Goal: Task Accomplishment & Management: Complete application form

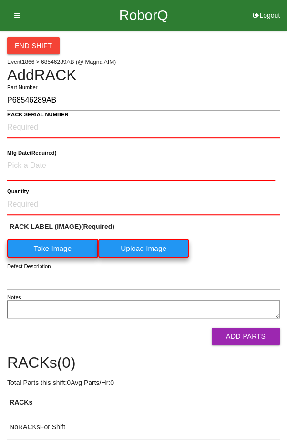
type input "P68546289AB"
click at [118, 123] on NUMBER "RACK SERIAL NUMBER" at bounding box center [143, 127] width 273 height 21
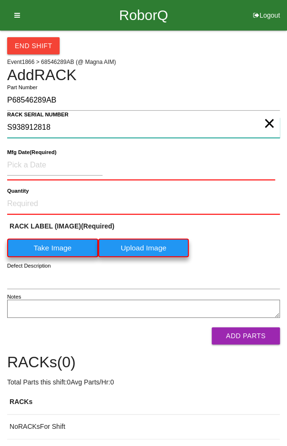
type NUMBER "S938912818"
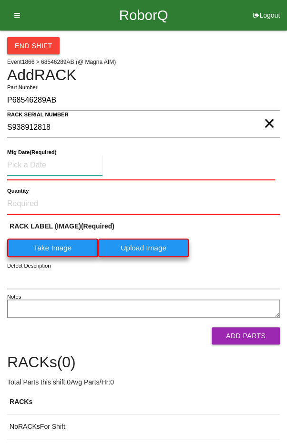
click at [36, 161] on input at bounding box center [54, 165] width 95 height 20
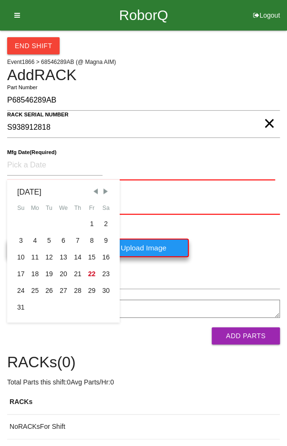
click at [243, 232] on div "RACK LABEL (IMAGE) (Required) Take Image Upload Image" at bounding box center [143, 241] width 273 height 41
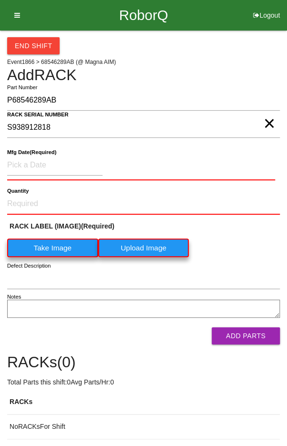
click at [50, 252] on label "Take Image" at bounding box center [52, 247] width 91 height 19
click at [0, 0] on \(IMAGE\) "Take Image" at bounding box center [0, 0] width 0 height 0
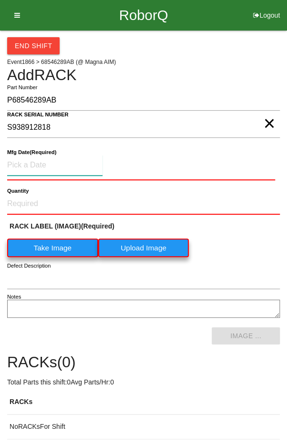
click at [92, 166] on input at bounding box center [54, 165] width 95 height 20
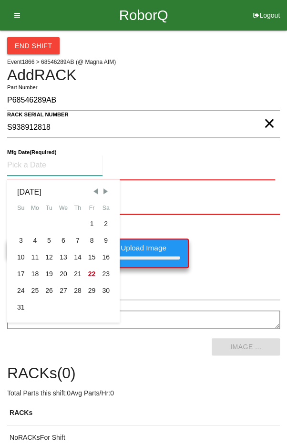
click at [47, 240] on div "5" at bounding box center [49, 240] width 14 height 17
type input "[DATE]"
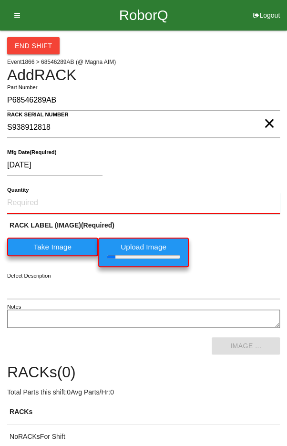
click at [135, 206] on input "Quantity" at bounding box center [143, 203] width 273 height 21
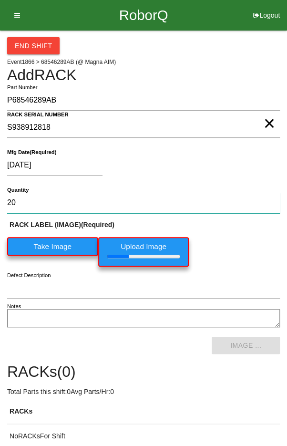
type input "20"
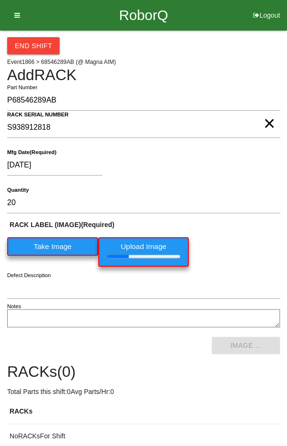
click at [243, 240] on div "RACK LABEL (IMAGE) (Required) Take Image Upload Image" at bounding box center [143, 245] width 273 height 51
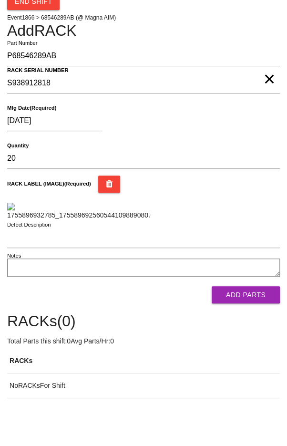
scroll to position [199, 0]
click at [246, 303] on button "Add Parts" at bounding box center [246, 294] width 68 height 17
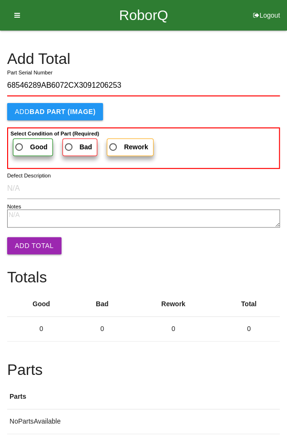
type input "68546289AB6072CX3091206253"
click at [24, 133] on b "Select Condition of Part (Required)" at bounding box center [54, 134] width 89 height 6
click at [20, 141] on input "Good" at bounding box center [16, 144] width 6 height 6
radio input "true"
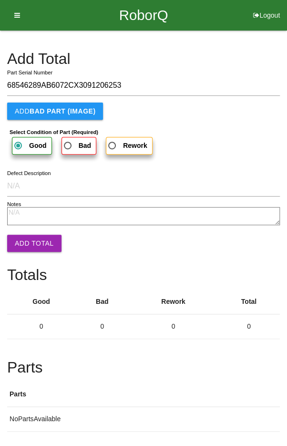
click at [30, 236] on button "Add Total" at bounding box center [34, 243] width 54 height 17
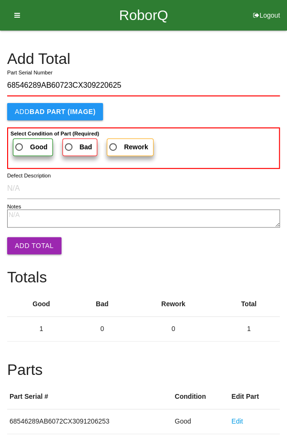
type input "68546289AB60723CX309220625"
click at [21, 143] on span "Good" at bounding box center [30, 147] width 34 height 12
click at [20, 143] on input "Good" at bounding box center [16, 144] width 6 height 6
radio input "true"
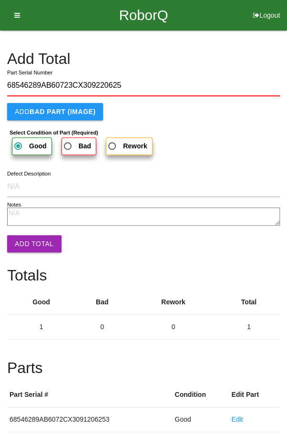
click at [26, 236] on button "Add Total" at bounding box center [34, 243] width 54 height 17
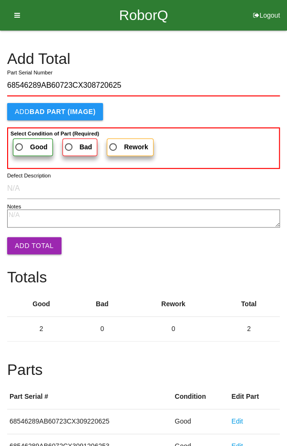
type input "68546289AB60723CX308720625"
click at [21, 148] on span "Good" at bounding box center [30, 147] width 34 height 12
click at [20, 147] on input "Good" at bounding box center [16, 144] width 6 height 6
radio input "true"
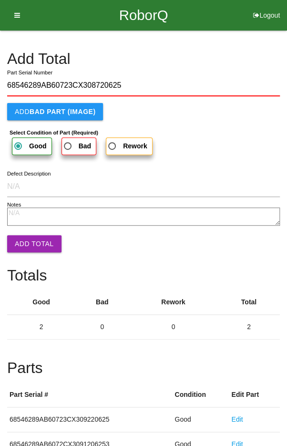
click at [26, 239] on button "Add Total" at bounding box center [34, 243] width 54 height 17
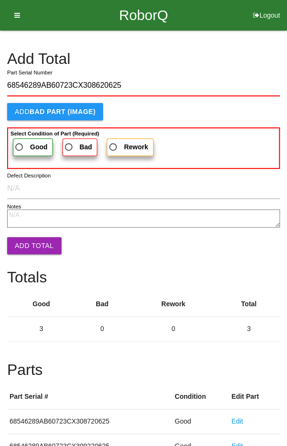
type input "68546289AB60723CX308620625"
click at [19, 143] on span "Good" at bounding box center [30, 147] width 34 height 12
click at [19, 143] on input "Good" at bounding box center [16, 144] width 6 height 6
radio input "true"
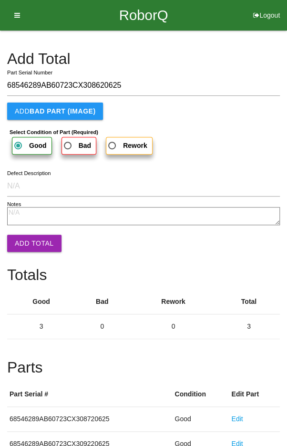
click at [29, 242] on button "Add Total" at bounding box center [34, 243] width 54 height 17
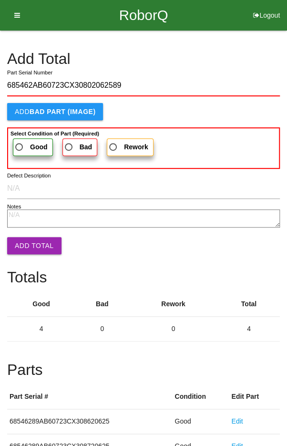
type input "685462AB60723CX30802062589"
click at [20, 141] on span "Good" at bounding box center [30, 147] width 34 height 12
click at [20, 141] on input "Good" at bounding box center [16, 144] width 6 height 6
radio input "true"
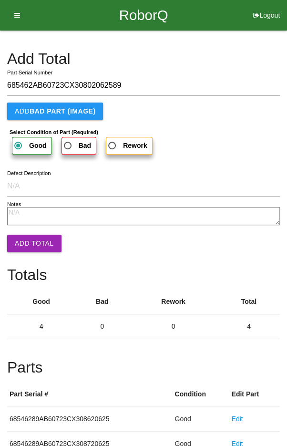
click at [29, 240] on button "Add Total" at bounding box center [34, 243] width 54 height 17
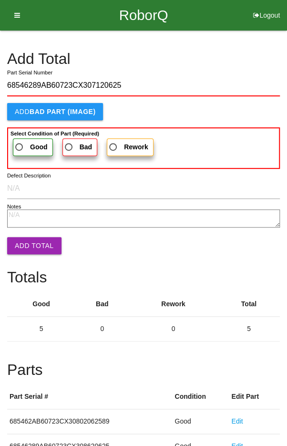
type input "68546289AB60723CX307120625"
click at [21, 149] on span "Good" at bounding box center [30, 147] width 34 height 12
click at [20, 147] on input "Good" at bounding box center [16, 144] width 6 height 6
radio input "true"
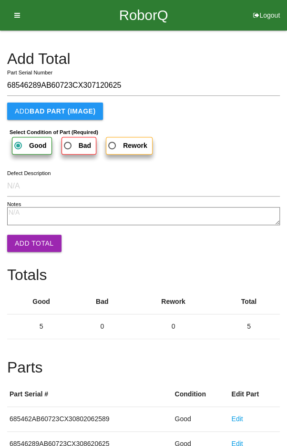
click at [30, 238] on button "Add Total" at bounding box center [34, 243] width 54 height 17
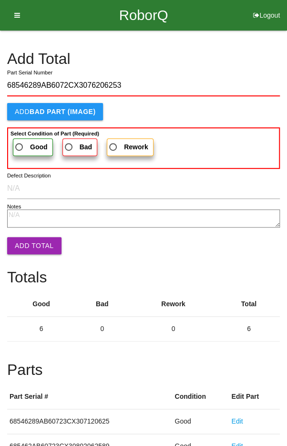
type input "68546289AB6072CX3076206253"
click at [23, 149] on span "Good" at bounding box center [30, 147] width 34 height 12
click at [20, 147] on input "Good" at bounding box center [16, 144] width 6 height 6
radio input "true"
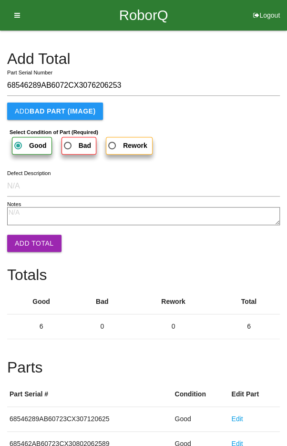
click at [28, 246] on button "Add Total" at bounding box center [34, 243] width 54 height 17
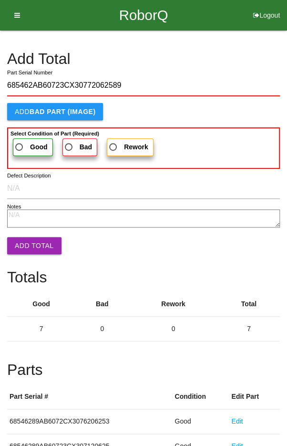
type input "685462AB60723CX30772062589"
click at [24, 143] on span "Good" at bounding box center [30, 147] width 34 height 12
click at [20, 143] on input "Good" at bounding box center [16, 144] width 6 height 6
radio input "true"
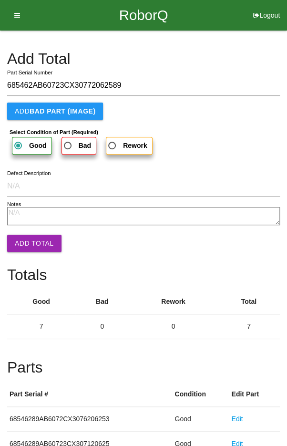
click at [31, 242] on button "Add Total" at bounding box center [34, 243] width 54 height 17
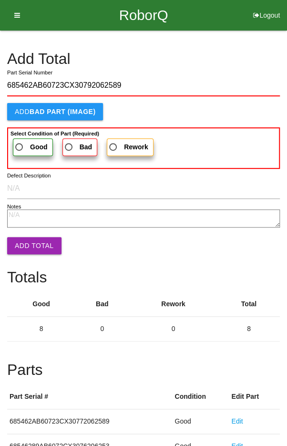
type input "685462AB60723CX30792062589"
click at [26, 139] on label "Good" at bounding box center [33, 147] width 40 height 18
click at [20, 141] on input "Good" at bounding box center [16, 144] width 6 height 6
radio input "true"
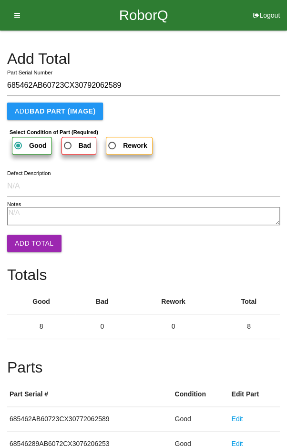
click at [27, 240] on button "Add Total" at bounding box center [34, 243] width 54 height 17
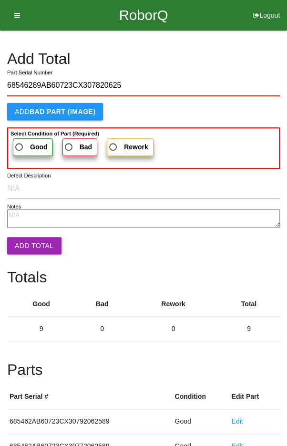
type input "68546289AB60723CX307820625"
click at [21, 143] on span "Good" at bounding box center [30, 147] width 34 height 12
click at [20, 143] on input "Good" at bounding box center [16, 144] width 6 height 6
radio input "true"
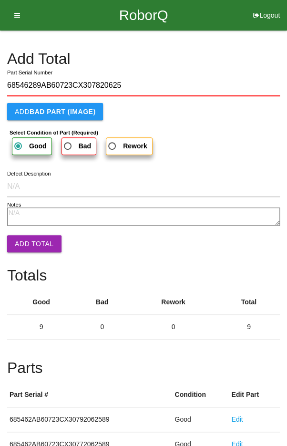
click at [28, 242] on button "Add Total" at bounding box center [34, 243] width 54 height 17
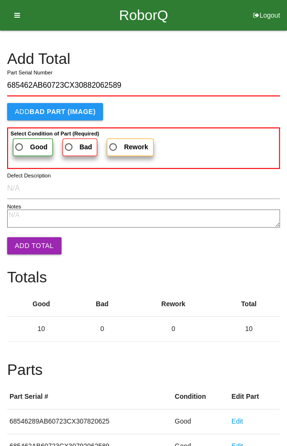
type input "685462AB60723CX30882062589"
click at [22, 141] on span "Good" at bounding box center [30, 147] width 34 height 12
click at [20, 141] on input "Good" at bounding box center [16, 144] width 6 height 6
radio input "true"
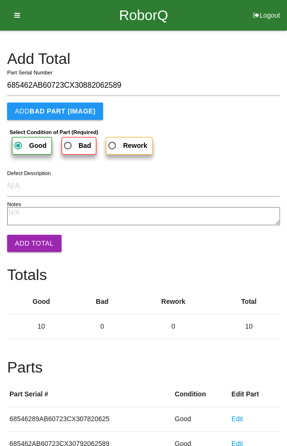
click at [29, 237] on button "Add Total" at bounding box center [34, 243] width 54 height 17
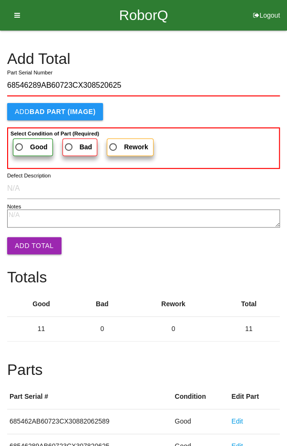
type input "68546289AB60723CX308520625"
click at [27, 149] on span "Good" at bounding box center [30, 147] width 34 height 12
click at [20, 147] on input "Good" at bounding box center [16, 144] width 6 height 6
radio input "true"
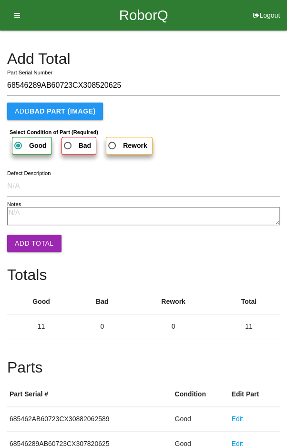
click at [27, 240] on button "Add Total" at bounding box center [34, 243] width 54 height 17
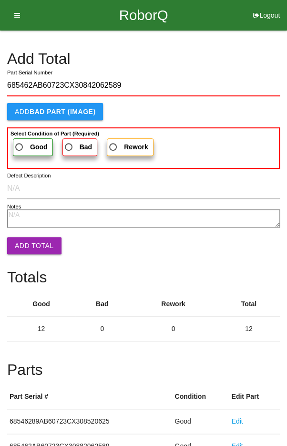
type input "685462AB60723CX30842062589"
click at [19, 146] on span "Good" at bounding box center [30, 147] width 34 height 12
click at [19, 146] on input "Good" at bounding box center [16, 144] width 6 height 6
radio input "true"
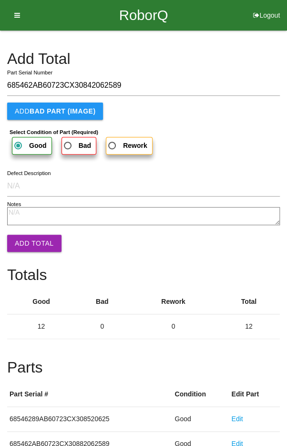
click at [29, 237] on button "Add Total" at bounding box center [34, 243] width 54 height 17
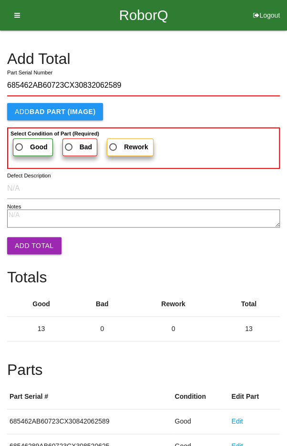
type input "685462AB60723CX30832062589"
click at [22, 143] on span "Good" at bounding box center [30, 147] width 34 height 12
click at [20, 143] on input "Good" at bounding box center [16, 144] width 6 height 6
radio input "true"
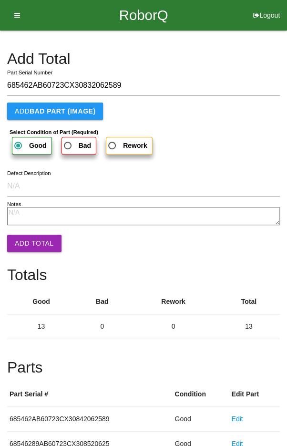
click at [32, 239] on button "Add Total" at bounding box center [34, 243] width 54 height 17
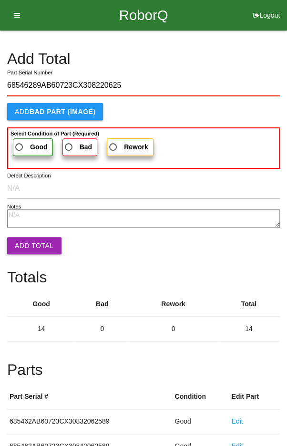
type input "68546289AB60723CX308220625"
click at [20, 143] on span "Good" at bounding box center [30, 147] width 34 height 12
click at [20, 143] on input "Good" at bounding box center [16, 144] width 6 height 6
radio input "true"
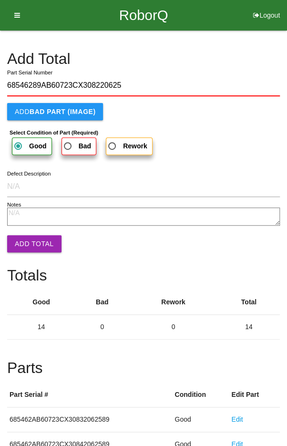
click at [31, 240] on button "Add Total" at bounding box center [34, 243] width 54 height 17
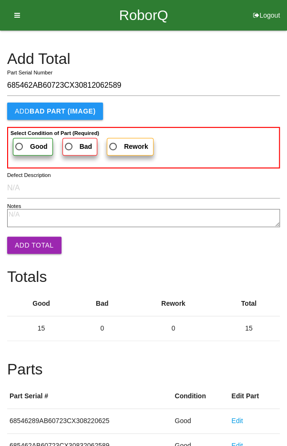
type input "685462AB60723CX30812062589"
click at [23, 143] on span "Good" at bounding box center [30, 147] width 34 height 12
click at [20, 143] on input "Good" at bounding box center [16, 144] width 6 height 6
radio input "true"
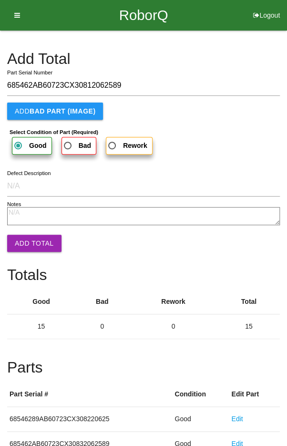
click at [30, 237] on button "Add Total" at bounding box center [34, 243] width 54 height 17
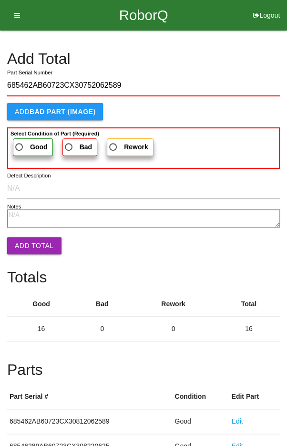
type input "685462AB60723CX30752062589"
click at [22, 144] on span "Good" at bounding box center [30, 147] width 34 height 12
click at [20, 144] on input "Good" at bounding box center [16, 144] width 6 height 6
radio input "true"
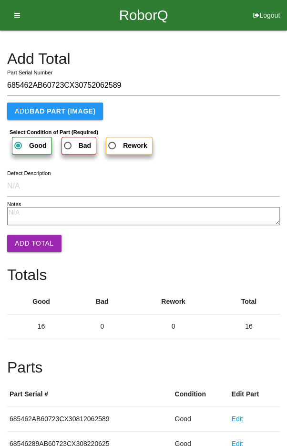
click at [27, 236] on button "Add Total" at bounding box center [34, 243] width 54 height 17
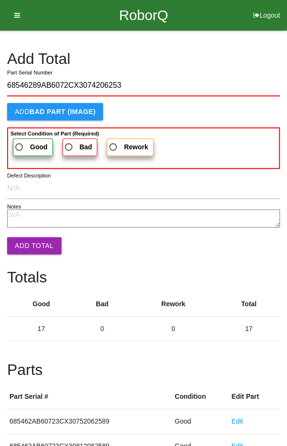
type input "68546289AB6072CX3074206253"
click at [20, 147] on span "Good" at bounding box center [30, 147] width 34 height 12
click at [20, 147] on input "Good" at bounding box center [16, 144] width 6 height 6
radio input "true"
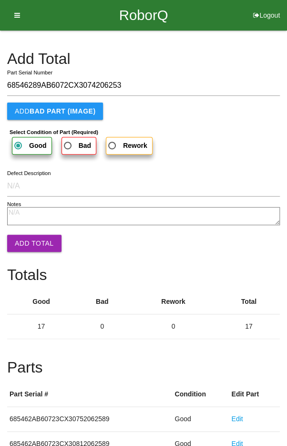
click at [28, 241] on button "Add Total" at bounding box center [34, 243] width 54 height 17
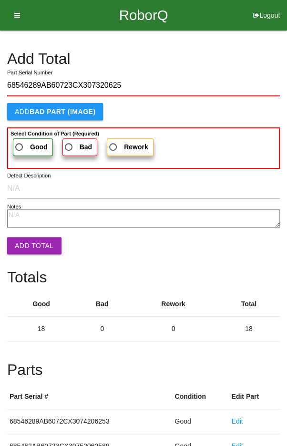
type input "68546289AB60723CX307320625"
click at [20, 146] on span "Good" at bounding box center [30, 147] width 34 height 12
click at [20, 146] on input "Good" at bounding box center [16, 144] width 6 height 6
radio input "true"
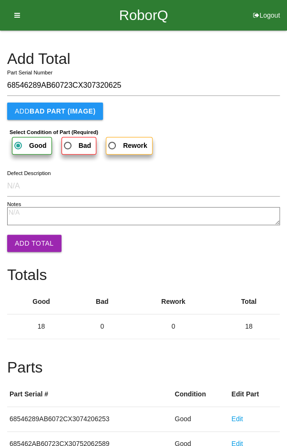
click at [29, 244] on button "Add Total" at bounding box center [34, 243] width 54 height 17
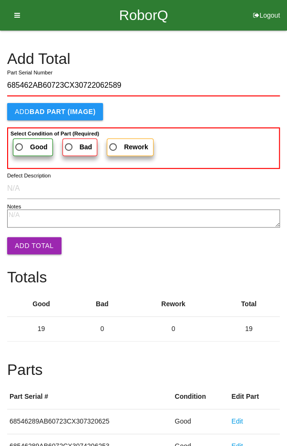
type input "685462AB60723CX30722062589"
click at [19, 144] on span "Good" at bounding box center [30, 147] width 34 height 12
click at [19, 144] on input "Good" at bounding box center [16, 144] width 6 height 6
radio input "true"
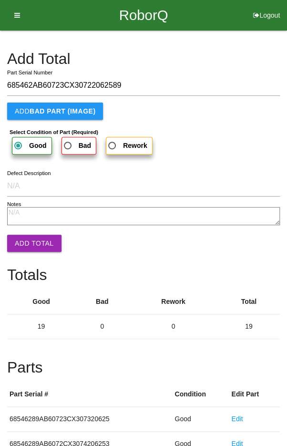
click at [29, 239] on button "Add Total" at bounding box center [34, 243] width 54 height 17
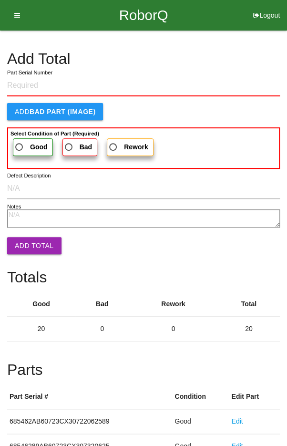
click at [241, 56] on h4 "Add Total" at bounding box center [143, 59] width 273 height 17
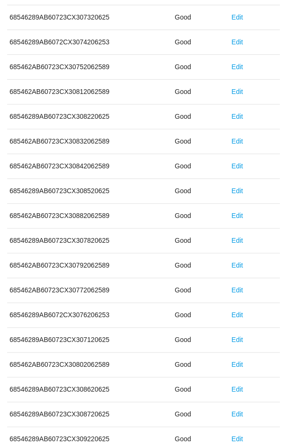
scroll to position [530, 0]
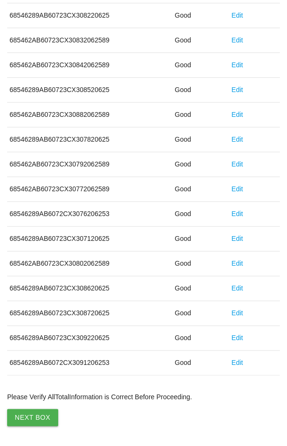
click at [31, 412] on button "Next Box" at bounding box center [32, 417] width 51 height 17
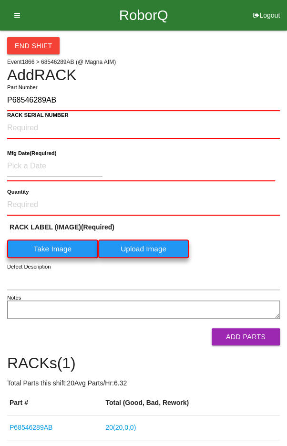
type input "P68546289AB"
click at [49, 248] on label "Take Image" at bounding box center [52, 248] width 91 height 19
click at [0, 0] on \(IMAGE\) "Take Image" at bounding box center [0, 0] width 0 height 0
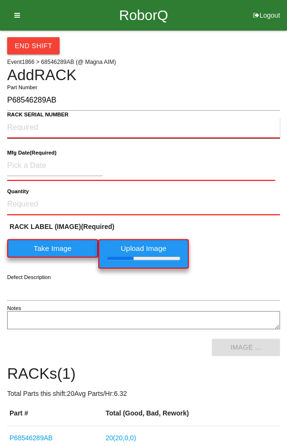
click at [39, 123] on NUMBER "RACK SERIAL NUMBER" at bounding box center [143, 127] width 273 height 21
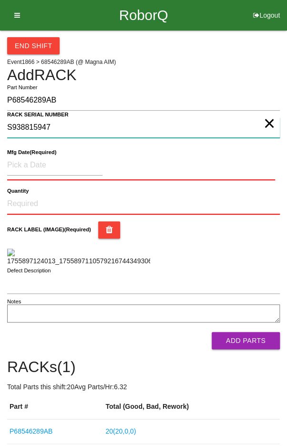
type NUMBER "S938815947"
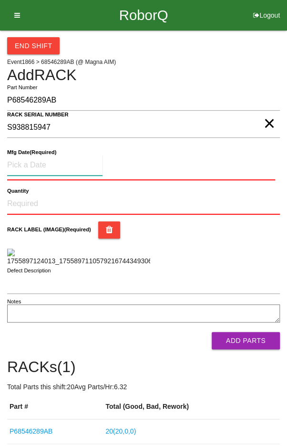
click at [34, 161] on input at bounding box center [54, 165] width 95 height 20
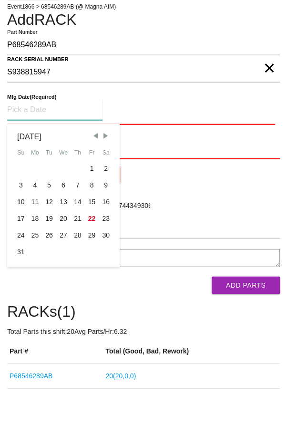
click at [48, 238] on div "5" at bounding box center [49, 240] width 14 height 17
type input "[DATE]"
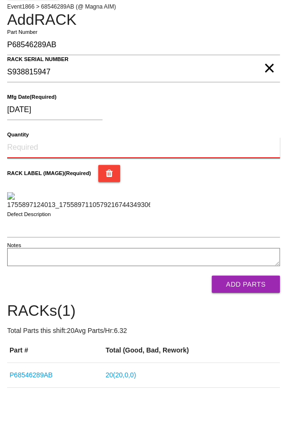
click at [42, 199] on input "Quantity" at bounding box center [143, 203] width 273 height 21
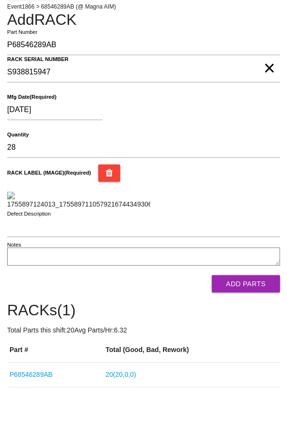
click at [256, 265] on div "RACK LABEL (IMAGE) (Required)" at bounding box center [143, 242] width 273 height 45
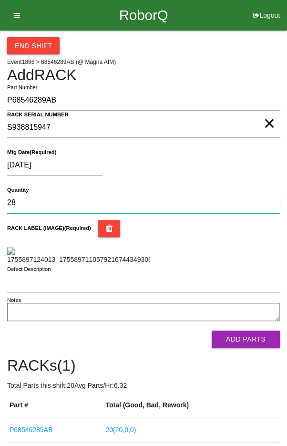
click at [48, 199] on input "28" at bounding box center [143, 203] width 273 height 20
type input "20"
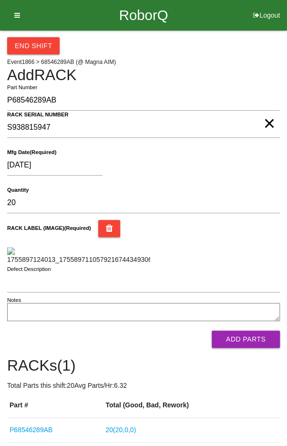
click at [248, 235] on div "RACK LABEL (IMAGE) (Required)" at bounding box center [143, 228] width 273 height 17
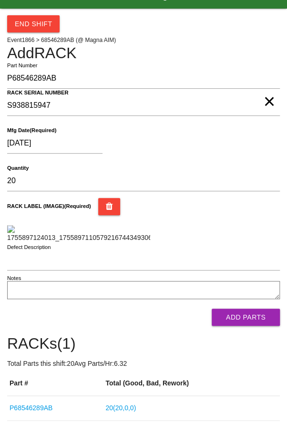
scroll to position [220, 0]
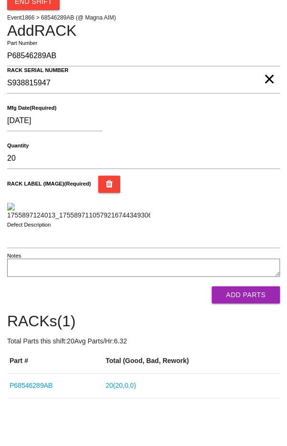
click at [255, 299] on button "Add Parts" at bounding box center [246, 294] width 68 height 17
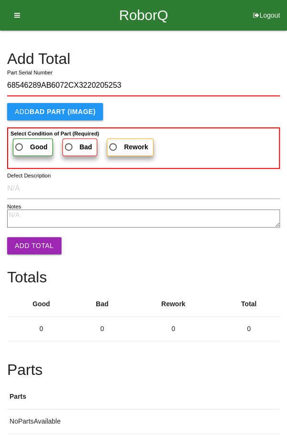
type input "68546289AB6072CX3220205253"
click at [23, 138] on label "Good" at bounding box center [33, 147] width 40 height 18
click at [20, 141] on input "Good" at bounding box center [16, 144] width 6 height 6
radio input "true"
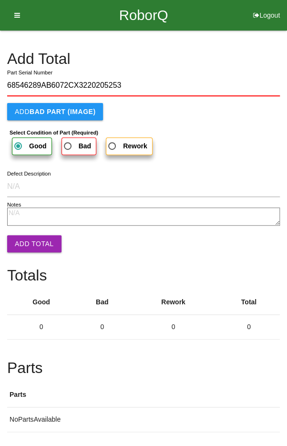
click at [27, 236] on button "Add Total" at bounding box center [34, 243] width 54 height 17
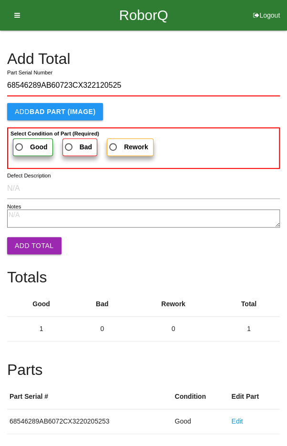
type input "68546289AB60723CX322120525"
click at [20, 141] on span "Good" at bounding box center [30, 147] width 34 height 12
click at [20, 141] on input "Good" at bounding box center [16, 144] width 6 height 6
radio input "true"
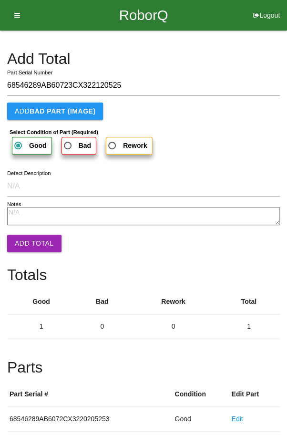
click at [27, 229] on form "68546289AB60723CX322120525 Part Serial Number Add BAD PART (IMAGE) Select Condi…" at bounding box center [143, 159] width 273 height 169
click at [36, 238] on button "Add Total" at bounding box center [34, 243] width 54 height 17
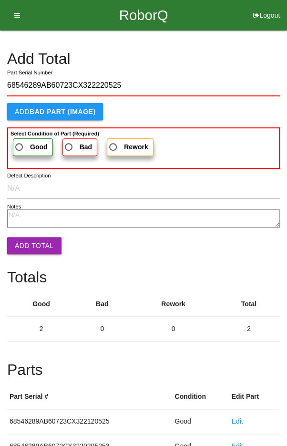
type input "68546289AB60723CX322220525"
click at [23, 140] on label "Good" at bounding box center [33, 147] width 40 height 18
click at [20, 141] on input "Good" at bounding box center [16, 144] width 6 height 6
radio input "true"
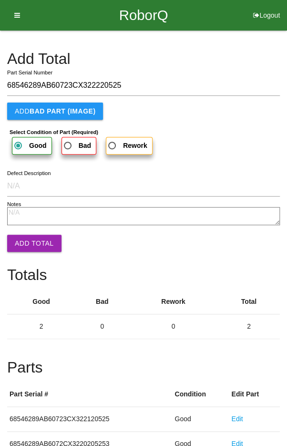
click at [33, 240] on button "Add Total" at bounding box center [34, 243] width 54 height 17
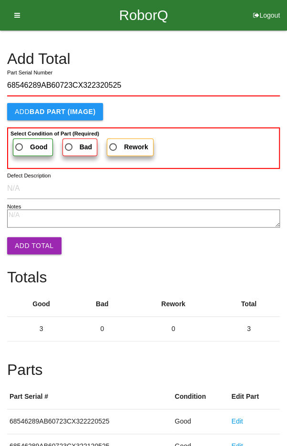
type input "68546289AB60723CX322320525"
click at [25, 140] on label "Good" at bounding box center [33, 147] width 40 height 18
click at [20, 141] on input "Good" at bounding box center [16, 144] width 6 height 6
radio input "true"
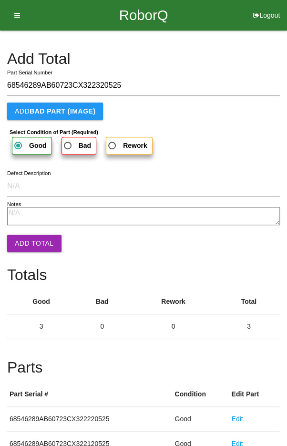
click at [31, 246] on button "Add Total" at bounding box center [34, 243] width 54 height 17
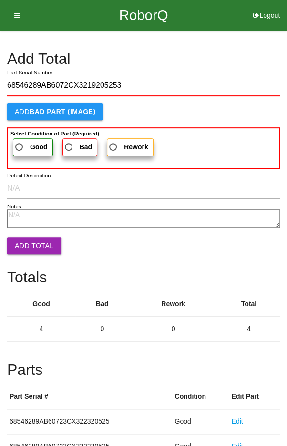
type input "68546289AB6072CX3219205253"
click at [23, 141] on span "Good" at bounding box center [30, 147] width 34 height 12
click at [20, 141] on input "Good" at bounding box center [16, 144] width 6 height 6
radio input "true"
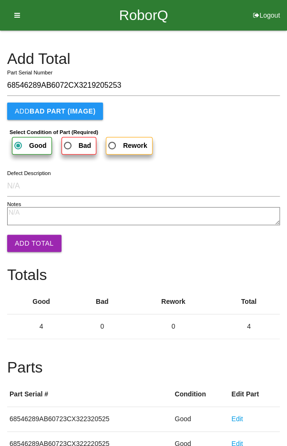
click at [32, 241] on button "Add Total" at bounding box center [34, 243] width 54 height 17
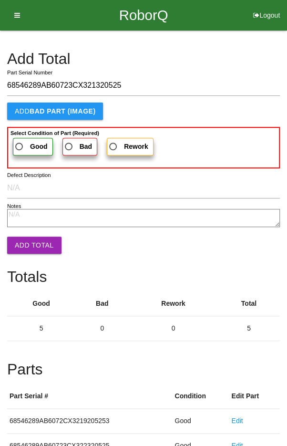
type input "68546289AB60723CX321320525"
click at [25, 145] on span "Good" at bounding box center [30, 147] width 34 height 12
click at [20, 145] on input "Good" at bounding box center [16, 144] width 6 height 6
radio input "true"
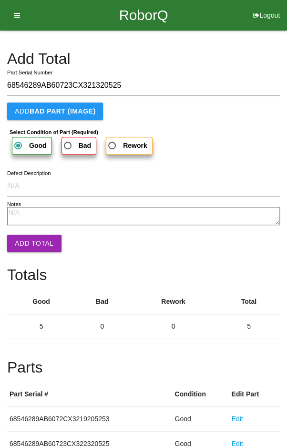
click at [31, 245] on button "Add Total" at bounding box center [34, 243] width 54 height 17
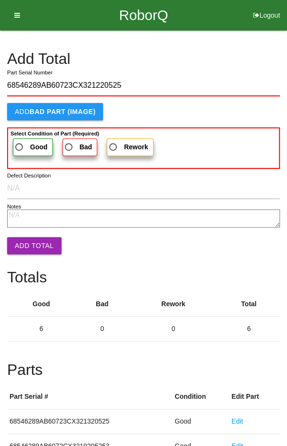
type input "68546289AB60723CX321220525"
click at [20, 143] on span "Good" at bounding box center [30, 147] width 34 height 12
click at [20, 143] on input "Good" at bounding box center [16, 144] width 6 height 6
radio input "true"
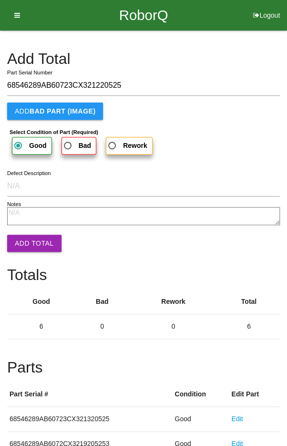
click at [29, 245] on button "Add Total" at bounding box center [34, 243] width 54 height 17
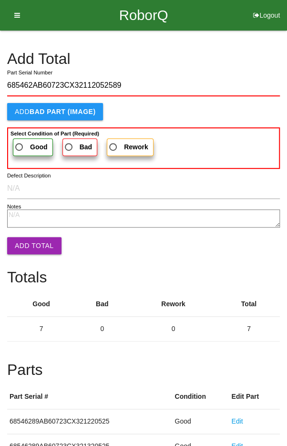
type input "685462AB60723CX32112052589"
click at [23, 140] on label "Good" at bounding box center [33, 147] width 40 height 18
click at [20, 141] on input "Good" at bounding box center [16, 144] width 6 height 6
radio input "true"
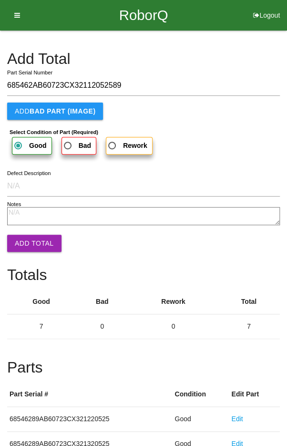
click at [29, 246] on button "Add Total" at bounding box center [34, 243] width 54 height 17
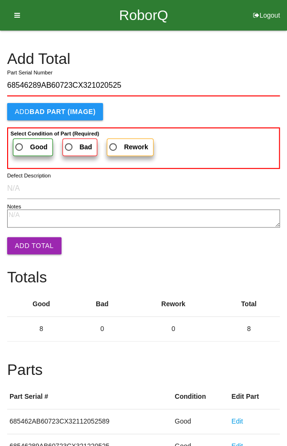
type input "68546289AB60723CX321020525"
click at [23, 139] on label "Good" at bounding box center [33, 147] width 40 height 18
click at [20, 141] on input "Good" at bounding box center [16, 144] width 6 height 6
radio input "true"
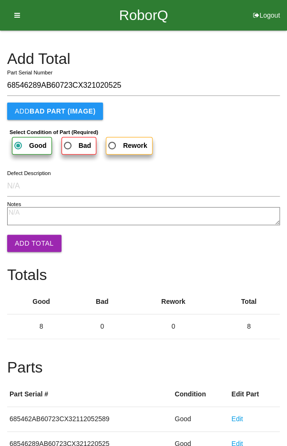
click at [33, 243] on button "Add Total" at bounding box center [34, 243] width 54 height 17
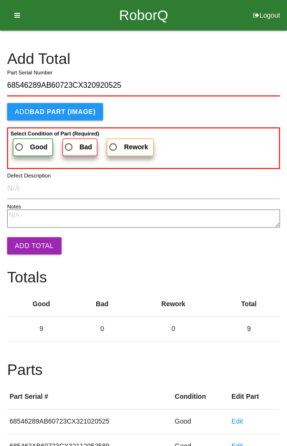
type input "68546289AB60723CX320920525"
click at [29, 139] on label "Good" at bounding box center [33, 147] width 40 height 18
click at [20, 141] on input "Good" at bounding box center [16, 144] width 6 height 6
radio input "true"
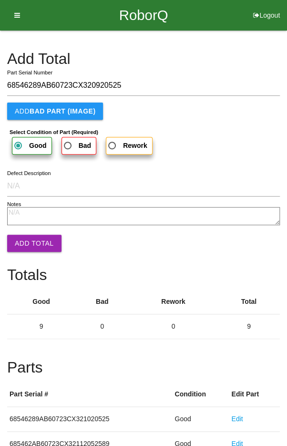
click at [33, 242] on button "Add Total" at bounding box center [34, 243] width 54 height 17
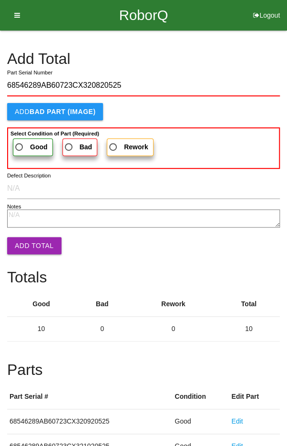
type input "68546289AB60723CX320820525"
click at [23, 133] on b "Select Condition of Part (Required)" at bounding box center [54, 134] width 89 height 6
click at [20, 141] on input "Good" at bounding box center [16, 144] width 6 height 6
radio input "true"
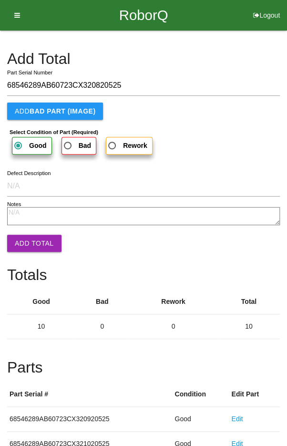
click at [30, 247] on button "Add Total" at bounding box center [34, 243] width 54 height 17
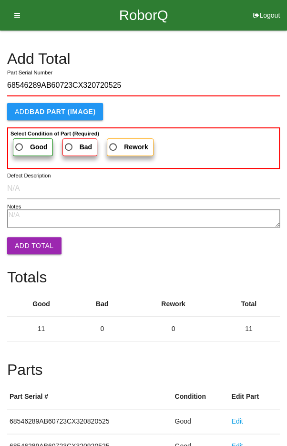
type input "68546289AB60723CX320720525"
click at [21, 139] on label "Good" at bounding box center [33, 147] width 40 height 18
click at [20, 141] on input "Good" at bounding box center [16, 144] width 6 height 6
radio input "true"
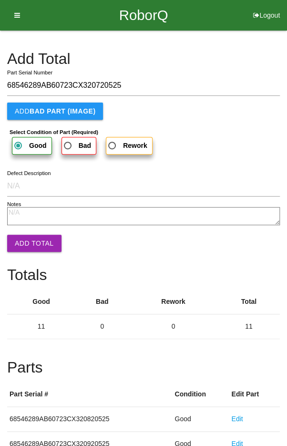
click at [31, 240] on button "Add Total" at bounding box center [34, 243] width 54 height 17
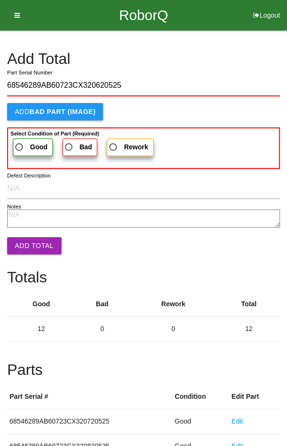
type input "68546289AB60723CX320620525"
click at [21, 133] on b "Select Condition of Part (Required)" at bounding box center [54, 134] width 89 height 6
click at [20, 141] on input "Good" at bounding box center [16, 144] width 6 height 6
radio input "true"
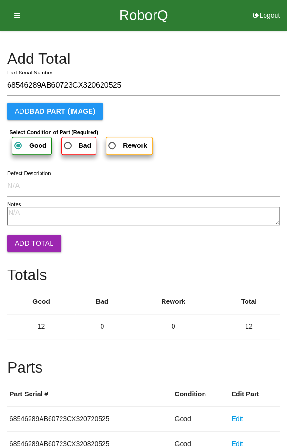
click at [32, 239] on button "Add Total" at bounding box center [34, 243] width 54 height 17
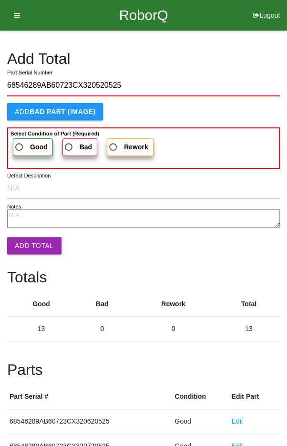
type input "68546289AB60723CX320520525"
click at [21, 138] on label "Good" at bounding box center [33, 147] width 40 height 18
click at [20, 141] on input "Good" at bounding box center [16, 144] width 6 height 6
radio input "true"
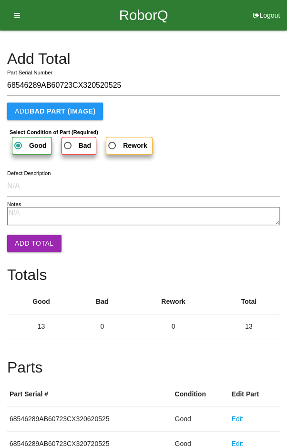
click at [30, 241] on button "Add Total" at bounding box center [34, 243] width 54 height 17
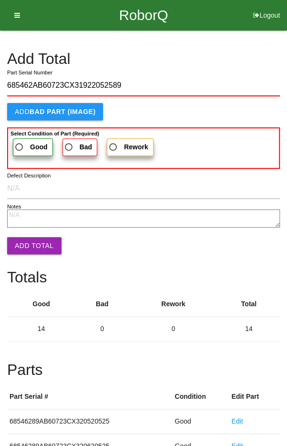
type input "685462AB60723CX31922052589"
click at [27, 141] on span "Good" at bounding box center [30, 147] width 34 height 12
click at [20, 141] on input "Good" at bounding box center [16, 144] width 6 height 6
radio input "true"
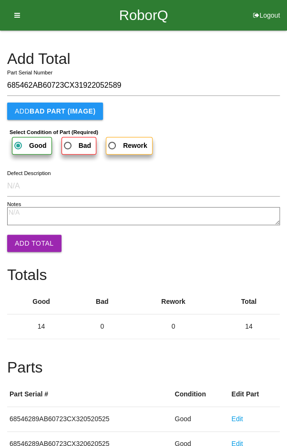
click at [25, 243] on button "Add Total" at bounding box center [34, 243] width 54 height 17
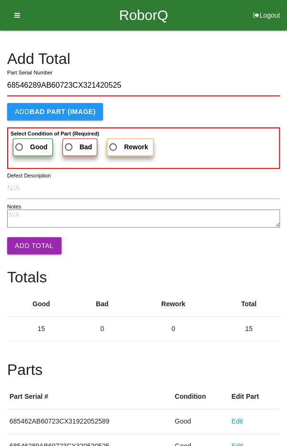
type input "68546289AB60723CX321420525"
click at [23, 139] on label "Good" at bounding box center [33, 147] width 40 height 18
click at [20, 141] on input "Good" at bounding box center [16, 144] width 6 height 6
radio input "true"
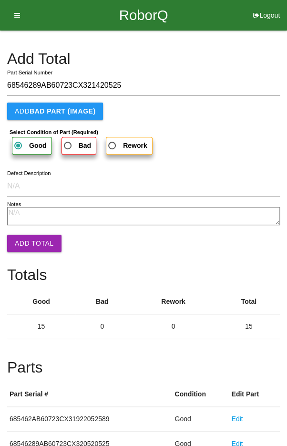
click at [28, 244] on button "Add Total" at bounding box center [34, 243] width 54 height 17
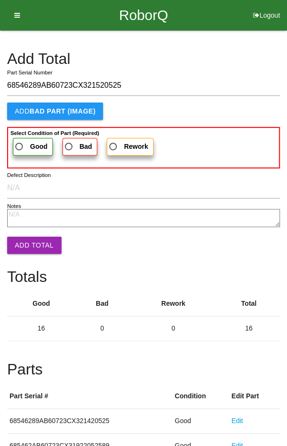
type input "68546289AB60723CX321520525"
click at [26, 138] on label "Good" at bounding box center [33, 147] width 40 height 18
click at [20, 141] on input "Good" at bounding box center [16, 144] width 6 height 6
radio input "true"
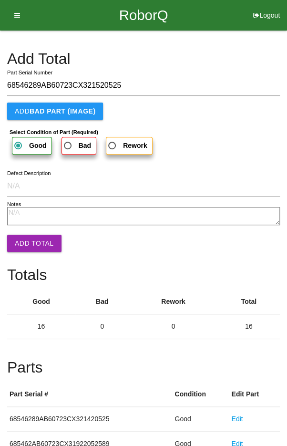
click at [29, 241] on button "Add Total" at bounding box center [34, 243] width 54 height 17
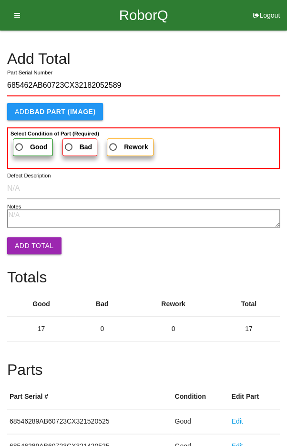
type input "685462AB60723CX32182052589"
click at [23, 141] on span "Good" at bounding box center [30, 147] width 34 height 12
click at [20, 141] on input "Good" at bounding box center [16, 144] width 6 height 6
radio input "true"
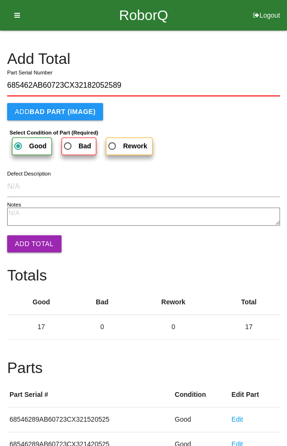
click at [26, 239] on button "Add Total" at bounding box center [34, 243] width 54 height 17
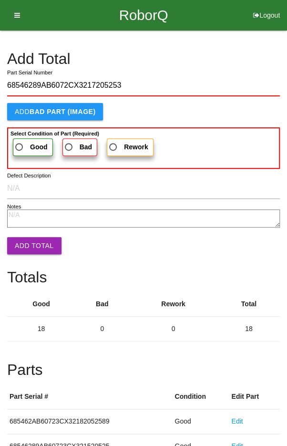
type input "68546289AB6072CX3217205253"
click at [25, 141] on span "Good" at bounding box center [30, 147] width 34 height 12
click at [20, 141] on input "Good" at bounding box center [16, 144] width 6 height 6
radio input "true"
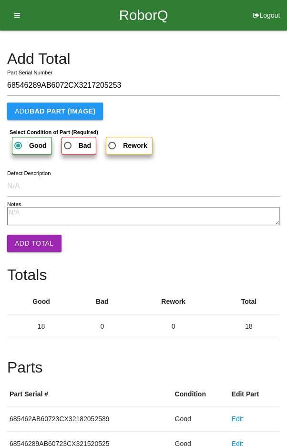
click at [29, 245] on button "Add Total" at bounding box center [34, 243] width 54 height 17
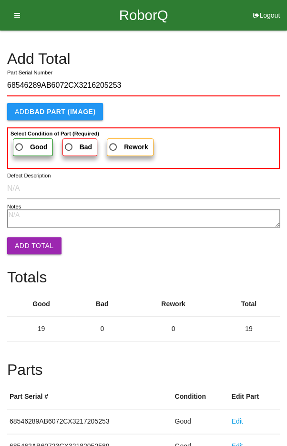
type input "68546289AB6072CX3216205253"
click at [23, 139] on label "Good" at bounding box center [33, 147] width 40 height 18
click at [20, 141] on input "Good" at bounding box center [16, 144] width 6 height 6
radio input "true"
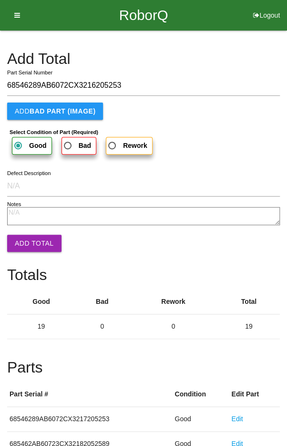
click at [31, 243] on button "Add Total" at bounding box center [34, 243] width 54 height 17
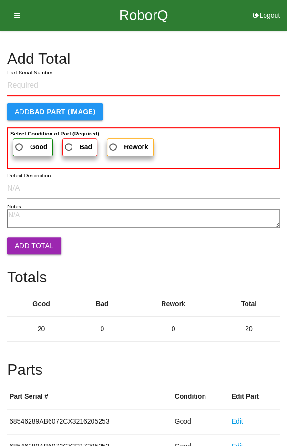
click at [242, 60] on h4 "Add Total" at bounding box center [143, 59] width 273 height 17
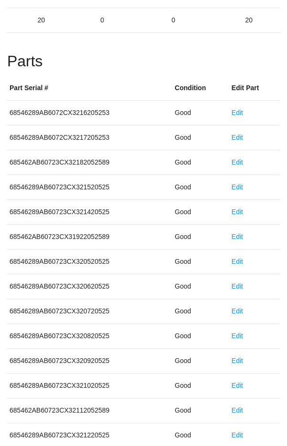
scroll to position [530, 0]
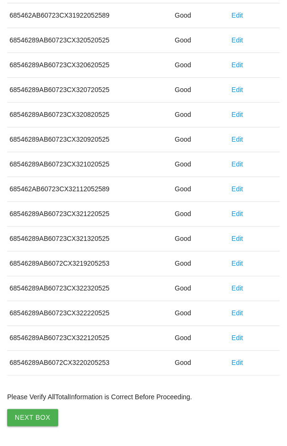
click at [25, 410] on button "Next Box" at bounding box center [32, 417] width 51 height 17
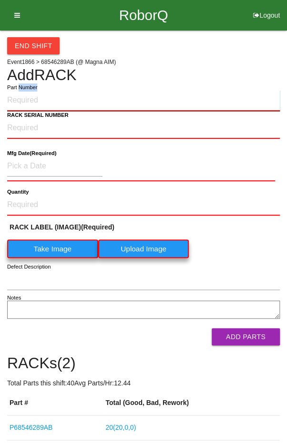
click at [67, 101] on input "Part Number" at bounding box center [143, 100] width 273 height 21
paste input "P68546289AB"
type input "P68546289AB"
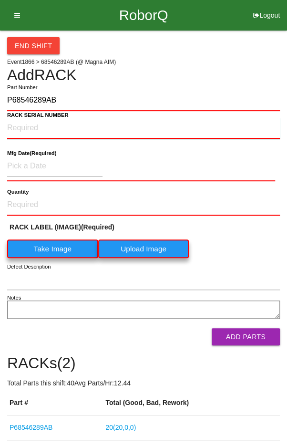
click at [25, 127] on NUMBER "RACK SERIAL NUMBER" at bounding box center [143, 128] width 273 height 21
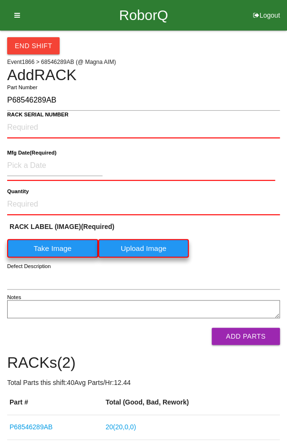
click at [43, 250] on label "Take Image" at bounding box center [52, 248] width 91 height 19
click at [0, 0] on \(IMAGE\) "Take Image" at bounding box center [0, 0] width 0 height 0
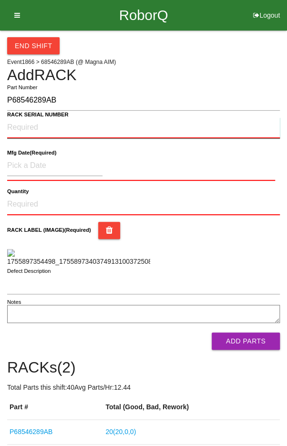
click at [24, 128] on NUMBER "RACK SERIAL NUMBER" at bounding box center [143, 127] width 273 height 21
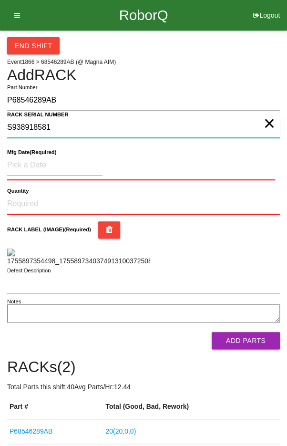
type NUMBER "S938918581"
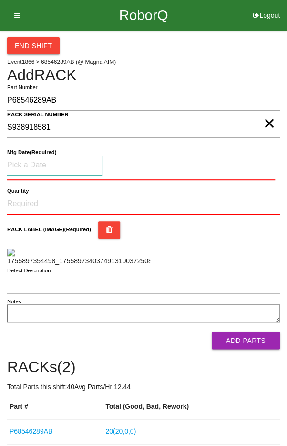
click at [34, 162] on input at bounding box center [54, 165] width 95 height 20
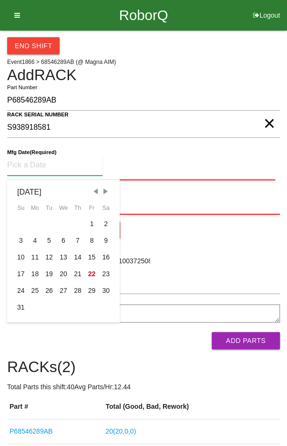
click at [48, 236] on div "5" at bounding box center [49, 240] width 14 height 17
type input "[DATE]"
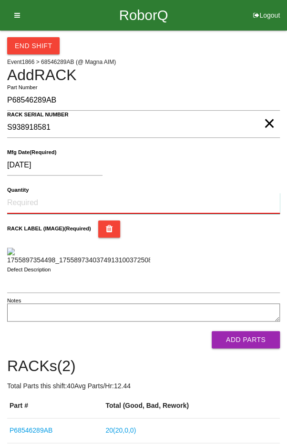
click at [36, 198] on input "Quantity" at bounding box center [143, 203] width 273 height 21
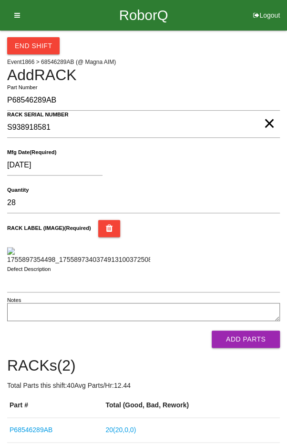
click at [239, 237] on div "RACK LABEL (IMAGE) (Required)" at bounding box center [143, 242] width 273 height 45
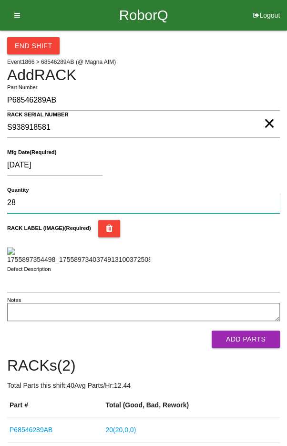
click at [31, 200] on input "28" at bounding box center [143, 203] width 273 height 20
type input "20"
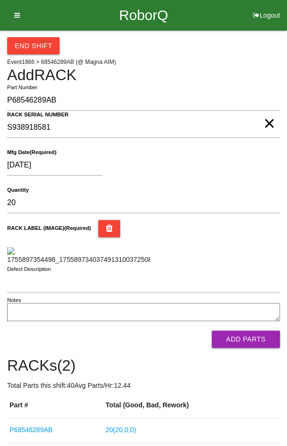
click at [247, 243] on div "RACK LABEL (IMAGE) (Required)" at bounding box center [143, 242] width 273 height 45
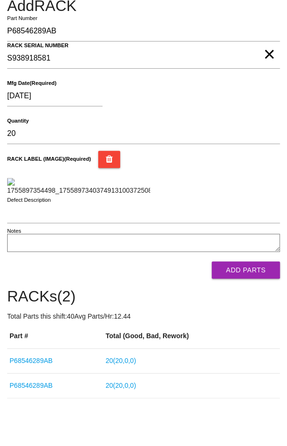
scroll to position [140, 0]
click at [254, 278] on button "Add Parts" at bounding box center [246, 269] width 68 height 17
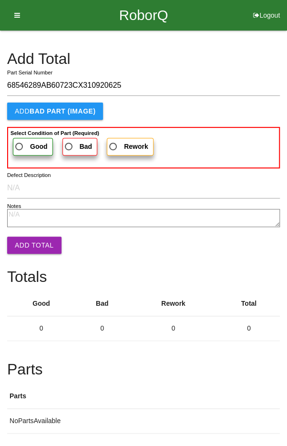
type input "68546289AB60723CX310920625"
click at [22, 142] on span "Good" at bounding box center [30, 147] width 34 height 12
click at [20, 142] on input "Good" at bounding box center [16, 144] width 6 height 6
radio input "true"
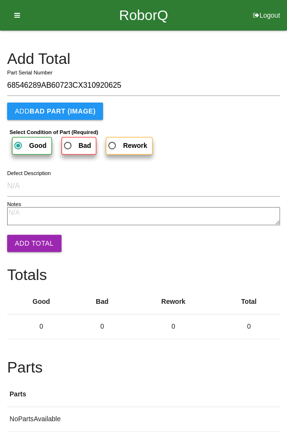
click at [24, 238] on button "Add Total" at bounding box center [34, 243] width 54 height 17
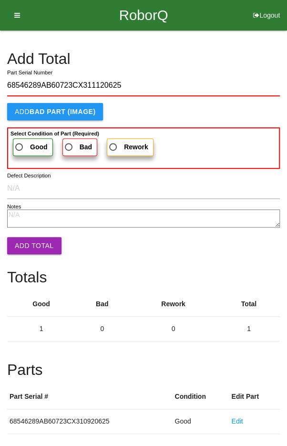
type input "68546289AB60723CX311120625"
click at [24, 138] on label "Good" at bounding box center [33, 147] width 40 height 18
click at [20, 141] on input "Good" at bounding box center [16, 144] width 6 height 6
radio input "true"
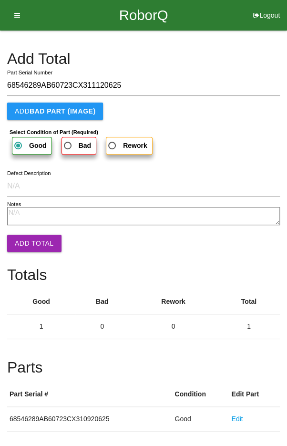
click at [29, 243] on button "Add Total" at bounding box center [34, 243] width 54 height 17
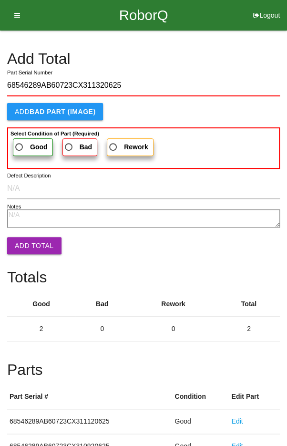
type input "68546289AB60723CX311320625"
click at [20, 143] on span "Good" at bounding box center [30, 147] width 34 height 12
click at [20, 143] on input "Good" at bounding box center [16, 144] width 6 height 6
radio input "true"
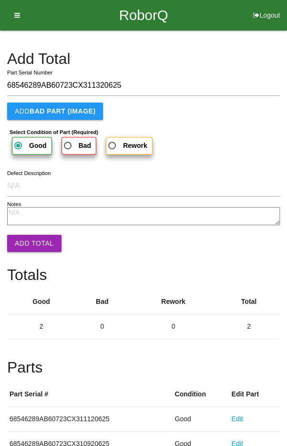
click at [27, 238] on button "Add Total" at bounding box center [34, 243] width 54 height 17
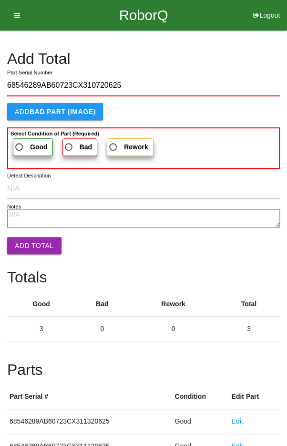
type input "68546289AB60723CX310720625"
click at [23, 145] on span "Good" at bounding box center [30, 147] width 34 height 12
click at [20, 145] on input "Good" at bounding box center [16, 144] width 6 height 6
radio input "true"
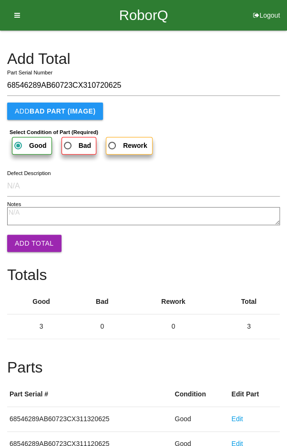
click at [29, 236] on button "Add Total" at bounding box center [34, 243] width 54 height 17
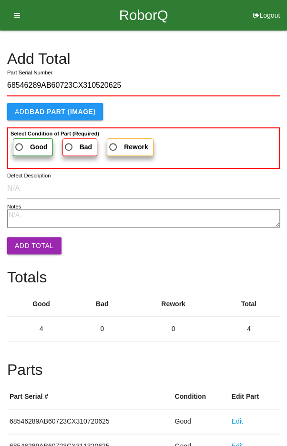
type input "68546289AB60723CX310520625"
click at [21, 143] on span "Good" at bounding box center [30, 147] width 34 height 12
click at [20, 143] on input "Good" at bounding box center [16, 144] width 6 height 6
radio input "true"
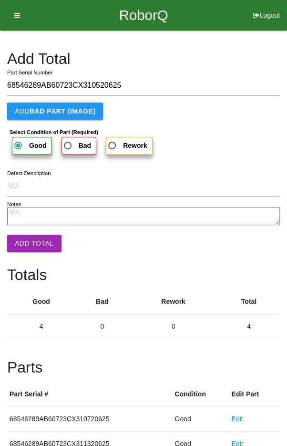
click at [31, 246] on button "Add Total" at bounding box center [34, 243] width 54 height 17
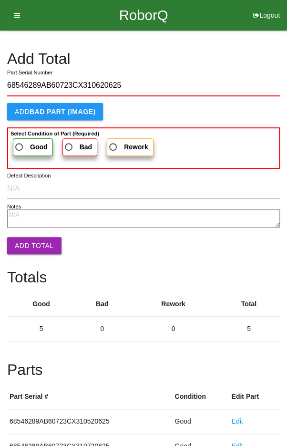
type input "68546289AB60723CX310620625"
click at [27, 141] on span "Good" at bounding box center [30, 147] width 34 height 12
click at [20, 141] on input "Good" at bounding box center [16, 144] width 6 height 6
radio input "true"
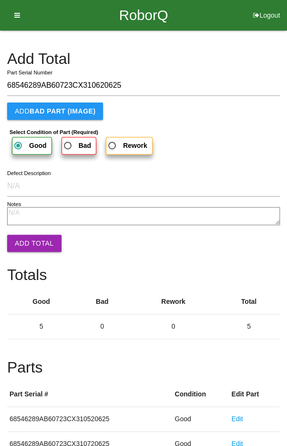
click at [30, 246] on button "Add Total" at bounding box center [34, 243] width 54 height 17
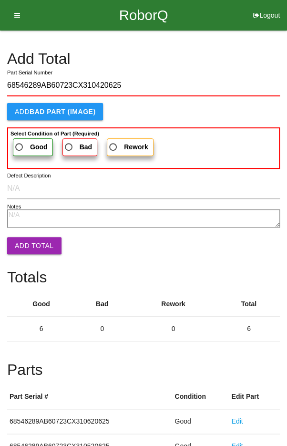
type input "68546289AB60723CX310420625"
click at [24, 139] on label "Good" at bounding box center [33, 147] width 40 height 18
click at [20, 141] on input "Good" at bounding box center [16, 144] width 6 height 6
radio input "true"
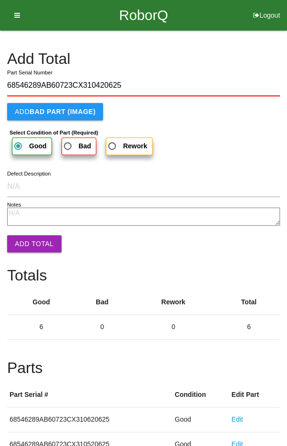
click at [26, 243] on button "Add Total" at bounding box center [34, 243] width 54 height 17
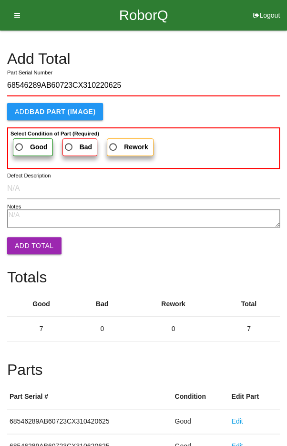
type input "68546289AB60723CX310220625"
click at [22, 142] on span "Good" at bounding box center [30, 147] width 34 height 12
click at [20, 142] on input "Good" at bounding box center [16, 144] width 6 height 6
radio input "true"
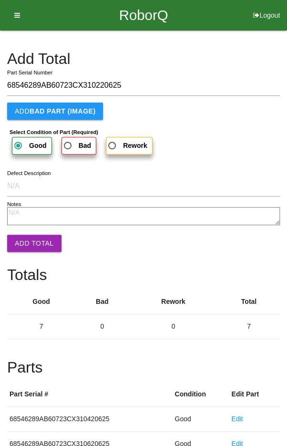
click at [25, 239] on button "Add Total" at bounding box center [34, 243] width 54 height 17
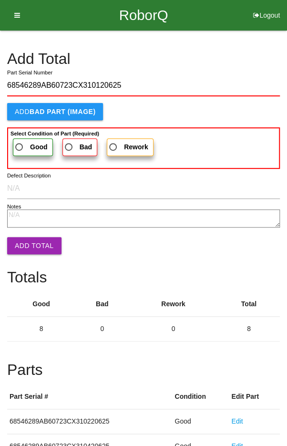
type input "68546289AB60723CX310120625"
click at [22, 143] on span "Good" at bounding box center [30, 147] width 34 height 12
click at [20, 143] on input "Good" at bounding box center [16, 144] width 6 height 6
radio input "true"
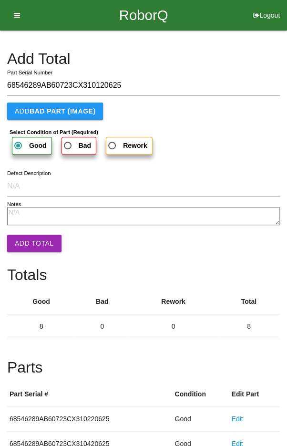
click at [30, 243] on button "Add Total" at bounding box center [34, 243] width 54 height 17
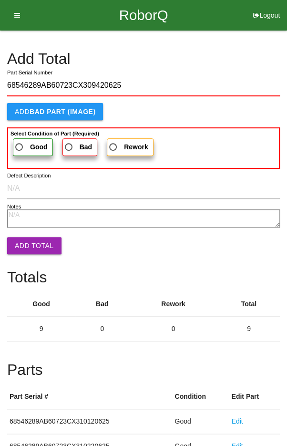
type input "68546289AB60723CX309420625"
click at [21, 142] on span "Good" at bounding box center [30, 147] width 34 height 12
click at [20, 142] on input "Good" at bounding box center [16, 144] width 6 height 6
radio input "true"
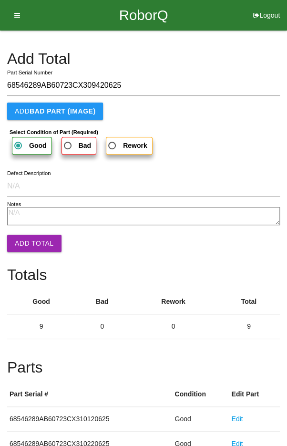
click at [29, 240] on button "Add Total" at bounding box center [34, 243] width 54 height 17
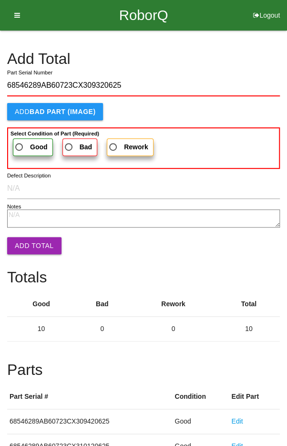
type input "68546289AB60723CX309320625"
click at [21, 145] on span "Good" at bounding box center [30, 147] width 34 height 12
click at [20, 145] on input "Good" at bounding box center [16, 144] width 6 height 6
radio input "true"
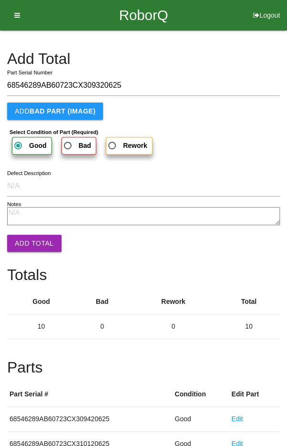
click at [29, 246] on button "Add Total" at bounding box center [34, 243] width 54 height 17
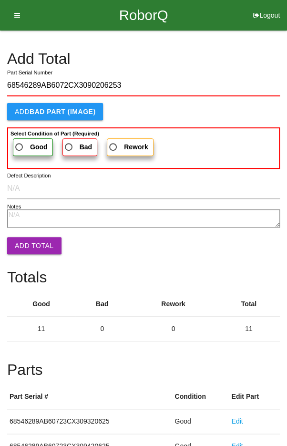
type input "68546289AB6072CX3090206253"
click at [23, 143] on span "Good" at bounding box center [30, 147] width 34 height 12
click at [20, 143] on input "Good" at bounding box center [16, 144] width 6 height 6
radio input "true"
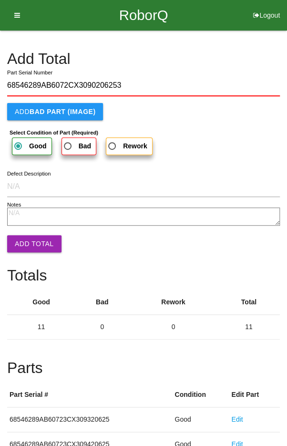
click at [26, 240] on button "Add Total" at bounding box center [34, 243] width 54 height 17
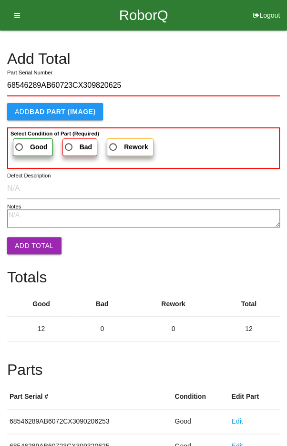
type input "68546289AB60723CX309820625"
click at [24, 144] on span "Good" at bounding box center [30, 147] width 34 height 12
click at [20, 144] on input "Good" at bounding box center [16, 144] width 6 height 6
radio input "true"
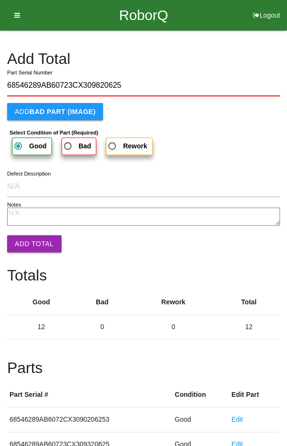
click at [25, 241] on button "Add Total" at bounding box center [34, 243] width 54 height 17
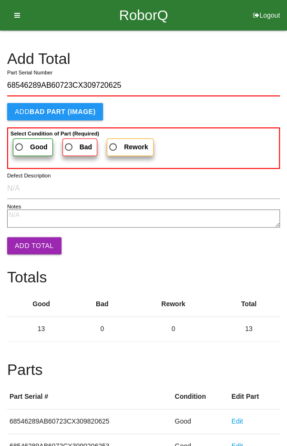
type input "68546289AB60723CX309720625"
click at [20, 143] on span "Good" at bounding box center [30, 147] width 34 height 12
click at [20, 143] on input "Good" at bounding box center [16, 144] width 6 height 6
radio input "true"
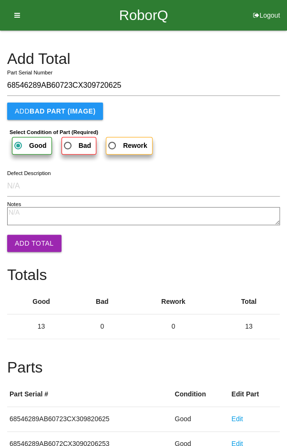
click at [33, 236] on button "Add Total" at bounding box center [34, 243] width 54 height 17
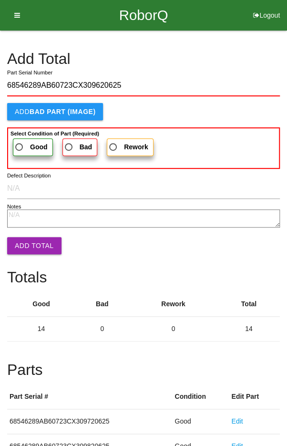
type input "68546289AB60723CX309620625"
click at [21, 138] on label "Good" at bounding box center [33, 147] width 40 height 18
click at [20, 141] on input "Good" at bounding box center [16, 144] width 6 height 6
radio input "true"
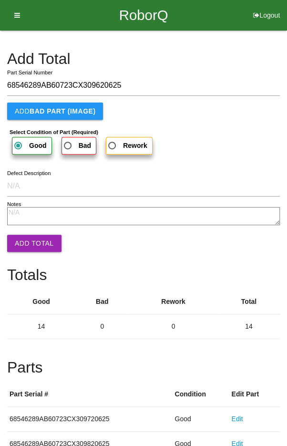
click at [28, 244] on button "Add Total" at bounding box center [34, 243] width 54 height 17
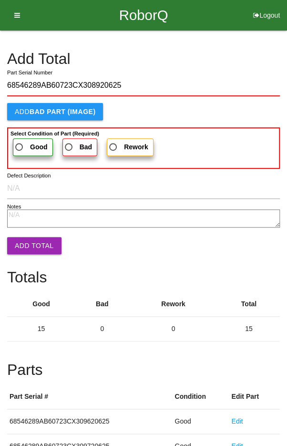
type input "68546289AB60723CX308920625"
click at [26, 143] on span "Good" at bounding box center [30, 147] width 34 height 12
click at [20, 143] on input "Good" at bounding box center [16, 144] width 6 height 6
radio input "true"
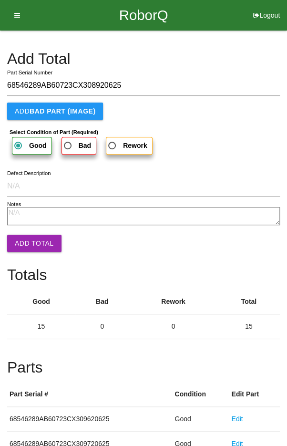
click at [27, 245] on button "Add Total" at bounding box center [34, 243] width 54 height 17
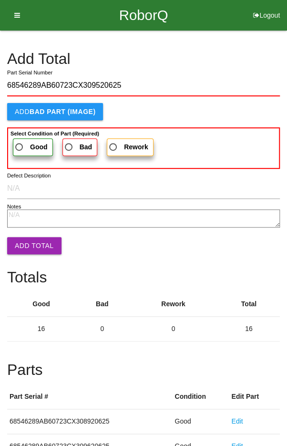
type input "68546289AB60723CX309520625"
click at [24, 142] on span "Good" at bounding box center [30, 147] width 34 height 12
click at [20, 142] on input "Good" at bounding box center [16, 144] width 6 height 6
radio input "true"
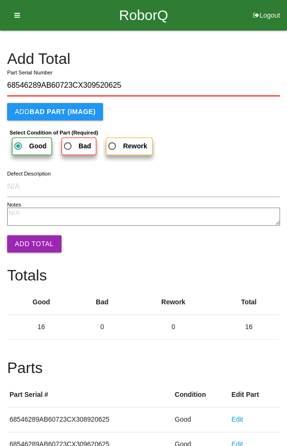
click at [28, 243] on button "Add Total" at bounding box center [34, 243] width 54 height 17
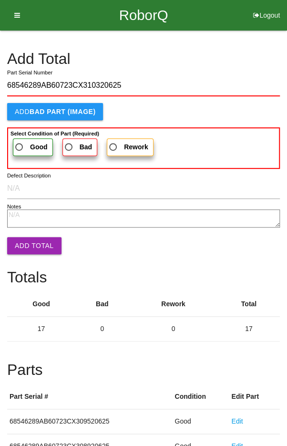
type input "68546289AB60723CX310320625"
click at [23, 139] on label "Good" at bounding box center [33, 147] width 40 height 18
click at [20, 141] on input "Good" at bounding box center [16, 144] width 6 height 6
radio input "true"
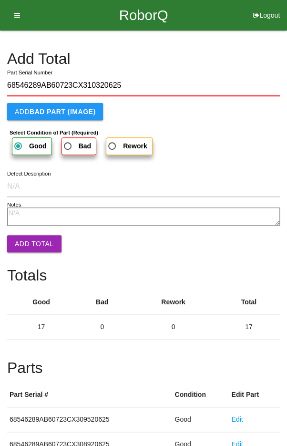
click at [29, 240] on button "Add Total" at bounding box center [34, 243] width 54 height 17
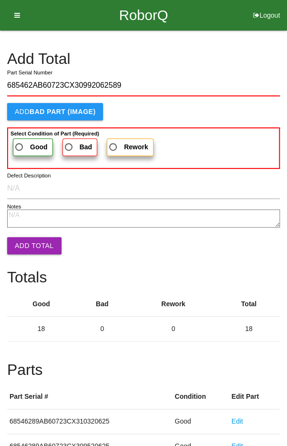
type input "685462AB60723CX30992062589"
click at [22, 144] on span "Good" at bounding box center [30, 147] width 34 height 12
click at [20, 144] on input "Good" at bounding box center [16, 144] width 6 height 6
radio input "true"
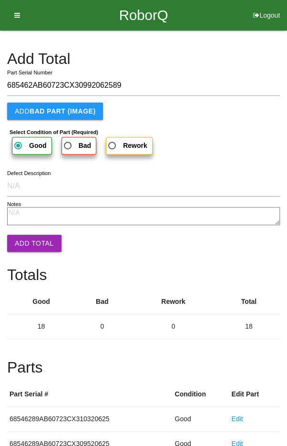
click at [29, 245] on button "Add Total" at bounding box center [34, 243] width 54 height 17
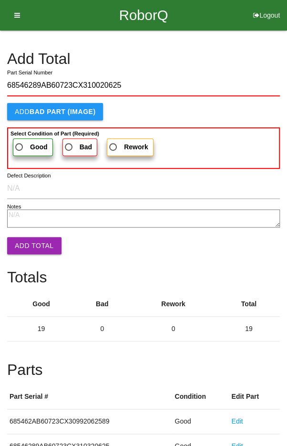
type input "68546289AB60723CX310020625"
click at [26, 143] on span "Good" at bounding box center [30, 147] width 34 height 12
click at [20, 143] on input "Good" at bounding box center [16, 144] width 6 height 6
radio input "true"
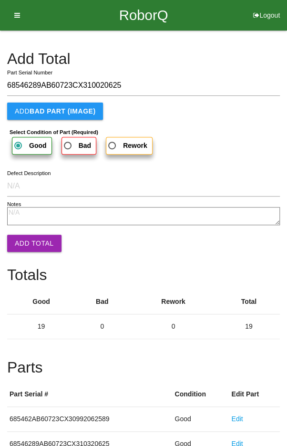
click at [38, 246] on button "Add Total" at bounding box center [34, 243] width 54 height 17
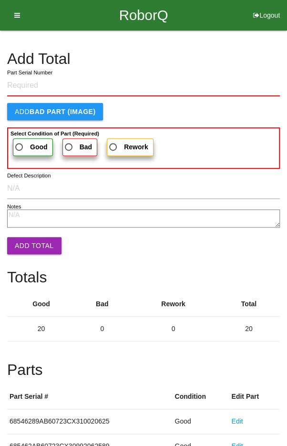
click at [228, 60] on h4 "Add Total" at bounding box center [143, 59] width 273 height 17
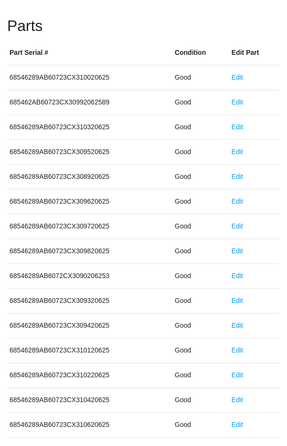
scroll to position [530, 0]
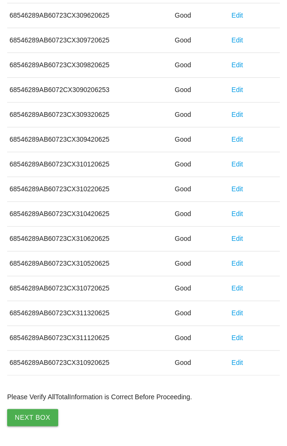
click at [29, 414] on button "Next Box" at bounding box center [32, 417] width 51 height 17
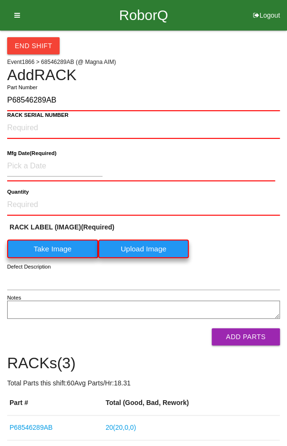
type input "P68546289AB"
click at [51, 245] on label "Take Image" at bounding box center [52, 248] width 91 height 19
click at [0, 0] on \(IMAGE\) "Take Image" at bounding box center [0, 0] width 0 height 0
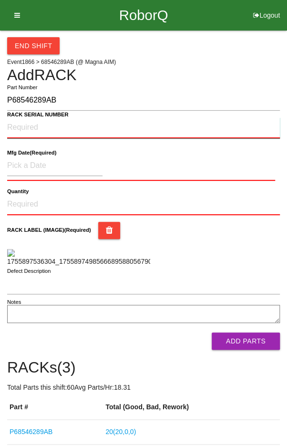
click at [31, 128] on NUMBER "RACK SERIAL NUMBER" at bounding box center [143, 127] width 273 height 21
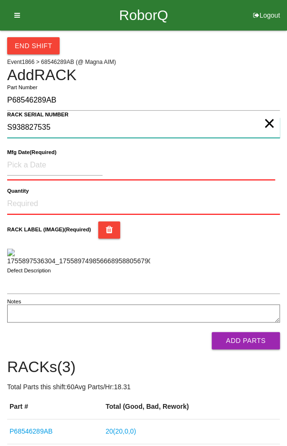
type NUMBER "S938827535"
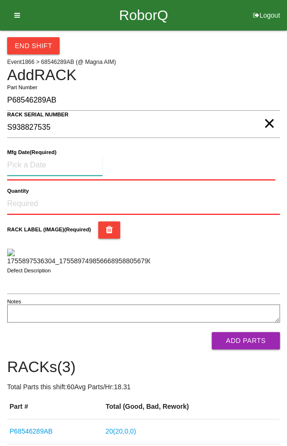
click at [37, 162] on input at bounding box center [54, 165] width 95 height 20
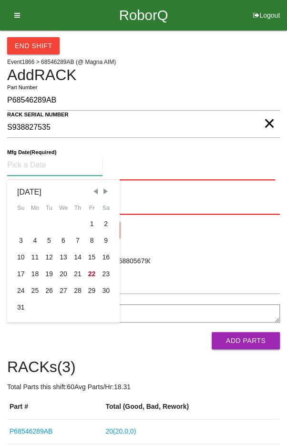
click at [46, 237] on div "5" at bounding box center [49, 240] width 14 height 17
type input "[DATE]"
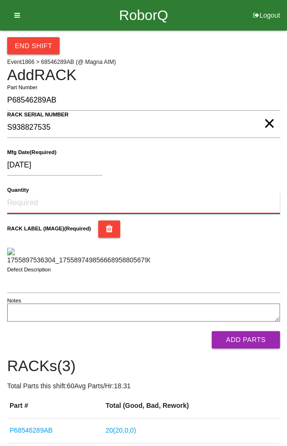
click at [35, 198] on input "Quantity" at bounding box center [143, 203] width 273 height 21
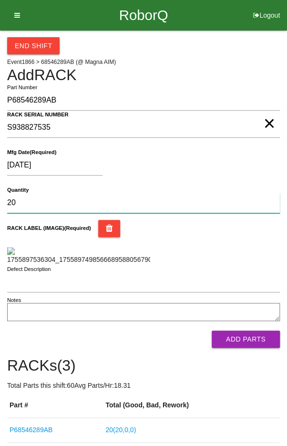
type input "20"
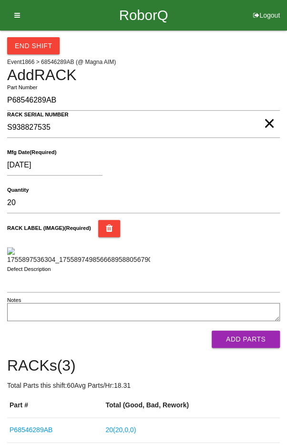
click at [245, 241] on div "RACK LABEL (IMAGE) (Required)" at bounding box center [143, 242] width 273 height 45
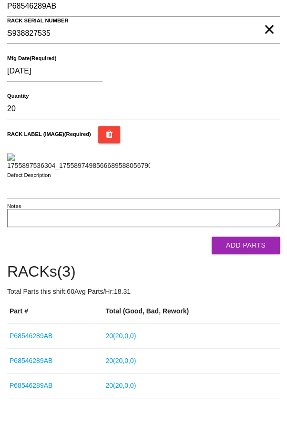
scroll to position [123, 0]
click at [253, 254] on button "Add Parts" at bounding box center [246, 244] width 68 height 17
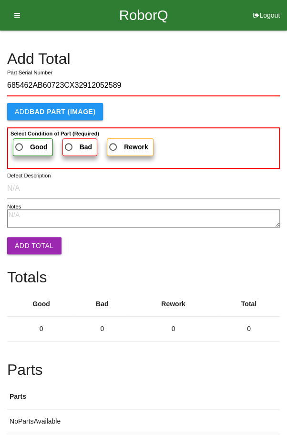
type input "685462AB60723CX32912052589"
click at [26, 144] on span "Good" at bounding box center [30, 147] width 34 height 12
click at [20, 144] on input "Good" at bounding box center [16, 144] width 6 height 6
radio input "true"
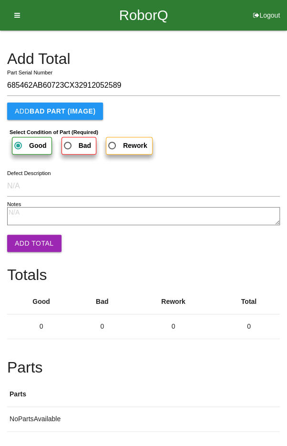
click at [24, 235] on button "Add Total" at bounding box center [34, 243] width 54 height 17
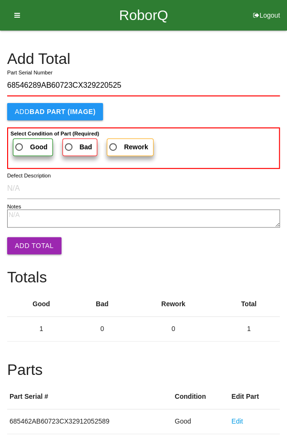
type input "68546289AB60723CX329220525"
click at [22, 142] on span "Good" at bounding box center [30, 147] width 34 height 12
click at [20, 142] on input "Good" at bounding box center [16, 144] width 6 height 6
radio input "true"
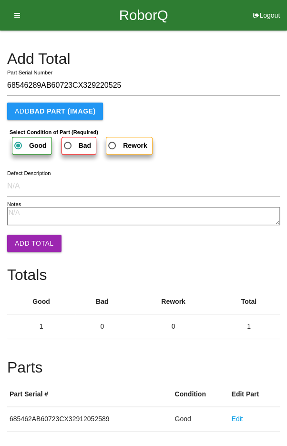
click at [23, 236] on button "Add Total" at bounding box center [34, 243] width 54 height 17
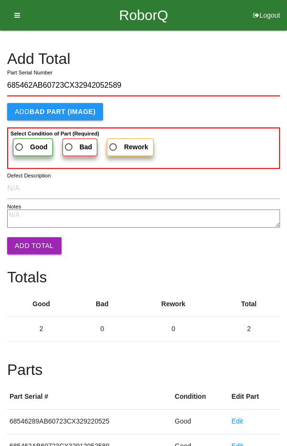
type input "685462AB60723CX32942052589"
click at [30, 144] on b "Good" at bounding box center [39, 147] width 18 height 8
click at [20, 144] on input "Good" at bounding box center [16, 144] width 6 height 6
radio input "true"
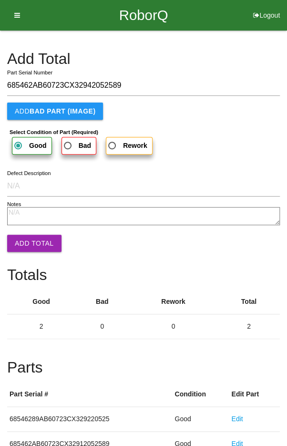
click at [22, 236] on button "Add Total" at bounding box center [34, 243] width 54 height 17
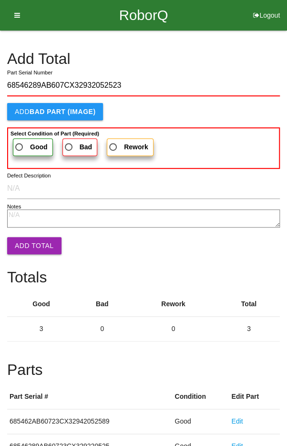
type input "68546289AB607CX32932052523"
click at [26, 138] on label "Good" at bounding box center [33, 147] width 40 height 18
click at [20, 141] on input "Good" at bounding box center [16, 144] width 6 height 6
radio input "true"
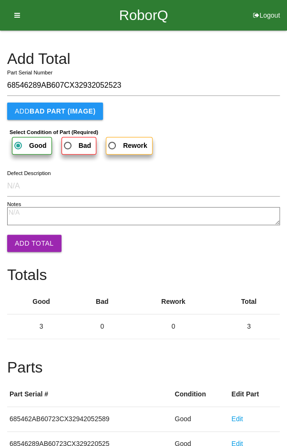
click at [23, 240] on button "Add Total" at bounding box center [34, 243] width 54 height 17
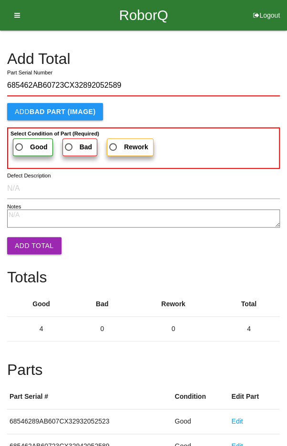
type input "685462AB60723CX32892052589"
click at [21, 142] on span "Good" at bounding box center [30, 147] width 34 height 12
click at [20, 142] on input "Good" at bounding box center [16, 144] width 6 height 6
radio input "true"
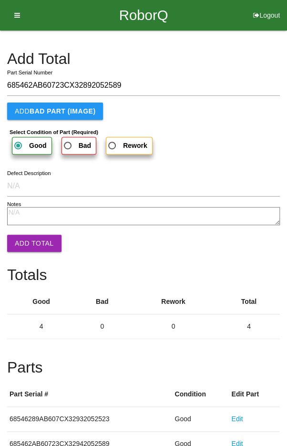
click at [26, 242] on button "Add Total" at bounding box center [34, 243] width 54 height 17
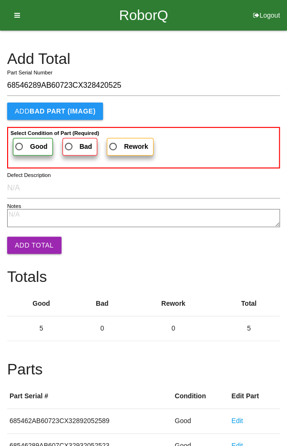
type input "68546289AB60723CX328420525"
click at [20, 143] on span "Good" at bounding box center [30, 147] width 34 height 12
click at [20, 143] on input "Good" at bounding box center [16, 144] width 6 height 6
radio input "true"
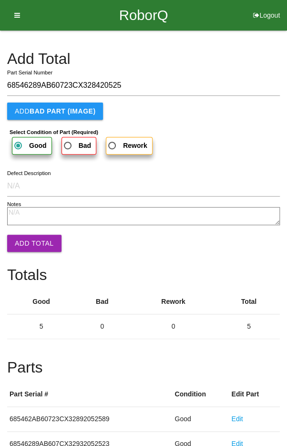
click at [29, 239] on button "Add Total" at bounding box center [34, 243] width 54 height 17
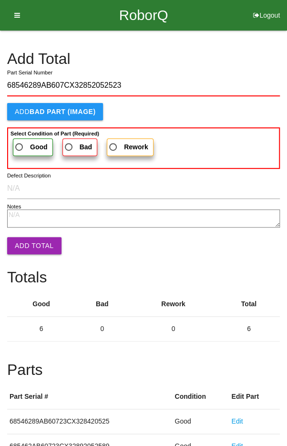
type input "68546289AB607CX32852052523"
click at [21, 142] on span "Good" at bounding box center [30, 147] width 34 height 12
click at [20, 142] on input "Good" at bounding box center [16, 144] width 6 height 6
radio input "true"
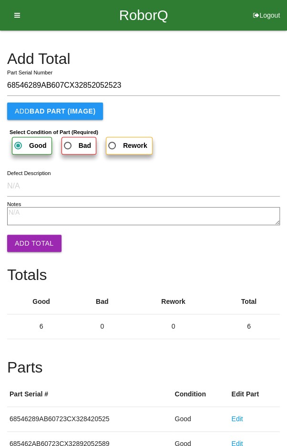
click at [29, 241] on button "Add Total" at bounding box center [34, 243] width 54 height 17
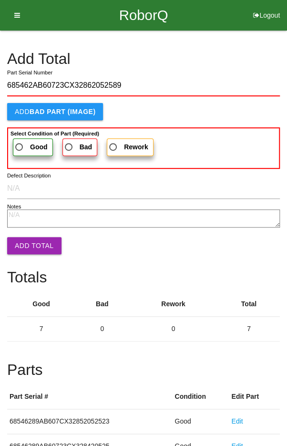
type input "685462AB60723CX32862052589"
click at [26, 145] on span "Good" at bounding box center [30, 147] width 34 height 12
click at [20, 145] on input "Good" at bounding box center [16, 144] width 6 height 6
radio input "true"
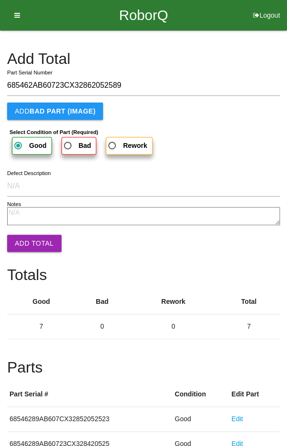
click at [24, 241] on button "Add Total" at bounding box center [34, 243] width 54 height 17
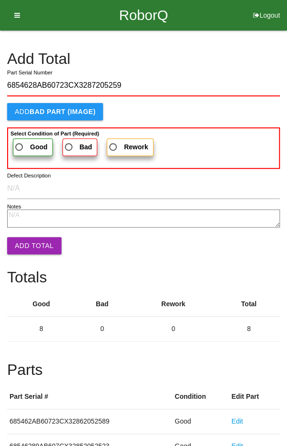
type input "6854628AB60723CX3287205259"
click at [23, 145] on span "Good" at bounding box center [30, 147] width 34 height 12
click at [20, 145] on input "Good" at bounding box center [16, 144] width 6 height 6
radio input "true"
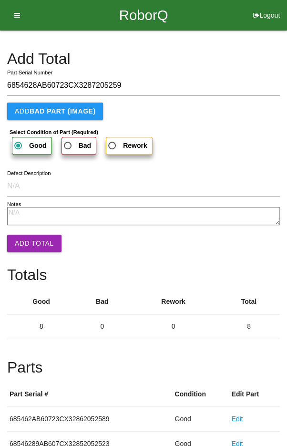
click at [28, 239] on button "Add Total" at bounding box center [34, 243] width 54 height 17
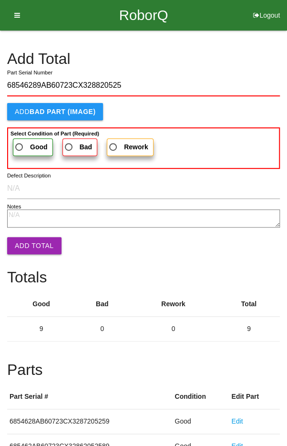
type input "68546289AB60723CX328820525"
click at [24, 143] on span "Good" at bounding box center [30, 147] width 34 height 12
click at [20, 143] on input "Good" at bounding box center [16, 144] width 6 height 6
radio input "true"
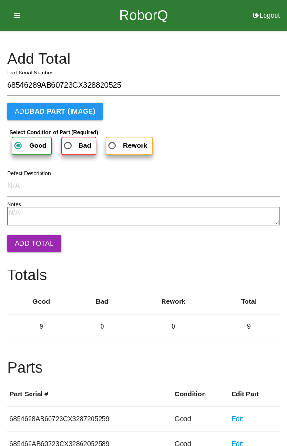
click at [27, 243] on button "Add Total" at bounding box center [34, 243] width 54 height 17
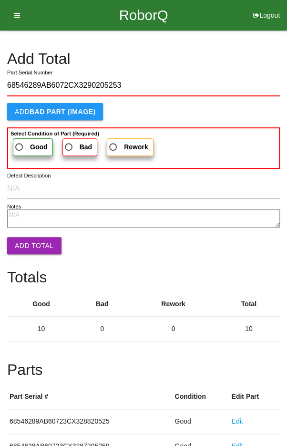
type input "68546289AB6072CX3290205253"
click at [20, 142] on span "Good" at bounding box center [30, 147] width 34 height 12
click at [20, 142] on input "Good" at bounding box center [16, 144] width 6 height 6
radio input "true"
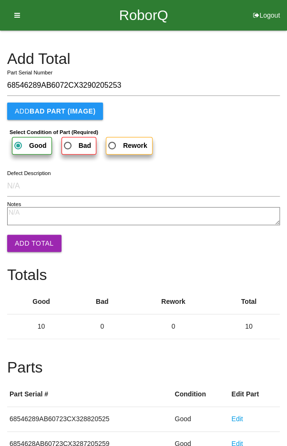
click at [26, 246] on button "Add Total" at bounding box center [34, 243] width 54 height 17
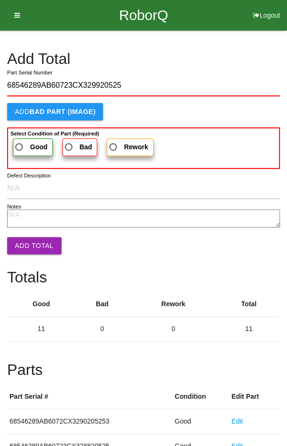
type input "68546289AB60723CX329920525"
click at [26, 144] on span "Good" at bounding box center [30, 147] width 34 height 12
click at [20, 144] on input "Good" at bounding box center [16, 144] width 6 height 6
radio input "true"
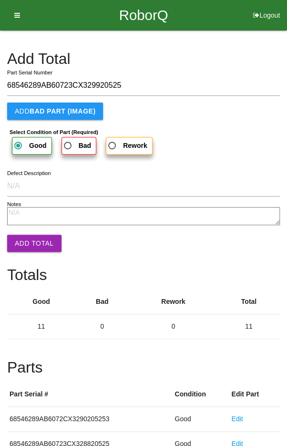
click at [26, 242] on button "Add Total" at bounding box center [34, 243] width 54 height 17
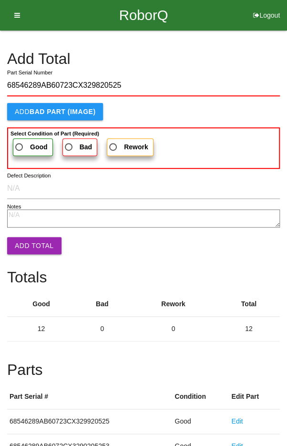
type input "68546289AB60723CX329820525"
click at [25, 144] on span "Good" at bounding box center [30, 147] width 34 height 12
click at [20, 144] on input "Good" at bounding box center [16, 144] width 6 height 6
radio input "true"
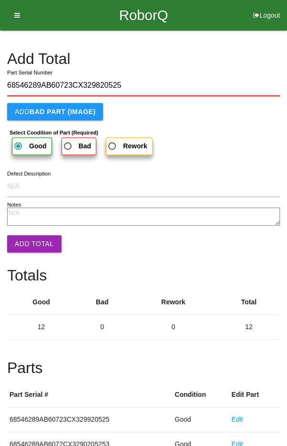
click at [25, 240] on button "Add Total" at bounding box center [34, 243] width 54 height 17
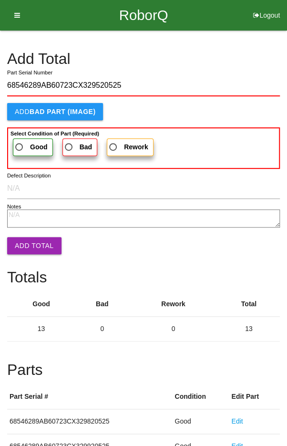
type input "68546289AB60723CX329520525"
click at [21, 143] on span "Good" at bounding box center [30, 147] width 34 height 12
click at [20, 143] on input "Good" at bounding box center [16, 144] width 6 height 6
radio input "true"
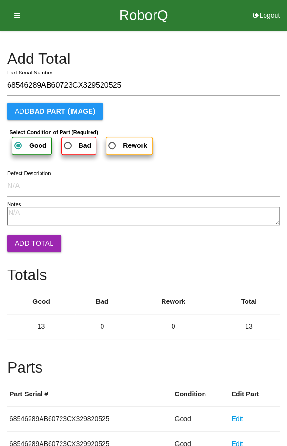
click at [31, 242] on button "Add Total" at bounding box center [34, 243] width 54 height 17
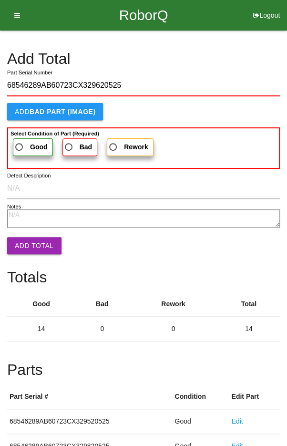
type input "68546289AB60723CX329620525"
click at [18, 138] on label "Good" at bounding box center [33, 147] width 40 height 18
click at [18, 141] on input "Good" at bounding box center [16, 144] width 6 height 6
radio input "true"
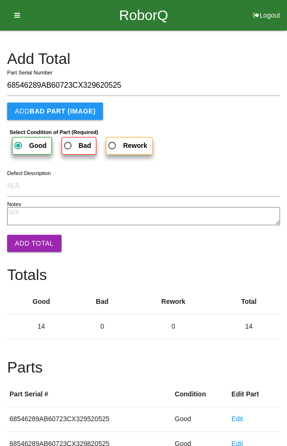
click at [27, 249] on button "Add Total" at bounding box center [34, 243] width 54 height 17
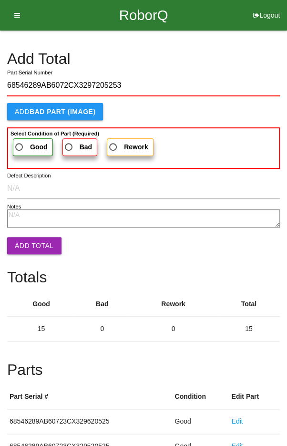
type input "68546289AB6072CX3297205253"
click at [21, 141] on span "Good" at bounding box center [30, 147] width 34 height 12
click at [20, 141] on input "Good" at bounding box center [16, 144] width 6 height 6
radio input "true"
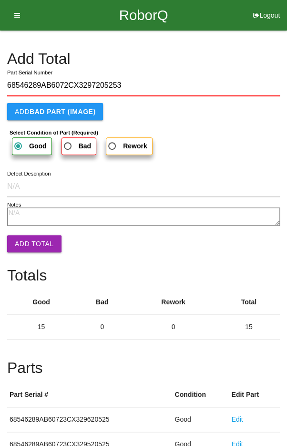
click at [28, 243] on button "Add Total" at bounding box center [34, 243] width 54 height 17
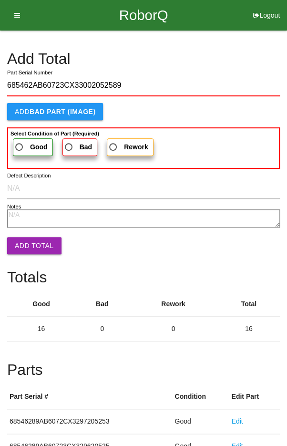
type input "685462AB60723CX33002052589"
click at [23, 146] on span "Good" at bounding box center [30, 147] width 34 height 12
click at [20, 146] on input "Good" at bounding box center [16, 144] width 6 height 6
radio input "true"
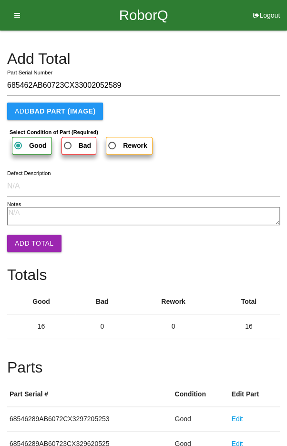
click at [29, 238] on button "Add Total" at bounding box center [34, 243] width 54 height 17
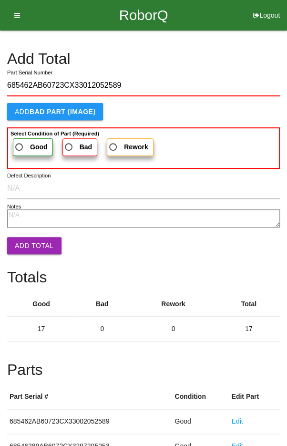
type input "685462AB60723CX33012052589"
click at [19, 139] on label "Good" at bounding box center [33, 147] width 40 height 18
click at [19, 141] on input "Good" at bounding box center [16, 144] width 6 height 6
radio input "true"
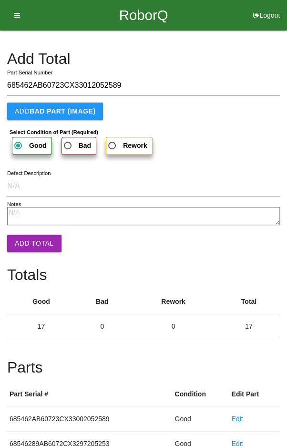
click at [27, 242] on button "Add Total" at bounding box center [34, 243] width 54 height 17
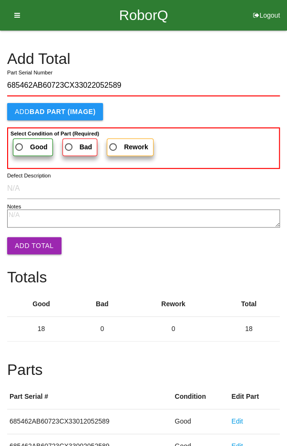
type input "685462AB60723CX33022052589"
click at [25, 142] on span "Good" at bounding box center [30, 147] width 34 height 12
click at [20, 142] on input "Good" at bounding box center [16, 144] width 6 height 6
radio input "true"
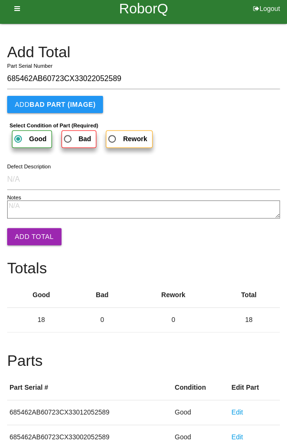
scroll to position [10, 0]
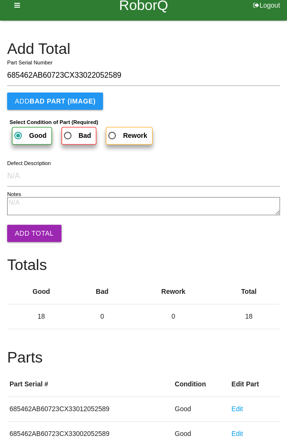
click at [36, 227] on button "Add Total" at bounding box center [34, 233] width 54 height 17
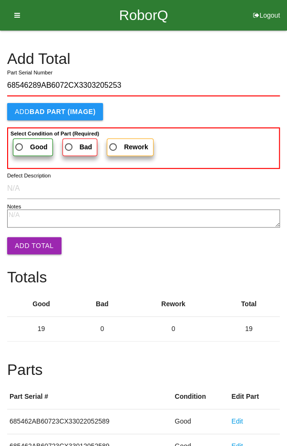
type input "68546289AB6072CX3303205253"
click at [21, 143] on span "Good" at bounding box center [30, 147] width 34 height 12
click at [20, 143] on input "Good" at bounding box center [16, 144] width 6 height 6
radio input "true"
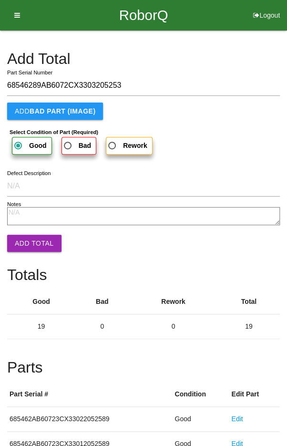
click at [31, 242] on button "Add Total" at bounding box center [34, 243] width 54 height 17
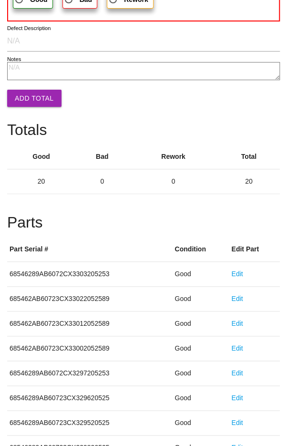
scroll to position [530, 0]
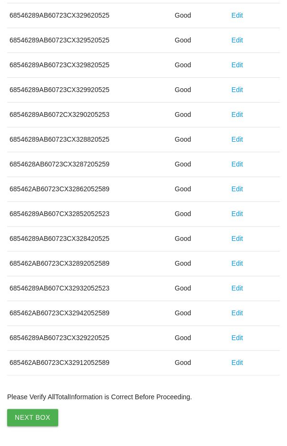
click at [33, 417] on button "Next Box" at bounding box center [32, 417] width 51 height 17
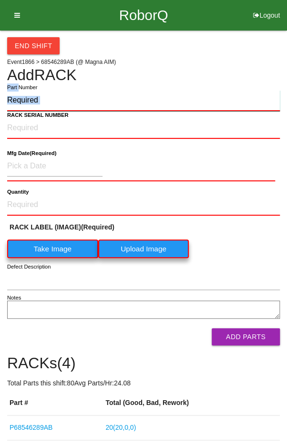
click at [78, 102] on input "Part Number" at bounding box center [143, 100] width 273 height 21
paste input "P68546289AB"
type input "P68546289AB"
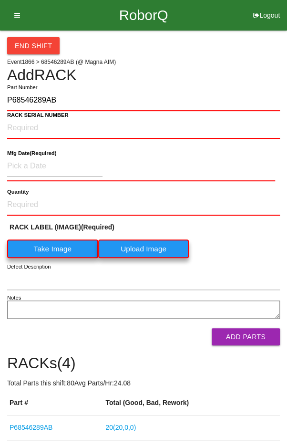
click at [41, 240] on label "Take Image" at bounding box center [52, 248] width 91 height 19
click at [0, 0] on \(IMAGE\) "Take Image" at bounding box center [0, 0] width 0 height 0
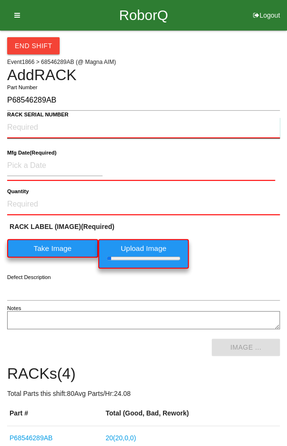
click at [30, 124] on NUMBER "RACK SERIAL NUMBER" at bounding box center [143, 127] width 273 height 21
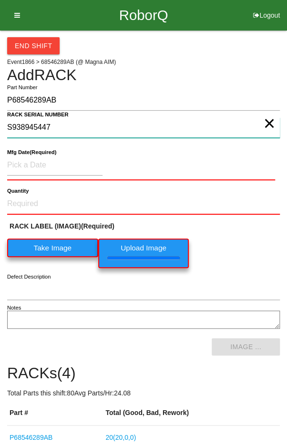
type NUMBER "S938945447"
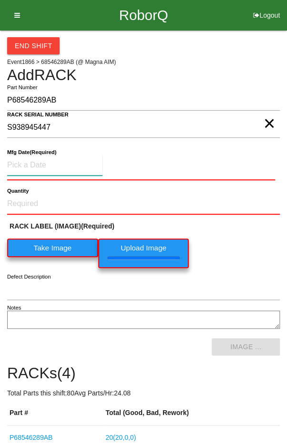
click at [38, 156] on input at bounding box center [54, 165] width 95 height 20
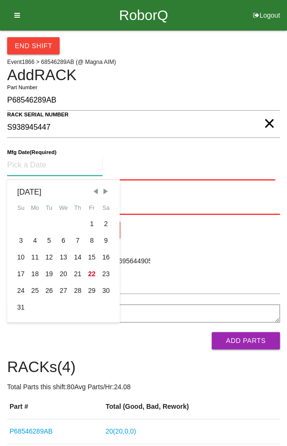
click at [46, 233] on div "5" at bounding box center [49, 240] width 14 height 17
type input "[DATE]"
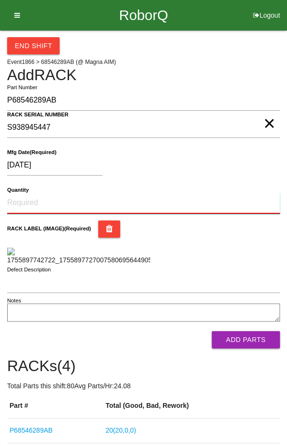
click at [33, 194] on input "Quantity" at bounding box center [143, 203] width 273 height 21
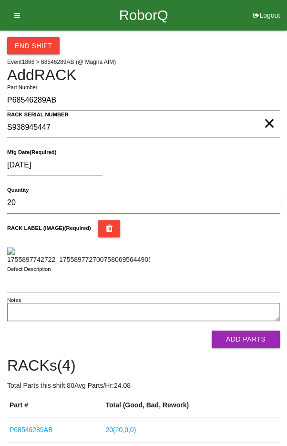
type input "20"
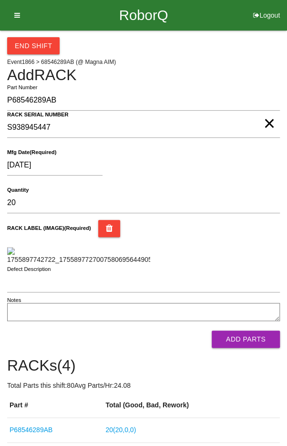
click at [245, 170] on div "[DATE]" at bounding box center [141, 167] width 268 height 24
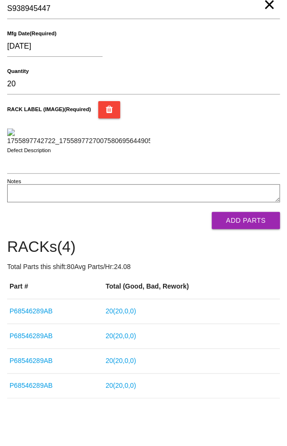
click at [255, 229] on button "Add Parts" at bounding box center [246, 220] width 68 height 17
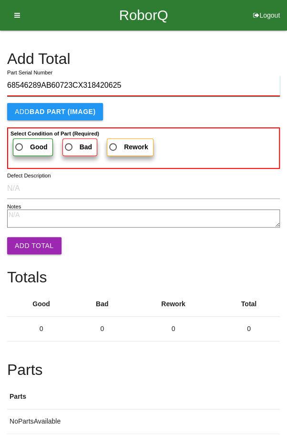
type input "68546289AB60723CX318420625"
click at [22, 144] on span "Good" at bounding box center [30, 147] width 34 height 12
click at [20, 144] on input "Good" at bounding box center [16, 144] width 6 height 6
radio input "true"
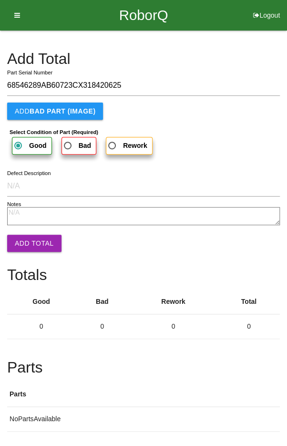
click at [29, 242] on button "Add Total" at bounding box center [34, 243] width 54 height 17
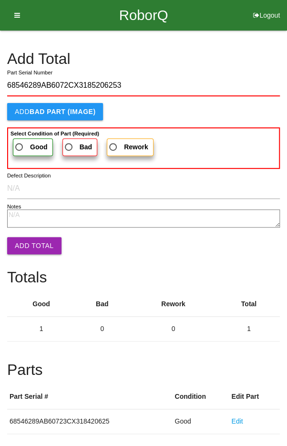
type input "68546289AB6072CX3185206253"
click at [27, 146] on span "Good" at bounding box center [30, 147] width 34 height 12
click at [20, 146] on input "Good" at bounding box center [16, 144] width 6 height 6
radio input "true"
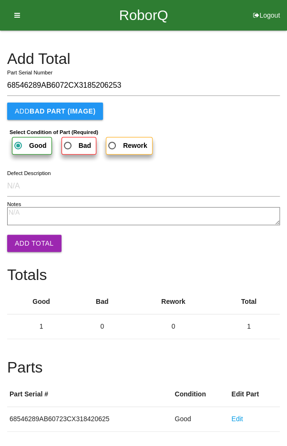
click at [28, 240] on button "Add Total" at bounding box center [34, 243] width 54 height 17
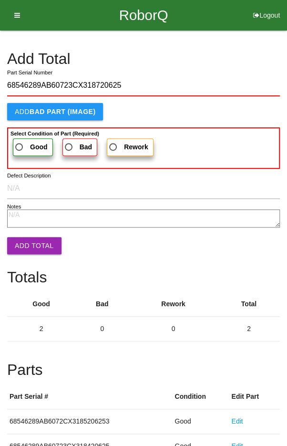
type input "68546289AB60723CX318720625"
click at [22, 142] on span "Good" at bounding box center [30, 147] width 34 height 12
click at [20, 142] on input "Good" at bounding box center [16, 144] width 6 height 6
radio input "true"
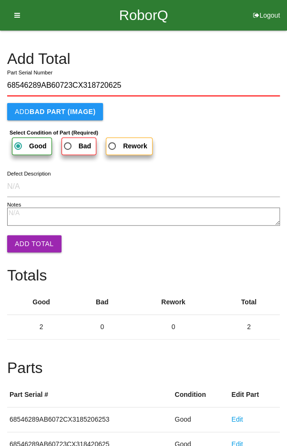
click at [29, 239] on button "Add Total" at bounding box center [34, 243] width 54 height 17
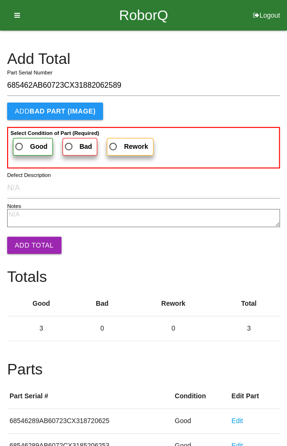
type input "685462AB60723CX31882062589"
click at [24, 146] on span "Good" at bounding box center [30, 147] width 34 height 12
click at [20, 146] on input "Good" at bounding box center [16, 144] width 6 height 6
radio input "true"
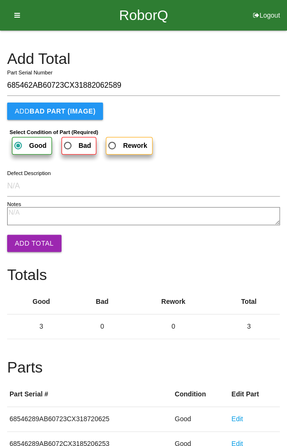
click at [31, 245] on button "Add Total" at bounding box center [34, 243] width 54 height 17
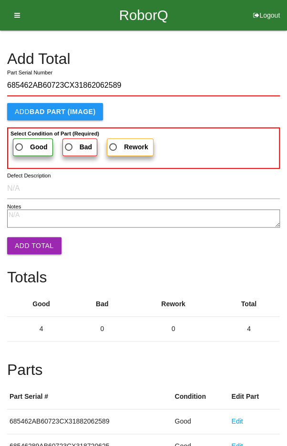
type input "685462AB60723CX31862062589"
click at [21, 145] on span "Good" at bounding box center [30, 147] width 34 height 12
click at [20, 145] on input "Good" at bounding box center [16, 144] width 6 height 6
radio input "true"
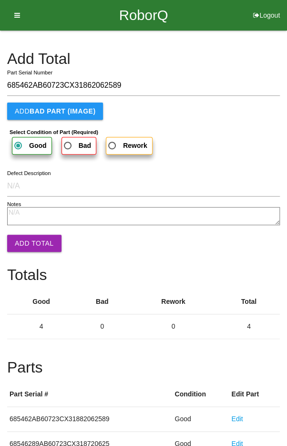
click at [29, 241] on button "Add Total" at bounding box center [34, 243] width 54 height 17
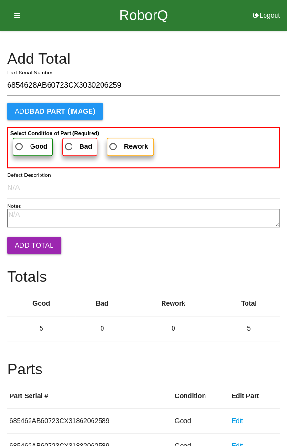
type input "6854628AB60723CX3030206259"
click at [24, 147] on span "Good" at bounding box center [30, 147] width 34 height 12
click at [20, 147] on input "Good" at bounding box center [16, 144] width 6 height 6
radio input "true"
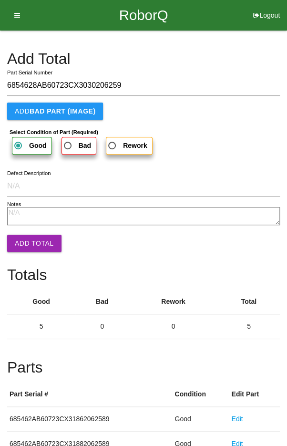
click at [27, 241] on button "Add Total" at bounding box center [34, 243] width 54 height 17
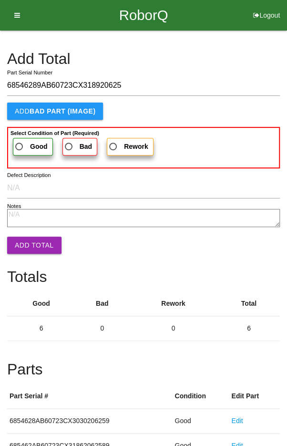
type input "68546289AB60723CX318920625"
click at [18, 143] on span "Good" at bounding box center [30, 147] width 34 height 12
click at [18, 143] on input "Good" at bounding box center [16, 144] width 6 height 6
radio input "true"
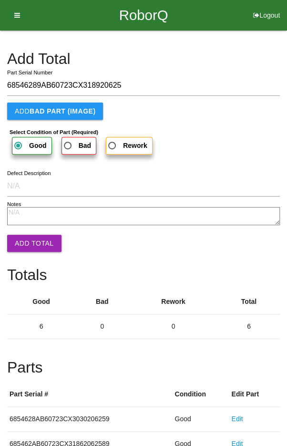
click at [27, 237] on button "Add Total" at bounding box center [34, 243] width 54 height 17
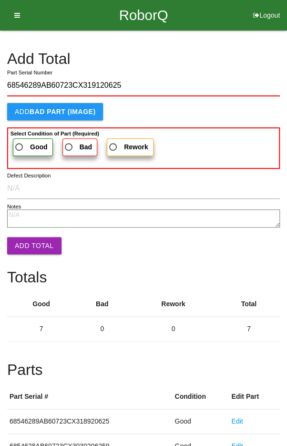
type input "68546289AB60723CX319120625"
click at [21, 148] on span "Good" at bounding box center [30, 147] width 34 height 12
click at [20, 147] on input "Good" at bounding box center [16, 144] width 6 height 6
radio input "true"
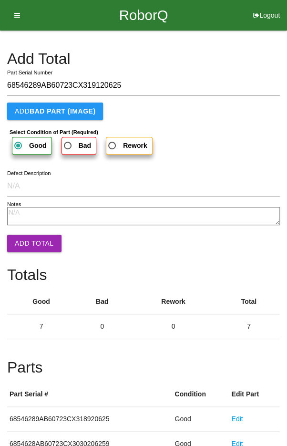
click at [26, 238] on button "Add Total" at bounding box center [34, 243] width 54 height 17
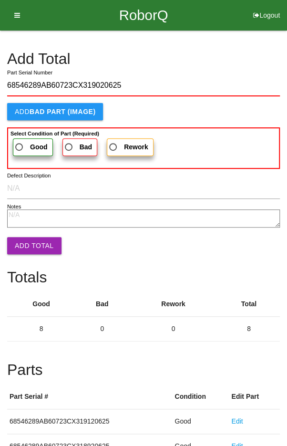
type input "68546289AB60723CX319020625"
click at [23, 146] on span "Good" at bounding box center [30, 147] width 34 height 12
click at [20, 146] on input "Good" at bounding box center [16, 144] width 6 height 6
radio input "true"
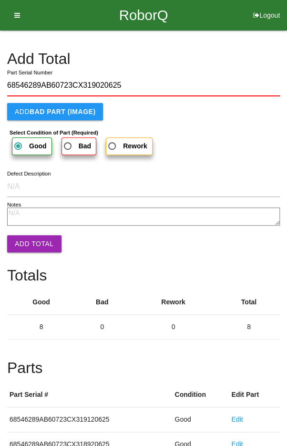
click at [28, 237] on button "Add Total" at bounding box center [34, 243] width 54 height 17
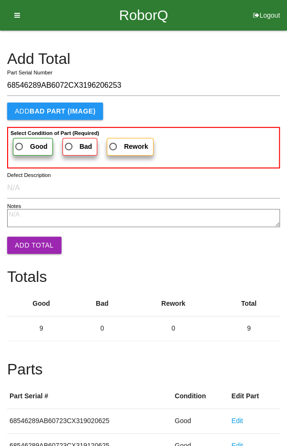
type input "68546289AB6072CX3196206253"
click at [27, 148] on span "Good" at bounding box center [30, 147] width 34 height 12
click at [20, 147] on input "Good" at bounding box center [16, 144] width 6 height 6
radio input "true"
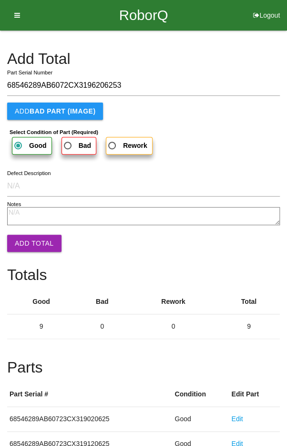
click at [29, 239] on button "Add Total" at bounding box center [34, 243] width 54 height 17
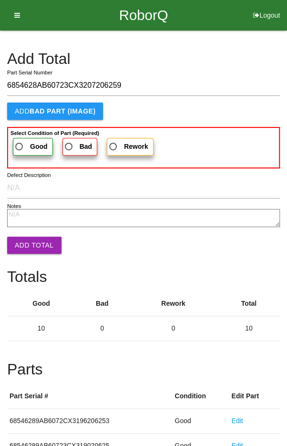
click at [21, 143] on span "Good" at bounding box center [30, 147] width 34 height 12
click at [20, 143] on input "Good" at bounding box center [16, 144] width 6 height 6
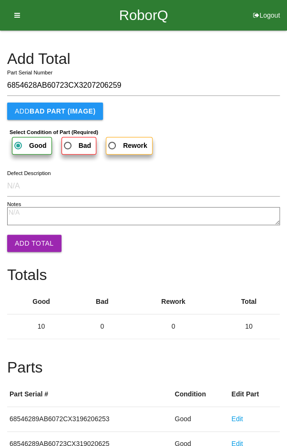
click at [31, 240] on button "Add Total" at bounding box center [34, 243] width 54 height 17
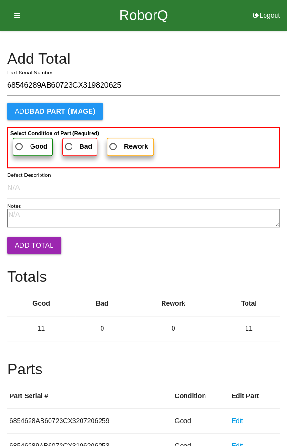
click at [22, 141] on span "Good" at bounding box center [30, 147] width 34 height 12
click at [20, 141] on input "Good" at bounding box center [16, 144] width 6 height 6
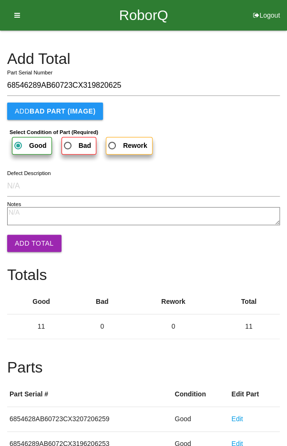
click at [31, 238] on button "Add Total" at bounding box center [34, 243] width 54 height 17
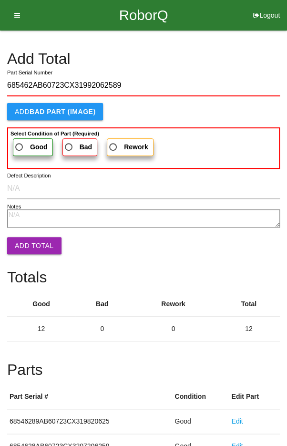
click at [24, 151] on span "Good" at bounding box center [30, 147] width 34 height 12
click at [20, 147] on input "Good" at bounding box center [16, 144] width 6 height 6
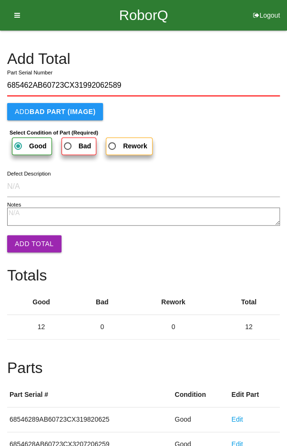
click at [26, 242] on button "Add Total" at bounding box center [34, 243] width 54 height 17
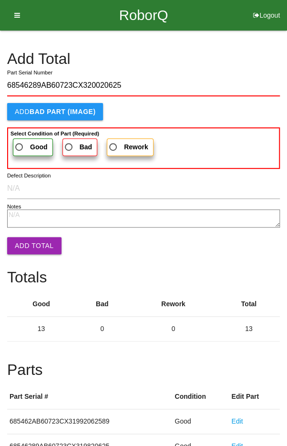
click at [18, 142] on span "Good" at bounding box center [30, 147] width 34 height 12
click at [18, 142] on input "Good" at bounding box center [16, 144] width 6 height 6
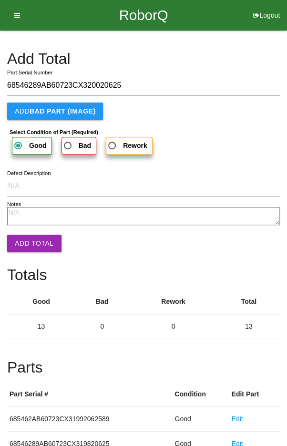
click at [31, 246] on button "Add Total" at bounding box center [34, 243] width 54 height 17
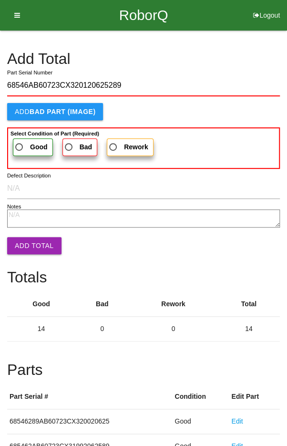
click at [20, 142] on span "Good" at bounding box center [30, 147] width 34 height 12
click at [20, 142] on input "Good" at bounding box center [16, 144] width 6 height 6
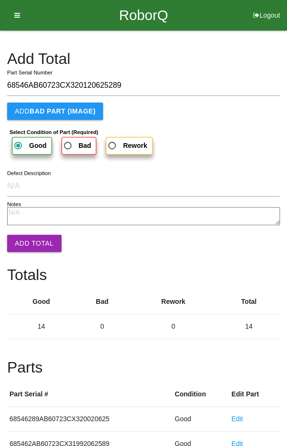
click at [30, 246] on button "Add Total" at bounding box center [34, 243] width 54 height 17
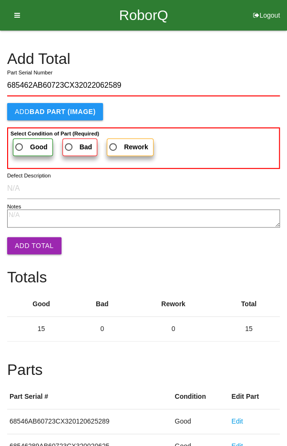
click at [19, 142] on span "Good" at bounding box center [30, 147] width 34 height 12
click at [19, 142] on input "Good" at bounding box center [16, 144] width 6 height 6
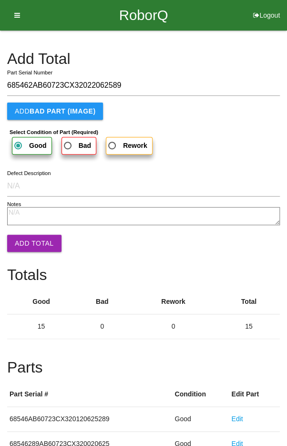
click at [31, 244] on button "Add Total" at bounding box center [34, 243] width 54 height 17
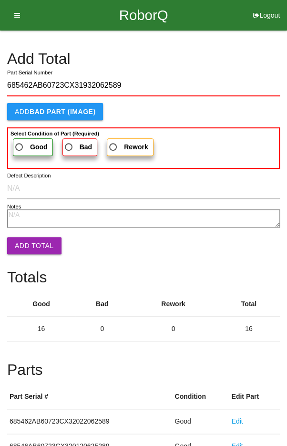
click at [22, 145] on span "Good" at bounding box center [30, 147] width 34 height 12
click at [20, 145] on input "Good" at bounding box center [16, 144] width 6 height 6
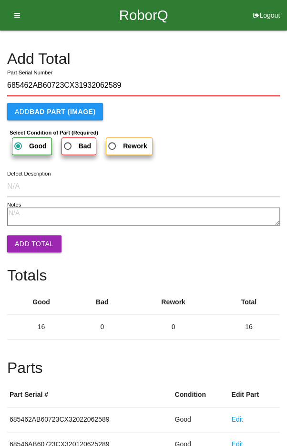
click at [31, 235] on button "Add Total" at bounding box center [34, 243] width 54 height 17
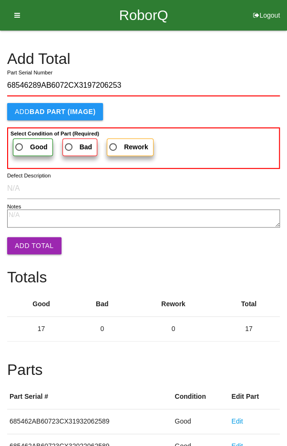
click at [20, 144] on span "Good" at bounding box center [30, 147] width 34 height 12
click at [20, 144] on input "Good" at bounding box center [16, 144] width 6 height 6
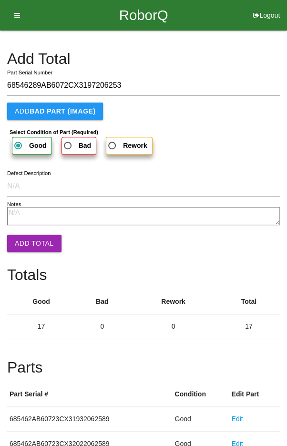
click at [36, 247] on button "Add Total" at bounding box center [34, 243] width 54 height 17
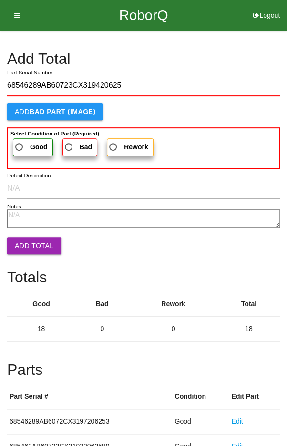
click at [24, 146] on span "Good" at bounding box center [30, 147] width 34 height 12
click at [20, 146] on input "Good" at bounding box center [16, 144] width 6 height 6
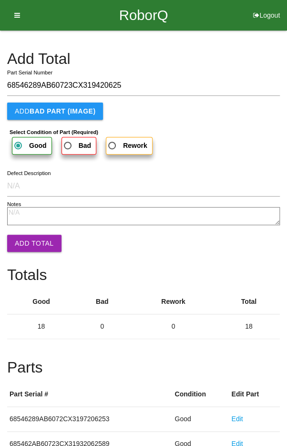
click at [30, 237] on button "Add Total" at bounding box center [34, 243] width 54 height 17
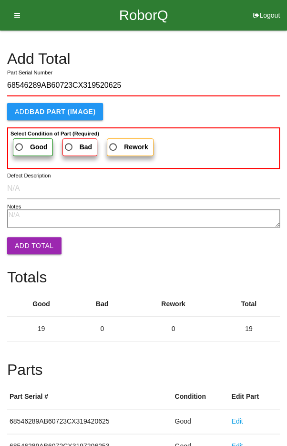
click at [24, 145] on span "Good" at bounding box center [30, 147] width 34 height 12
click at [20, 145] on input "Good" at bounding box center [16, 144] width 6 height 6
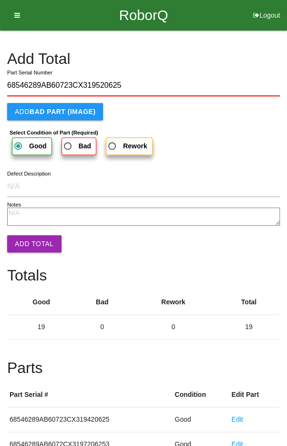
click at [29, 245] on button "Add Total" at bounding box center [34, 243] width 54 height 17
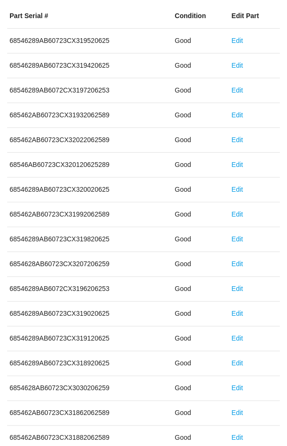
scroll to position [530, 0]
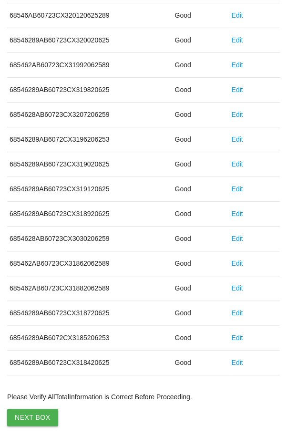
click at [29, 413] on button "Next Box" at bounding box center [32, 417] width 51 height 17
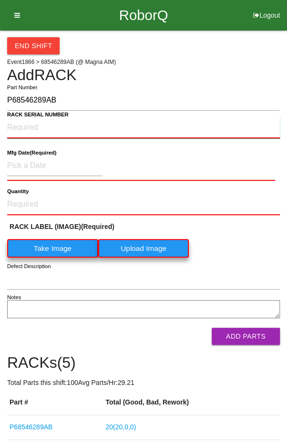
click at [23, 122] on NUMBER "RACK SERIAL NUMBER" at bounding box center [143, 127] width 273 height 21
click at [52, 245] on label "Take Image" at bounding box center [52, 248] width 91 height 19
click at [0, 0] on \(IMAGE\) "Take Image" at bounding box center [0, 0] width 0 height 0
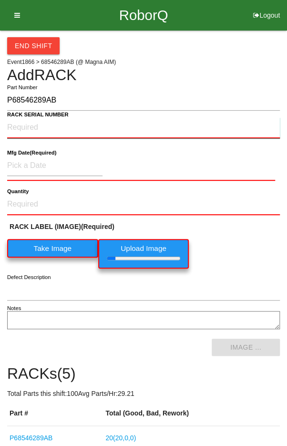
click at [30, 131] on NUMBER "RACK SERIAL NUMBER" at bounding box center [143, 127] width 273 height 21
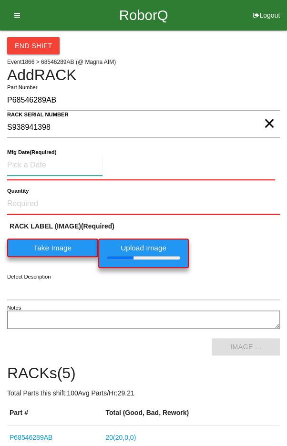
click at [33, 160] on input at bounding box center [54, 165] width 95 height 20
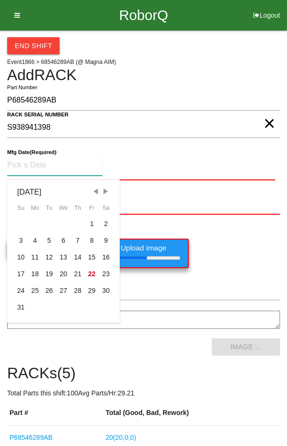
click at [49, 239] on div "5" at bounding box center [49, 240] width 14 height 17
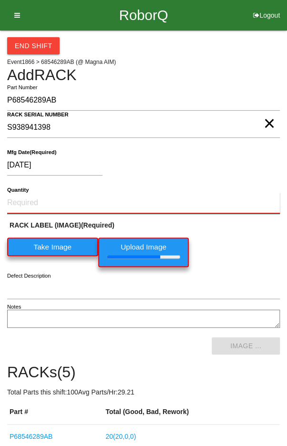
click at [32, 201] on input "Quantity" at bounding box center [143, 203] width 273 height 21
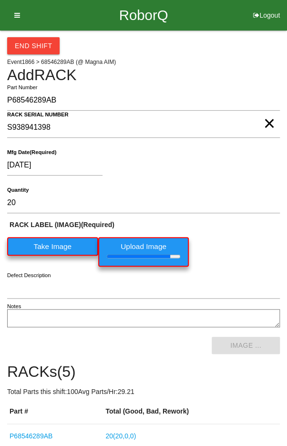
click at [252, 254] on div "RACK LABEL (IMAGE) (Required) Take Image Upload Image" at bounding box center [143, 245] width 273 height 51
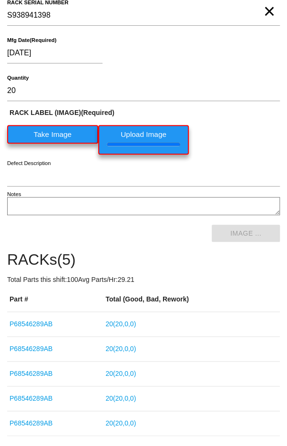
scroll to position [113, 0]
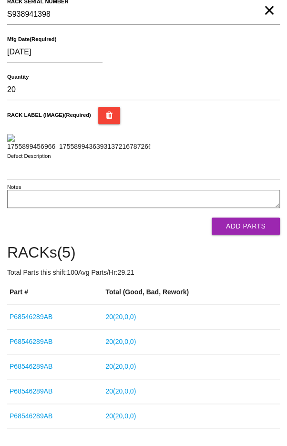
click at [248, 235] on button "Add Parts" at bounding box center [246, 225] width 68 height 17
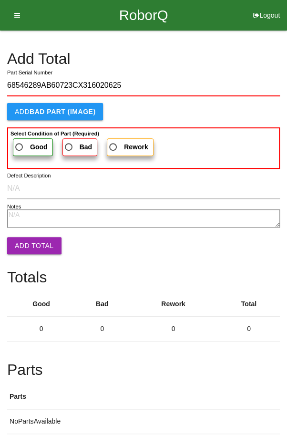
click at [19, 141] on span "Good" at bounding box center [30, 147] width 34 height 12
click at [19, 141] on input "Good" at bounding box center [16, 144] width 6 height 6
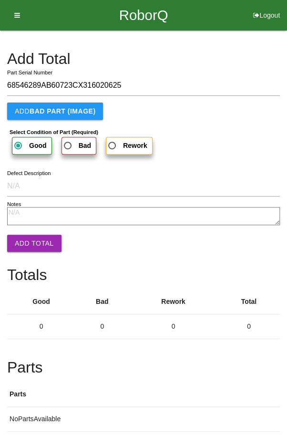
click at [26, 237] on button "Add Total" at bounding box center [34, 243] width 54 height 17
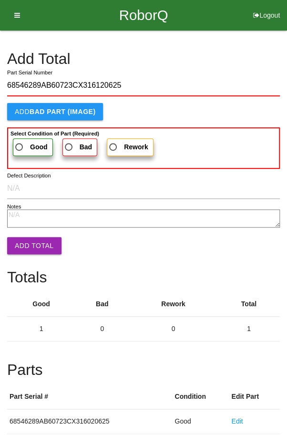
click at [24, 141] on span "Good" at bounding box center [30, 147] width 34 height 12
click at [20, 141] on input "Good" at bounding box center [16, 144] width 6 height 6
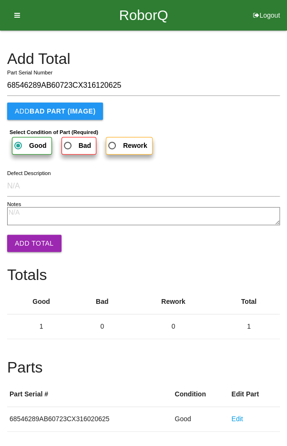
click at [25, 244] on button "Add Total" at bounding box center [34, 243] width 54 height 17
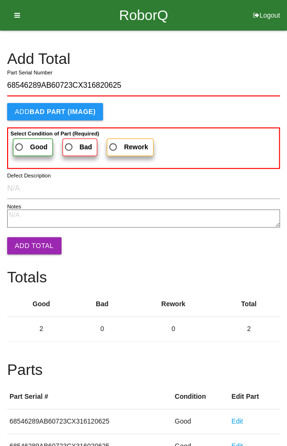
click at [23, 140] on label "Good" at bounding box center [33, 147] width 40 height 18
click at [20, 141] on input "Good" at bounding box center [16, 144] width 6 height 6
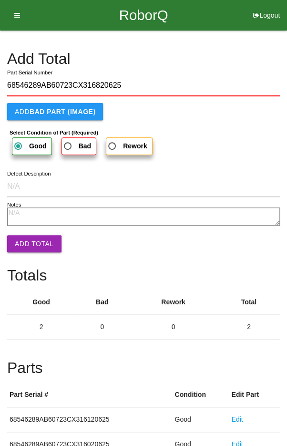
click at [27, 242] on button "Add Total" at bounding box center [34, 243] width 54 height 17
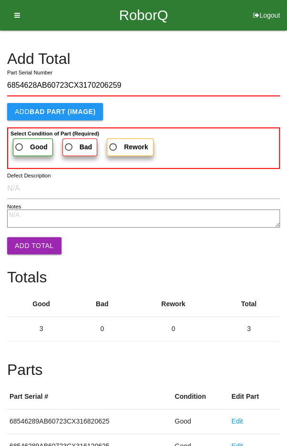
click at [23, 142] on span "Good" at bounding box center [30, 147] width 34 height 12
click at [20, 142] on input "Good" at bounding box center [16, 144] width 6 height 6
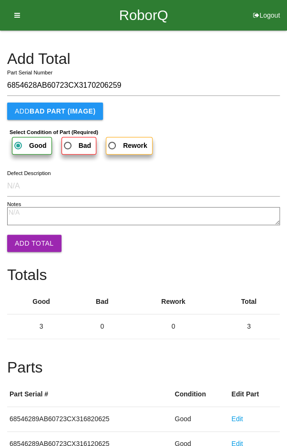
click at [26, 238] on button "Add Total" at bounding box center [34, 243] width 54 height 17
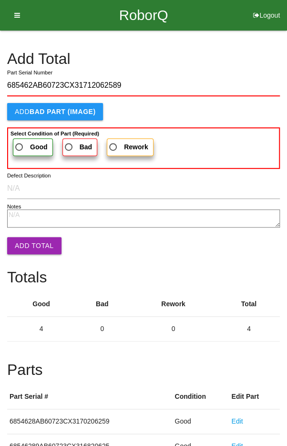
click at [19, 142] on span "Good" at bounding box center [30, 147] width 34 height 12
click at [19, 142] on input "Good" at bounding box center [16, 144] width 6 height 6
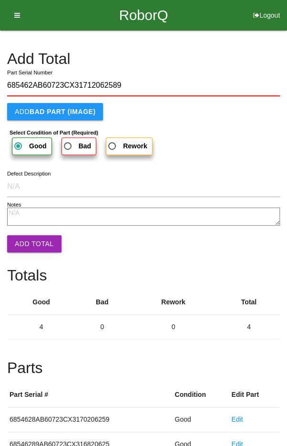
click at [27, 239] on button "Add Total" at bounding box center [34, 243] width 54 height 17
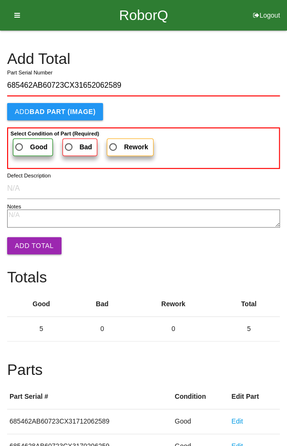
click at [20, 141] on span "Good" at bounding box center [30, 147] width 34 height 12
click at [20, 141] on input "Good" at bounding box center [16, 144] width 6 height 6
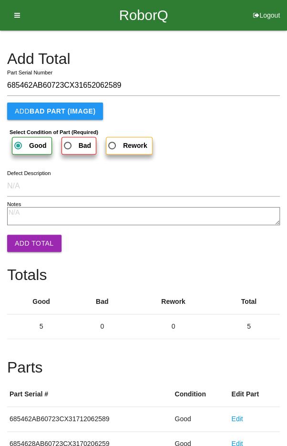
click at [29, 239] on button "Add Total" at bounding box center [34, 243] width 54 height 17
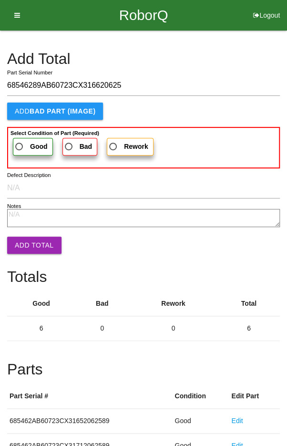
click at [23, 142] on span "Good" at bounding box center [30, 147] width 34 height 12
click at [20, 142] on input "Good" at bounding box center [16, 144] width 6 height 6
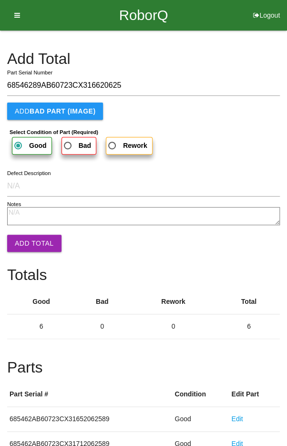
click at [30, 240] on button "Add Total" at bounding box center [34, 243] width 54 height 17
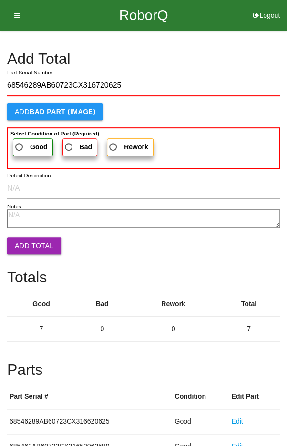
click at [30, 143] on b "Good" at bounding box center [39, 147] width 18 height 8
click at [20, 143] on input "Good" at bounding box center [16, 144] width 6 height 6
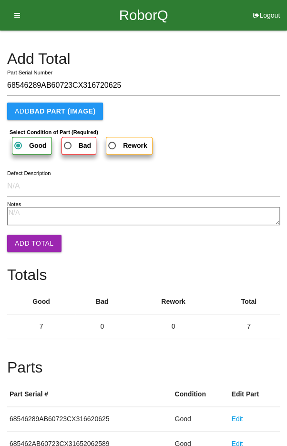
click at [29, 236] on button "Add Total" at bounding box center [34, 243] width 54 height 17
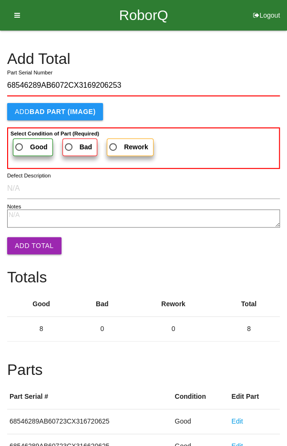
click at [22, 142] on span "Good" at bounding box center [30, 147] width 34 height 12
click at [20, 142] on input "Good" at bounding box center [16, 144] width 6 height 6
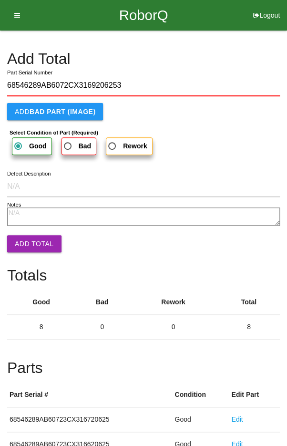
click at [29, 243] on button "Add Total" at bounding box center [34, 243] width 54 height 17
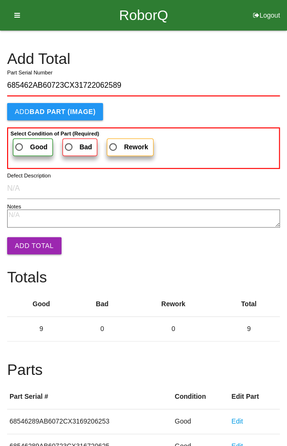
click at [20, 144] on span "Good" at bounding box center [30, 147] width 34 height 12
click at [20, 144] on input "Good" at bounding box center [16, 144] width 6 height 6
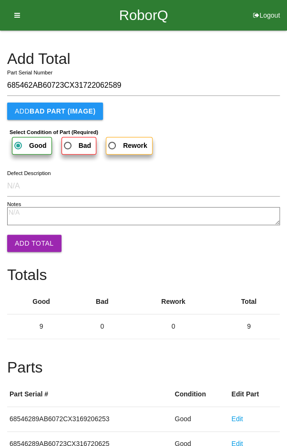
click at [23, 236] on button "Add Total" at bounding box center [34, 243] width 54 height 17
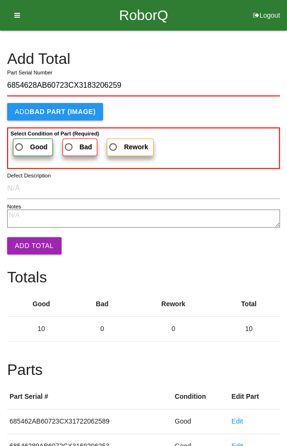
click at [19, 141] on span "Good" at bounding box center [30, 147] width 34 height 12
click at [19, 141] on input "Good" at bounding box center [16, 144] width 6 height 6
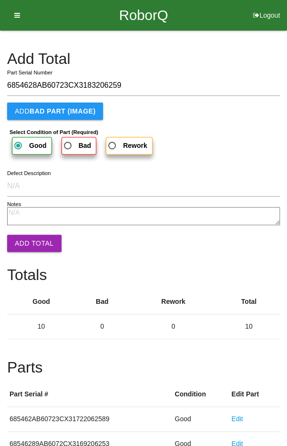
click at [24, 240] on button "Add Total" at bounding box center [34, 243] width 54 height 17
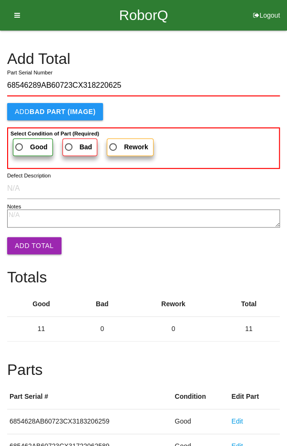
click at [20, 141] on span "Good" at bounding box center [30, 147] width 34 height 12
click at [20, 141] on input "Good" at bounding box center [16, 144] width 6 height 6
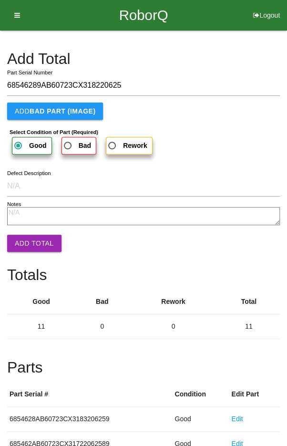
click at [27, 238] on button "Add Total" at bounding box center [34, 243] width 54 height 17
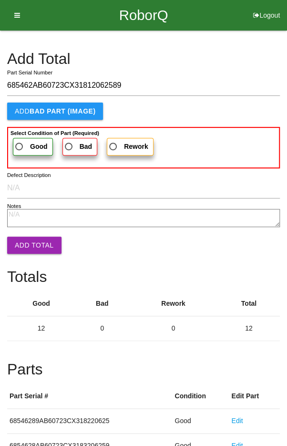
click at [17, 141] on span "Good" at bounding box center [30, 147] width 34 height 12
click at [17, 141] on input "Good" at bounding box center [16, 144] width 6 height 6
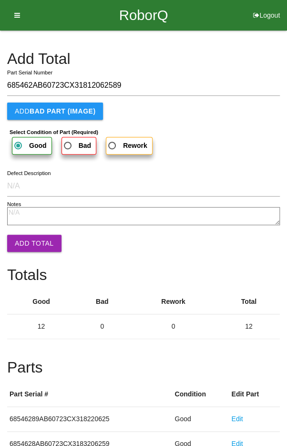
click at [25, 242] on button "Add Total" at bounding box center [34, 243] width 54 height 17
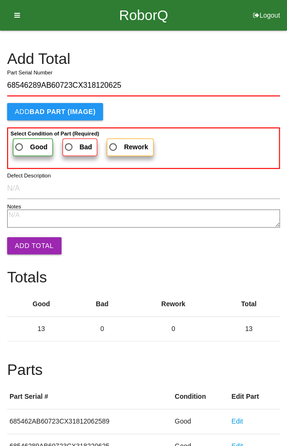
click at [24, 145] on span "Good" at bounding box center [30, 147] width 34 height 12
click at [20, 145] on input "Good" at bounding box center [16, 144] width 6 height 6
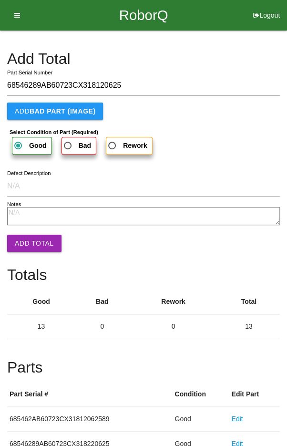
click at [28, 241] on button "Add Total" at bounding box center [34, 243] width 54 height 17
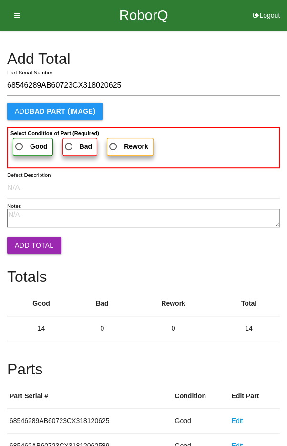
click at [23, 145] on span "Good" at bounding box center [30, 147] width 34 height 12
click at [20, 145] on input "Good" at bounding box center [16, 144] width 6 height 6
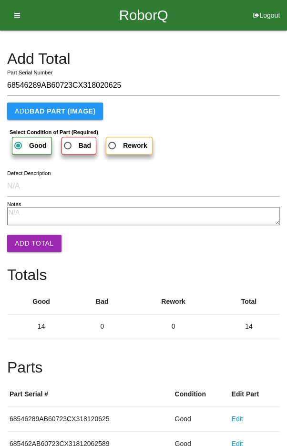
click at [24, 240] on button "Add Total" at bounding box center [34, 243] width 54 height 17
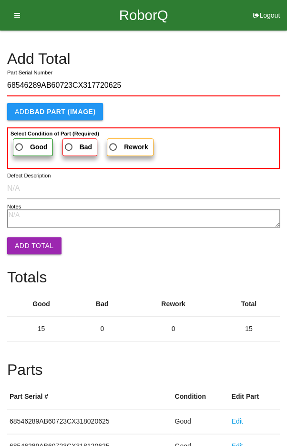
click at [26, 142] on span "Good" at bounding box center [30, 147] width 34 height 12
click at [20, 142] on input "Good" at bounding box center [16, 144] width 6 height 6
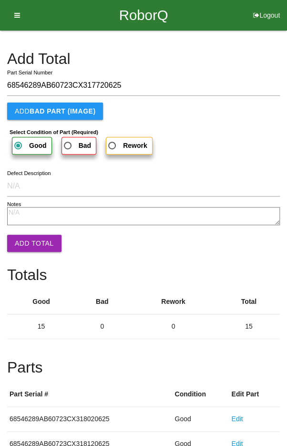
click at [30, 242] on button "Add Total" at bounding box center [34, 243] width 54 height 17
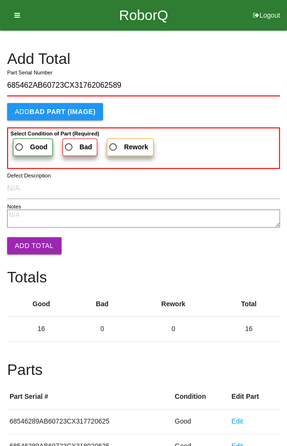
click at [21, 143] on span "Good" at bounding box center [30, 147] width 34 height 12
click at [20, 143] on input "Good" at bounding box center [16, 144] width 6 height 6
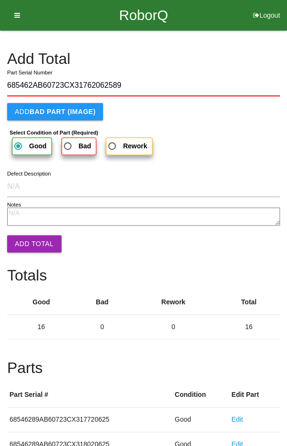
click at [29, 239] on button "Add Total" at bounding box center [34, 243] width 54 height 17
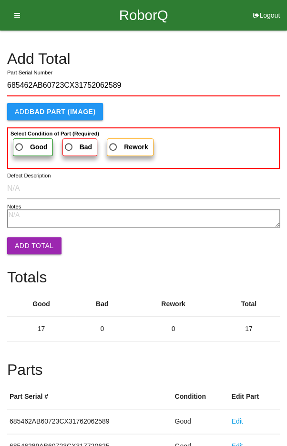
click at [23, 145] on span "Good" at bounding box center [30, 147] width 34 height 12
click at [20, 145] on input "Good" at bounding box center [16, 144] width 6 height 6
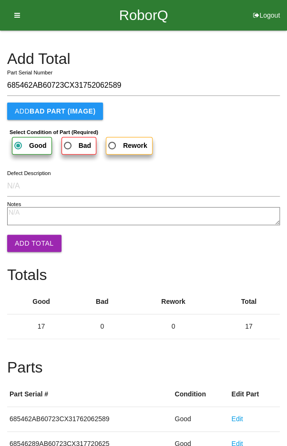
click at [28, 241] on button "Add Total" at bounding box center [34, 243] width 54 height 17
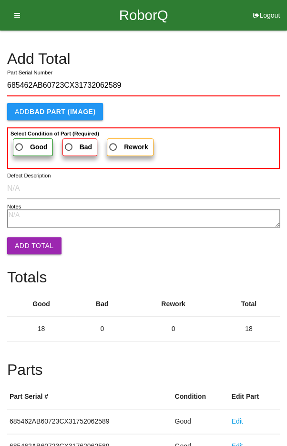
click at [22, 143] on span "Good" at bounding box center [30, 147] width 34 height 12
click at [20, 143] on input "Good" at bounding box center [16, 144] width 6 height 6
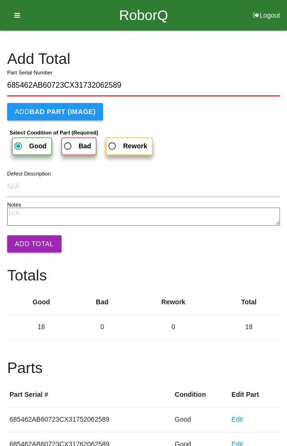
click at [28, 243] on button "Add Total" at bounding box center [34, 243] width 54 height 17
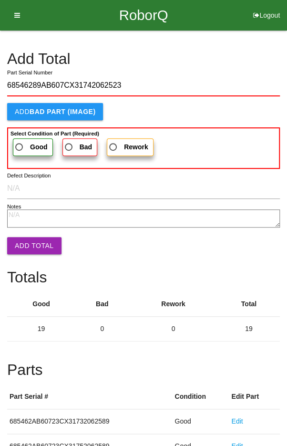
click at [26, 145] on span "Good" at bounding box center [30, 147] width 34 height 12
click at [20, 145] on input "Good" at bounding box center [16, 144] width 6 height 6
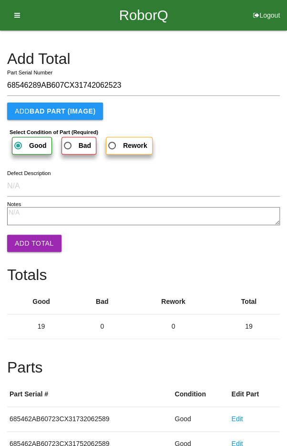
click at [27, 244] on button "Add Total" at bounding box center [34, 243] width 54 height 17
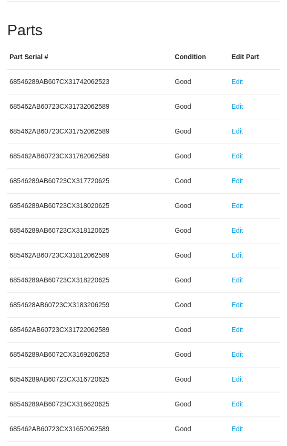
scroll to position [530, 0]
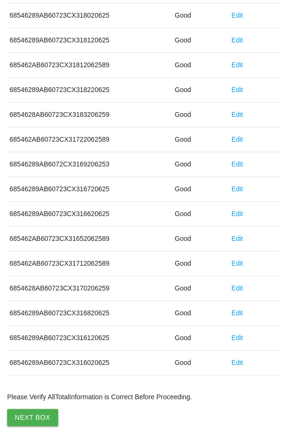
click at [30, 416] on button "Next Box" at bounding box center [32, 417] width 51 height 17
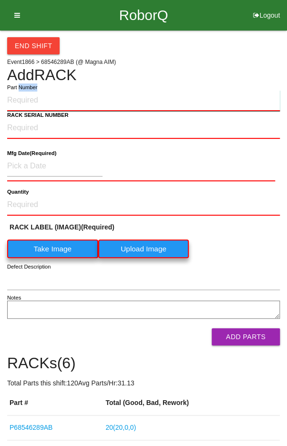
click at [57, 103] on input "Part Number" at bounding box center [143, 100] width 273 height 21
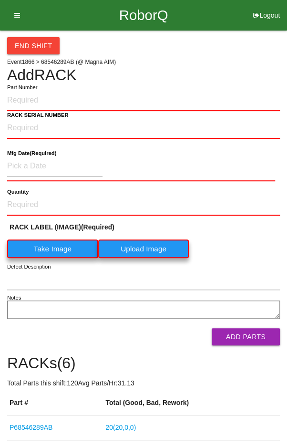
click at [19, 71] on h4 "Add RACK" at bounding box center [143, 75] width 273 height 17
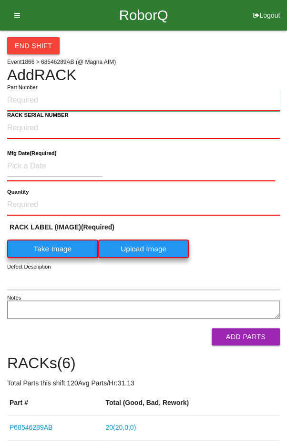
paste input "P68546289AB"
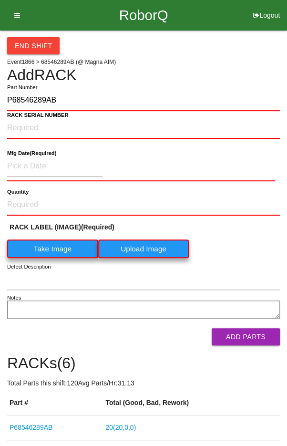
click at [37, 251] on label "Take Image" at bounding box center [52, 248] width 91 height 19
click at [0, 0] on \(IMAGE\) "Take Image" at bounding box center [0, 0] width 0 height 0
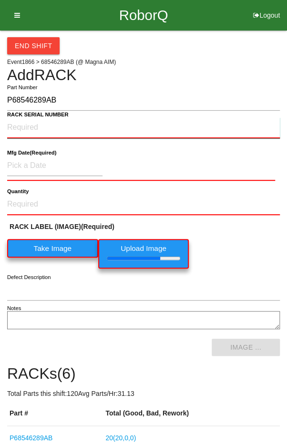
click at [23, 126] on NUMBER "RACK SERIAL NUMBER" at bounding box center [143, 127] width 273 height 21
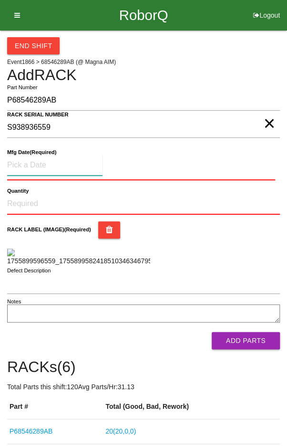
click at [31, 165] on input at bounding box center [54, 165] width 95 height 20
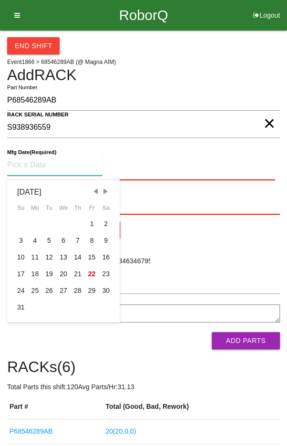
click at [47, 237] on div "5" at bounding box center [49, 240] width 14 height 17
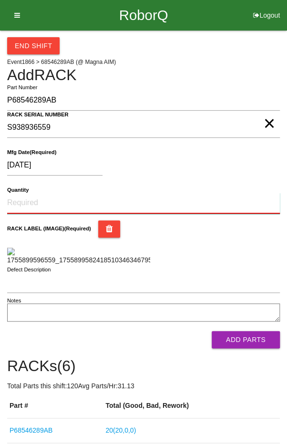
click at [44, 198] on input "Quantity" at bounding box center [143, 203] width 273 height 21
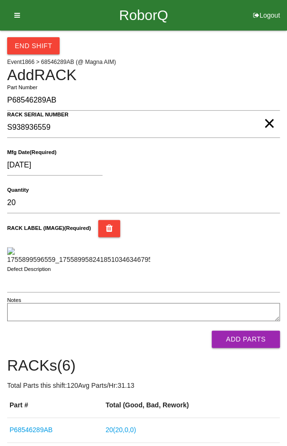
click at [233, 153] on div "[DATE] Mfg Date (Required)" at bounding box center [143, 167] width 273 height 38
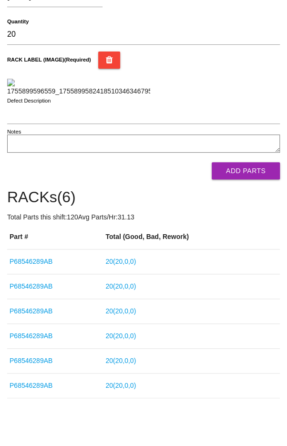
scroll to position [223, 0]
click at [253, 307] on div "End Shift Event 1866 > 68546289AB (@ Magna AIM) Add RACK P68546289AB Part Numbe…" at bounding box center [143, 130] width 273 height 536
click at [251, 179] on button "Add Parts" at bounding box center [246, 170] width 68 height 17
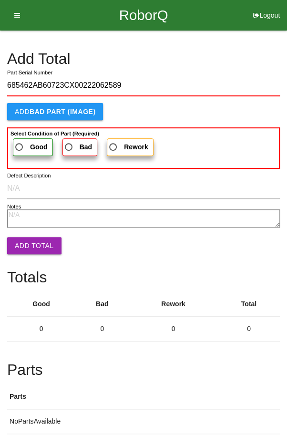
click at [20, 143] on span "Good" at bounding box center [30, 147] width 34 height 12
click at [20, 143] on input "Good" at bounding box center [16, 144] width 6 height 6
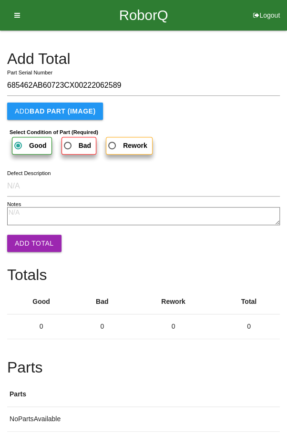
click at [33, 250] on button "Add Total" at bounding box center [34, 243] width 54 height 17
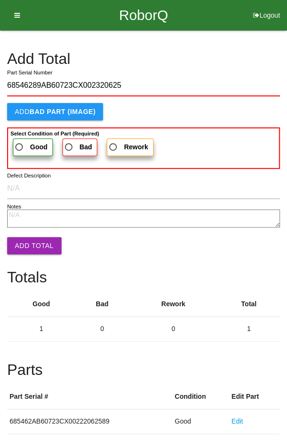
click at [22, 143] on span "Good" at bounding box center [30, 147] width 34 height 12
click at [20, 143] on input "Good" at bounding box center [16, 144] width 6 height 6
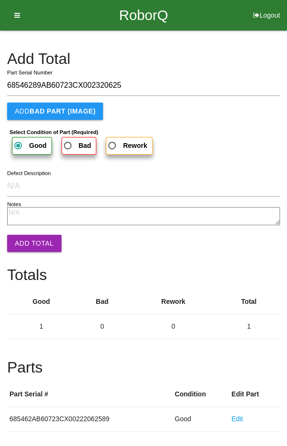
click at [27, 240] on button "Add Total" at bounding box center [34, 243] width 54 height 17
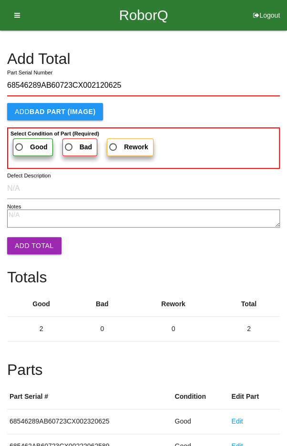
click at [24, 142] on span "Good" at bounding box center [30, 147] width 34 height 12
click at [20, 142] on input "Good" at bounding box center [16, 144] width 6 height 6
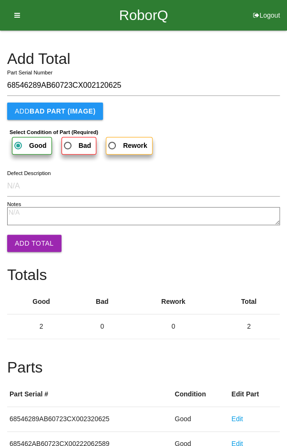
click at [31, 236] on button "Add Total" at bounding box center [34, 243] width 54 height 17
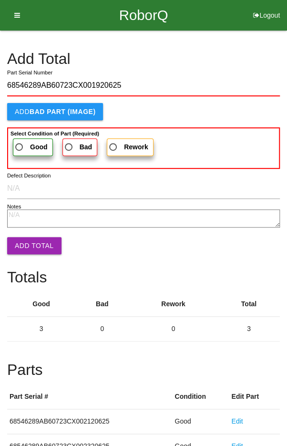
click at [23, 133] on b "Select Condition of Part (Required)" at bounding box center [54, 134] width 89 height 6
click at [20, 141] on input "Good" at bounding box center [16, 144] width 6 height 6
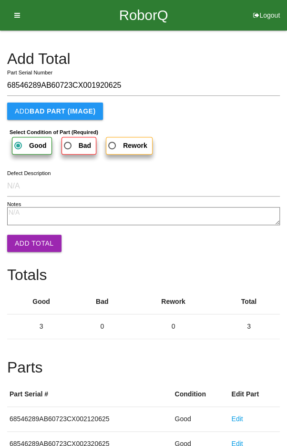
click at [33, 238] on button "Add Total" at bounding box center [34, 243] width 54 height 17
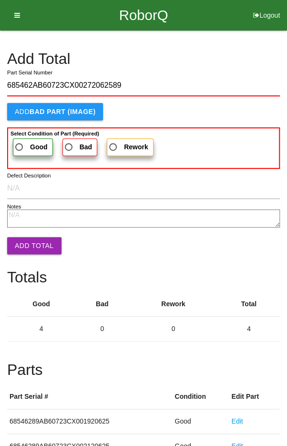
click at [21, 145] on span "Good" at bounding box center [30, 147] width 34 height 12
click at [20, 145] on input "Good" at bounding box center [16, 144] width 6 height 6
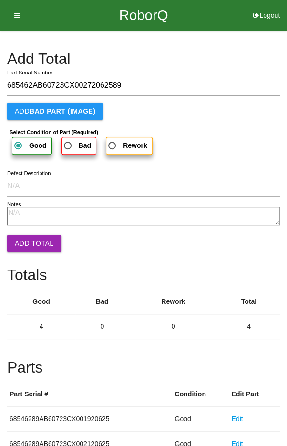
click at [33, 245] on button "Add Total" at bounding box center [34, 243] width 54 height 17
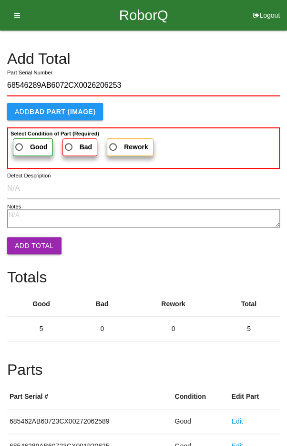
click at [23, 142] on span "Good" at bounding box center [30, 147] width 34 height 12
click at [20, 142] on input "Good" at bounding box center [16, 144] width 6 height 6
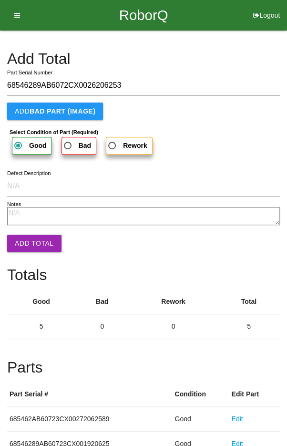
click at [30, 242] on button "Add Total" at bounding box center [34, 243] width 54 height 17
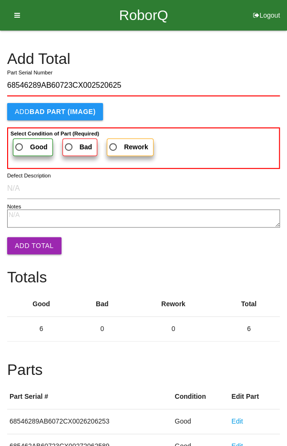
click at [25, 141] on span "Good" at bounding box center [30, 147] width 34 height 12
click at [20, 141] on input "Good" at bounding box center [16, 144] width 6 height 6
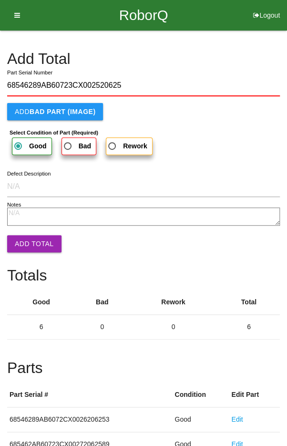
click at [30, 238] on button "Add Total" at bounding box center [34, 243] width 54 height 17
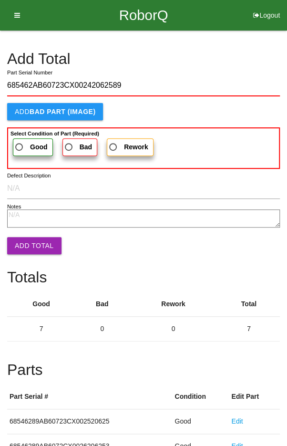
click at [25, 142] on span "Good" at bounding box center [30, 147] width 34 height 12
click at [20, 142] on input "Good" at bounding box center [16, 144] width 6 height 6
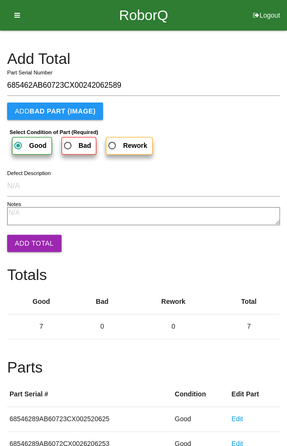
click at [30, 235] on button "Add Total" at bounding box center [34, 243] width 54 height 17
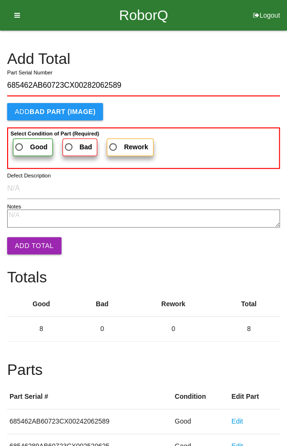
click at [24, 143] on span "Good" at bounding box center [30, 147] width 34 height 12
click at [20, 143] on input "Good" at bounding box center [16, 144] width 6 height 6
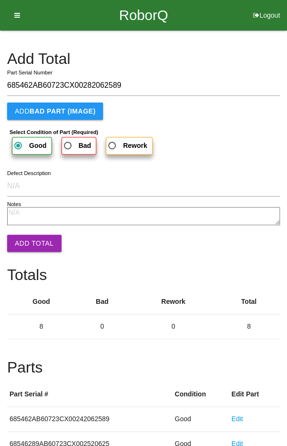
click at [29, 238] on button "Add Total" at bounding box center [34, 243] width 54 height 17
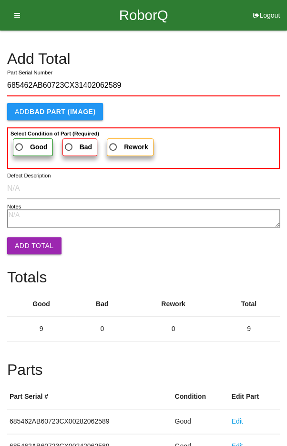
click at [24, 139] on label "Good" at bounding box center [33, 147] width 40 height 18
click at [20, 141] on input "Good" at bounding box center [16, 144] width 6 height 6
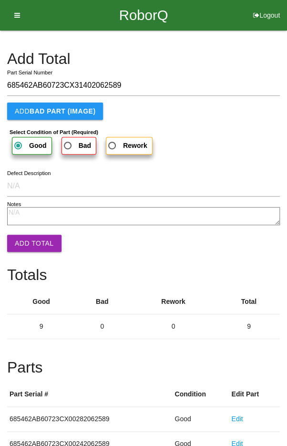
click at [31, 242] on button "Add Total" at bounding box center [34, 243] width 54 height 17
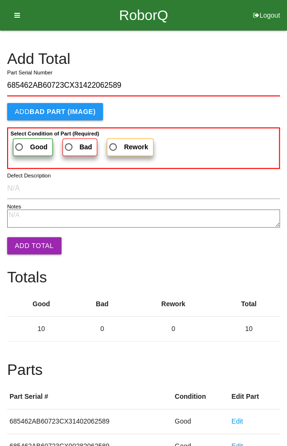
click at [28, 138] on label "Good" at bounding box center [33, 147] width 40 height 18
click at [20, 141] on input "Good" at bounding box center [16, 144] width 6 height 6
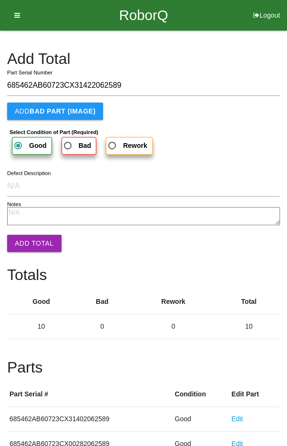
click at [27, 240] on button "Add Total" at bounding box center [34, 243] width 54 height 17
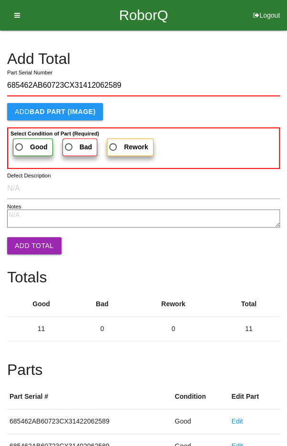
click at [24, 142] on span "Good" at bounding box center [30, 147] width 34 height 12
click at [20, 142] on input "Good" at bounding box center [16, 144] width 6 height 6
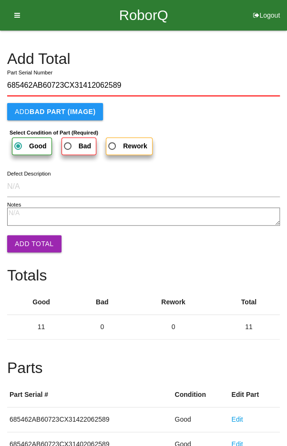
click at [30, 239] on button "Add Total" at bounding box center [34, 243] width 54 height 17
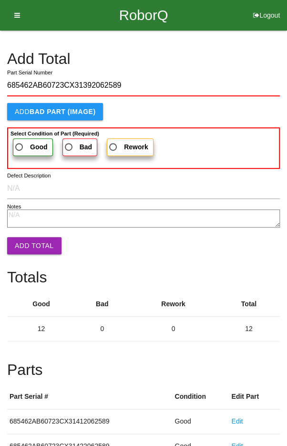
click at [24, 141] on span "Good" at bounding box center [30, 147] width 34 height 12
click at [20, 141] on input "Good" at bounding box center [16, 144] width 6 height 6
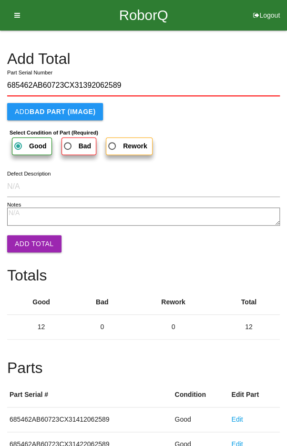
click at [31, 236] on button "Add Total" at bounding box center [34, 243] width 54 height 17
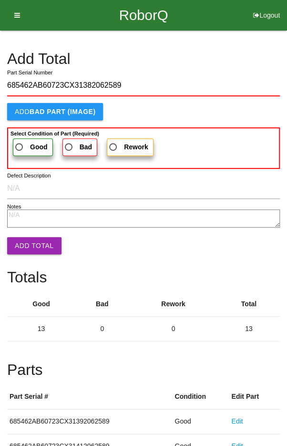
click at [24, 143] on span "Good" at bounding box center [30, 147] width 34 height 12
click at [20, 143] on input "Good" at bounding box center [16, 144] width 6 height 6
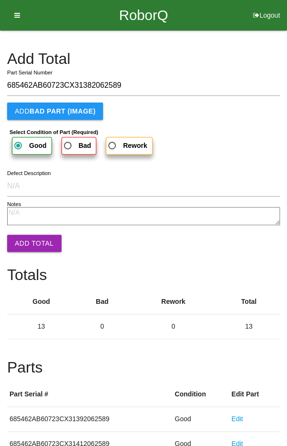
click at [32, 247] on button "Add Total" at bounding box center [34, 243] width 54 height 17
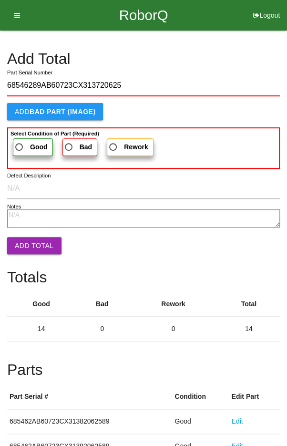
click at [26, 144] on span "Good" at bounding box center [30, 147] width 34 height 12
click at [20, 144] on input "Good" at bounding box center [16, 144] width 6 height 6
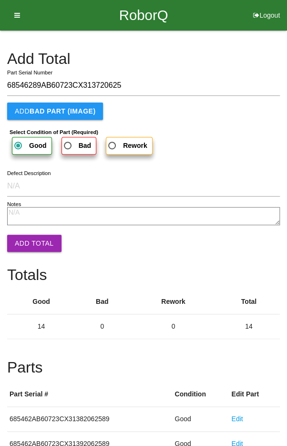
click at [27, 236] on button "Add Total" at bounding box center [34, 243] width 54 height 17
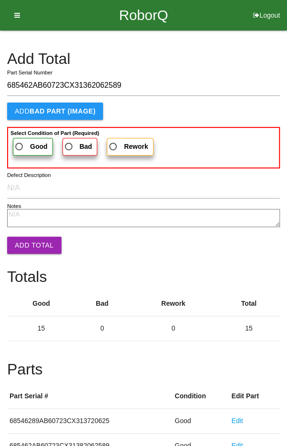
click at [25, 143] on span "Good" at bounding box center [30, 147] width 34 height 12
click at [20, 143] on input "Good" at bounding box center [16, 144] width 6 height 6
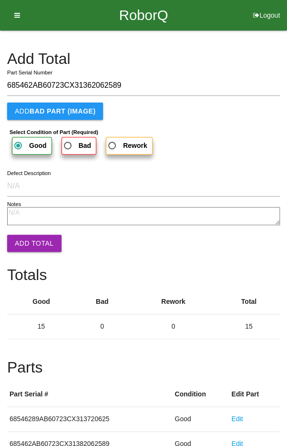
click at [26, 236] on button "Add Total" at bounding box center [34, 243] width 54 height 17
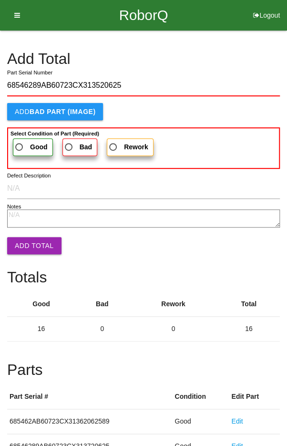
click at [28, 144] on span "Good" at bounding box center [30, 147] width 34 height 12
click at [20, 144] on input "Good" at bounding box center [16, 144] width 6 height 6
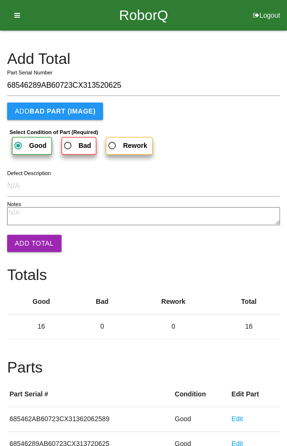
click at [30, 236] on button "Add Total" at bounding box center [34, 243] width 54 height 17
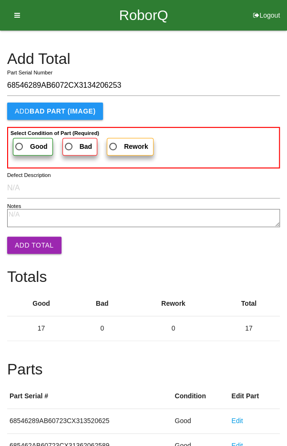
click at [21, 142] on span "Good" at bounding box center [30, 147] width 34 height 12
click at [20, 142] on input "Good" at bounding box center [16, 144] width 6 height 6
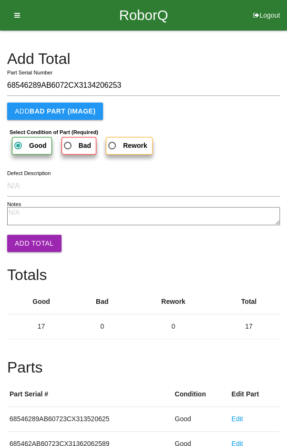
click at [33, 246] on button "Add Total" at bounding box center [34, 243] width 54 height 17
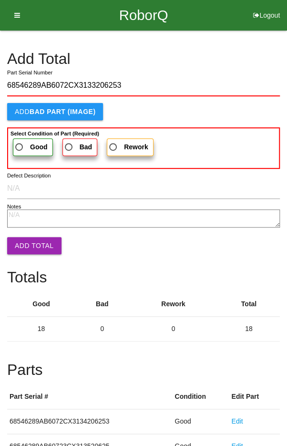
click at [22, 143] on span "Good" at bounding box center [30, 147] width 34 height 12
click at [20, 143] on input "Good" at bounding box center [16, 144] width 6 height 6
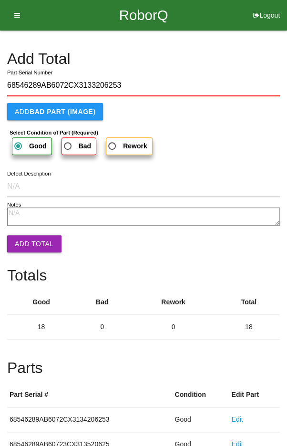
click at [34, 236] on button "Add Total" at bounding box center [34, 243] width 54 height 17
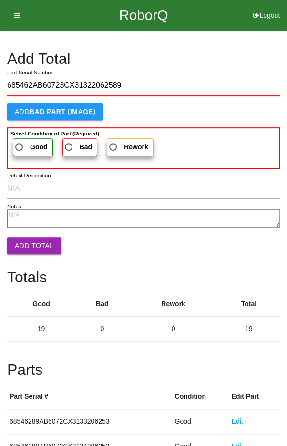
click at [26, 140] on label "Good" at bounding box center [33, 147] width 40 height 18
click at [20, 141] on input "Good" at bounding box center [16, 144] width 6 height 6
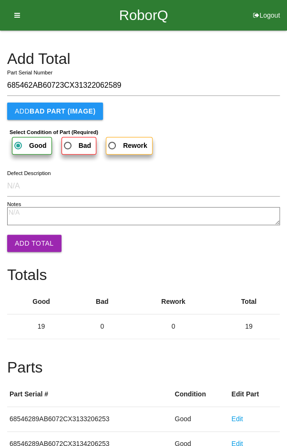
click at [31, 242] on button "Add Total" at bounding box center [34, 243] width 54 height 17
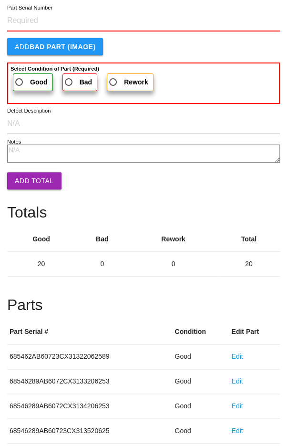
scroll to position [530, 0]
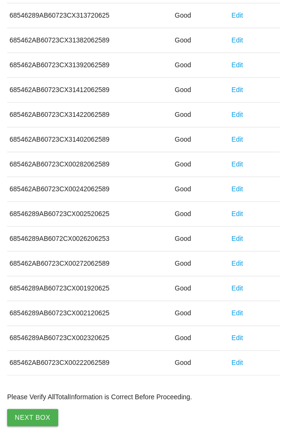
click at [31, 415] on button "Next Box" at bounding box center [32, 417] width 51 height 17
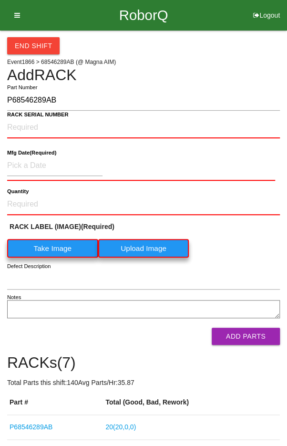
click at [38, 252] on label "Take Image" at bounding box center [52, 248] width 91 height 19
click at [0, 0] on \(IMAGE\) "Take Image" at bounding box center [0, 0] width 0 height 0
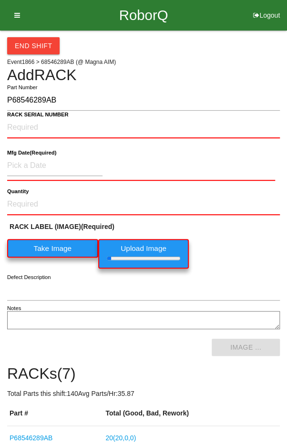
click at [25, 113] on b "RACK SERIAL NUMBER" at bounding box center [37, 115] width 61 height 6
click at [25, 117] on NUMBER "RACK SERIAL NUMBER" at bounding box center [143, 127] width 273 height 21
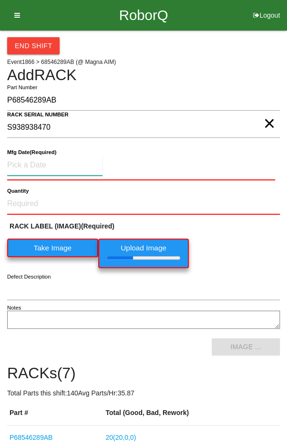
click at [33, 160] on input at bounding box center [54, 165] width 95 height 20
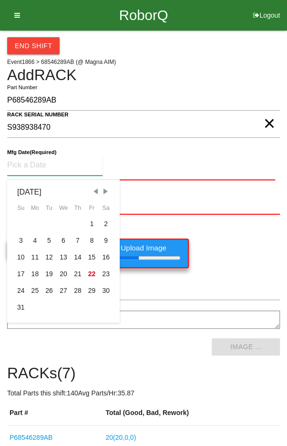
click at [45, 234] on div "5" at bounding box center [49, 240] width 14 height 17
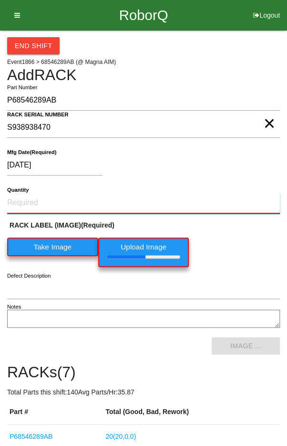
click at [39, 198] on input "Quantity" at bounding box center [143, 203] width 273 height 21
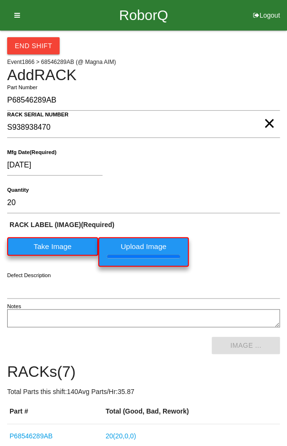
click at [248, 241] on div "RACK LABEL (IMAGE) (Required) Take Image Upload Image" at bounding box center [143, 245] width 273 height 51
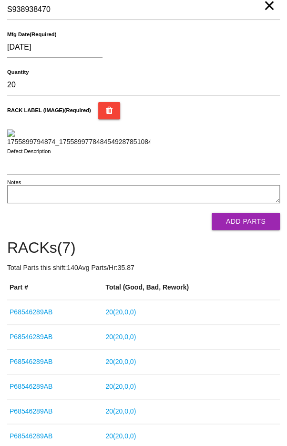
scroll to position [127, 0]
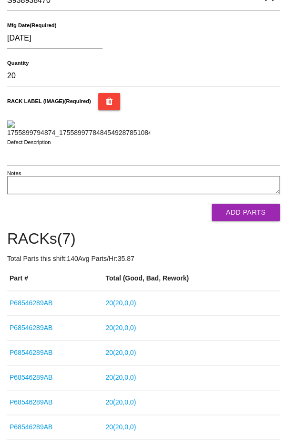
click at [253, 221] on button "Add Parts" at bounding box center [246, 212] width 68 height 17
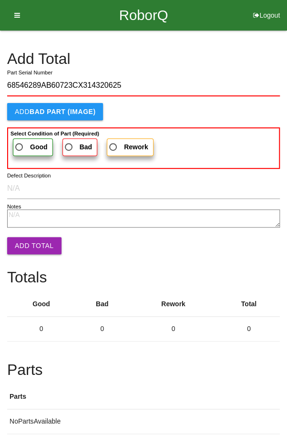
click at [19, 133] on b "Select Condition of Part (Required)" at bounding box center [54, 134] width 89 height 6
click at [19, 141] on input "Good" at bounding box center [16, 144] width 6 height 6
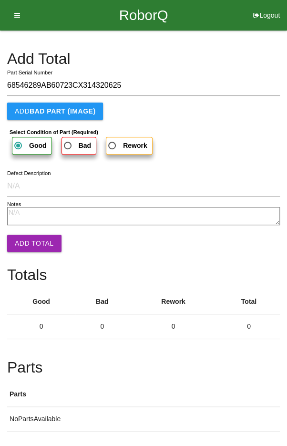
click at [27, 249] on button "Add Total" at bounding box center [34, 243] width 54 height 17
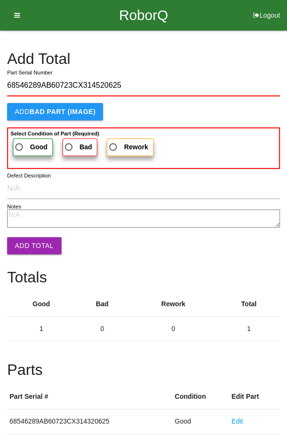
click at [21, 143] on span "Good" at bounding box center [30, 147] width 34 height 12
click at [20, 143] on input "Good" at bounding box center [16, 144] width 6 height 6
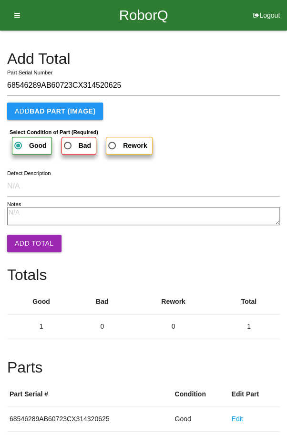
click at [24, 236] on button "Add Total" at bounding box center [34, 243] width 54 height 17
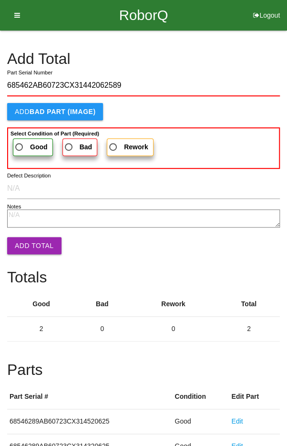
click at [21, 143] on span "Good" at bounding box center [30, 147] width 34 height 12
click at [20, 143] on input "Good" at bounding box center [16, 144] width 6 height 6
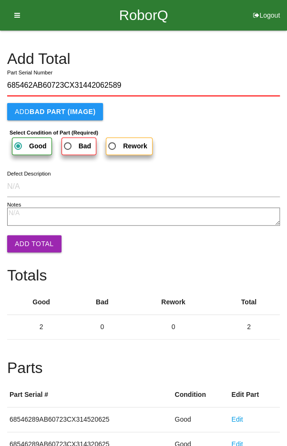
click at [24, 240] on button "Add Total" at bounding box center [34, 243] width 54 height 17
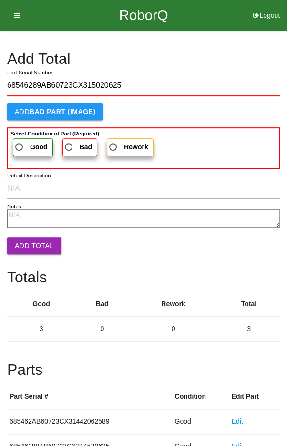
click at [21, 143] on span "Good" at bounding box center [30, 147] width 34 height 12
click at [20, 143] on input "Good" at bounding box center [16, 144] width 6 height 6
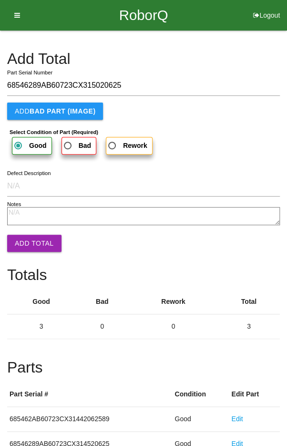
click at [26, 243] on button "Add Total" at bounding box center [34, 243] width 54 height 17
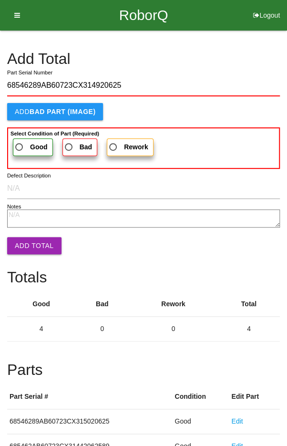
click at [27, 144] on span "Good" at bounding box center [30, 147] width 34 height 12
click at [20, 144] on input "Good" at bounding box center [16, 144] width 6 height 6
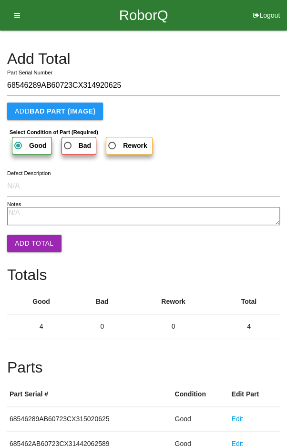
click at [28, 240] on button "Add Total" at bounding box center [34, 243] width 54 height 17
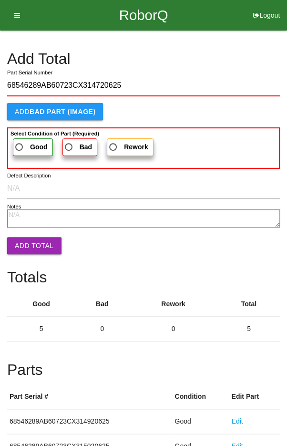
click at [32, 142] on span "Good" at bounding box center [30, 147] width 34 height 12
click at [20, 142] on input "Good" at bounding box center [16, 144] width 6 height 6
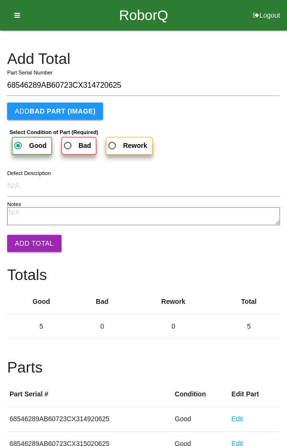
click at [26, 240] on button "Add Total" at bounding box center [34, 243] width 54 height 17
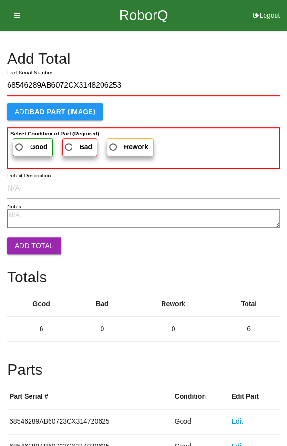
click at [21, 142] on span "Good" at bounding box center [30, 147] width 34 height 12
click at [20, 142] on input "Good" at bounding box center [16, 144] width 6 height 6
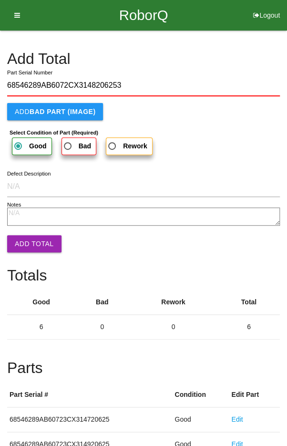
click at [28, 237] on button "Add Total" at bounding box center [34, 243] width 54 height 17
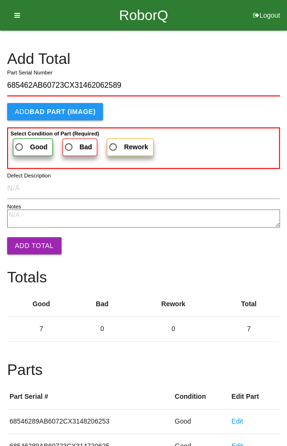
click at [21, 141] on span "Good" at bounding box center [30, 147] width 34 height 12
click at [20, 141] on input "Good" at bounding box center [16, 144] width 6 height 6
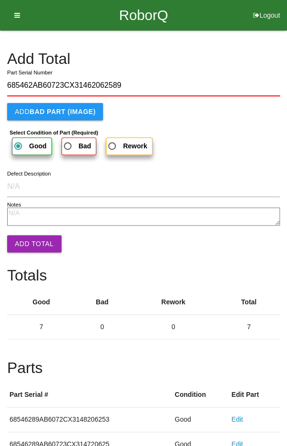
click at [27, 243] on button "Add Total" at bounding box center [34, 243] width 54 height 17
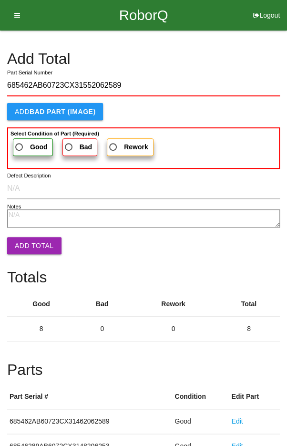
click at [28, 143] on span "Good" at bounding box center [30, 147] width 34 height 12
click at [20, 143] on input "Good" at bounding box center [16, 144] width 6 height 6
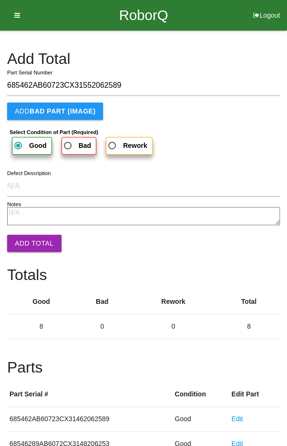
click at [30, 243] on button "Add Total" at bounding box center [34, 243] width 54 height 17
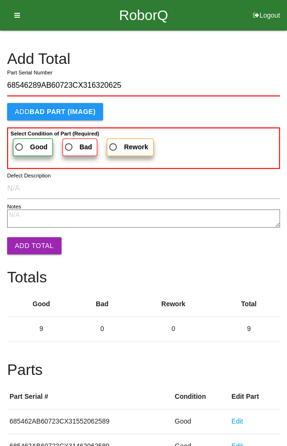
click at [26, 144] on span "Good" at bounding box center [30, 147] width 34 height 12
click at [20, 144] on input "Good" at bounding box center [16, 144] width 6 height 6
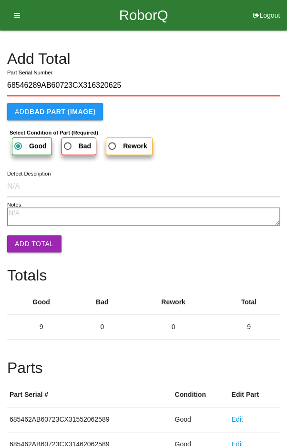
click at [29, 235] on button "Add Total" at bounding box center [34, 243] width 54 height 17
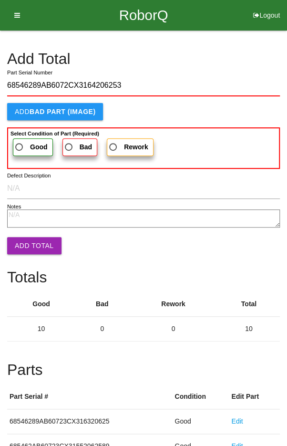
click at [26, 145] on span "Good" at bounding box center [30, 147] width 34 height 12
click at [20, 145] on input "Good" at bounding box center [16, 144] width 6 height 6
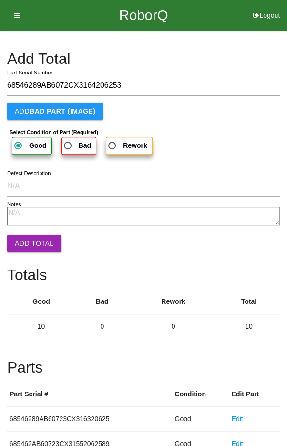
click at [26, 246] on button "Add Total" at bounding box center [34, 243] width 54 height 17
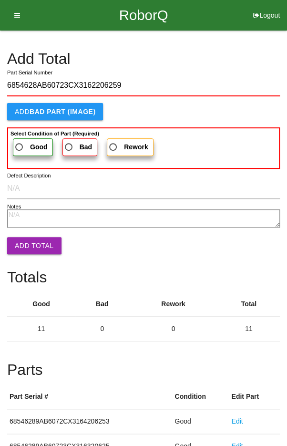
click at [24, 142] on span "Good" at bounding box center [30, 147] width 34 height 12
click at [20, 142] on input "Good" at bounding box center [16, 144] width 6 height 6
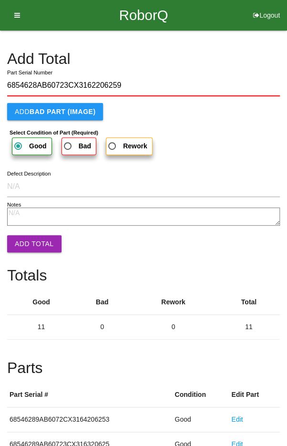
click at [28, 244] on button "Add Total" at bounding box center [34, 243] width 54 height 17
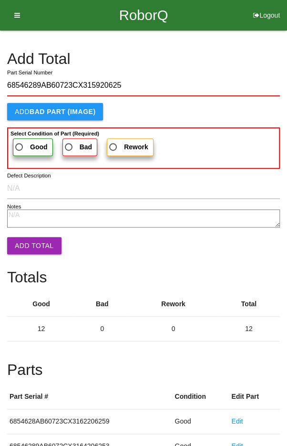
click at [21, 145] on span "Good" at bounding box center [30, 147] width 34 height 12
click at [20, 145] on input "Good" at bounding box center [16, 144] width 6 height 6
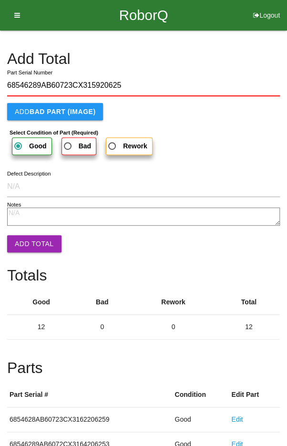
click at [29, 242] on button "Add Total" at bounding box center [34, 243] width 54 height 17
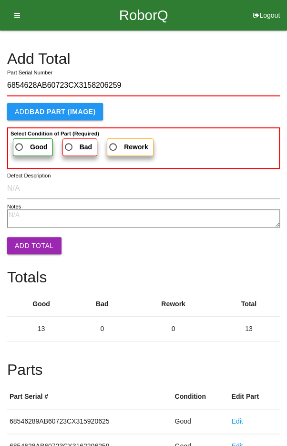
click at [22, 144] on span "Good" at bounding box center [30, 147] width 34 height 12
click at [20, 144] on input "Good" at bounding box center [16, 144] width 6 height 6
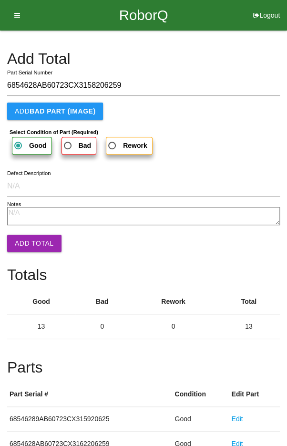
click at [29, 245] on button "Add Total" at bounding box center [34, 243] width 54 height 17
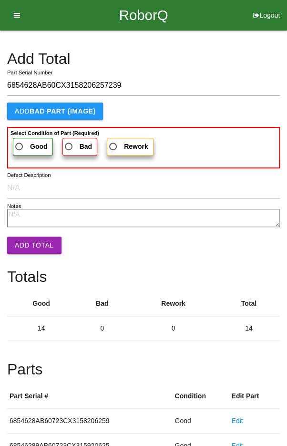
click at [225, 75] on input "6854628AB60CX3158206257239" at bounding box center [143, 85] width 273 height 20
click at [23, 143] on span "Good" at bounding box center [30, 147] width 34 height 12
click at [20, 143] on input "Good" at bounding box center [16, 144] width 6 height 6
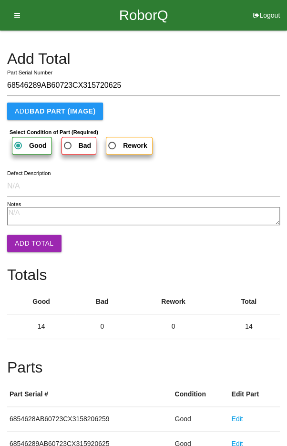
click at [26, 247] on button "Add Total" at bounding box center [34, 243] width 54 height 17
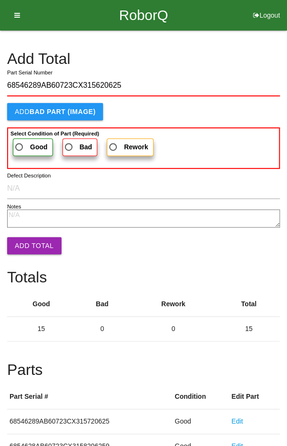
click at [23, 139] on label "Good" at bounding box center [33, 147] width 40 height 18
click at [20, 141] on input "Good" at bounding box center [16, 144] width 6 height 6
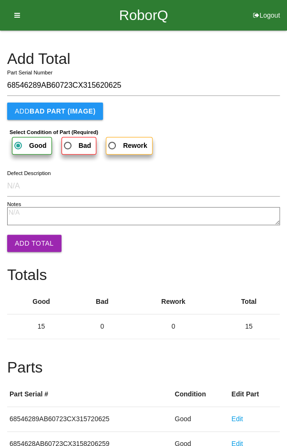
click at [27, 239] on button "Add Total" at bounding box center [34, 243] width 54 height 17
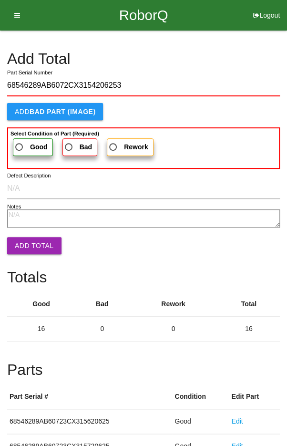
click at [21, 148] on span "Good" at bounding box center [30, 147] width 34 height 12
click at [20, 147] on input "Good" at bounding box center [16, 144] width 6 height 6
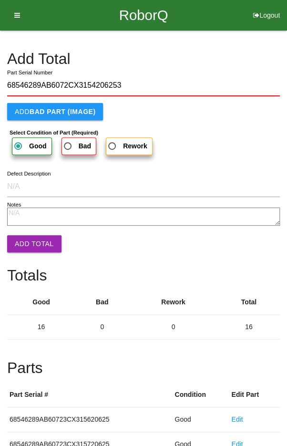
click at [23, 241] on button "Add Total" at bounding box center [34, 243] width 54 height 17
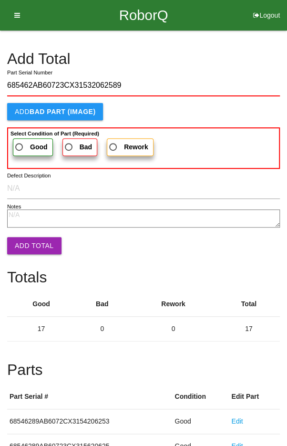
click at [20, 151] on span "Good" at bounding box center [30, 147] width 34 height 12
click at [20, 147] on input "Good" at bounding box center [16, 144] width 6 height 6
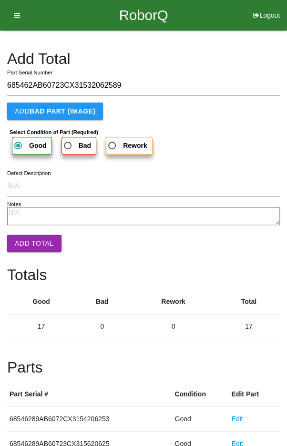
click at [29, 245] on button "Add Total" at bounding box center [34, 243] width 54 height 17
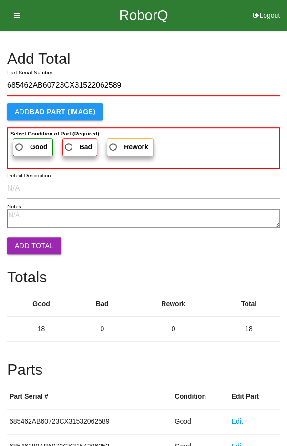
click at [21, 145] on span "Good" at bounding box center [30, 147] width 34 height 12
click at [20, 145] on input "Good" at bounding box center [16, 144] width 6 height 6
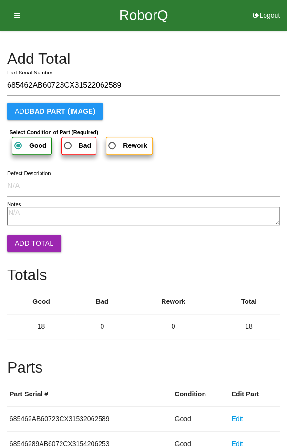
click at [29, 243] on button "Add Total" at bounding box center [34, 243] width 54 height 17
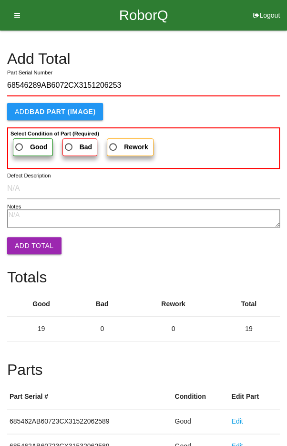
click at [22, 146] on span "Good" at bounding box center [30, 147] width 34 height 12
click at [20, 146] on input "Good" at bounding box center [16, 144] width 6 height 6
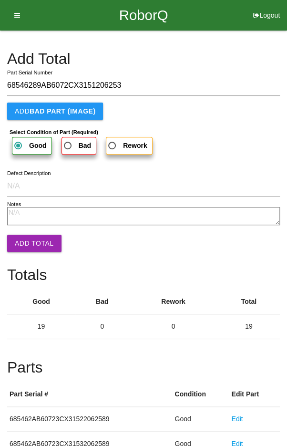
click at [30, 241] on button "Add Total" at bounding box center [34, 243] width 54 height 17
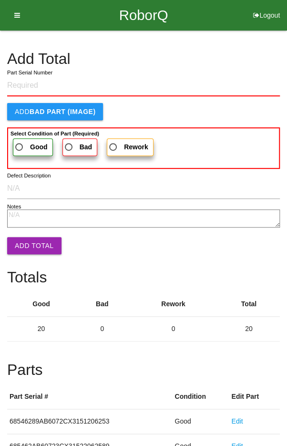
click at [249, 57] on h4 "Add Total" at bounding box center [143, 59] width 273 height 17
click at [266, 216] on textarea "Notes" at bounding box center [143, 218] width 273 height 18
click at [216, 259] on div "Totals Good Bad Rework Total 20 0 0 20" at bounding box center [143, 299] width 273 height 84
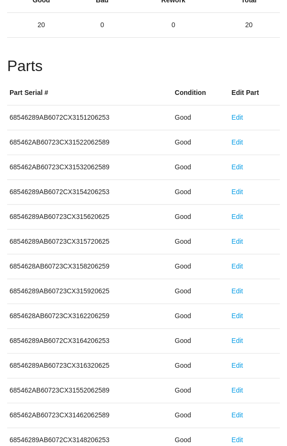
scroll to position [530, 0]
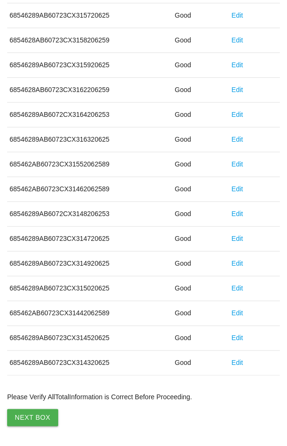
click at [35, 414] on button "Next Box" at bounding box center [32, 417] width 51 height 17
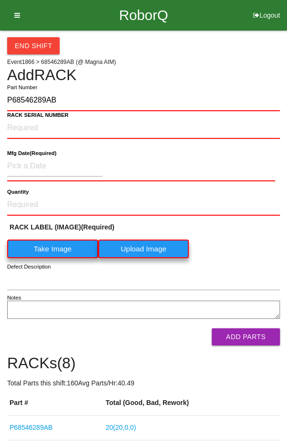
click at [46, 253] on label "Take Image" at bounding box center [52, 248] width 91 height 19
click at [0, 0] on \(IMAGE\) "Take Image" at bounding box center [0, 0] width 0 height 0
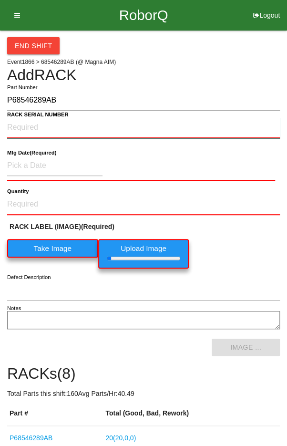
click at [31, 123] on NUMBER "RACK SERIAL NUMBER" at bounding box center [143, 127] width 273 height 21
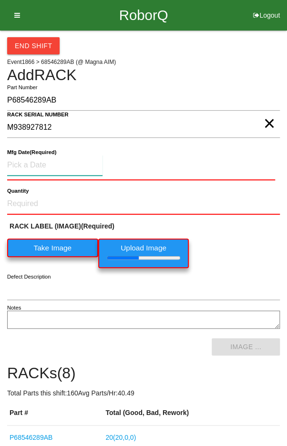
click at [39, 164] on input at bounding box center [54, 165] width 95 height 20
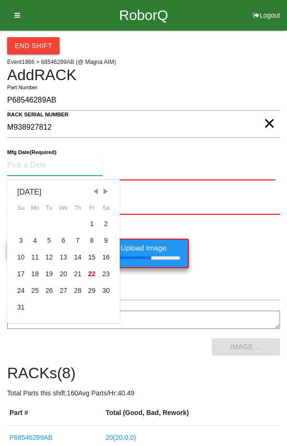
click at [44, 236] on div "5" at bounding box center [49, 240] width 14 height 17
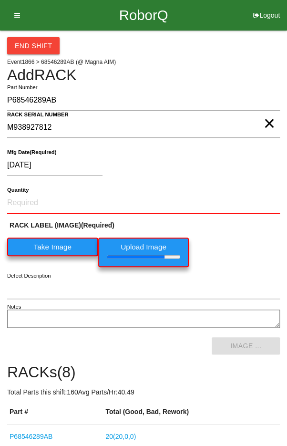
click at [27, 191] on b "Quantity" at bounding box center [17, 190] width 21 height 6
click at [27, 193] on input "Quantity" at bounding box center [143, 203] width 273 height 21
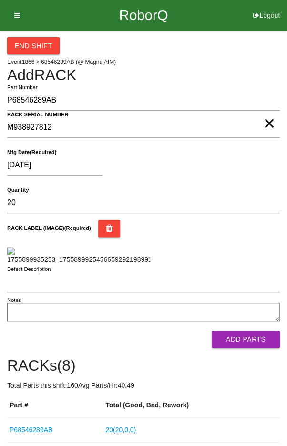
click at [250, 182] on div "[DATE] Mfg Date (Required)" at bounding box center [143, 167] width 273 height 38
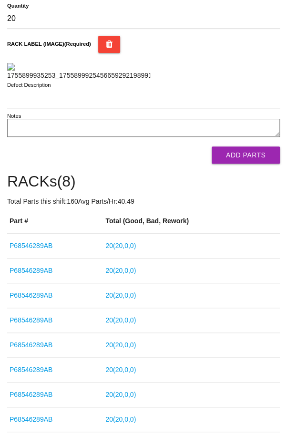
scroll to position [184, 0]
click at [256, 164] on button "Add Parts" at bounding box center [246, 154] width 68 height 17
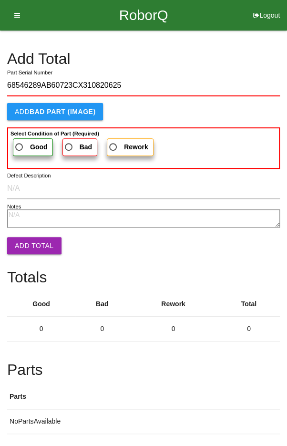
click at [20, 143] on span "Good" at bounding box center [30, 147] width 34 height 12
click at [20, 143] on input "Good" at bounding box center [16, 144] width 6 height 6
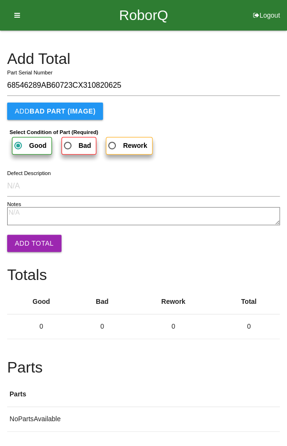
click at [23, 237] on button "Add Total" at bounding box center [34, 243] width 54 height 17
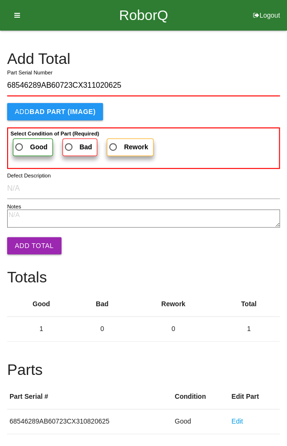
click at [23, 142] on span "Good" at bounding box center [30, 147] width 34 height 12
click at [20, 142] on input "Good" at bounding box center [16, 144] width 6 height 6
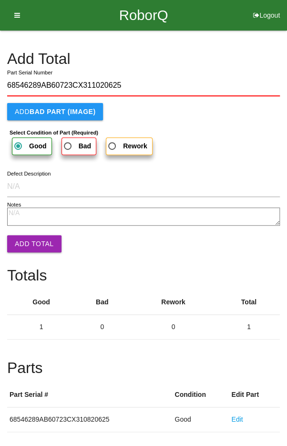
click at [28, 240] on button "Add Total" at bounding box center [34, 243] width 54 height 17
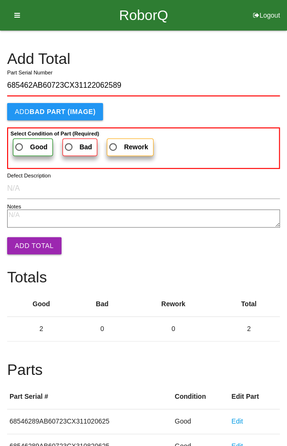
click at [24, 142] on span "Good" at bounding box center [30, 147] width 34 height 12
click at [20, 142] on input "Good" at bounding box center [16, 144] width 6 height 6
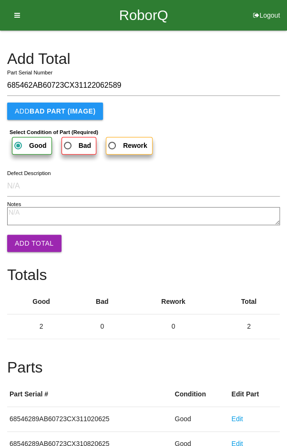
click at [27, 240] on button "Add Total" at bounding box center [34, 243] width 54 height 17
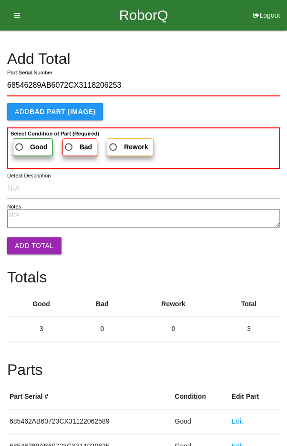
click at [21, 141] on span "Good" at bounding box center [30, 147] width 34 height 12
click at [20, 141] on input "Good" at bounding box center [16, 144] width 6 height 6
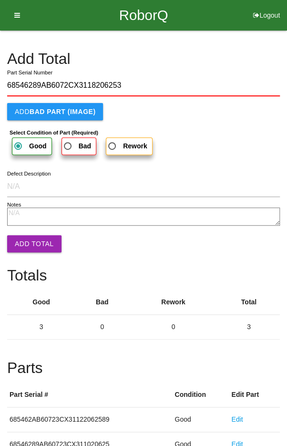
click at [29, 236] on button "Add Total" at bounding box center [34, 243] width 54 height 17
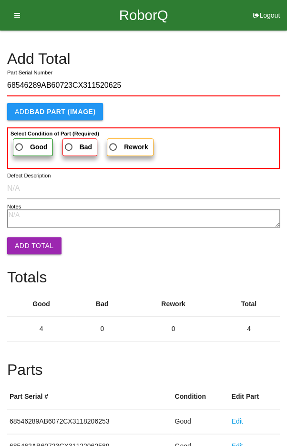
click at [25, 142] on span "Good" at bounding box center [30, 147] width 34 height 12
click at [20, 142] on input "Good" at bounding box center [16, 144] width 6 height 6
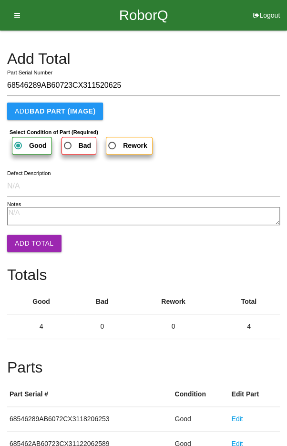
click at [26, 246] on button "Add Total" at bounding box center [34, 243] width 54 height 17
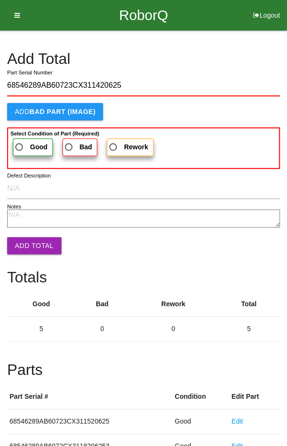
click at [20, 145] on span "Good" at bounding box center [30, 147] width 34 height 12
click at [20, 145] on input "Good" at bounding box center [16, 144] width 6 height 6
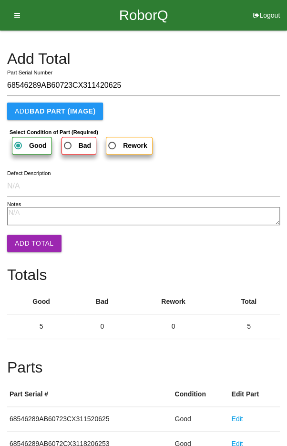
click at [26, 246] on button "Add Total" at bounding box center [34, 243] width 54 height 17
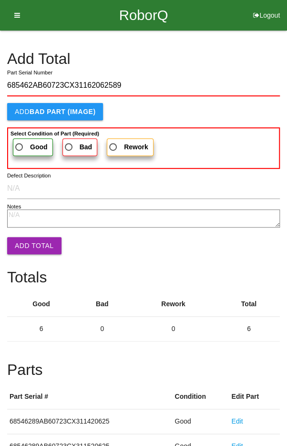
click at [26, 145] on span "Good" at bounding box center [30, 147] width 34 height 12
click at [20, 145] on input "Good" at bounding box center [16, 144] width 6 height 6
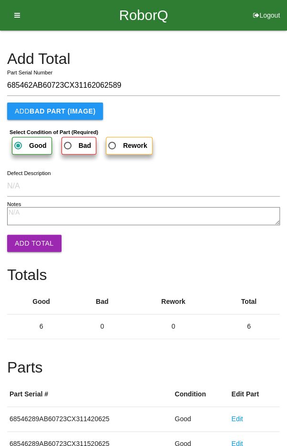
click at [28, 242] on button "Add Total" at bounding box center [34, 243] width 54 height 17
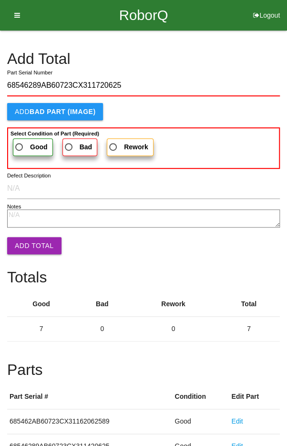
click at [18, 141] on span "Good" at bounding box center [30, 147] width 34 height 12
click at [18, 141] on input "Good" at bounding box center [16, 144] width 6 height 6
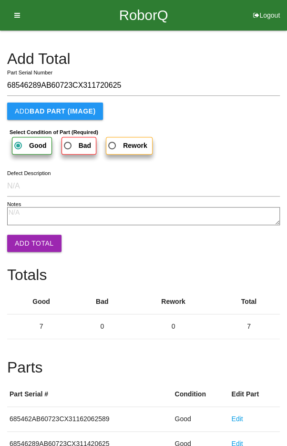
click at [27, 251] on button "Add Total" at bounding box center [34, 243] width 54 height 17
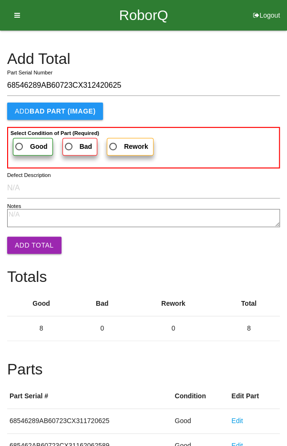
click at [22, 141] on span "Good" at bounding box center [30, 147] width 34 height 12
click at [20, 141] on input "Good" at bounding box center [16, 144] width 6 height 6
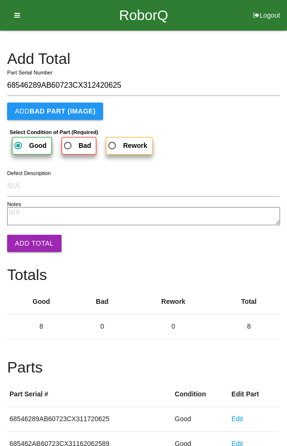
click at [33, 241] on button "Add Total" at bounding box center [34, 243] width 54 height 17
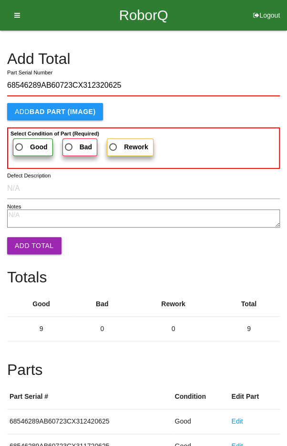
click at [24, 142] on span "Good" at bounding box center [30, 147] width 34 height 12
click at [20, 142] on input "Good" at bounding box center [16, 144] width 6 height 6
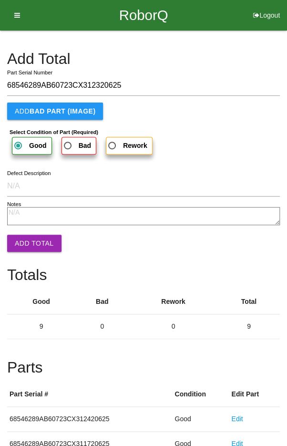
click at [26, 238] on button "Add Total" at bounding box center [34, 243] width 54 height 17
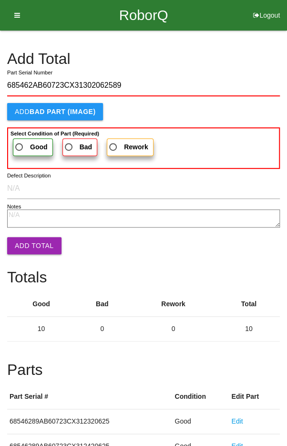
click at [21, 145] on span "Good" at bounding box center [30, 147] width 34 height 12
click at [20, 145] on input "Good" at bounding box center [16, 144] width 6 height 6
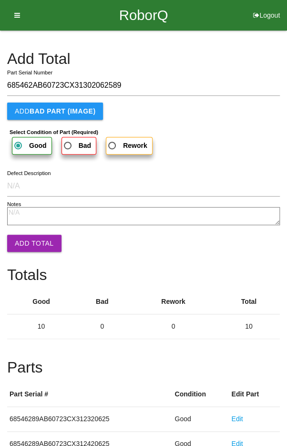
click at [28, 245] on button "Add Total" at bounding box center [34, 243] width 54 height 17
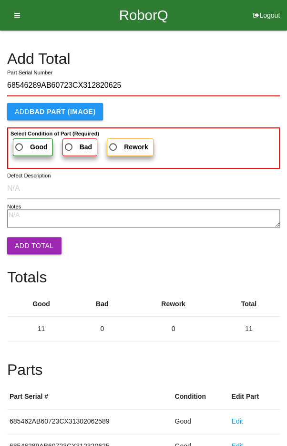
click at [23, 142] on span "Good" at bounding box center [30, 147] width 34 height 12
click at [20, 142] on input "Good" at bounding box center [16, 144] width 6 height 6
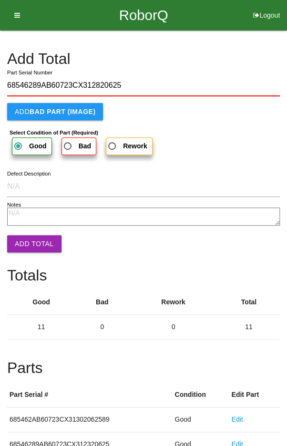
click at [31, 239] on button "Add Total" at bounding box center [34, 243] width 54 height 17
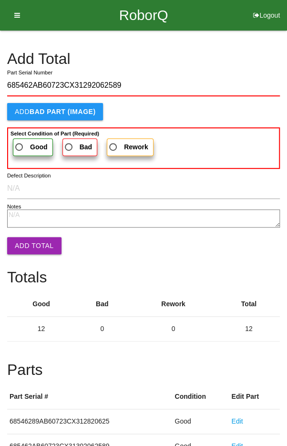
click at [25, 140] on label "Good" at bounding box center [33, 147] width 40 height 18
click at [20, 141] on input "Good" at bounding box center [16, 144] width 6 height 6
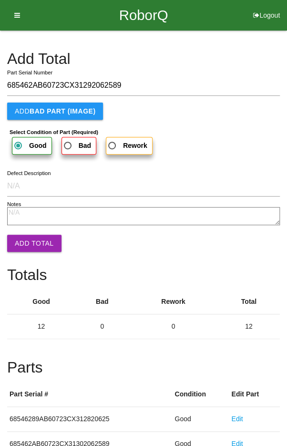
click at [29, 237] on button "Add Total" at bounding box center [34, 243] width 54 height 17
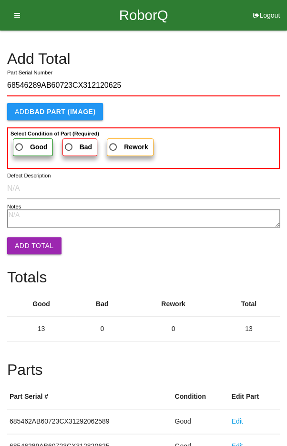
click at [19, 145] on span "Good" at bounding box center [30, 147] width 34 height 12
click at [19, 145] on input "Good" at bounding box center [16, 144] width 6 height 6
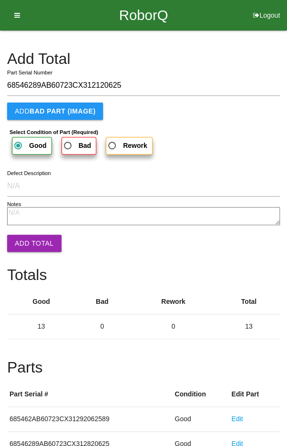
click at [30, 239] on button "Add Total" at bounding box center [34, 243] width 54 height 17
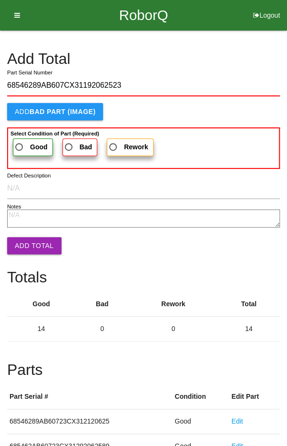
click at [23, 142] on span "Good" at bounding box center [30, 147] width 34 height 12
click at [20, 142] on input "Good" at bounding box center [16, 144] width 6 height 6
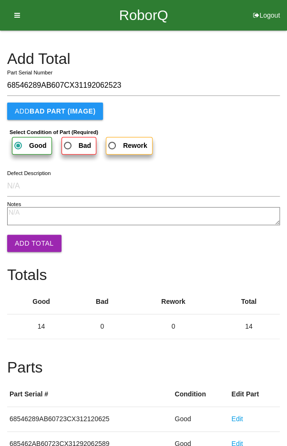
click at [30, 248] on button "Add Total" at bounding box center [34, 243] width 54 height 17
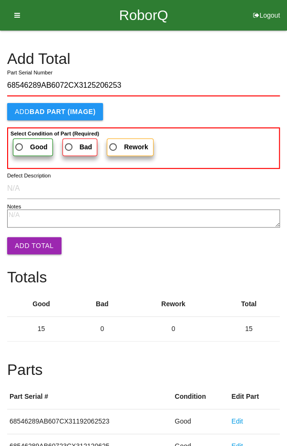
click at [29, 141] on span "Good" at bounding box center [30, 147] width 34 height 12
click at [20, 141] on input "Good" at bounding box center [16, 144] width 6 height 6
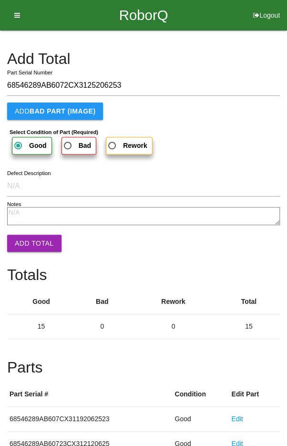
click at [30, 236] on button "Add Total" at bounding box center [34, 243] width 54 height 17
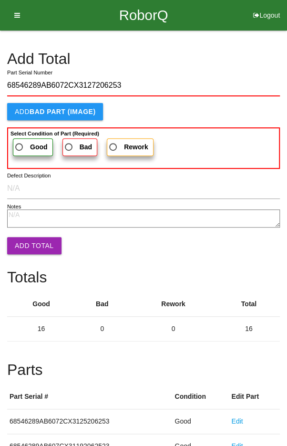
click at [27, 143] on span "Good" at bounding box center [30, 147] width 34 height 12
click at [20, 143] on input "Good" at bounding box center [16, 144] width 6 height 6
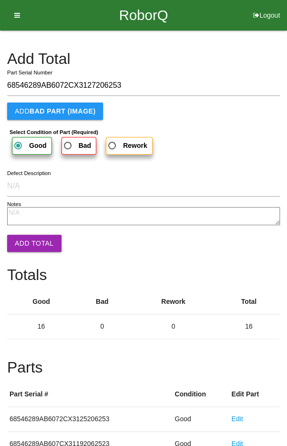
click at [26, 236] on button "Add Total" at bounding box center [34, 243] width 54 height 17
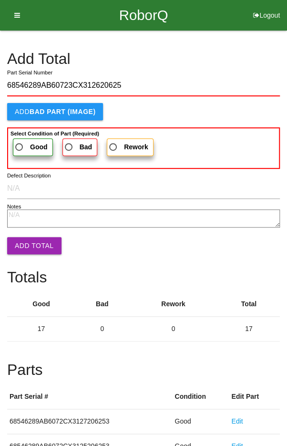
click at [27, 140] on label "Good" at bounding box center [33, 147] width 40 height 18
click at [20, 141] on input "Good" at bounding box center [16, 144] width 6 height 6
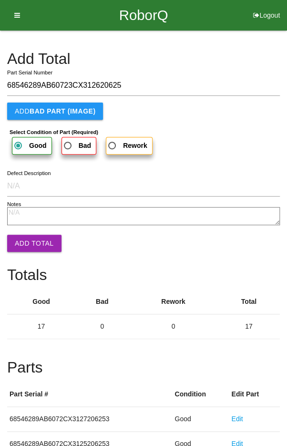
click at [24, 239] on button "Add Total" at bounding box center [34, 243] width 54 height 17
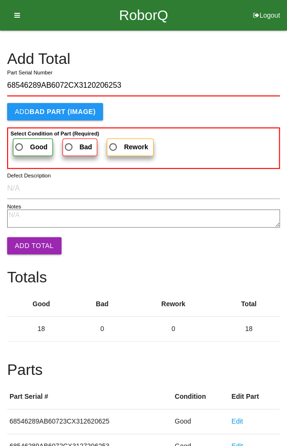
click at [27, 140] on label "Good" at bounding box center [33, 147] width 40 height 18
click at [20, 141] on input "Good" at bounding box center [16, 144] width 6 height 6
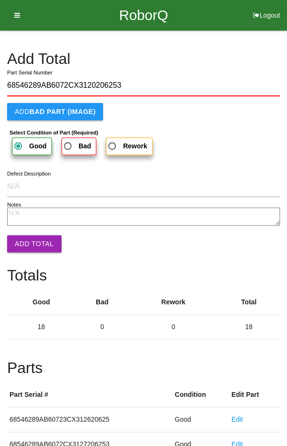
click at [29, 236] on button "Add Total" at bounding box center [34, 243] width 54 height 17
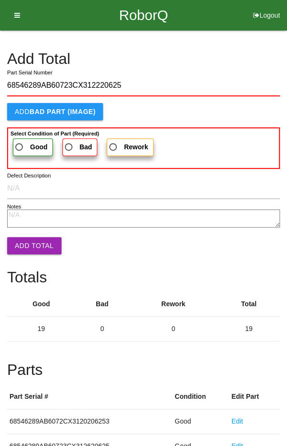
click at [29, 139] on label "Good" at bounding box center [33, 147] width 40 height 18
click at [20, 141] on input "Good" at bounding box center [16, 144] width 6 height 6
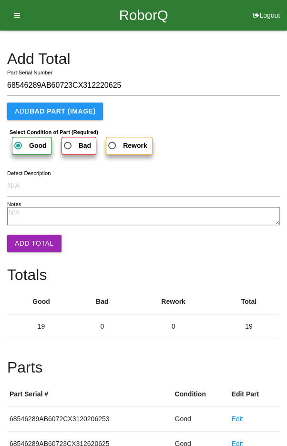
click at [23, 242] on button "Add Total" at bounding box center [34, 243] width 54 height 17
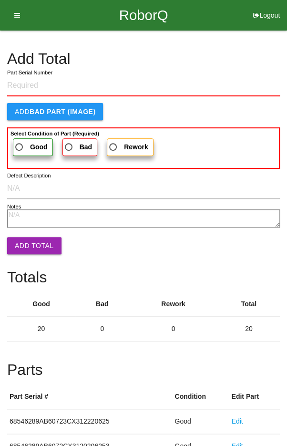
click at [237, 61] on h4 "Add Total" at bounding box center [143, 59] width 273 height 17
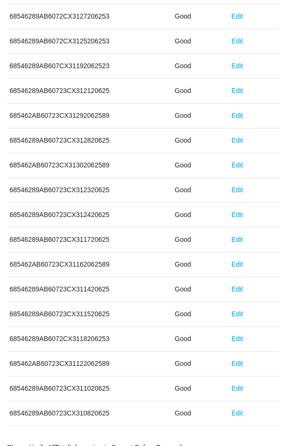
scroll to position [530, 0]
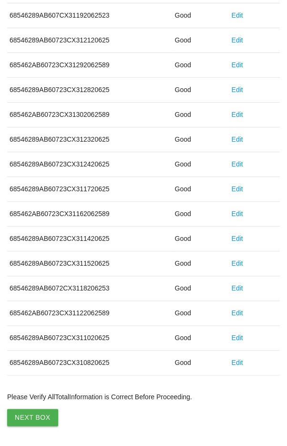
click at [29, 411] on button "Next Box" at bounding box center [32, 417] width 51 height 17
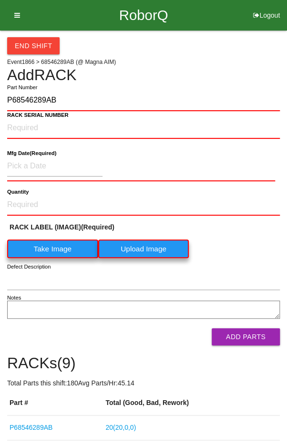
click at [47, 246] on label "Take Image" at bounding box center [52, 248] width 91 height 19
click at [0, 0] on \(IMAGE\) "Take Image" at bounding box center [0, 0] width 0 height 0
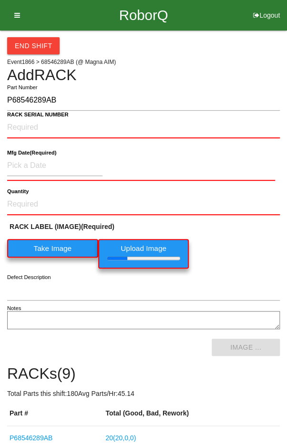
click at [36, 116] on b "RACK SERIAL NUMBER" at bounding box center [37, 115] width 61 height 6
click at [36, 117] on NUMBER "RACK SERIAL NUMBER" at bounding box center [143, 127] width 273 height 21
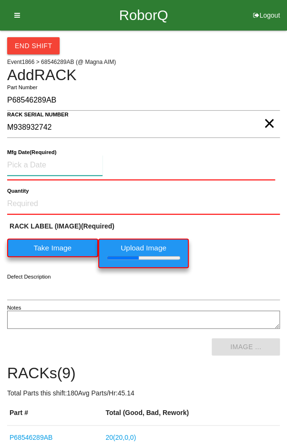
click at [35, 162] on input at bounding box center [54, 165] width 95 height 20
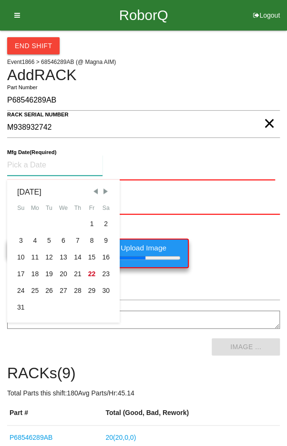
click at [47, 239] on div "5" at bounding box center [49, 240] width 14 height 17
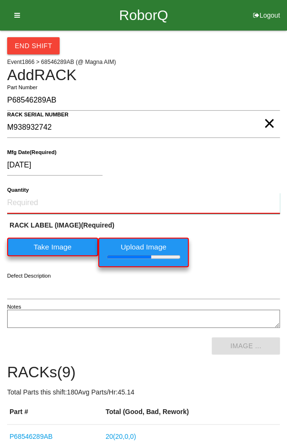
click at [66, 204] on input "Quantity" at bounding box center [143, 203] width 273 height 21
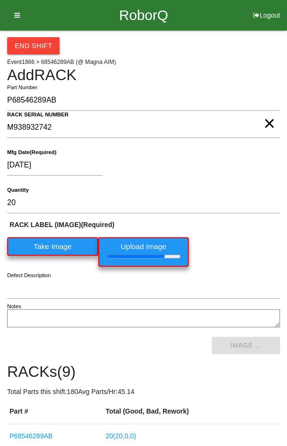
click at [248, 164] on div "[DATE]" at bounding box center [141, 167] width 268 height 24
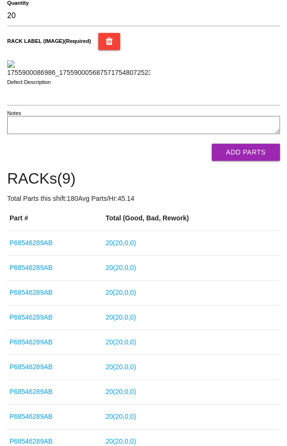
scroll to position [191, 0]
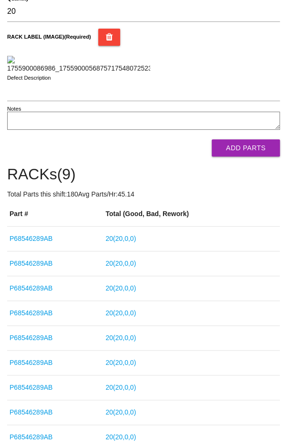
click at [240, 156] on button "Add Parts" at bounding box center [246, 147] width 68 height 17
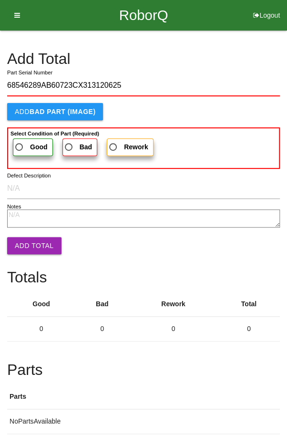
click at [24, 141] on span "Good" at bounding box center [30, 147] width 34 height 12
click at [20, 141] on input "Good" at bounding box center [16, 144] width 6 height 6
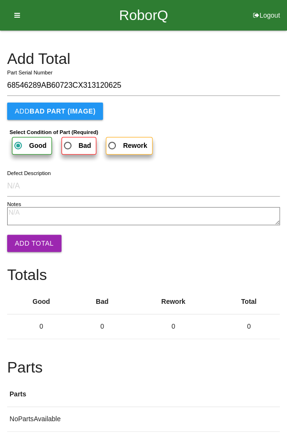
click at [33, 235] on button "Add Total" at bounding box center [34, 243] width 54 height 17
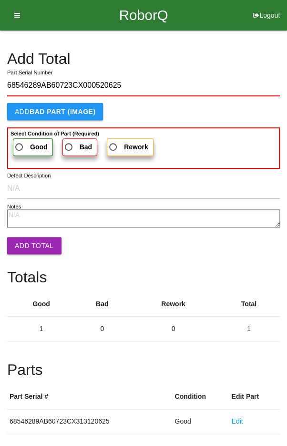
click at [26, 145] on span "Good" at bounding box center [30, 147] width 34 height 12
click at [20, 145] on input "Good" at bounding box center [16, 144] width 6 height 6
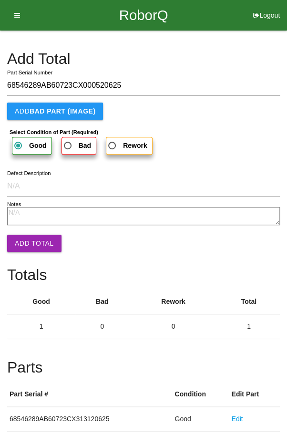
click at [32, 243] on button "Add Total" at bounding box center [34, 243] width 54 height 17
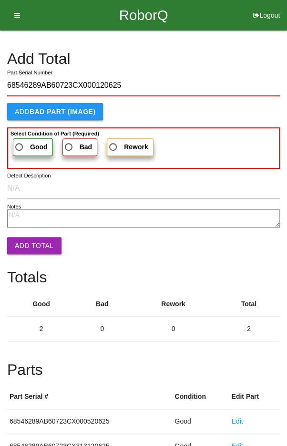
click at [29, 142] on span "Good" at bounding box center [30, 147] width 34 height 12
click at [20, 142] on input "Good" at bounding box center [16, 144] width 6 height 6
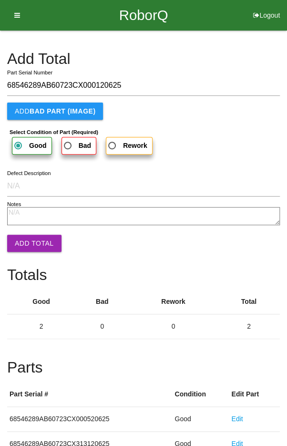
click at [27, 242] on button "Add Total" at bounding box center [34, 243] width 54 height 17
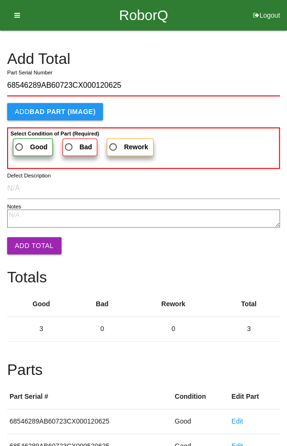
click at [27, 140] on label "Good" at bounding box center [33, 147] width 40 height 18
click at [20, 141] on input "Good" at bounding box center [16, 144] width 6 height 6
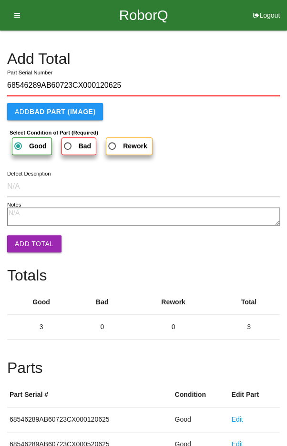
click at [30, 237] on button "Add Total" at bounding box center [34, 243] width 54 height 17
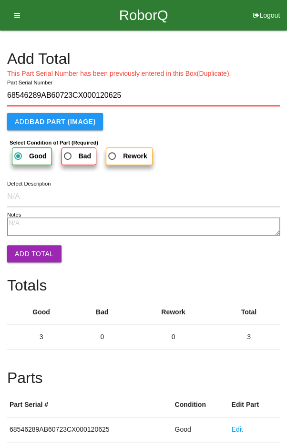
click at [34, 257] on button "Add Total" at bounding box center [34, 253] width 54 height 17
click at [201, 92] on input "68546289AB60723CX000120625" at bounding box center [143, 95] width 273 height 21
click at [29, 259] on button "Add Total" at bounding box center [34, 253] width 54 height 17
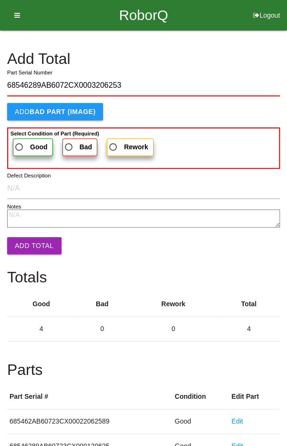
click at [26, 141] on span "Good" at bounding box center [30, 147] width 34 height 12
click at [20, 141] on input "Good" at bounding box center [16, 144] width 6 height 6
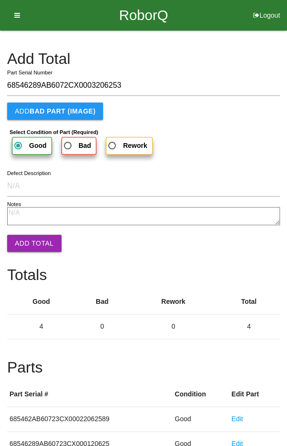
click at [34, 249] on button "Add Total" at bounding box center [34, 243] width 54 height 17
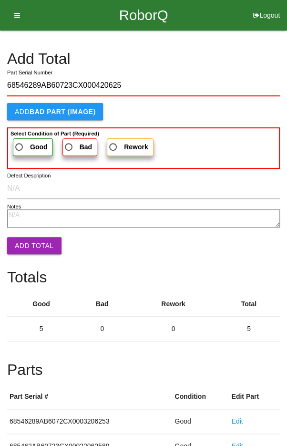
click at [23, 148] on span "Good" at bounding box center [30, 147] width 34 height 12
click at [20, 147] on input "Good" at bounding box center [16, 144] width 6 height 6
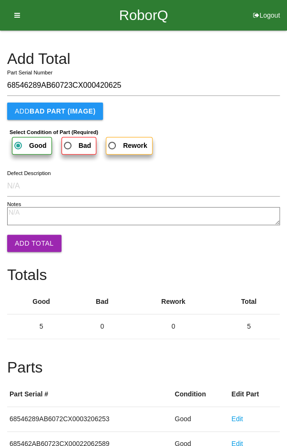
click at [33, 246] on button "Add Total" at bounding box center [34, 243] width 54 height 17
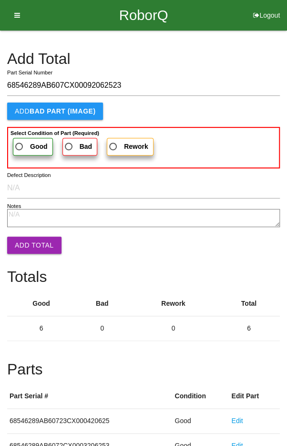
click at [23, 142] on span "Good" at bounding box center [30, 147] width 34 height 12
click at [20, 142] on input "Good" at bounding box center [16, 144] width 6 height 6
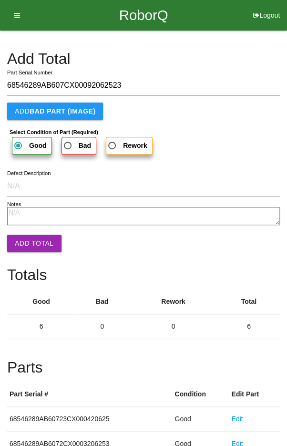
click at [29, 241] on button "Add Total" at bounding box center [34, 243] width 54 height 17
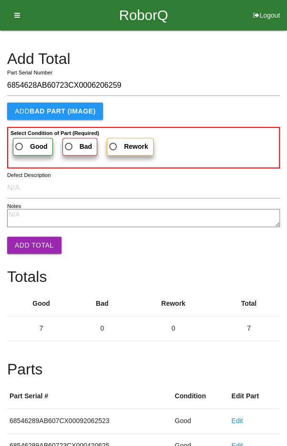
click at [29, 147] on span "Good" at bounding box center [30, 147] width 34 height 12
click at [20, 147] on input "Good" at bounding box center [16, 144] width 6 height 6
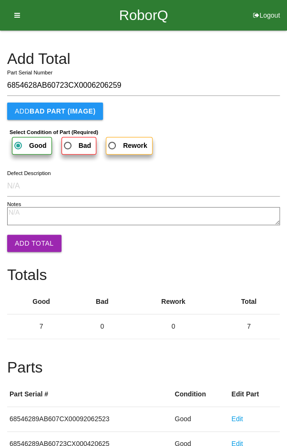
click at [31, 248] on button "Add Total" at bounding box center [34, 243] width 54 height 17
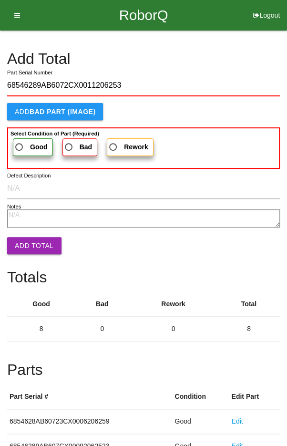
click at [28, 133] on b "Select Condition of Part (Required)" at bounding box center [54, 134] width 89 height 6
click at [20, 141] on input "Good" at bounding box center [16, 144] width 6 height 6
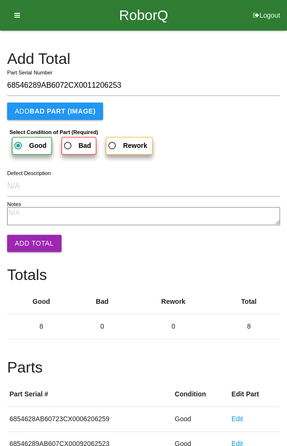
click at [27, 245] on button "Add Total" at bounding box center [34, 243] width 54 height 17
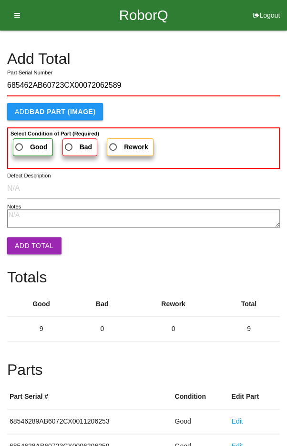
click at [23, 133] on b "Select Condition of Part (Required)" at bounding box center [54, 134] width 89 height 6
click at [20, 141] on input "Good" at bounding box center [16, 144] width 6 height 6
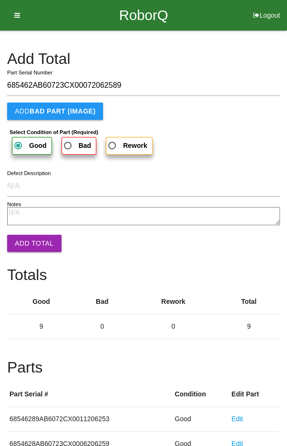
click at [32, 247] on button "Add Total" at bounding box center [34, 243] width 54 height 17
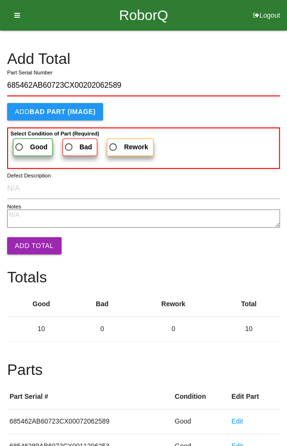
click at [23, 142] on span "Good" at bounding box center [30, 147] width 34 height 12
click at [20, 142] on input "Good" at bounding box center [16, 144] width 6 height 6
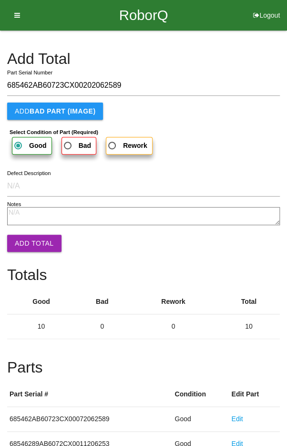
click at [31, 245] on button "Add Total" at bounding box center [34, 243] width 54 height 17
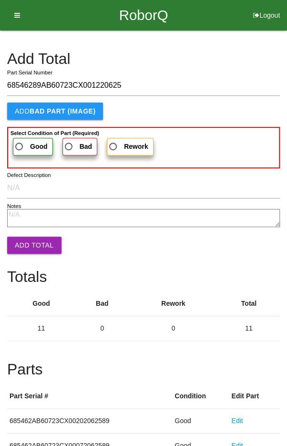
click at [20, 142] on span "Good" at bounding box center [30, 147] width 34 height 12
click at [20, 142] on input "Good" at bounding box center [16, 144] width 6 height 6
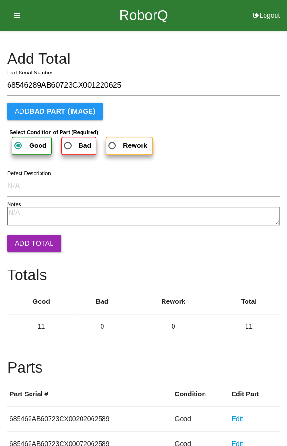
click at [31, 250] on button "Add Total" at bounding box center [34, 243] width 54 height 17
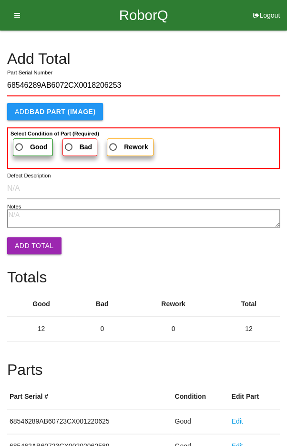
click at [23, 139] on label "Good" at bounding box center [33, 147] width 40 height 18
click at [20, 141] on input "Good" at bounding box center [16, 144] width 6 height 6
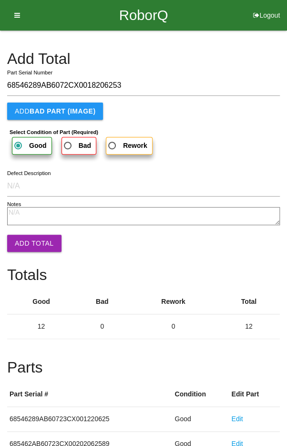
click at [31, 242] on button "Add Total" at bounding box center [34, 243] width 54 height 17
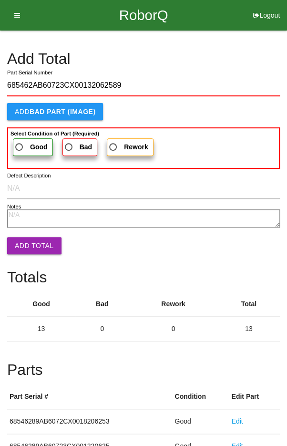
click at [27, 144] on span "Good" at bounding box center [30, 147] width 34 height 12
click at [20, 144] on input "Good" at bounding box center [16, 144] width 6 height 6
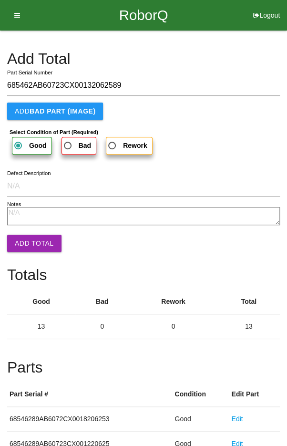
click at [33, 243] on button "Add Total" at bounding box center [34, 243] width 54 height 17
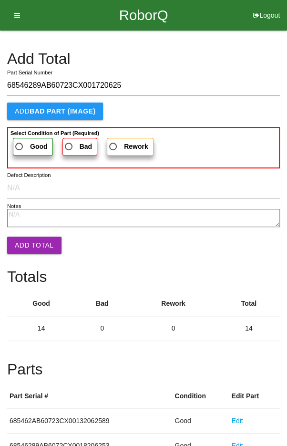
click at [26, 143] on span "Good" at bounding box center [30, 147] width 34 height 12
click at [20, 143] on input "Good" at bounding box center [16, 144] width 6 height 6
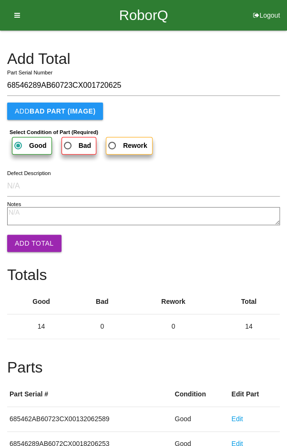
click at [33, 249] on button "Add Total" at bounding box center [34, 243] width 54 height 17
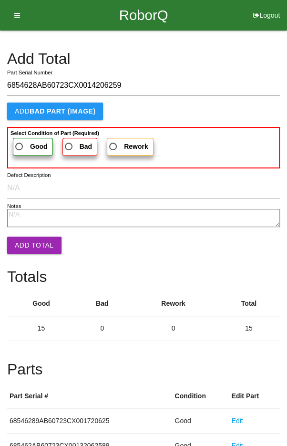
click at [25, 133] on b "Select Condition of Part (Required)" at bounding box center [54, 133] width 89 height 6
click at [20, 141] on input "Good" at bounding box center [16, 144] width 6 height 6
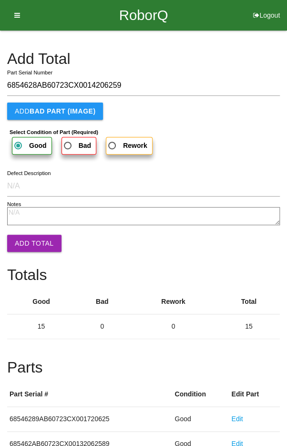
click at [30, 245] on button "Add Total" at bounding box center [34, 243] width 54 height 17
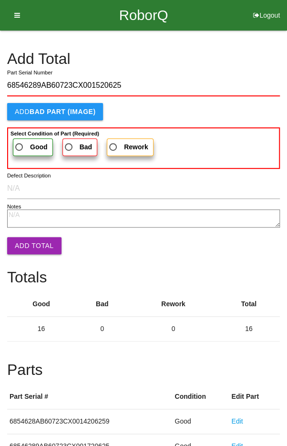
click at [24, 142] on span "Good" at bounding box center [30, 147] width 34 height 12
click at [20, 142] on input "Good" at bounding box center [16, 144] width 6 height 6
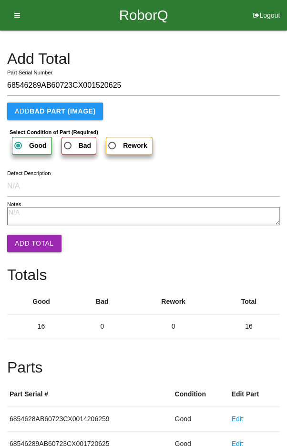
click at [29, 243] on button "Add Total" at bounding box center [34, 243] width 54 height 17
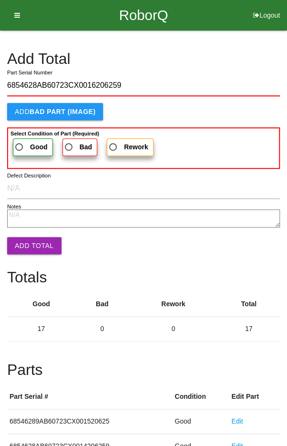
click at [27, 138] on label "Good" at bounding box center [33, 147] width 40 height 18
click at [20, 141] on input "Good" at bounding box center [16, 144] width 6 height 6
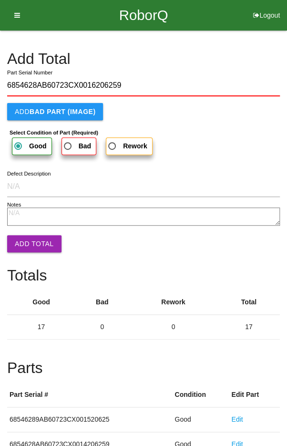
click at [33, 242] on button "Add Total" at bounding box center [34, 243] width 54 height 17
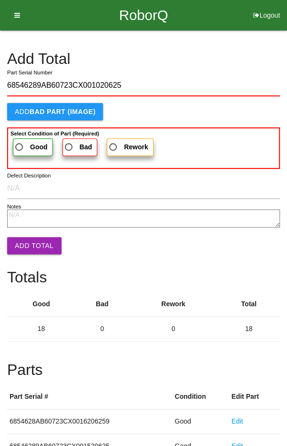
click at [26, 139] on label "Good" at bounding box center [33, 147] width 40 height 18
click at [20, 141] on input "Good" at bounding box center [16, 144] width 6 height 6
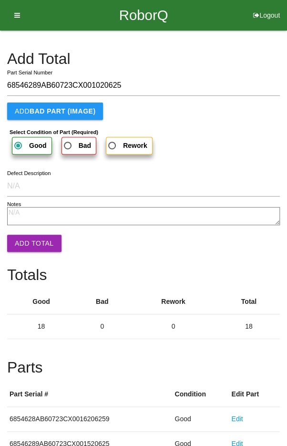
click at [31, 242] on button "Add Total" at bounding box center [34, 243] width 54 height 17
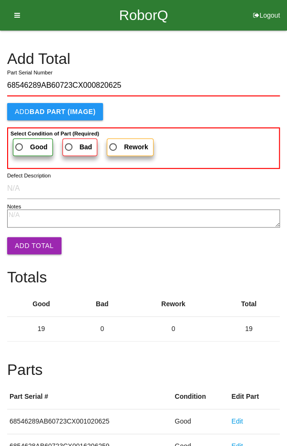
click at [26, 139] on label "Good" at bounding box center [33, 147] width 40 height 18
click at [20, 141] on input "Good" at bounding box center [16, 144] width 6 height 6
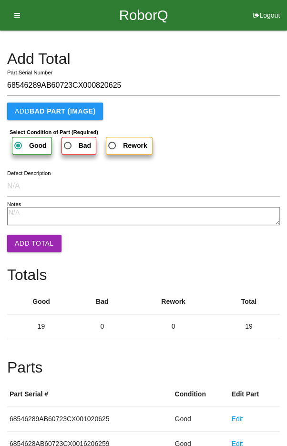
click at [32, 242] on button "Add Total" at bounding box center [34, 243] width 54 height 17
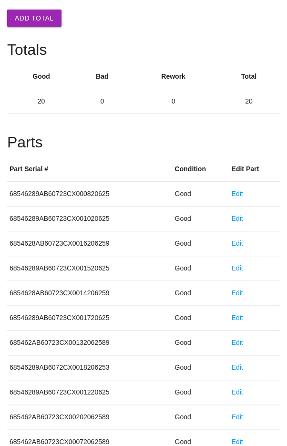
scroll to position [530, 0]
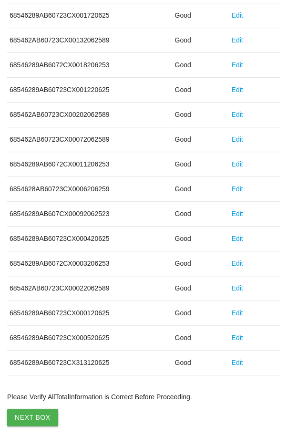
click at [27, 419] on button "Next Box" at bounding box center [32, 417] width 51 height 17
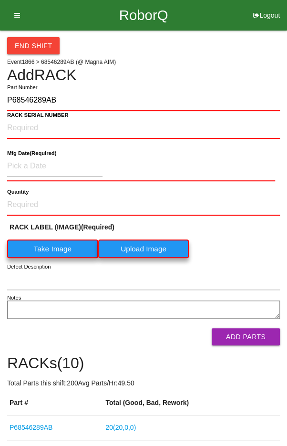
click at [47, 250] on label "Take Image" at bounding box center [52, 248] width 91 height 19
click at [0, 0] on \(IMAGE\) "Take Image" at bounding box center [0, 0] width 0 height 0
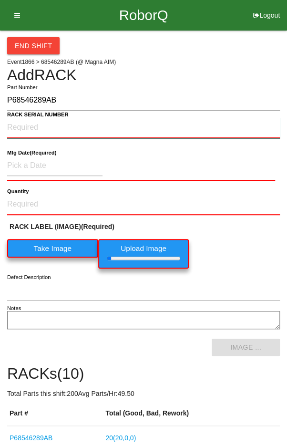
click at [24, 122] on NUMBER "RACK SERIAL NUMBER" at bounding box center [143, 127] width 273 height 21
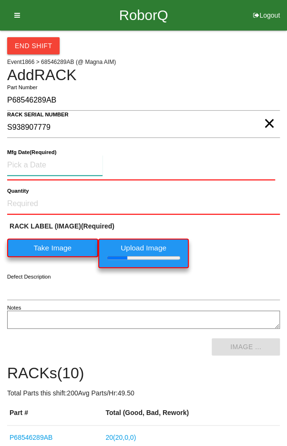
click at [34, 161] on input at bounding box center [54, 165] width 95 height 20
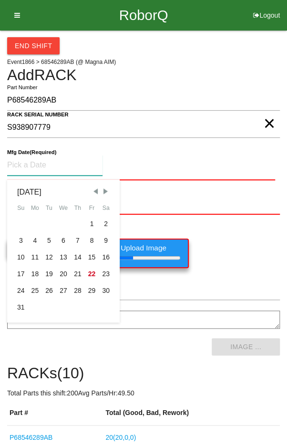
click at [49, 235] on div "5" at bounding box center [49, 240] width 14 height 17
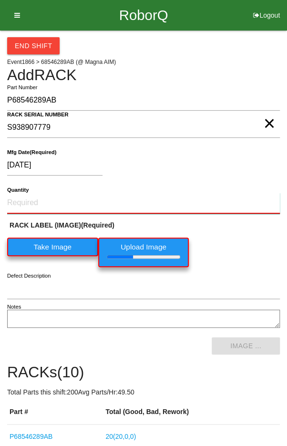
click at [34, 198] on input "Quantity" at bounding box center [143, 203] width 273 height 21
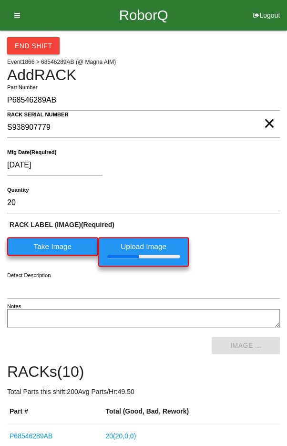
click at [250, 242] on div "RACK LABEL (IMAGE) (Required) Take Image Upload Image" at bounding box center [143, 245] width 273 height 51
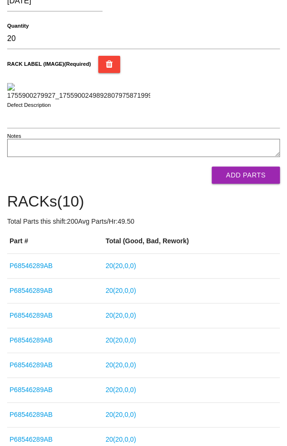
scroll to position [168, 0]
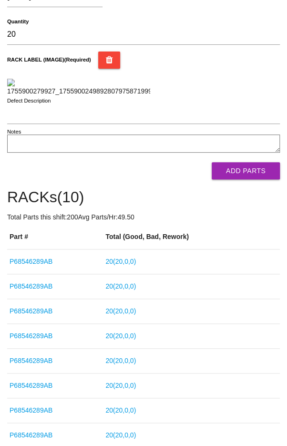
click at [259, 179] on button "Add Parts" at bounding box center [246, 170] width 68 height 17
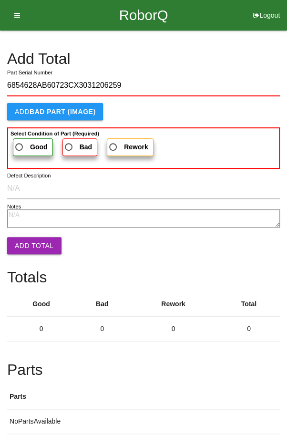
click at [23, 140] on label "Good" at bounding box center [33, 147] width 40 height 18
click at [20, 141] on input "Good" at bounding box center [16, 144] width 6 height 6
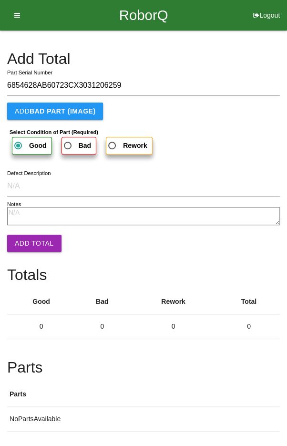
click at [27, 244] on button "Add Total" at bounding box center [34, 243] width 54 height 17
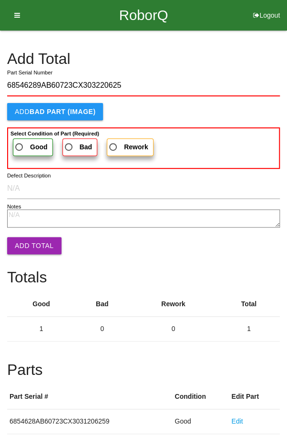
click at [26, 143] on span "Good" at bounding box center [30, 147] width 34 height 12
click at [20, 143] on input "Good" at bounding box center [16, 144] width 6 height 6
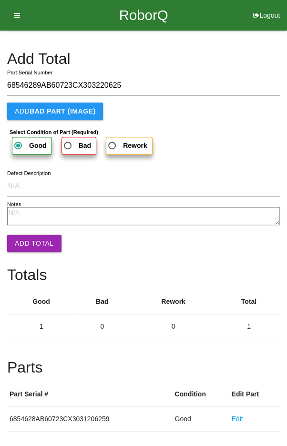
click at [28, 238] on button "Add Total" at bounding box center [34, 243] width 54 height 17
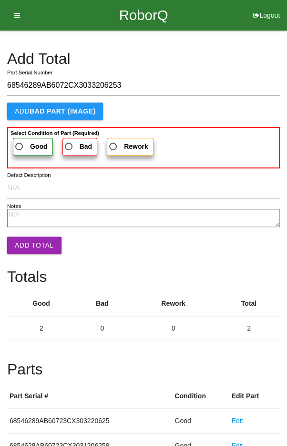
click at [23, 145] on span "Good" at bounding box center [30, 147] width 34 height 12
click at [20, 145] on input "Good" at bounding box center [16, 144] width 6 height 6
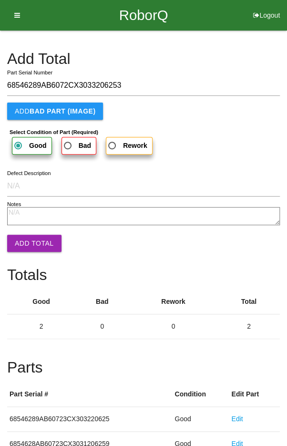
click at [34, 240] on button "Add Total" at bounding box center [34, 243] width 54 height 17
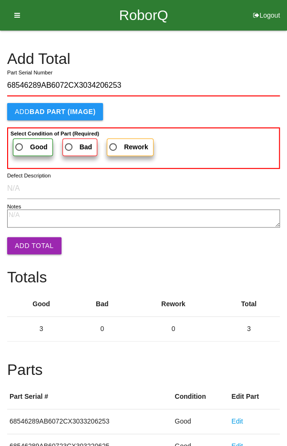
click at [20, 142] on span "Good" at bounding box center [30, 147] width 34 height 12
click at [20, 142] on input "Good" at bounding box center [16, 144] width 6 height 6
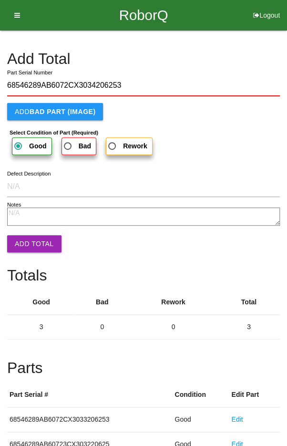
click at [30, 239] on button "Add Total" at bounding box center [34, 243] width 54 height 17
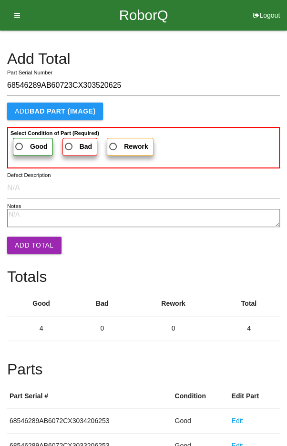
click at [24, 139] on label "Good" at bounding box center [33, 147] width 40 height 18
click at [20, 141] on input "Good" at bounding box center [16, 144] width 6 height 6
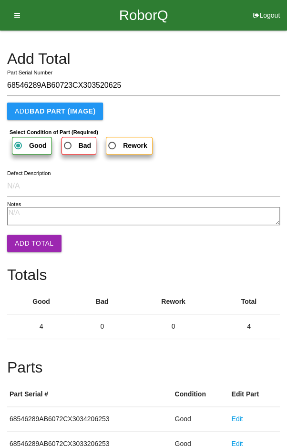
click at [26, 239] on button "Add Total" at bounding box center [34, 243] width 54 height 17
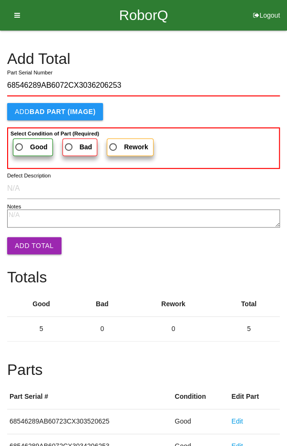
click at [24, 143] on span "Good" at bounding box center [30, 147] width 34 height 12
click at [20, 143] on input "Good" at bounding box center [16, 144] width 6 height 6
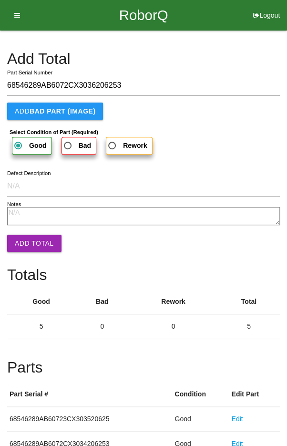
click at [24, 239] on button "Add Total" at bounding box center [34, 243] width 54 height 17
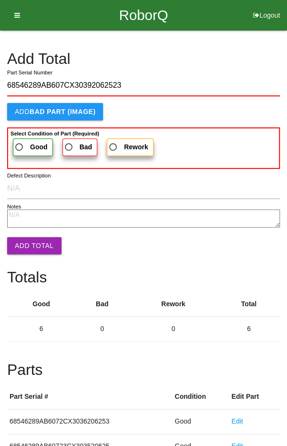
click at [22, 142] on span "Good" at bounding box center [30, 147] width 34 height 12
click at [20, 142] on input "Good" at bounding box center [16, 144] width 6 height 6
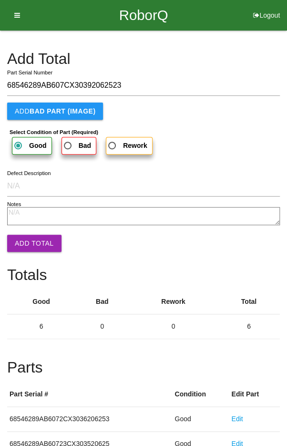
click at [29, 238] on button "Add Total" at bounding box center [34, 243] width 54 height 17
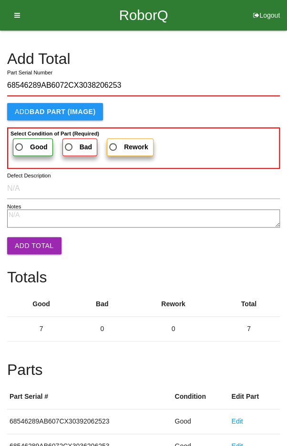
click at [24, 143] on span "Good" at bounding box center [30, 147] width 34 height 12
click at [20, 143] on input "Good" at bounding box center [16, 144] width 6 height 6
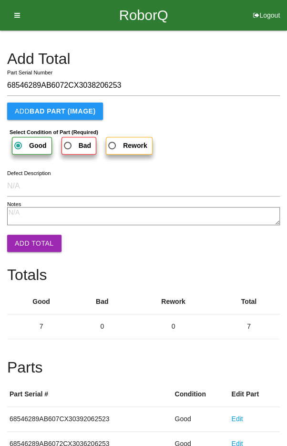
click at [27, 237] on button "Add Total" at bounding box center [34, 243] width 54 height 17
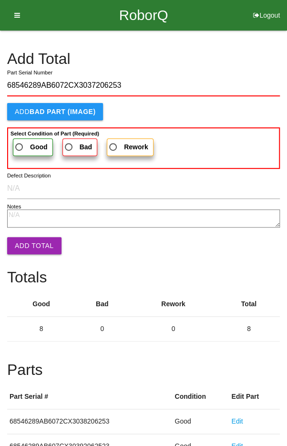
click at [27, 138] on label "Good" at bounding box center [33, 147] width 40 height 18
click at [20, 141] on input "Good" at bounding box center [16, 144] width 6 height 6
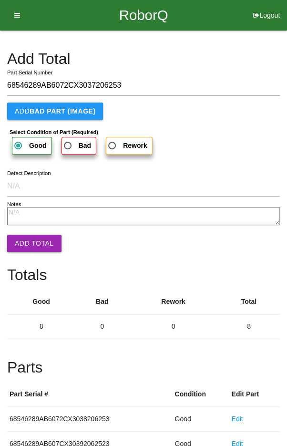
click at [25, 242] on button "Add Total" at bounding box center [34, 243] width 54 height 17
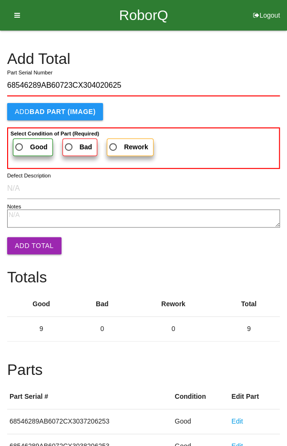
click at [27, 141] on span "Good" at bounding box center [30, 147] width 34 height 12
click at [20, 141] on input "Good" at bounding box center [16, 144] width 6 height 6
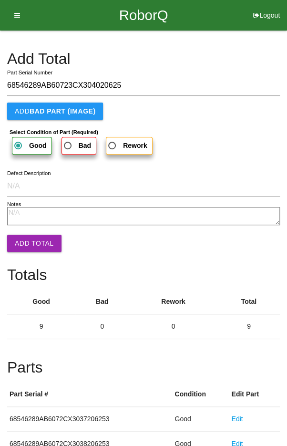
click at [27, 243] on button "Add Total" at bounding box center [34, 243] width 54 height 17
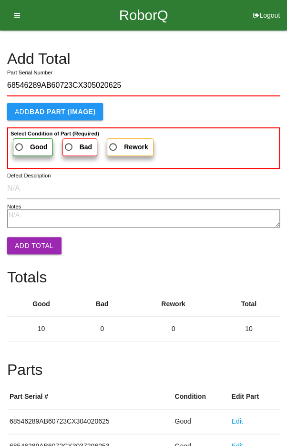
click at [26, 143] on span "Good" at bounding box center [30, 147] width 34 height 12
click at [20, 143] on input "Good" at bounding box center [16, 144] width 6 height 6
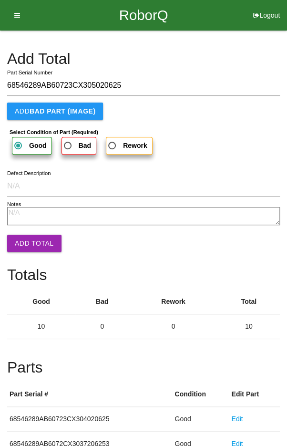
click at [27, 235] on button "Add Total" at bounding box center [34, 243] width 54 height 17
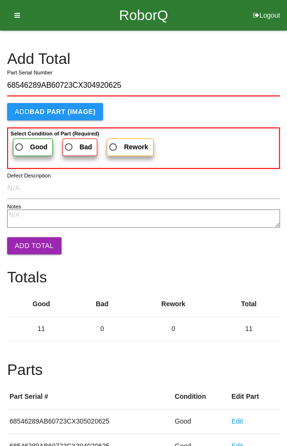
click at [23, 144] on span "Good" at bounding box center [30, 147] width 34 height 12
click at [20, 144] on input "Good" at bounding box center [16, 144] width 6 height 6
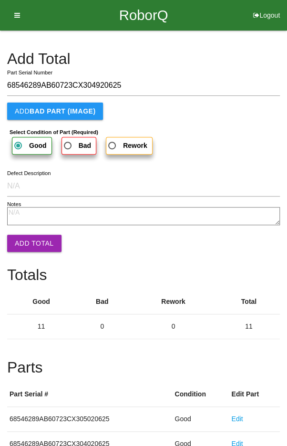
click at [25, 241] on button "Add Total" at bounding box center [34, 243] width 54 height 17
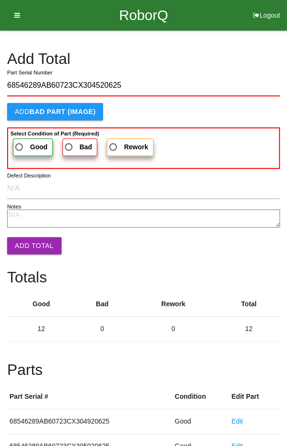
click at [26, 146] on span "Good" at bounding box center [30, 147] width 34 height 12
click at [20, 146] on input "Good" at bounding box center [16, 144] width 6 height 6
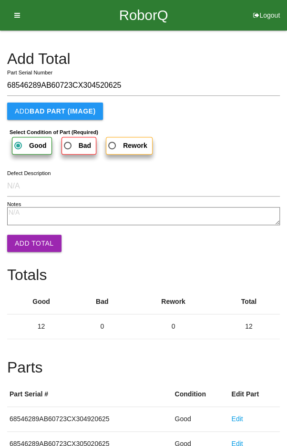
click at [27, 247] on button "Add Total" at bounding box center [34, 243] width 54 height 17
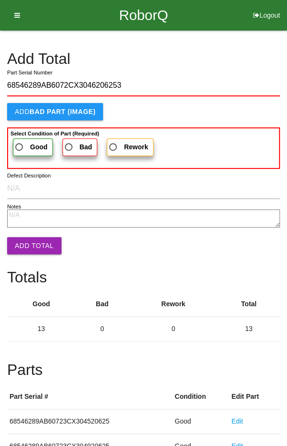
click at [24, 138] on label "Good" at bounding box center [33, 147] width 40 height 18
click at [20, 141] on input "Good" at bounding box center [16, 144] width 6 height 6
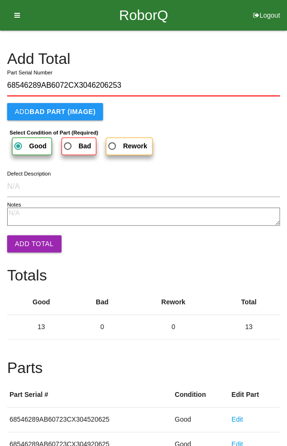
click at [28, 243] on button "Add Total" at bounding box center [34, 243] width 54 height 17
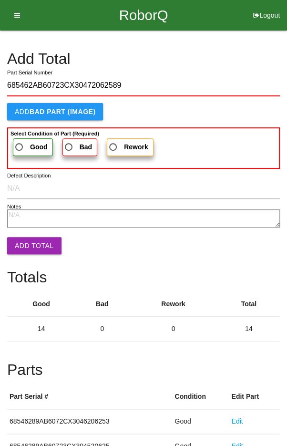
click at [30, 143] on b "Good" at bounding box center [39, 147] width 18 height 8
click at [20, 143] on input "Good" at bounding box center [16, 144] width 6 height 6
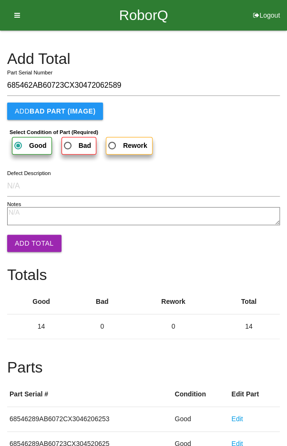
click at [26, 251] on button "Add Total" at bounding box center [34, 243] width 54 height 17
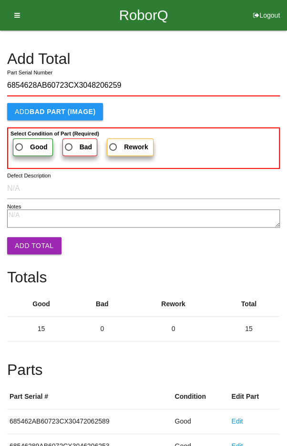
click at [22, 134] on b "Select Condition of Part (Required)" at bounding box center [54, 134] width 89 height 6
click at [20, 141] on input "Good" at bounding box center [16, 144] width 6 height 6
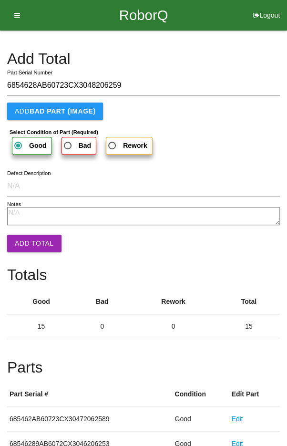
click at [29, 243] on button "Add Total" at bounding box center [34, 243] width 54 height 17
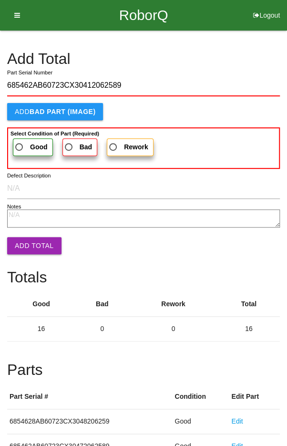
click at [27, 142] on span "Good" at bounding box center [30, 147] width 34 height 12
click at [20, 142] on input "Good" at bounding box center [16, 144] width 6 height 6
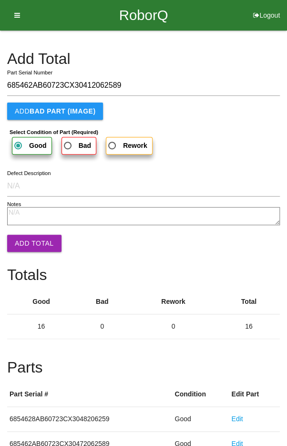
click at [32, 242] on button "Add Total" at bounding box center [34, 243] width 54 height 17
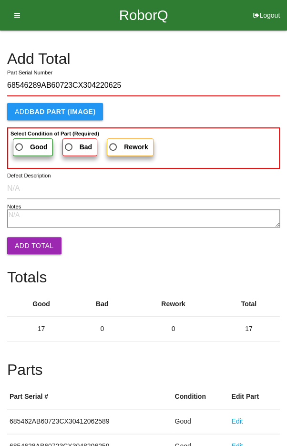
click at [27, 146] on span "Good" at bounding box center [30, 147] width 34 height 12
click at [20, 146] on input "Good" at bounding box center [16, 144] width 6 height 6
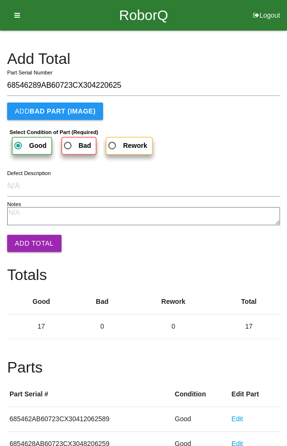
click at [30, 244] on button "Add Total" at bounding box center [34, 243] width 54 height 17
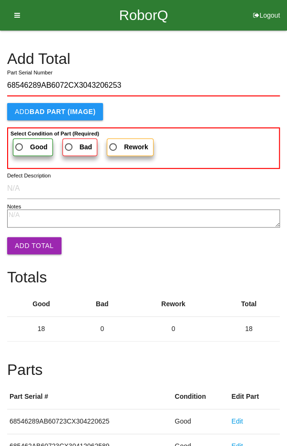
click at [27, 141] on span "Good" at bounding box center [30, 147] width 34 height 12
click at [20, 141] on input "Good" at bounding box center [16, 144] width 6 height 6
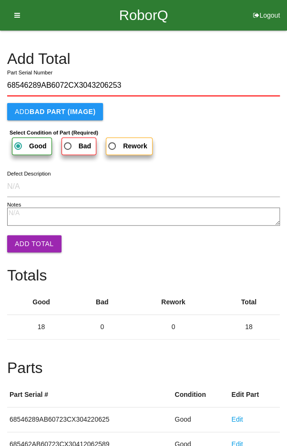
click at [33, 237] on button "Add Total" at bounding box center [34, 243] width 54 height 17
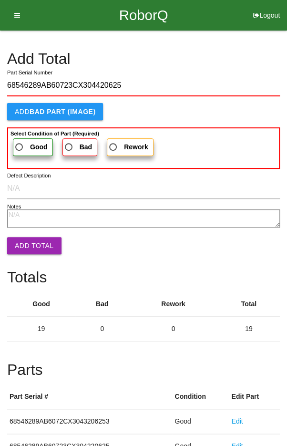
click at [29, 142] on span "Good" at bounding box center [30, 147] width 34 height 12
click at [20, 142] on input "Good" at bounding box center [16, 144] width 6 height 6
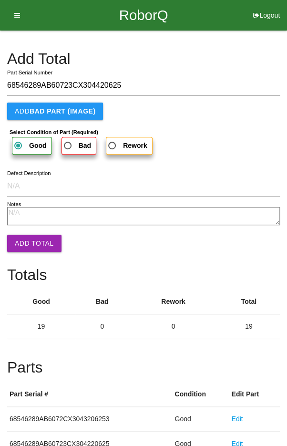
click at [30, 240] on button "Add Total" at bounding box center [34, 243] width 54 height 17
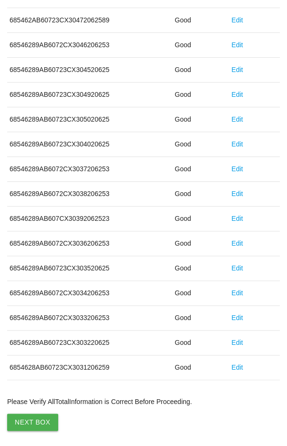
scroll to position [530, 0]
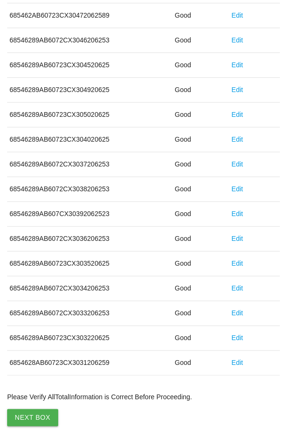
click at [30, 414] on button "Next Box" at bounding box center [32, 417] width 51 height 17
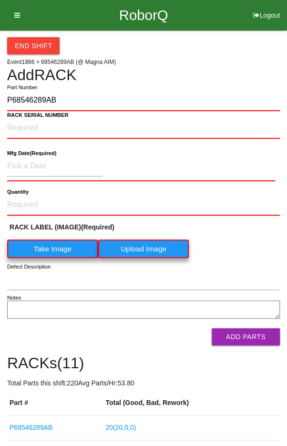
click at [57, 246] on label "Take Image" at bounding box center [52, 248] width 91 height 19
click at [0, 0] on \(IMAGE\) "Take Image" at bounding box center [0, 0] width 0 height 0
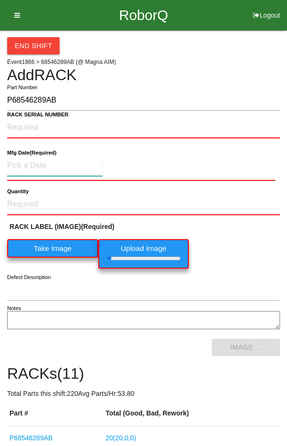
click at [83, 163] on input at bounding box center [54, 165] width 95 height 20
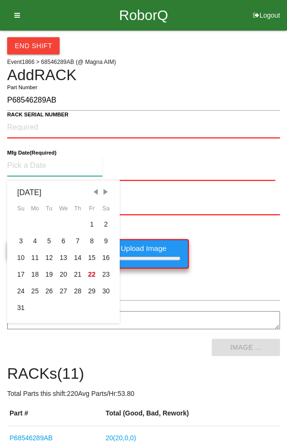
click at [49, 239] on div "5" at bounding box center [49, 241] width 14 height 17
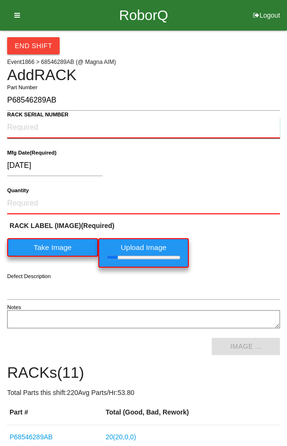
click at [100, 123] on NUMBER "RACK SERIAL NUMBER" at bounding box center [143, 127] width 273 height 21
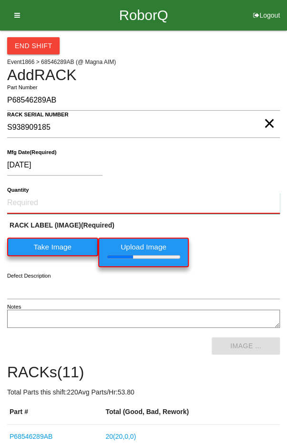
click at [41, 199] on input "Quantity" at bounding box center [143, 203] width 273 height 21
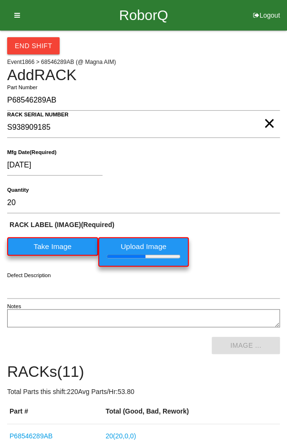
click at [221, 159] on div "[DATE]" at bounding box center [141, 167] width 268 height 24
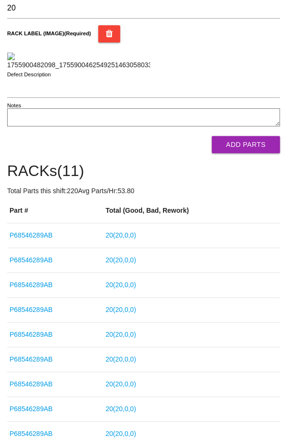
scroll to position [200, 0]
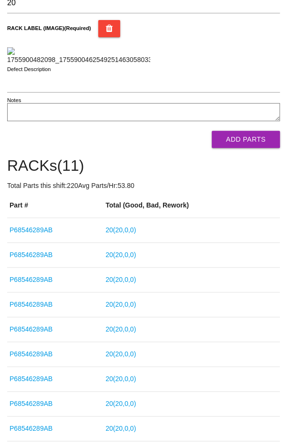
click at [254, 148] on button "Add Parts" at bounding box center [246, 139] width 68 height 17
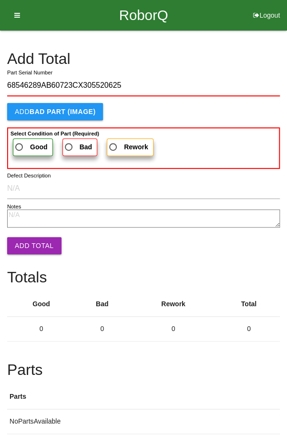
click at [22, 133] on b "Select Condition of Part (Required)" at bounding box center [54, 134] width 89 height 6
click at [20, 141] on input "Good" at bounding box center [16, 144] width 6 height 6
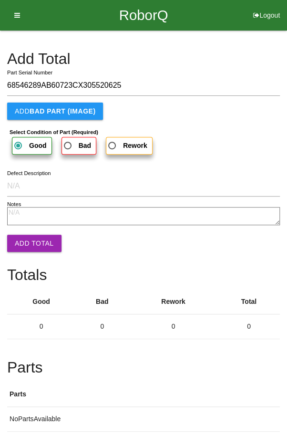
click at [26, 246] on button "Add Total" at bounding box center [34, 243] width 54 height 17
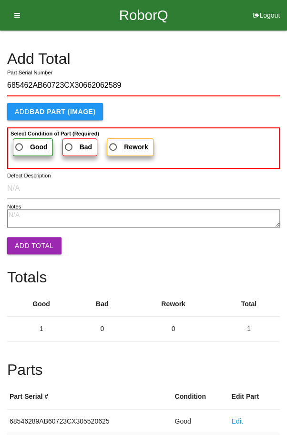
click at [20, 143] on span "Good" at bounding box center [30, 147] width 34 height 12
click at [20, 143] on input "Good" at bounding box center [16, 144] width 6 height 6
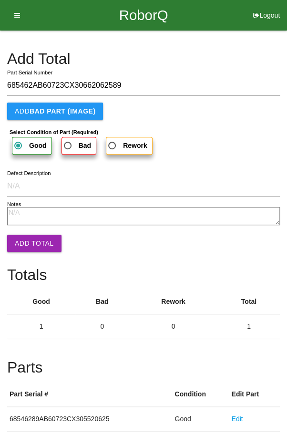
click at [22, 242] on button "Add Total" at bounding box center [34, 243] width 54 height 17
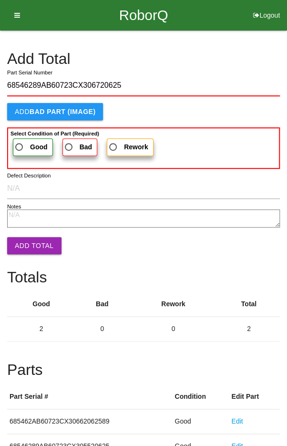
click at [23, 139] on label "Good" at bounding box center [33, 147] width 40 height 18
click at [20, 141] on input "Good" at bounding box center [16, 144] width 6 height 6
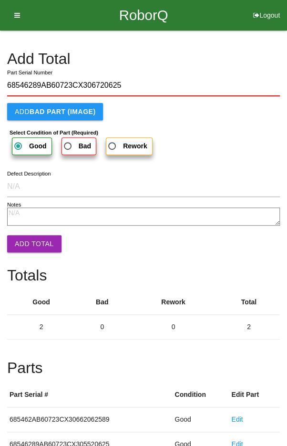
click at [26, 236] on button "Add Total" at bounding box center [34, 243] width 54 height 17
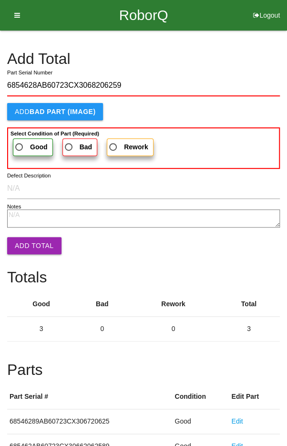
click at [21, 142] on span "Good" at bounding box center [30, 147] width 34 height 12
click at [20, 142] on input "Good" at bounding box center [16, 144] width 6 height 6
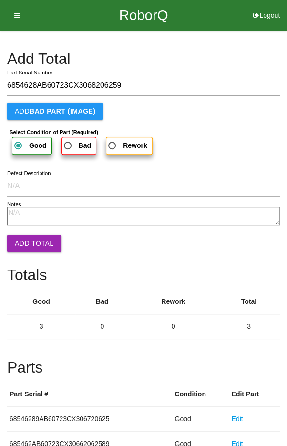
click at [29, 245] on button "Add Total" at bounding box center [34, 243] width 54 height 17
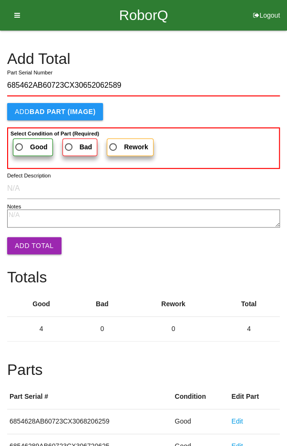
click at [24, 141] on span "Good" at bounding box center [30, 147] width 34 height 12
click at [20, 141] on input "Good" at bounding box center [16, 144] width 6 height 6
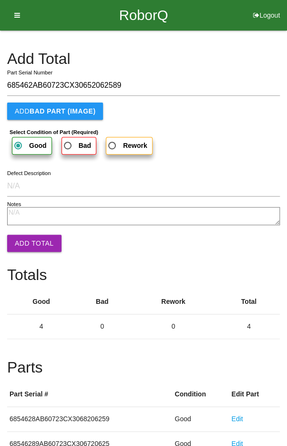
click at [29, 242] on button "Add Total" at bounding box center [34, 243] width 54 height 17
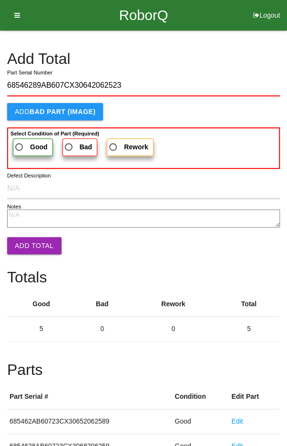
click at [26, 143] on span "Good" at bounding box center [30, 147] width 34 height 12
click at [20, 143] on input "Good" at bounding box center [16, 144] width 6 height 6
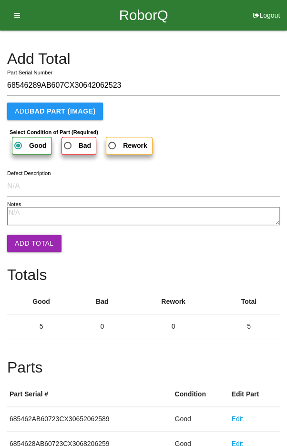
click at [31, 235] on button "Add Total" at bounding box center [34, 243] width 54 height 17
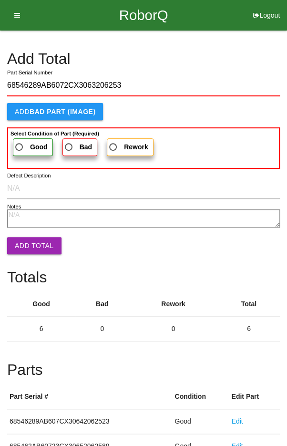
click at [30, 147] on b "Good" at bounding box center [39, 147] width 18 height 8
click at [20, 147] on input "Good" at bounding box center [16, 144] width 6 height 6
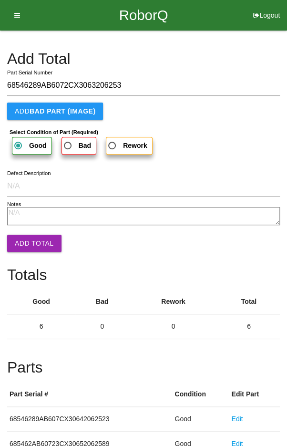
click at [27, 236] on button "Add Total" at bounding box center [34, 243] width 54 height 17
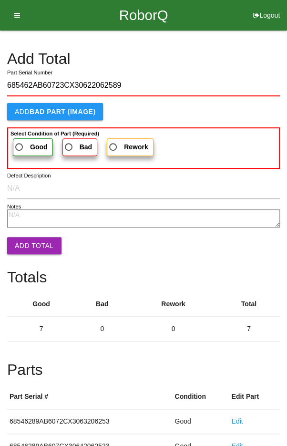
click at [27, 141] on span "Good" at bounding box center [30, 147] width 34 height 12
click at [20, 141] on input "Good" at bounding box center [16, 144] width 6 height 6
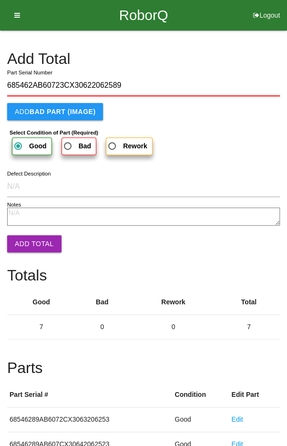
click at [30, 239] on button "Add Total" at bounding box center [34, 243] width 54 height 17
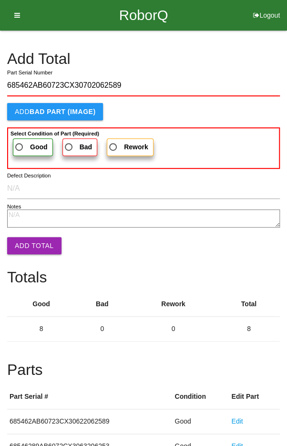
click at [28, 142] on span "Good" at bounding box center [30, 147] width 34 height 12
click at [20, 142] on input "Good" at bounding box center [16, 144] width 6 height 6
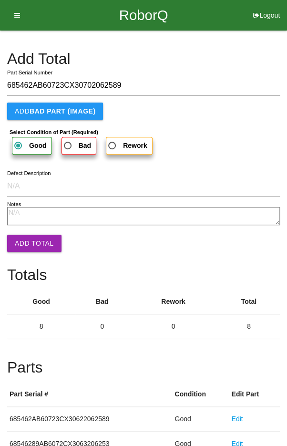
click at [38, 249] on button "Add Total" at bounding box center [34, 243] width 54 height 17
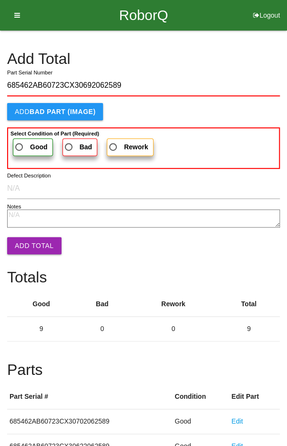
click at [27, 138] on label "Good" at bounding box center [33, 147] width 40 height 18
click at [20, 141] on input "Good" at bounding box center [16, 144] width 6 height 6
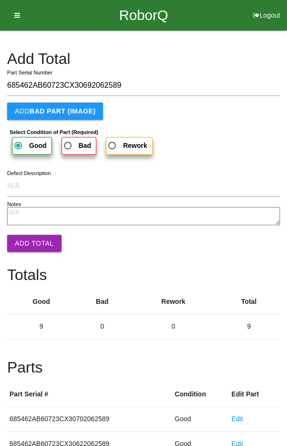
click at [39, 245] on button "Add Total" at bounding box center [34, 243] width 54 height 17
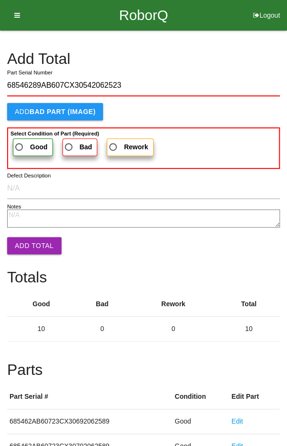
click at [25, 143] on span "Good" at bounding box center [30, 147] width 34 height 12
click at [20, 143] on input "Good" at bounding box center [16, 144] width 6 height 6
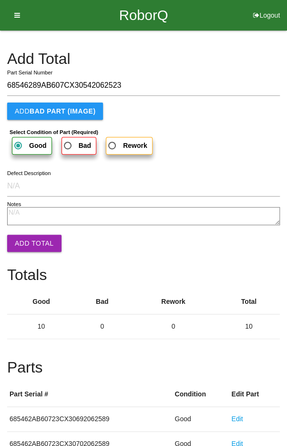
click at [33, 251] on button "Add Total" at bounding box center [34, 243] width 54 height 17
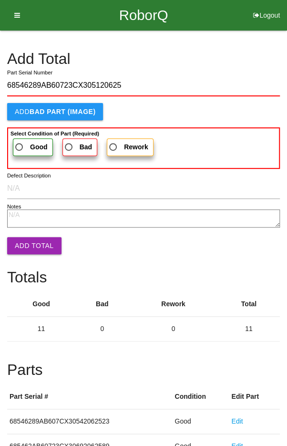
click at [28, 140] on label "Good" at bounding box center [33, 147] width 40 height 18
click at [20, 141] on input "Good" at bounding box center [16, 144] width 6 height 6
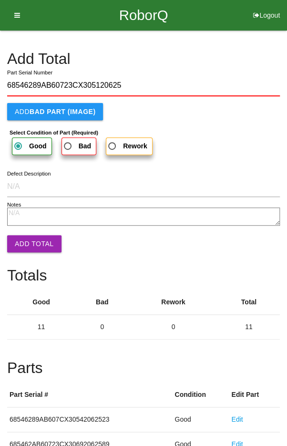
click at [34, 243] on button "Add Total" at bounding box center [34, 243] width 54 height 17
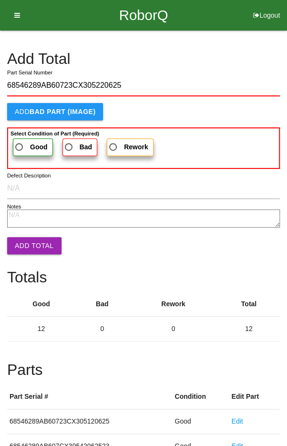
click at [27, 141] on span "Good" at bounding box center [30, 147] width 34 height 12
click at [20, 141] on input "Good" at bounding box center [16, 144] width 6 height 6
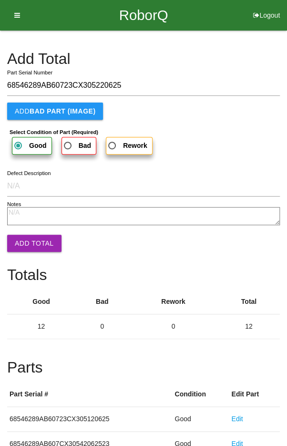
click at [31, 240] on button "Add Total" at bounding box center [34, 243] width 54 height 17
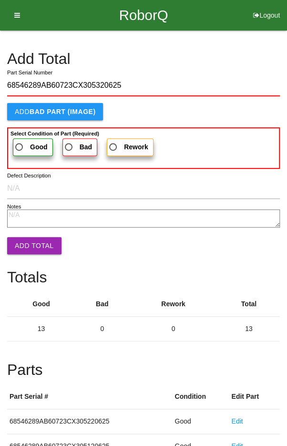
click at [24, 141] on span "Good" at bounding box center [30, 147] width 34 height 12
click at [20, 141] on input "Good" at bounding box center [16, 144] width 6 height 6
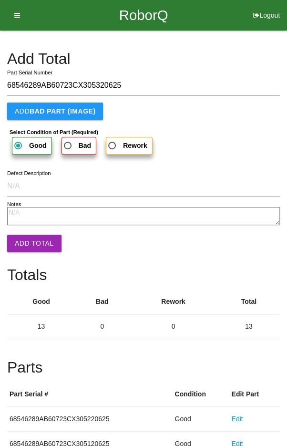
click at [34, 246] on button "Add Total" at bounding box center [34, 243] width 54 height 17
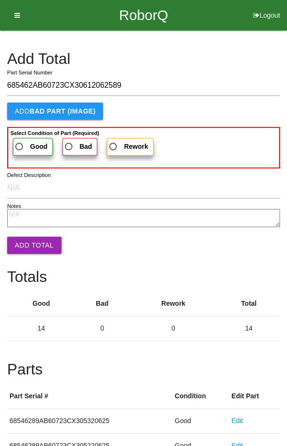
click at [24, 138] on label "Good" at bounding box center [33, 147] width 40 height 18
click at [20, 141] on input "Good" at bounding box center [16, 144] width 6 height 6
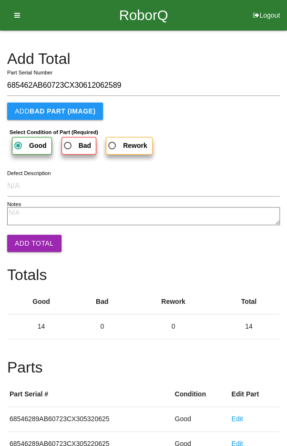
click at [31, 244] on button "Add Total" at bounding box center [34, 243] width 54 height 17
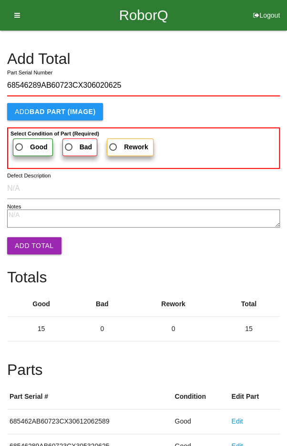
click at [24, 142] on span "Good" at bounding box center [30, 147] width 34 height 12
click at [20, 142] on input "Good" at bounding box center [16, 144] width 6 height 6
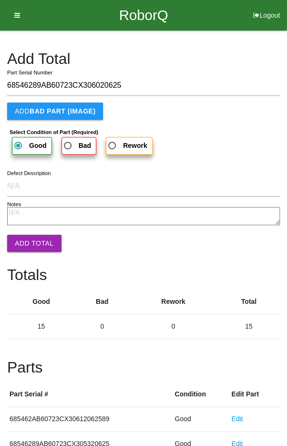
click at [33, 240] on button "Add Total" at bounding box center [34, 243] width 54 height 17
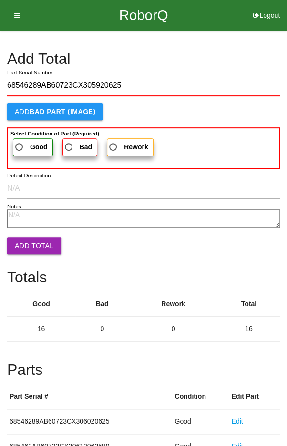
click at [21, 142] on span "Good" at bounding box center [30, 147] width 34 height 12
click at [20, 142] on input "Good" at bounding box center [16, 144] width 6 height 6
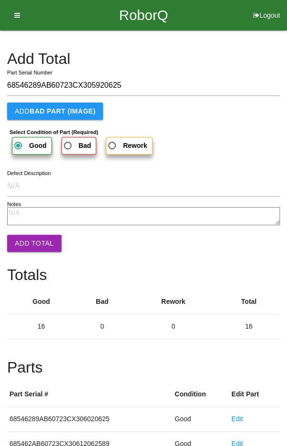
click at [30, 245] on button "Add Total" at bounding box center [34, 243] width 54 height 17
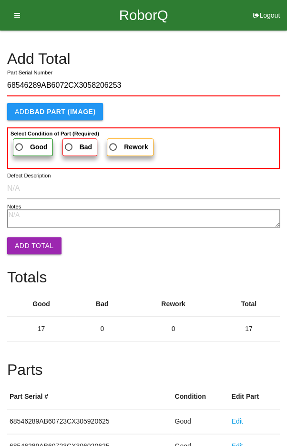
click at [23, 139] on label "Good" at bounding box center [33, 147] width 40 height 18
click at [20, 141] on input "Good" at bounding box center [16, 144] width 6 height 6
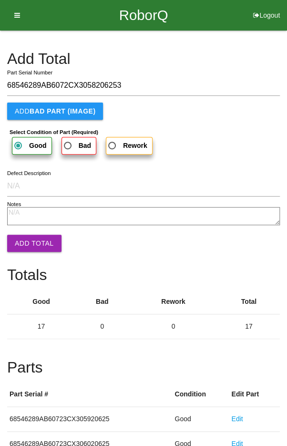
click at [32, 245] on button "Add Total" at bounding box center [34, 243] width 54 height 17
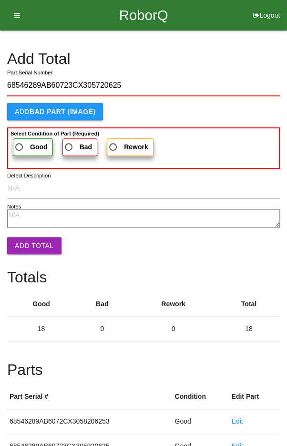
click at [23, 144] on span "Good" at bounding box center [30, 147] width 34 height 12
click at [20, 144] on input "Good" at bounding box center [16, 144] width 6 height 6
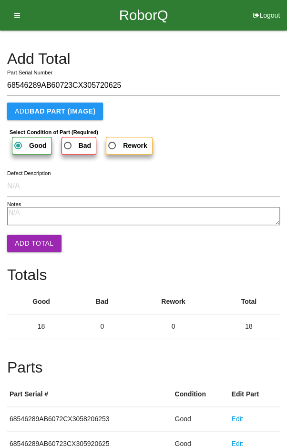
click at [33, 243] on button "Add Total" at bounding box center [34, 243] width 54 height 17
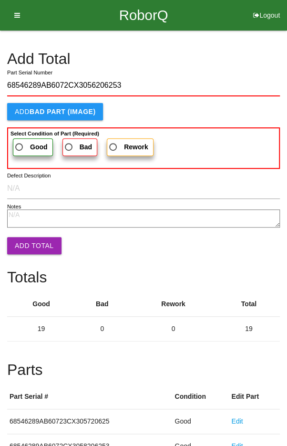
click at [26, 143] on span "Good" at bounding box center [30, 147] width 34 height 12
click at [20, 143] on input "Good" at bounding box center [16, 144] width 6 height 6
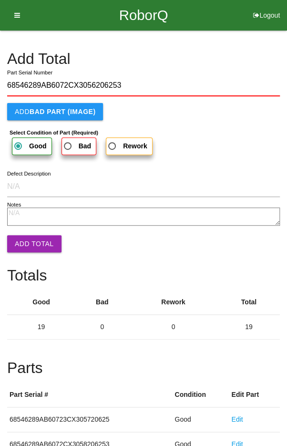
click at [32, 247] on button "Add Total" at bounding box center [34, 243] width 54 height 17
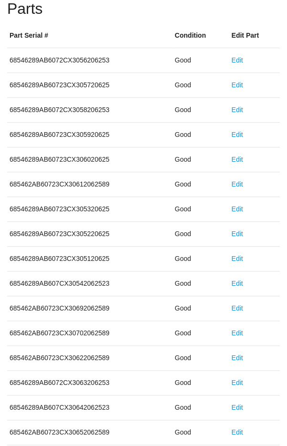
scroll to position [530, 0]
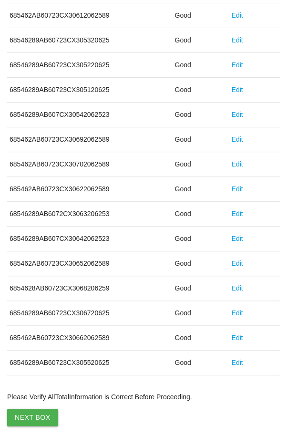
click at [37, 409] on button "Next Box" at bounding box center [32, 417] width 51 height 17
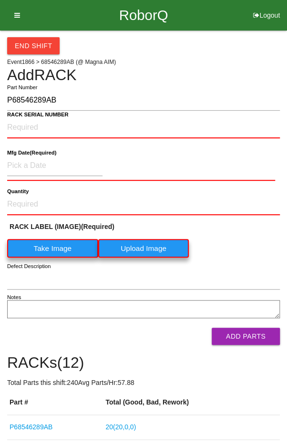
click at [51, 248] on label "Take Image" at bounding box center [52, 248] width 91 height 19
click at [0, 0] on \(IMAGE\) "Take Image" at bounding box center [0, 0] width 0 height 0
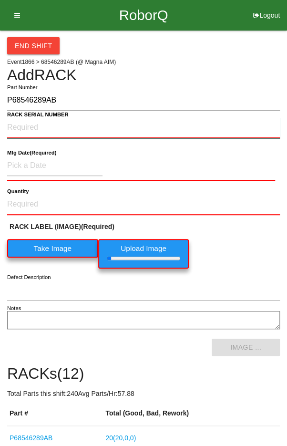
click at [30, 124] on NUMBER "RACK SERIAL NUMBER" at bounding box center [143, 127] width 273 height 21
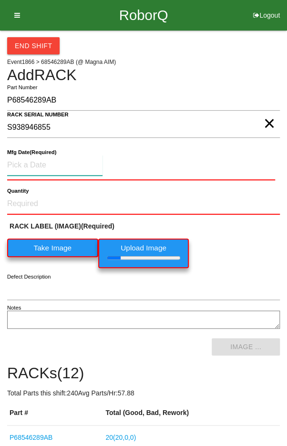
click at [38, 166] on input at bounding box center [54, 165] width 95 height 20
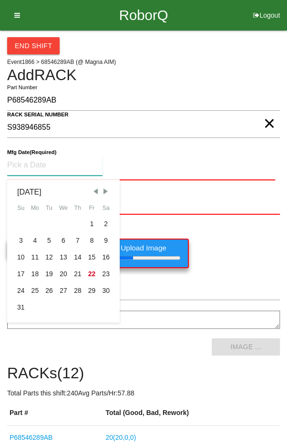
click at [47, 240] on div "5" at bounding box center [49, 240] width 14 height 17
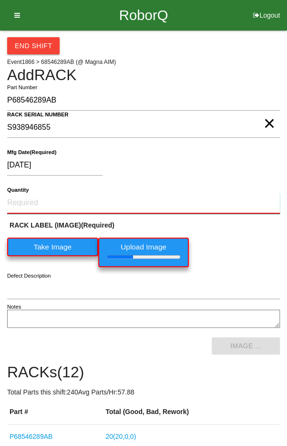
click at [135, 203] on input "Quantity" at bounding box center [143, 203] width 273 height 21
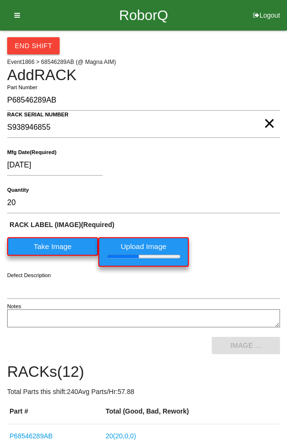
click at [219, 159] on div "[DATE]" at bounding box center [141, 167] width 268 height 24
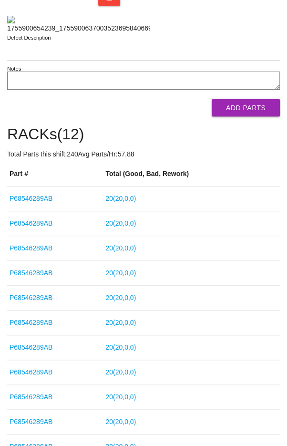
scroll to position [235, 0]
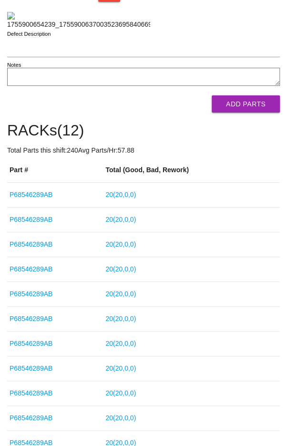
click at [256, 113] on button "Add Parts" at bounding box center [246, 103] width 68 height 17
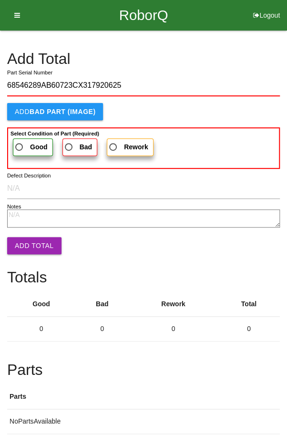
click at [21, 141] on span "Good" at bounding box center [30, 147] width 34 height 12
click at [20, 141] on input "Good" at bounding box center [16, 144] width 6 height 6
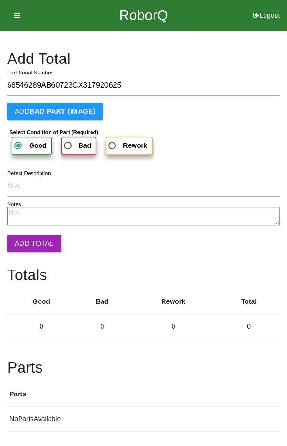
click at [28, 236] on button "Add Total" at bounding box center [34, 243] width 54 height 17
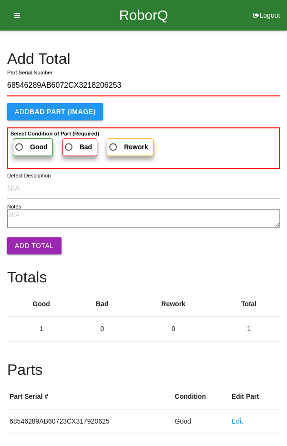
click at [21, 138] on label "Good" at bounding box center [33, 147] width 40 height 18
click at [20, 141] on input "Good" at bounding box center [16, 144] width 6 height 6
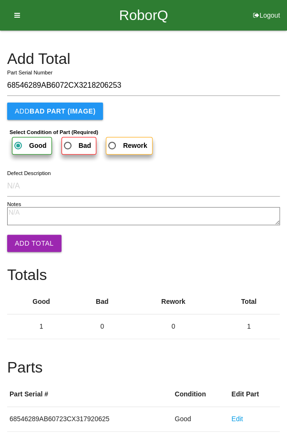
click at [31, 241] on button "Add Total" at bounding box center [34, 243] width 54 height 17
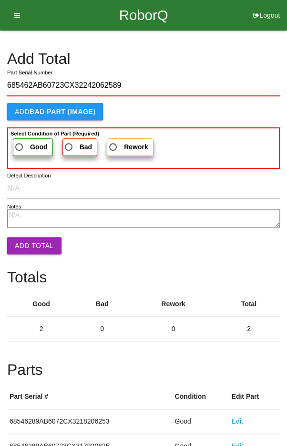
click at [24, 143] on span "Good" at bounding box center [30, 147] width 34 height 12
click at [20, 143] on input "Good" at bounding box center [16, 144] width 6 height 6
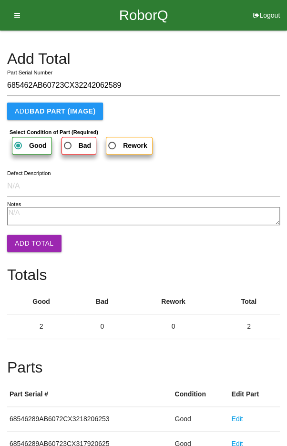
click at [28, 237] on button "Add Total" at bounding box center [34, 243] width 54 height 17
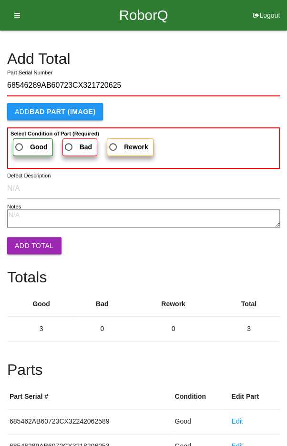
click at [28, 143] on span "Good" at bounding box center [30, 147] width 34 height 12
click at [20, 143] on input "Good" at bounding box center [16, 144] width 6 height 6
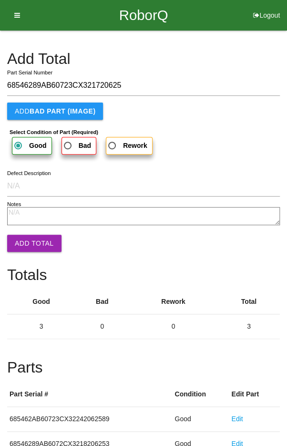
click at [27, 242] on button "Add Total" at bounding box center [34, 243] width 54 height 17
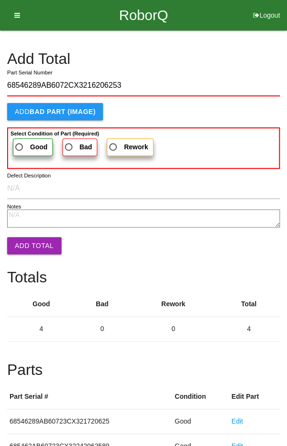
click at [25, 145] on span "Good" at bounding box center [30, 147] width 34 height 12
click at [20, 145] on input "Good" at bounding box center [16, 144] width 6 height 6
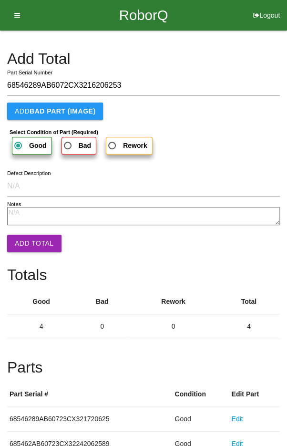
click at [27, 242] on button "Add Total" at bounding box center [34, 243] width 54 height 17
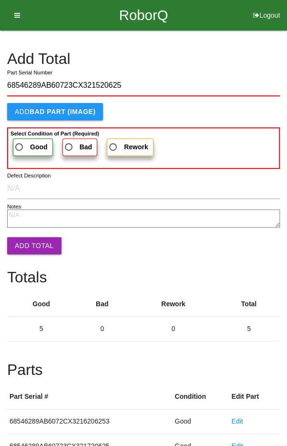
click at [21, 142] on span "Good" at bounding box center [30, 147] width 34 height 12
click at [20, 142] on input "Good" at bounding box center [16, 144] width 6 height 6
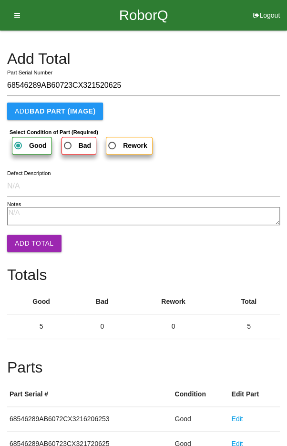
click at [26, 238] on button "Add Total" at bounding box center [34, 243] width 54 height 17
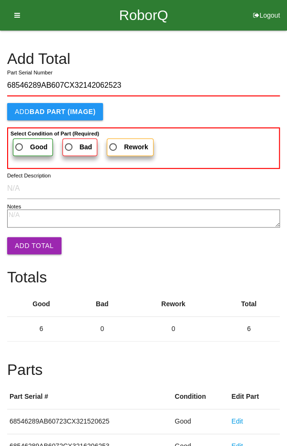
click at [20, 141] on span "Good" at bounding box center [30, 147] width 34 height 12
click at [20, 141] on input "Good" at bounding box center [16, 144] width 6 height 6
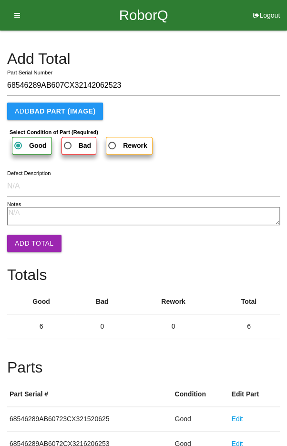
click at [30, 237] on button "Add Total" at bounding box center [34, 243] width 54 height 17
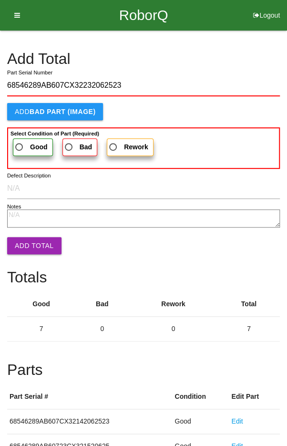
click at [28, 145] on span "Good" at bounding box center [30, 147] width 34 height 12
click at [20, 145] on input "Good" at bounding box center [16, 144] width 6 height 6
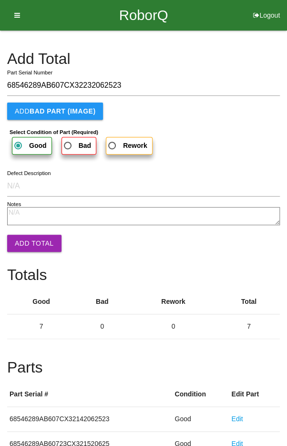
click at [29, 236] on button "Add Total" at bounding box center [34, 243] width 54 height 17
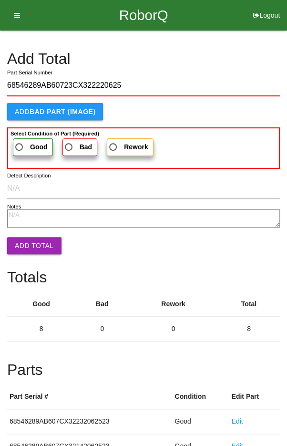
click at [24, 145] on span "Good" at bounding box center [30, 147] width 34 height 12
click at [20, 145] on input "Good" at bounding box center [16, 144] width 6 height 6
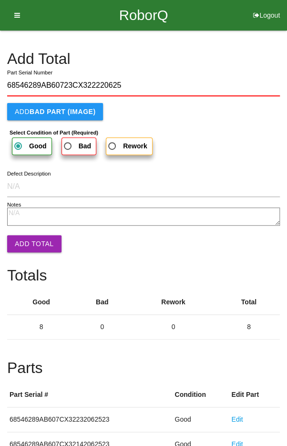
click at [27, 239] on button "Add Total" at bounding box center [34, 243] width 54 height 17
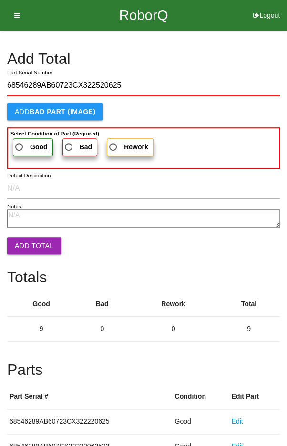
click at [26, 142] on span "Good" at bounding box center [30, 147] width 34 height 12
click at [20, 142] on input "Good" at bounding box center [16, 144] width 6 height 6
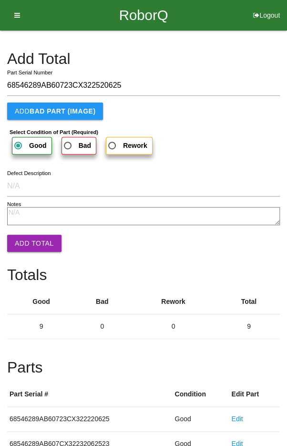
click at [29, 241] on button "Add Total" at bounding box center [34, 243] width 54 height 17
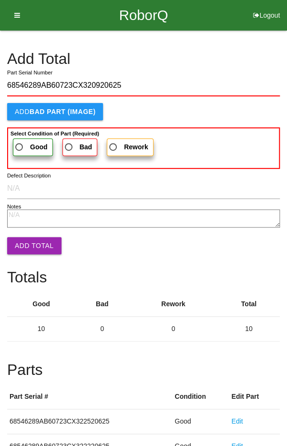
click at [24, 141] on span "Good" at bounding box center [30, 147] width 34 height 12
click at [20, 141] on input "Good" at bounding box center [16, 144] width 6 height 6
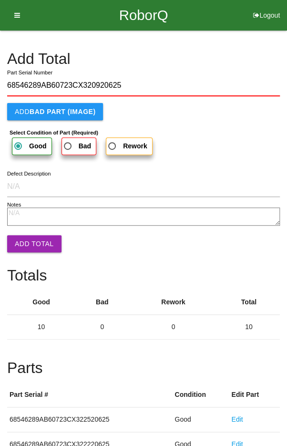
click at [27, 244] on button "Add Total" at bounding box center [34, 243] width 54 height 17
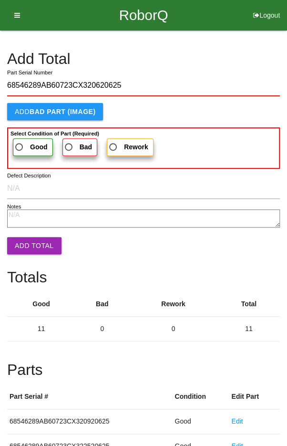
click at [26, 139] on label "Good" at bounding box center [33, 147] width 40 height 18
click at [20, 141] on input "Good" at bounding box center [16, 144] width 6 height 6
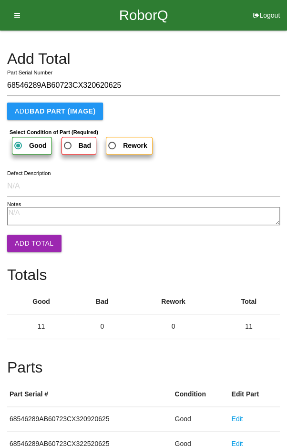
click at [25, 241] on button "Add Total" at bounding box center [34, 243] width 54 height 17
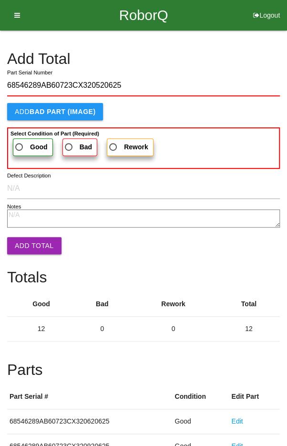
click at [25, 142] on span "Good" at bounding box center [30, 147] width 34 height 12
click at [20, 142] on input "Good" at bounding box center [16, 144] width 6 height 6
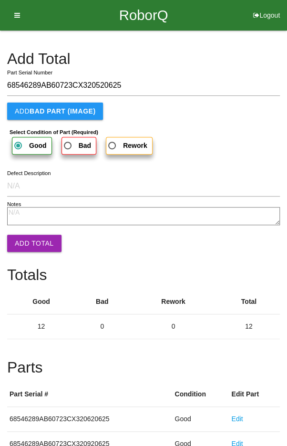
click at [30, 243] on button "Add Total" at bounding box center [34, 243] width 54 height 17
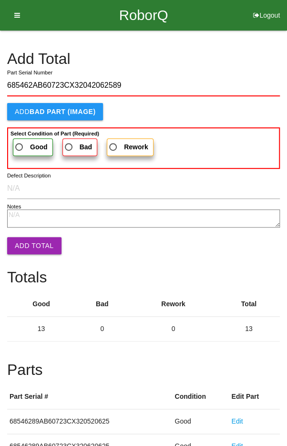
click at [27, 145] on span "Good" at bounding box center [30, 147] width 34 height 12
click at [20, 145] on input "Good" at bounding box center [16, 144] width 6 height 6
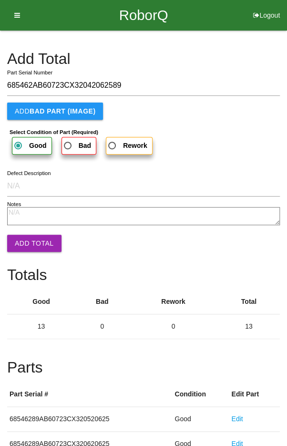
click at [31, 249] on button "Add Total" at bounding box center [34, 243] width 54 height 17
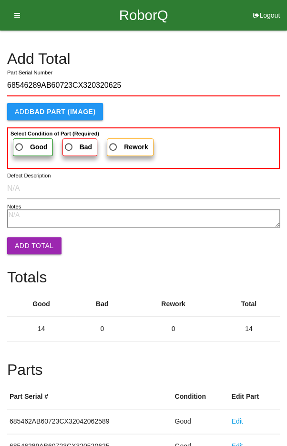
click at [26, 144] on span "Good" at bounding box center [30, 147] width 34 height 12
click at [20, 144] on input "Good" at bounding box center [16, 144] width 6 height 6
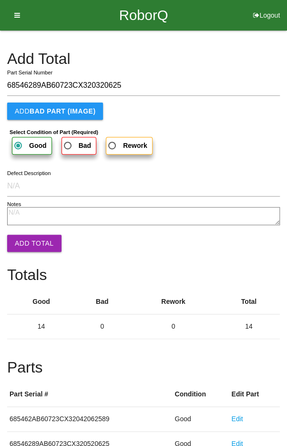
click at [32, 245] on button "Add Total" at bounding box center [34, 243] width 54 height 17
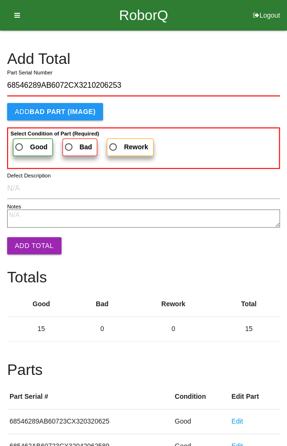
click at [29, 139] on label "Good" at bounding box center [33, 147] width 40 height 18
click at [20, 141] on input "Good" at bounding box center [16, 144] width 6 height 6
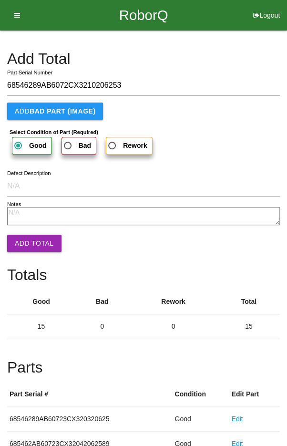
click at [34, 238] on button "Add Total" at bounding box center [34, 243] width 54 height 17
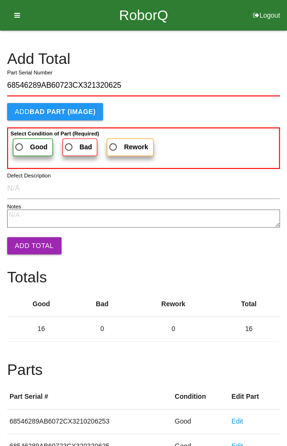
click at [26, 141] on span "Good" at bounding box center [30, 147] width 34 height 12
click at [20, 141] on input "Good" at bounding box center [16, 144] width 6 height 6
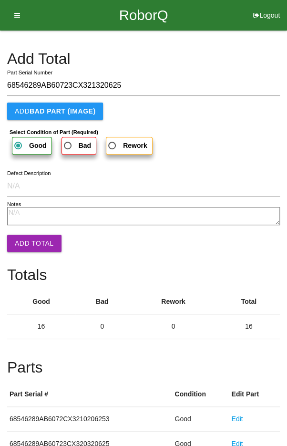
click at [34, 243] on button "Add Total" at bounding box center [34, 243] width 54 height 17
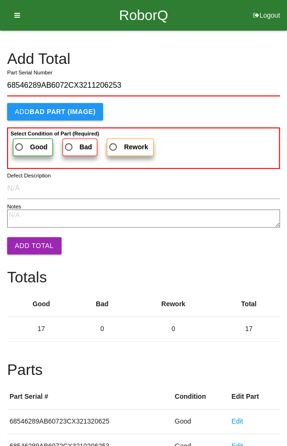
click at [30, 145] on b "Good" at bounding box center [39, 147] width 18 height 8
click at [20, 145] on input "Good" at bounding box center [16, 144] width 6 height 6
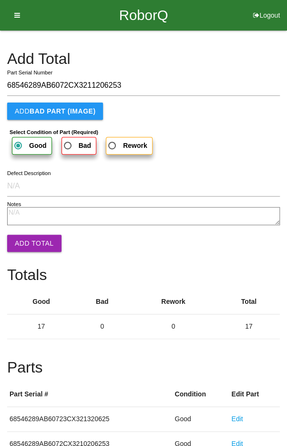
click at [31, 246] on button "Add Total" at bounding box center [34, 243] width 54 height 17
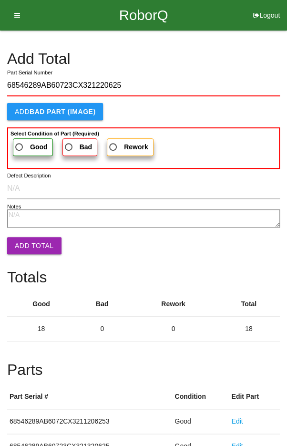
click at [28, 143] on span "Good" at bounding box center [30, 147] width 34 height 12
click at [20, 143] on input "Good" at bounding box center [16, 144] width 6 height 6
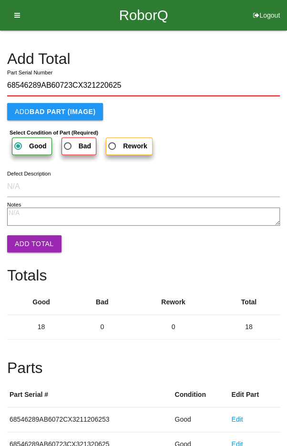
click at [31, 246] on button "Add Total" at bounding box center [34, 243] width 54 height 17
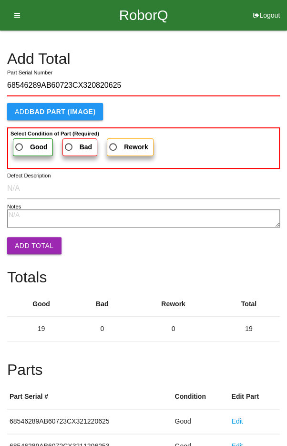
click at [33, 141] on span "Good" at bounding box center [30, 147] width 34 height 12
click at [20, 141] on input "Good" at bounding box center [16, 144] width 6 height 6
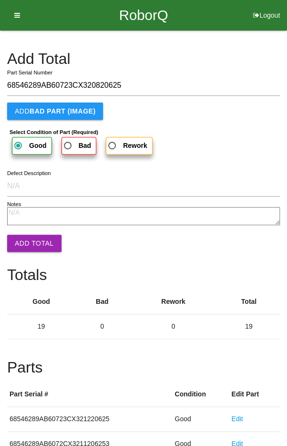
click at [32, 246] on button "Add Total" at bounding box center [34, 243] width 54 height 17
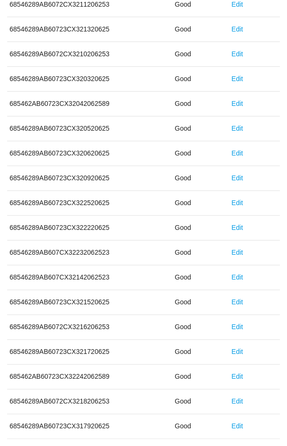
scroll to position [530, 0]
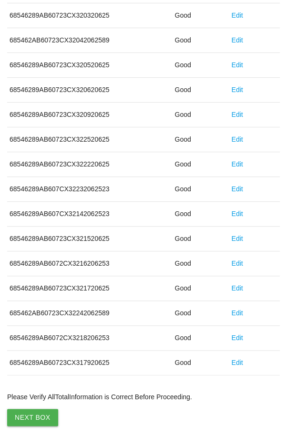
click at [29, 411] on button "Next Box" at bounding box center [32, 417] width 51 height 17
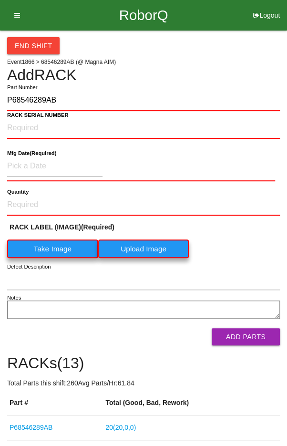
click at [46, 247] on label "Take Image" at bounding box center [52, 248] width 91 height 19
click at [0, 0] on \(IMAGE\) "Take Image" at bounding box center [0, 0] width 0 height 0
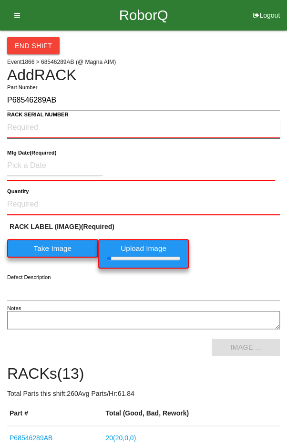
click at [114, 124] on NUMBER "RACK SERIAL NUMBER" at bounding box center [143, 127] width 273 height 21
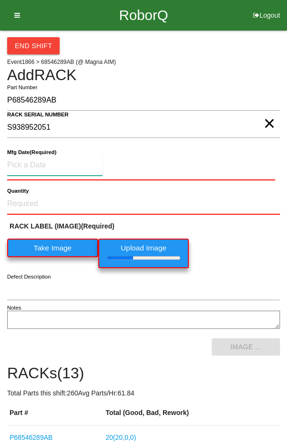
click at [38, 164] on input at bounding box center [54, 165] width 95 height 20
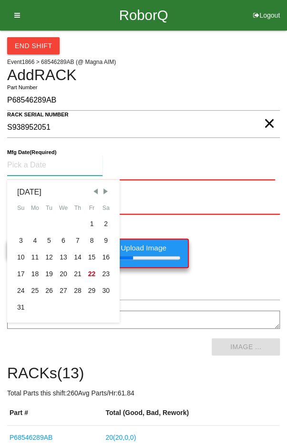
click at [49, 240] on div "5" at bounding box center [49, 240] width 14 height 17
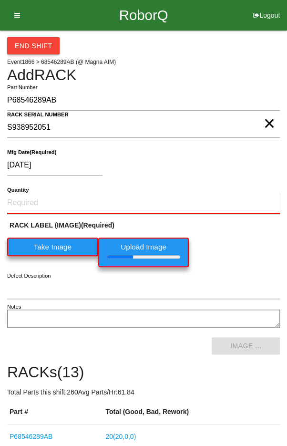
click at [147, 205] on input "Quantity" at bounding box center [143, 203] width 273 height 21
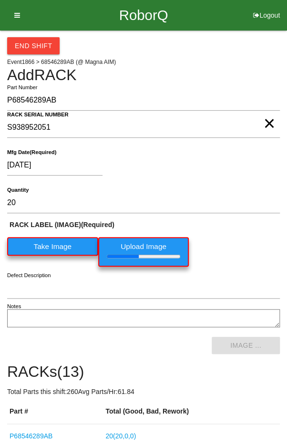
click at [229, 170] on div "[DATE]" at bounding box center [141, 167] width 268 height 24
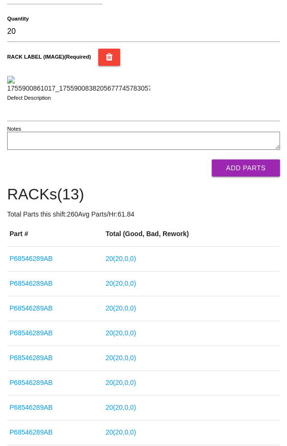
scroll to position [174, 0]
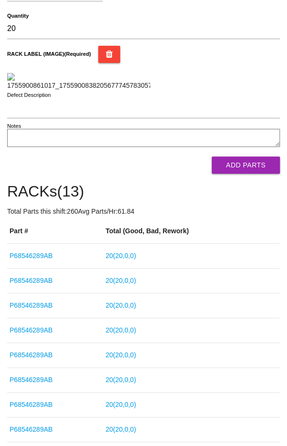
click at [250, 174] on button "Add Parts" at bounding box center [246, 164] width 68 height 17
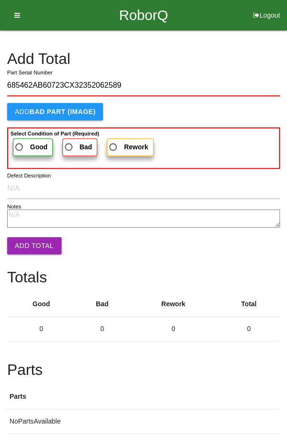
click at [25, 140] on label "Good" at bounding box center [33, 147] width 40 height 18
click at [20, 141] on input "Good" at bounding box center [16, 144] width 6 height 6
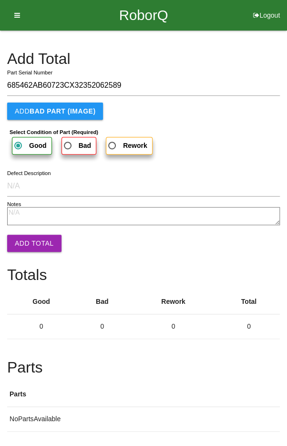
click at [31, 247] on button "Add Total" at bounding box center [34, 243] width 54 height 17
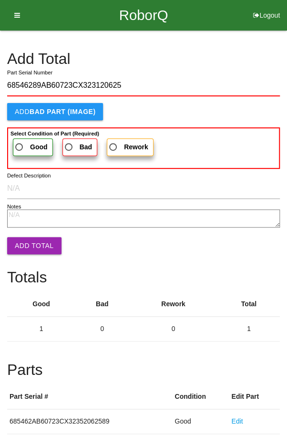
click at [27, 142] on span "Good" at bounding box center [30, 147] width 34 height 12
click at [20, 142] on input "Good" at bounding box center [16, 144] width 6 height 6
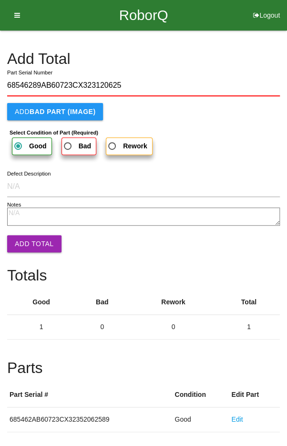
click at [31, 247] on button "Add Total" at bounding box center [34, 243] width 54 height 17
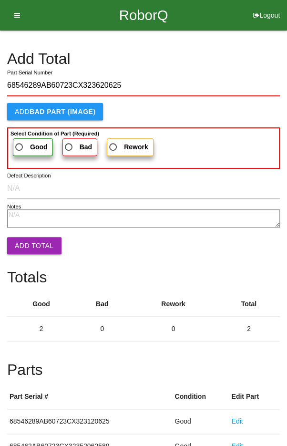
click at [26, 138] on label "Good" at bounding box center [33, 147] width 40 height 18
click at [20, 141] on input "Good" at bounding box center [16, 144] width 6 height 6
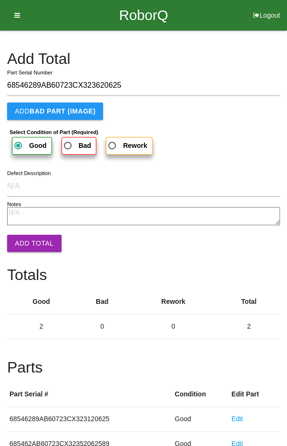
click at [31, 245] on button "Add Total" at bounding box center [34, 243] width 54 height 17
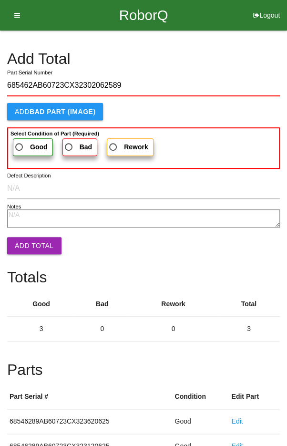
click at [29, 140] on label "Good" at bounding box center [33, 147] width 40 height 18
click at [20, 141] on input "Good" at bounding box center [16, 144] width 6 height 6
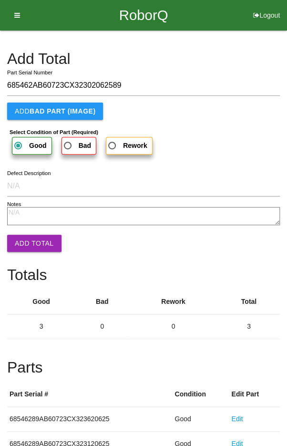
click at [35, 246] on button "Add Total" at bounding box center [34, 243] width 54 height 17
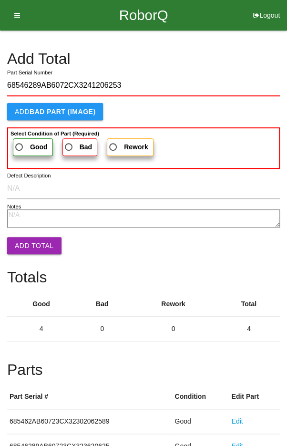
click at [24, 141] on span "Good" at bounding box center [30, 147] width 34 height 12
click at [20, 141] on input "Good" at bounding box center [16, 144] width 6 height 6
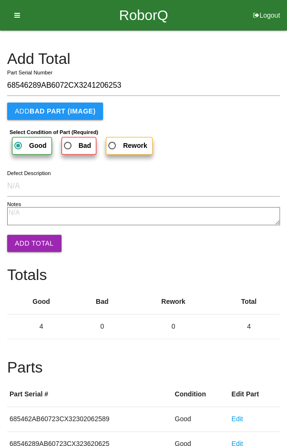
click at [29, 242] on button "Add Total" at bounding box center [34, 243] width 54 height 17
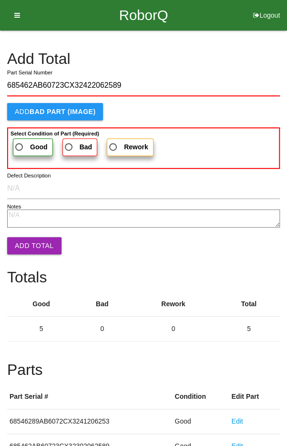
click at [30, 141] on span "Good" at bounding box center [30, 147] width 34 height 12
click at [20, 141] on input "Good" at bounding box center [16, 144] width 6 height 6
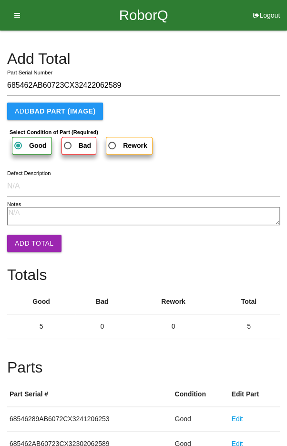
click at [33, 237] on button "Add Total" at bounding box center [34, 243] width 54 height 17
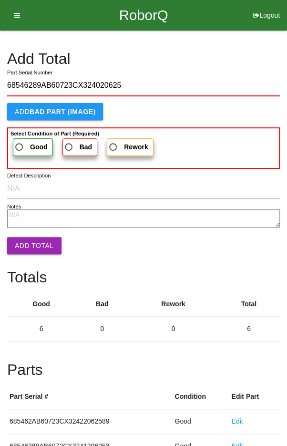
click at [23, 139] on label "Good" at bounding box center [33, 147] width 40 height 18
click at [20, 141] on input "Good" at bounding box center [16, 144] width 6 height 6
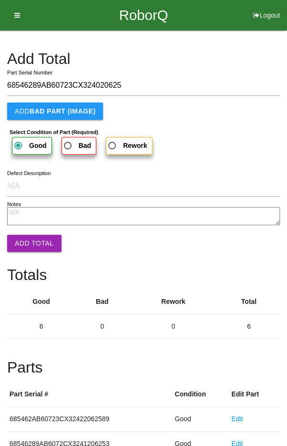
click at [31, 244] on button "Add Total" at bounding box center [34, 243] width 54 height 17
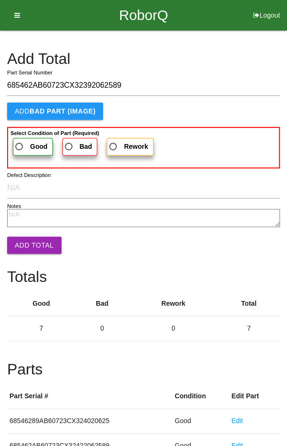
click at [26, 141] on span "Good" at bounding box center [30, 147] width 34 height 12
click at [20, 141] on input "Good" at bounding box center [16, 144] width 6 height 6
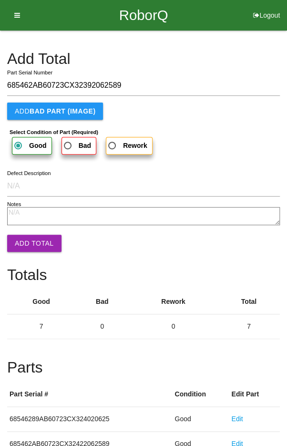
click at [35, 240] on button "Add Total" at bounding box center [34, 243] width 54 height 17
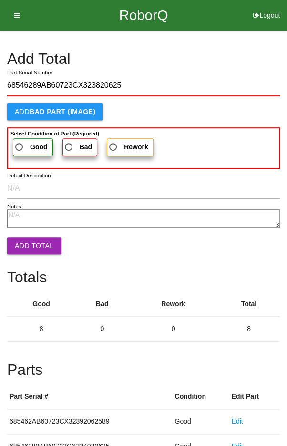
click at [22, 141] on span "Good" at bounding box center [30, 147] width 34 height 12
click at [20, 141] on input "Good" at bounding box center [16, 144] width 6 height 6
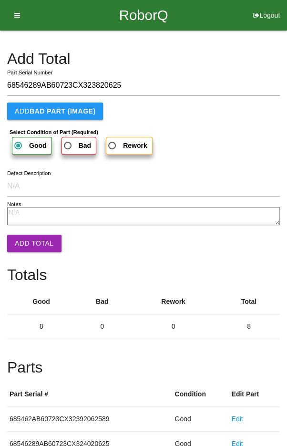
click at [28, 244] on button "Add Total" at bounding box center [34, 243] width 54 height 17
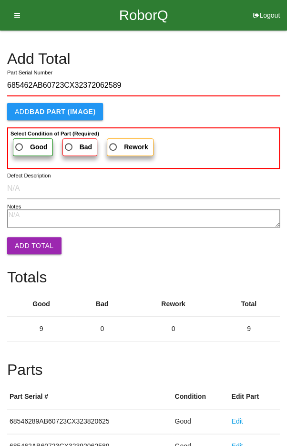
click at [24, 139] on label "Good" at bounding box center [33, 147] width 40 height 18
click at [20, 141] on input "Good" at bounding box center [16, 144] width 6 height 6
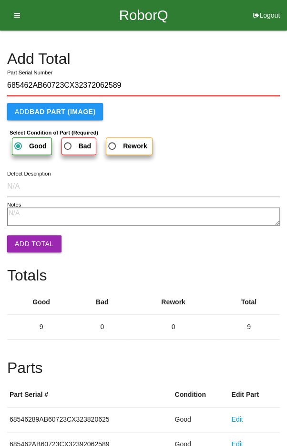
click at [29, 243] on button "Add Total" at bounding box center [34, 243] width 54 height 17
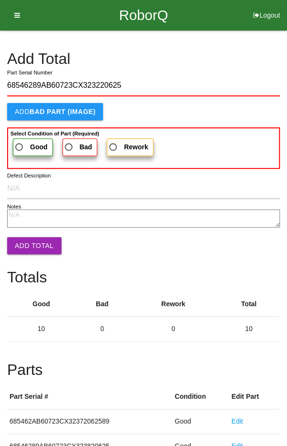
click at [28, 135] on div "Select Condition of Part (Required) Good Bad Rework" at bounding box center [144, 142] width 268 height 28
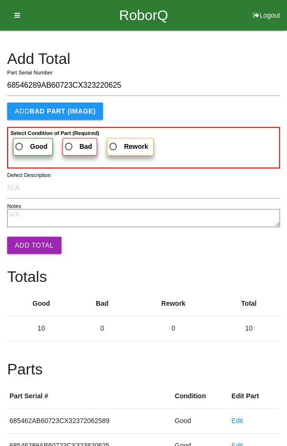
click at [20, 141] on span "Good" at bounding box center [30, 147] width 34 height 12
click at [20, 141] on input "Good" at bounding box center [16, 144] width 6 height 6
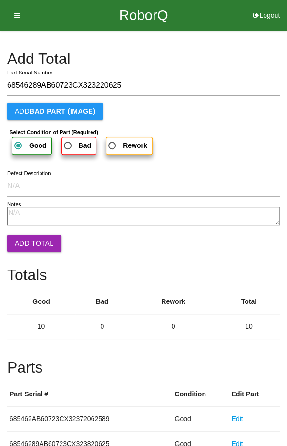
click at [34, 249] on button "Add Total" at bounding box center [34, 243] width 54 height 17
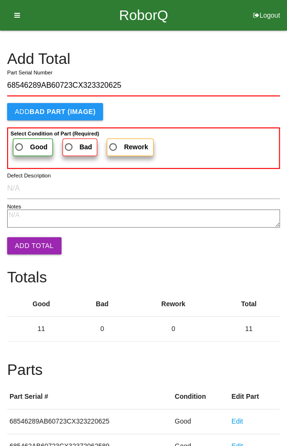
click at [24, 144] on span "Good" at bounding box center [30, 147] width 34 height 12
click at [20, 144] on input "Good" at bounding box center [16, 144] width 6 height 6
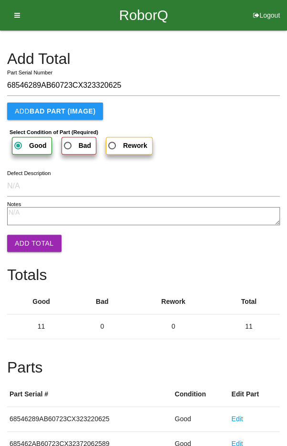
click at [31, 246] on button "Add Total" at bounding box center [34, 243] width 54 height 17
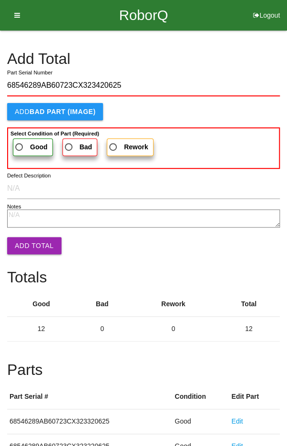
click at [30, 143] on b "Good" at bounding box center [39, 147] width 18 height 8
click at [20, 143] on input "Good" at bounding box center [16, 144] width 6 height 6
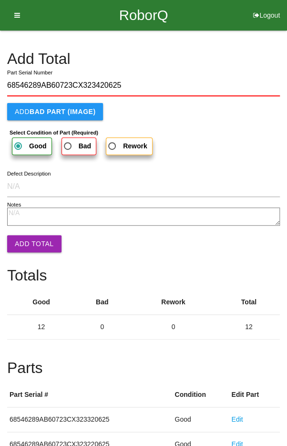
click at [27, 241] on button "Add Total" at bounding box center [34, 243] width 54 height 17
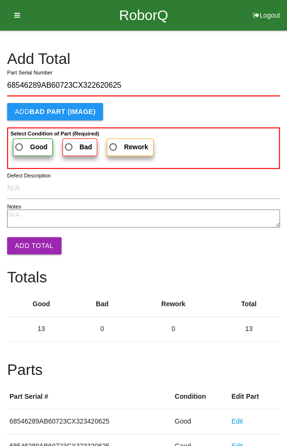
click at [20, 144] on span "Good" at bounding box center [30, 147] width 34 height 12
click at [20, 144] on input "Good" at bounding box center [16, 144] width 6 height 6
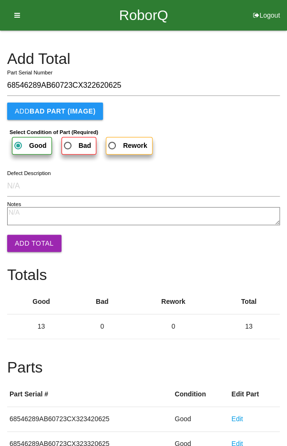
click at [30, 246] on button "Add Total" at bounding box center [34, 243] width 54 height 17
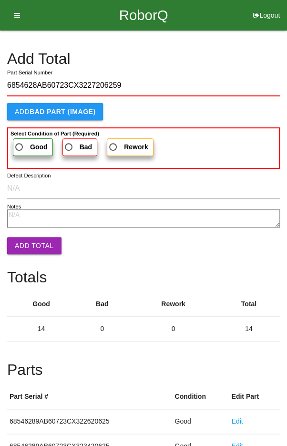
click at [20, 144] on span "Good" at bounding box center [30, 147] width 34 height 12
click at [20, 144] on input "Good" at bounding box center [16, 144] width 6 height 6
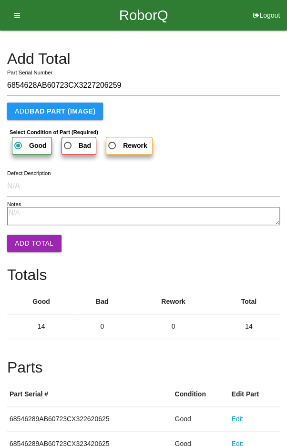
click at [31, 244] on button "Add Total" at bounding box center [34, 243] width 54 height 17
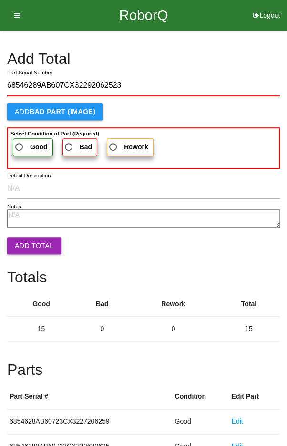
click at [22, 143] on span "Good" at bounding box center [30, 147] width 34 height 12
click at [20, 143] on input "Good" at bounding box center [16, 144] width 6 height 6
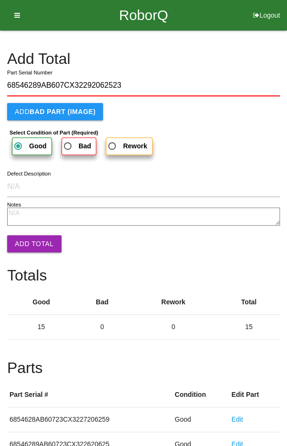
click at [29, 240] on button "Add Total" at bounding box center [34, 243] width 54 height 17
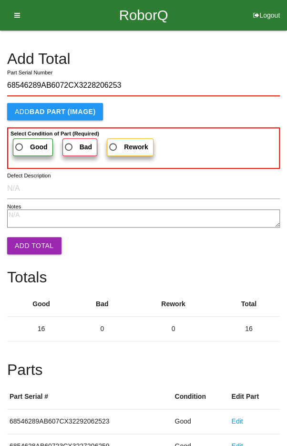
click at [28, 143] on span "Good" at bounding box center [30, 147] width 34 height 12
click at [20, 143] on input "Good" at bounding box center [16, 144] width 6 height 6
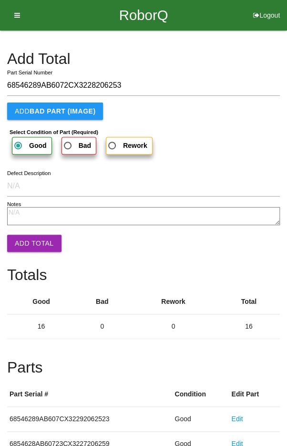
click at [26, 239] on button "Add Total" at bounding box center [34, 243] width 54 height 17
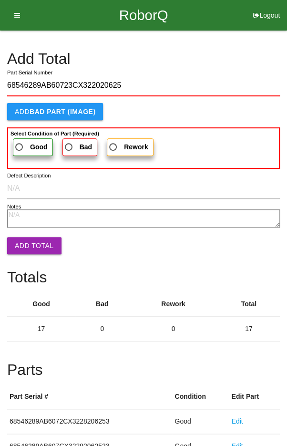
click at [24, 141] on span "Good" at bounding box center [30, 147] width 34 height 12
click at [20, 141] on input "Good" at bounding box center [16, 144] width 6 height 6
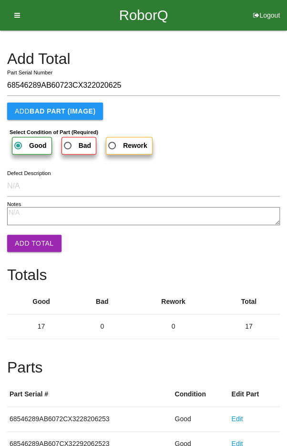
click at [29, 245] on button "Add Total" at bounding box center [34, 243] width 54 height 17
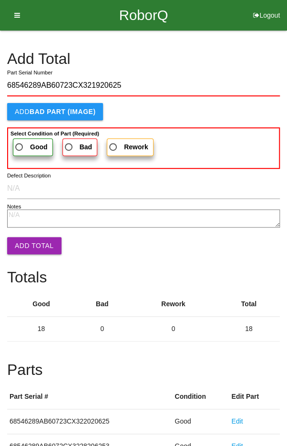
click at [21, 139] on label "Good" at bounding box center [33, 147] width 40 height 18
click at [20, 141] on input "Good" at bounding box center [16, 144] width 6 height 6
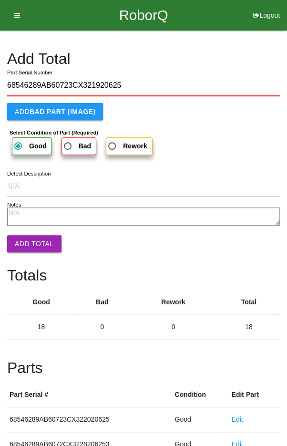
click at [29, 246] on button "Add Total" at bounding box center [34, 243] width 54 height 17
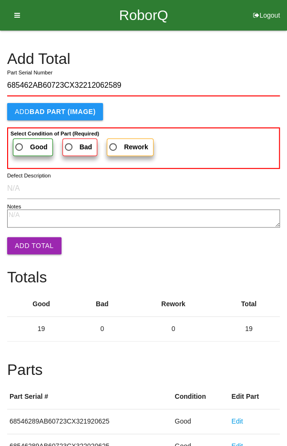
click at [23, 142] on span "Good" at bounding box center [30, 147] width 34 height 12
click at [20, 142] on input "Good" at bounding box center [16, 144] width 6 height 6
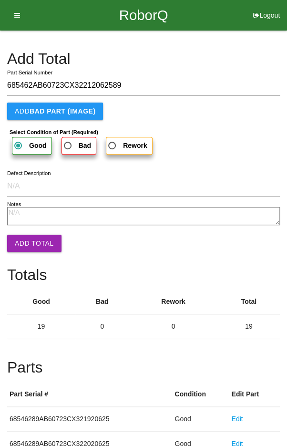
click at [30, 243] on button "Add Total" at bounding box center [34, 243] width 54 height 17
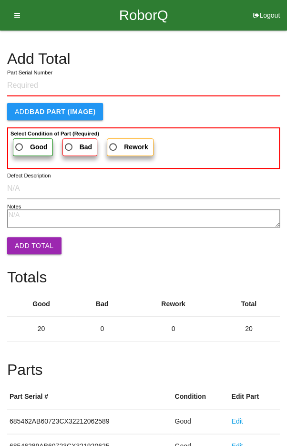
click at [232, 52] on h4 "Add Total" at bounding box center [143, 59] width 273 height 17
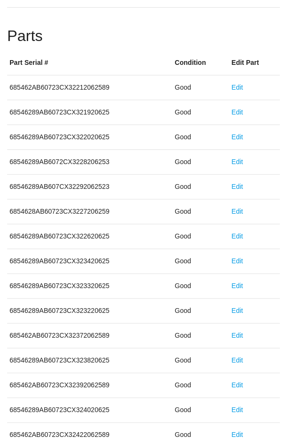
scroll to position [530, 0]
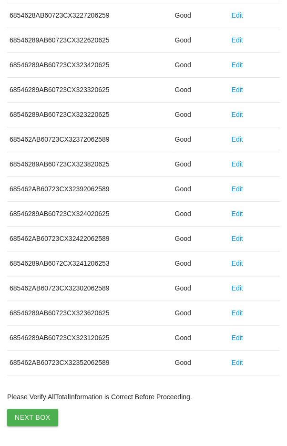
click at [31, 409] on button "Next Box" at bounding box center [32, 417] width 51 height 17
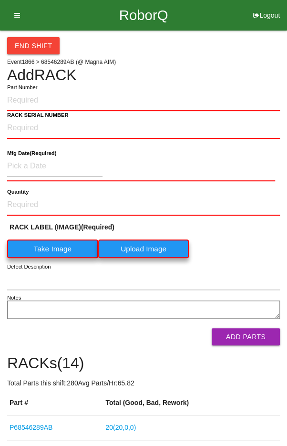
click at [232, 52] on div "End Shift" at bounding box center [143, 43] width 273 height 24
click at [17, 16] on icon at bounding box center [14, 15] width 12 height 31
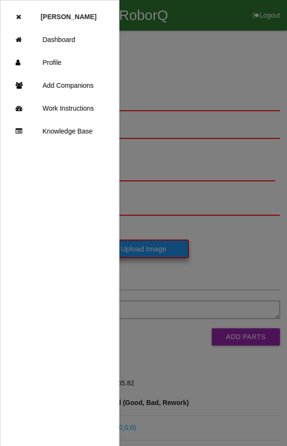
click at [66, 40] on link "Dashboard" at bounding box center [59, 39] width 118 height 23
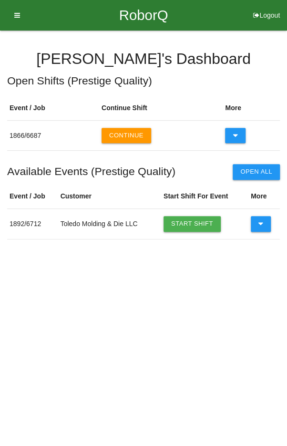
click at [195, 222] on link "Start Shift" at bounding box center [192, 223] width 57 height 15
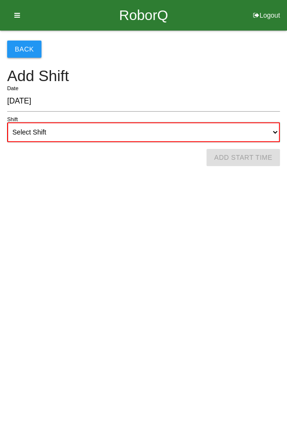
click at [140, 133] on select "Select Shift 1st Shift 2nd Shift 3rd Shift 4th Shift" at bounding box center [143, 132] width 273 height 20
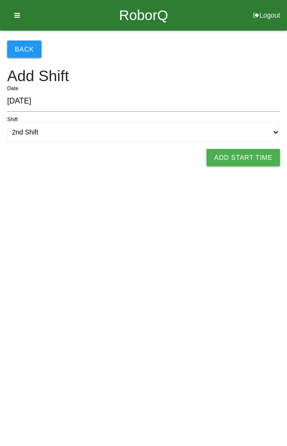
click at [254, 156] on button "Add Start Time" at bounding box center [242, 157] width 73 height 17
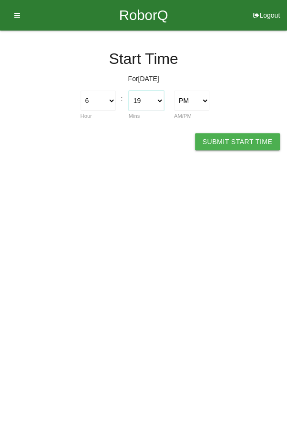
click at [151, 101] on select "00 01 02 03 04 05 06 07 08 09 10 11 12 13 14 15 16 17 18 19 20 21 22 23 24 25 2…" at bounding box center [146, 101] width 35 height 20
click at [236, 140] on button "Submit Start Time" at bounding box center [237, 141] width 85 height 17
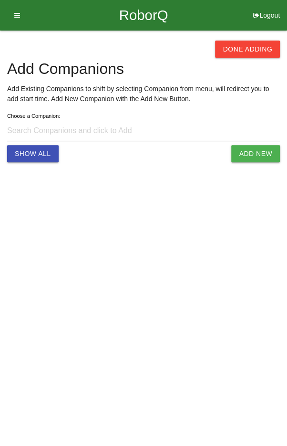
click at [248, 50] on button "Done Adding" at bounding box center [247, 49] width 65 height 17
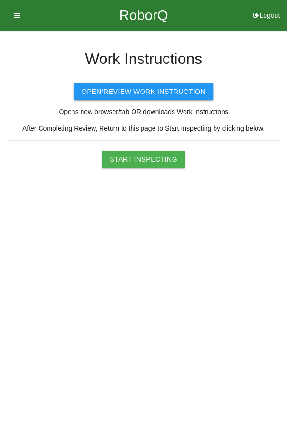
click at [129, 155] on button "Start Inspecting" at bounding box center [143, 159] width 83 height 17
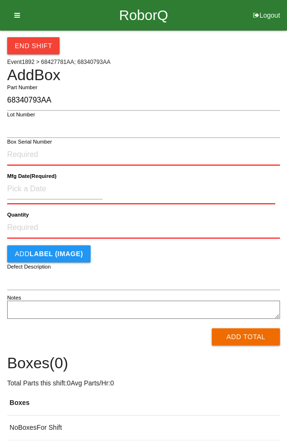
click at [114, 97] on input "68340793AA" at bounding box center [143, 100] width 273 height 20
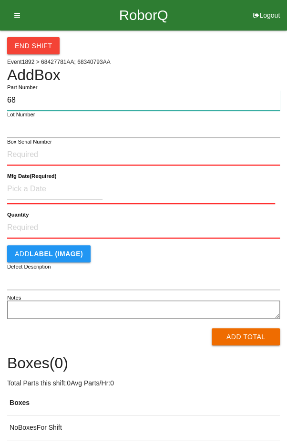
click at [105, 95] on input "68" at bounding box center [143, 100] width 273 height 20
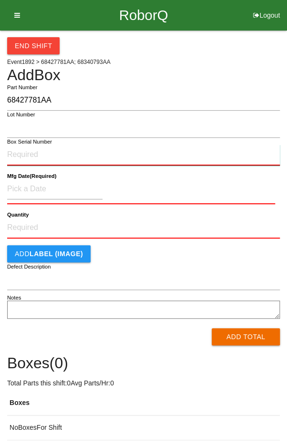
click at [95, 151] on input "Box Serial Number" at bounding box center [143, 154] width 273 height 21
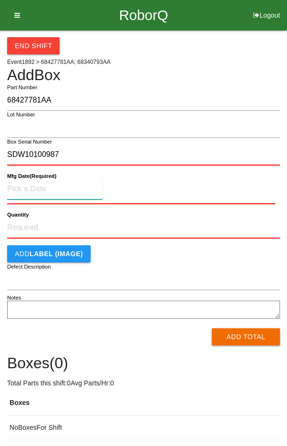
click at [30, 185] on input at bounding box center [54, 189] width 95 height 20
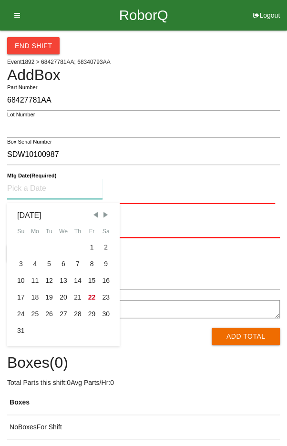
click at [98, 216] on span "Previous Month" at bounding box center [95, 214] width 9 height 9
click at [96, 214] on span "Previous Month" at bounding box center [95, 214] width 9 height 9
click at [98, 215] on span "Previous Month" at bounding box center [95, 214] width 9 height 9
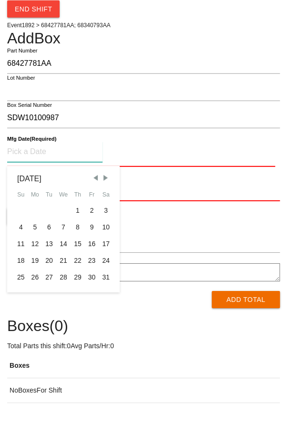
click at [50, 297] on div "20" at bounding box center [49, 297] width 14 height 17
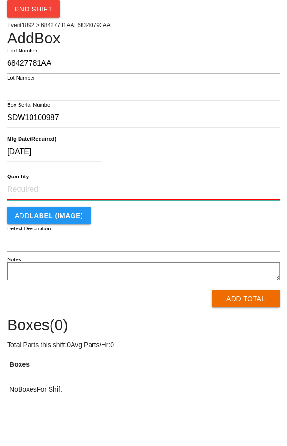
click at [148, 225] on input "Quantity" at bounding box center [143, 226] width 273 height 21
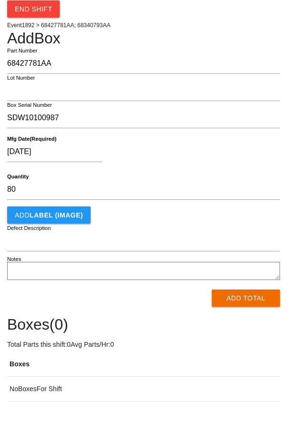
click at [228, 184] on div "[DATE]" at bounding box center [141, 190] width 268 height 24
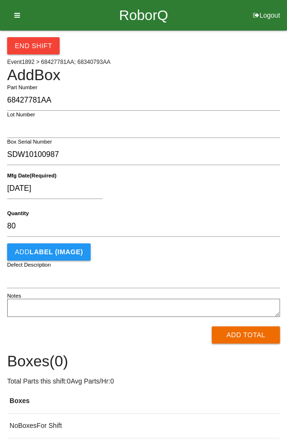
click at [243, 335] on button "Add Total" at bounding box center [246, 334] width 68 height 17
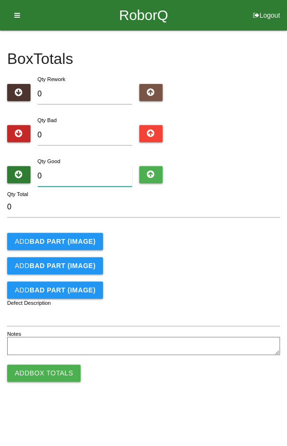
click at [73, 174] on input "0" at bounding box center [85, 176] width 95 height 20
click at [257, 225] on form "80 Qty Total Add BAD PART (IMAGE) Add BAD PART (IMAGE) Add BAD PART (IMAGE) Def…" at bounding box center [143, 277] width 273 height 161
click at [39, 371] on button "Add Box Totals" at bounding box center [43, 372] width 73 height 17
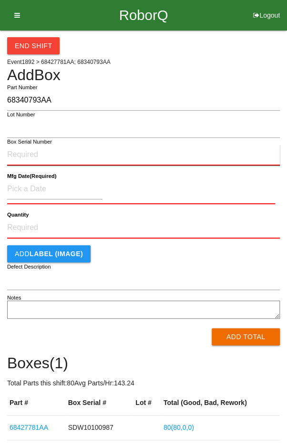
click at [90, 157] on input "Box Serial Number" at bounding box center [143, 154] width 273 height 21
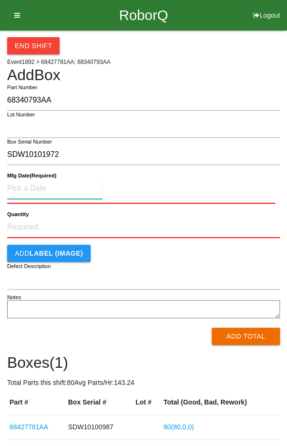
click at [41, 187] on input at bounding box center [54, 188] width 95 height 20
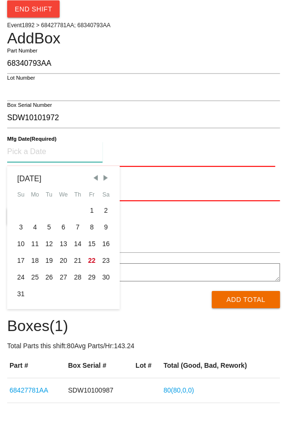
click at [33, 300] on div "18" at bounding box center [35, 297] width 14 height 17
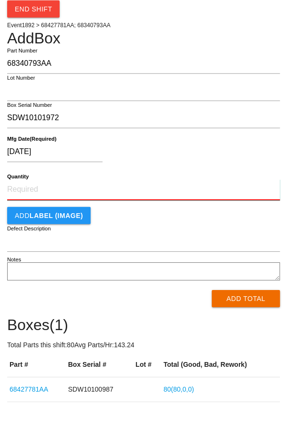
click at [36, 221] on input "Quantity" at bounding box center [143, 226] width 273 height 21
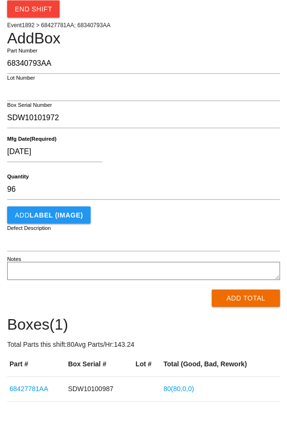
click at [246, 256] on div "Add LABEL (IMAGE)" at bounding box center [143, 251] width 273 height 17
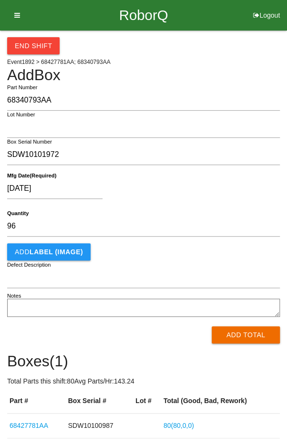
click at [254, 335] on button "Add Total" at bounding box center [246, 334] width 68 height 17
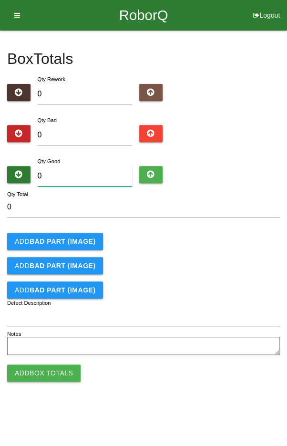
click at [72, 173] on input "0" at bounding box center [85, 176] width 95 height 20
click at [227, 248] on div "Add BAD PART (IMAGE)" at bounding box center [143, 241] width 273 height 17
click at [45, 375] on button "Add Box Totals" at bounding box center [43, 372] width 73 height 17
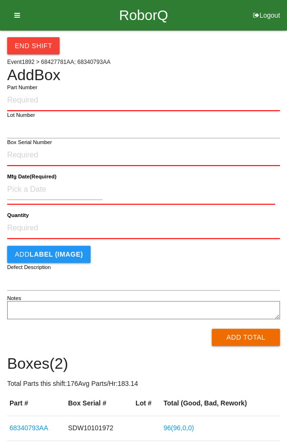
click at [235, 49] on div "End Shift" at bounding box center [143, 43] width 273 height 24
click at [25, 90] on label "Part Number" at bounding box center [22, 87] width 30 height 8
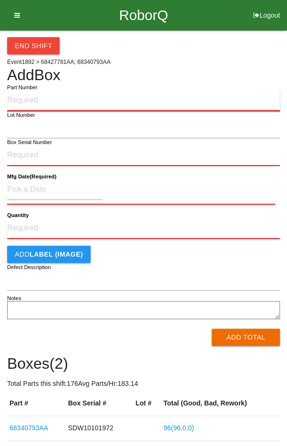
click at [25, 90] on input "Part Number" at bounding box center [143, 100] width 273 height 21
paste input "68340793AA"
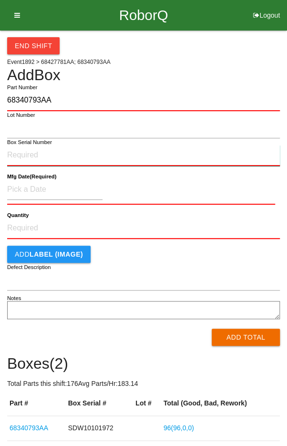
click at [35, 153] on input "Box Serial Number" at bounding box center [143, 155] width 273 height 21
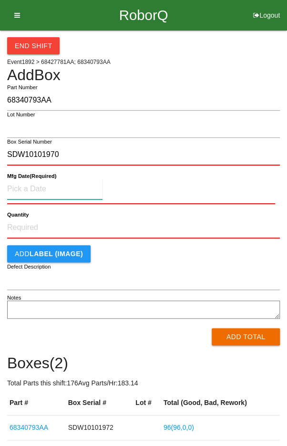
click at [35, 184] on input at bounding box center [54, 189] width 95 height 20
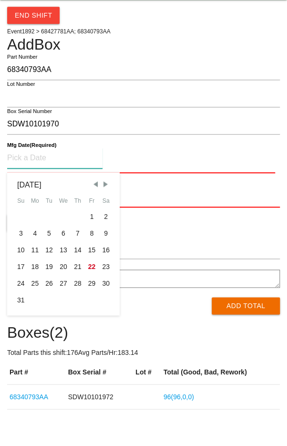
click at [33, 293] on div "18" at bounding box center [35, 297] width 14 height 17
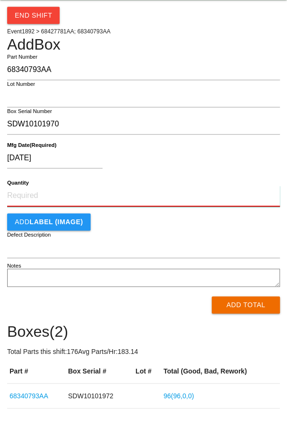
click at [176, 235] on input "Quantity" at bounding box center [143, 226] width 273 height 21
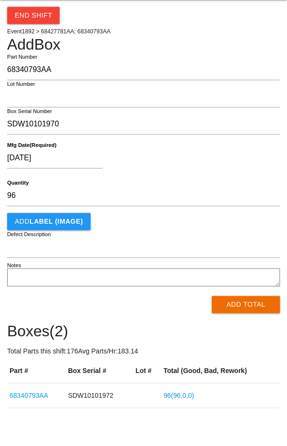
click at [234, 191] on div "[DATE]" at bounding box center [141, 190] width 268 height 24
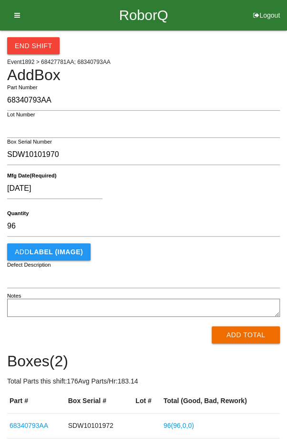
click at [246, 338] on button "Add Total" at bounding box center [246, 334] width 68 height 17
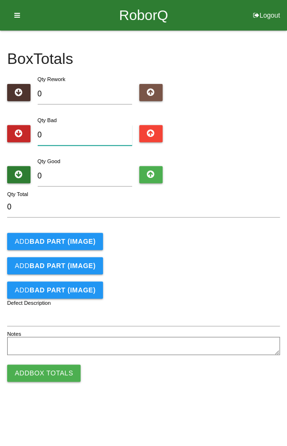
click at [61, 125] on input "0" at bounding box center [85, 135] width 95 height 20
click at [65, 172] on input "0" at bounding box center [85, 176] width 95 height 20
click at [236, 241] on div "Add BAD PART (IMAGE)" at bounding box center [143, 241] width 273 height 17
click at [34, 242] on b "BAD PART (IMAGE)" at bounding box center [63, 241] width 66 height 8
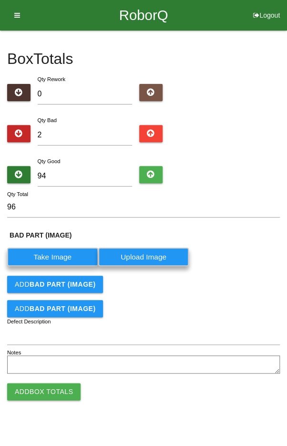
click at [43, 289] on button "Add BAD PART (IMAGE)" at bounding box center [55, 284] width 96 height 17
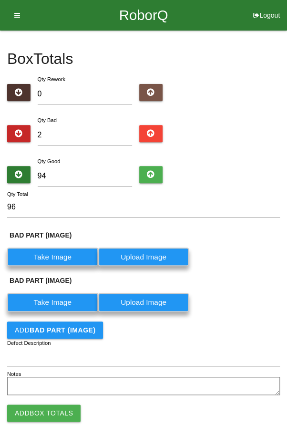
click at [39, 257] on label "Take Image" at bounding box center [52, 256] width 91 height 19
click at [0, 0] on \(IMAGE\) "Take Image" at bounding box center [0, 0] width 0 height 0
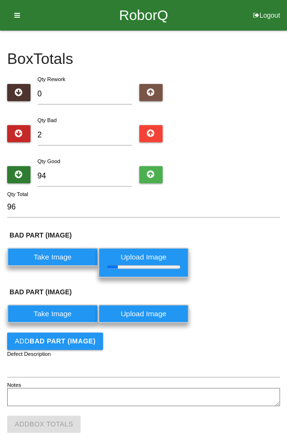
click at [52, 315] on label "Take Image" at bounding box center [52, 313] width 91 height 19
click at [0, 0] on \(IMAGE\) "Take Image" at bounding box center [0, 0] width 0 height 0
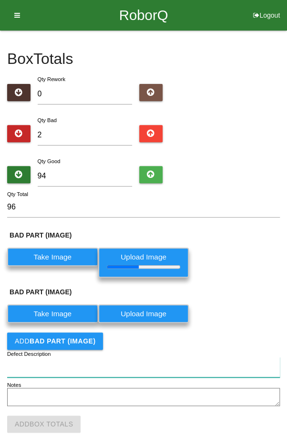
click at [205, 374] on input "Defect Description" at bounding box center [143, 367] width 273 height 20
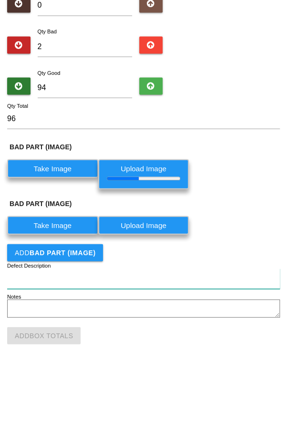
scroll to position [9, 0]
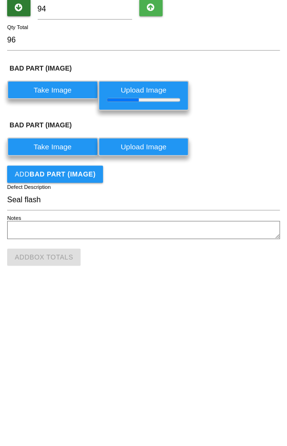
click at [247, 294] on div "BAD PART (IMAGE) Take Image Upload Image" at bounding box center [143, 298] width 273 height 41
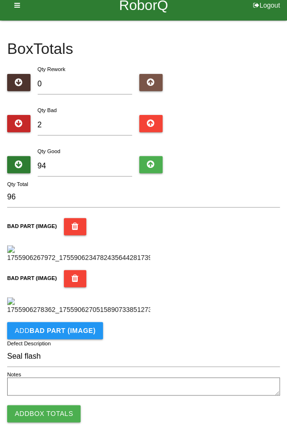
scroll to position [362, 0]
click at [43, 414] on button "Add Box Totals" at bounding box center [43, 413] width 73 height 17
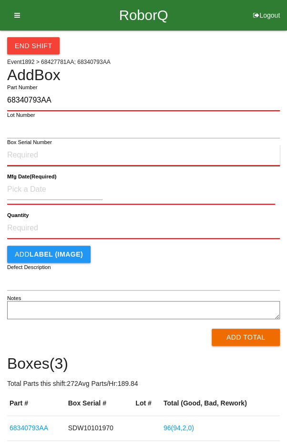
click at [69, 151] on input "Box Serial Number" at bounding box center [143, 155] width 273 height 21
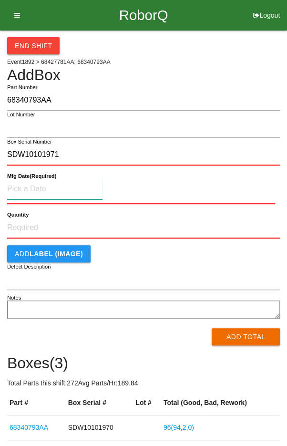
click at [32, 185] on input at bounding box center [54, 189] width 95 height 20
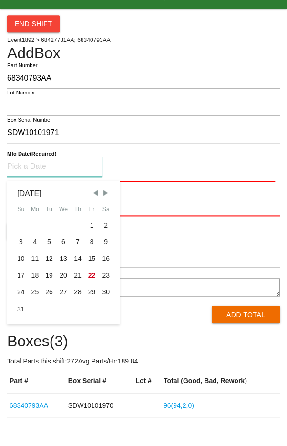
click at [38, 297] on div "18" at bounding box center [35, 297] width 14 height 17
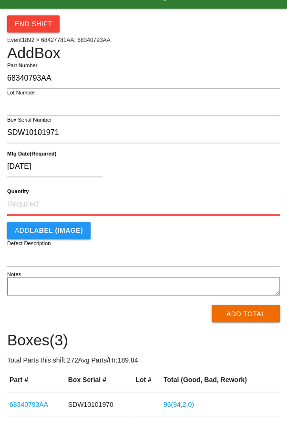
click at [169, 221] on input "Quantity" at bounding box center [143, 226] width 273 height 21
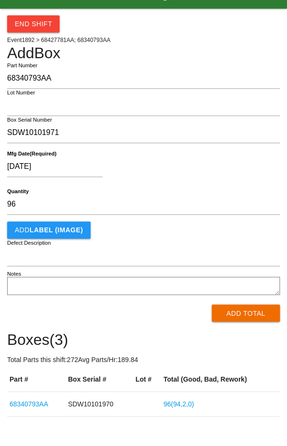
click at [217, 187] on div "[DATE]" at bounding box center [141, 190] width 268 height 24
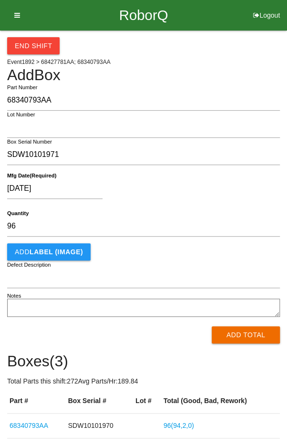
click at [246, 337] on button "Add Total" at bounding box center [246, 334] width 68 height 17
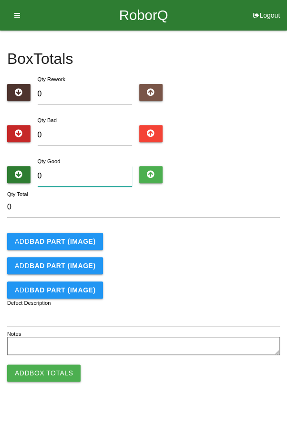
click at [73, 171] on input "0" at bounding box center [85, 176] width 95 height 20
click at [256, 242] on div "Add BAD PART (IMAGE)" at bounding box center [143, 241] width 273 height 17
click at [37, 368] on button "Add Box Totals" at bounding box center [43, 372] width 73 height 17
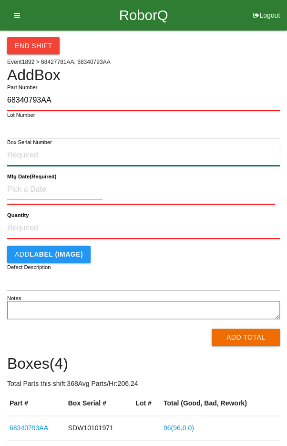
click at [34, 151] on input "Box Serial Number" at bounding box center [143, 155] width 273 height 21
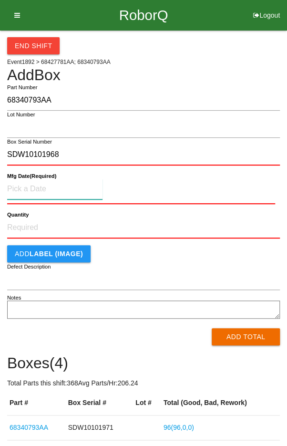
click at [42, 185] on input at bounding box center [54, 189] width 95 height 20
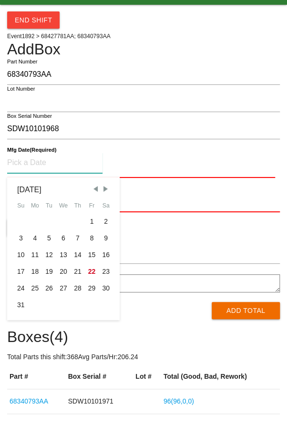
click at [35, 296] on div "18" at bounding box center [35, 297] width 14 height 17
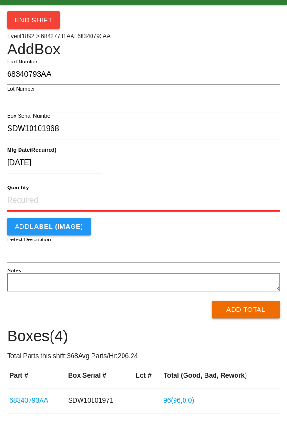
click at [184, 225] on input "Quantity" at bounding box center [143, 226] width 273 height 21
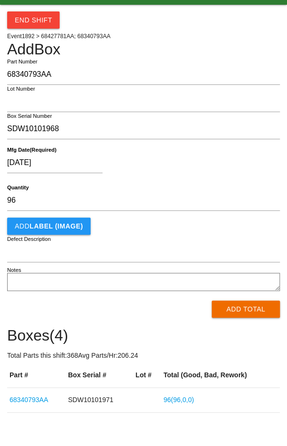
click at [246, 187] on div "[DATE]" at bounding box center [141, 190] width 268 height 24
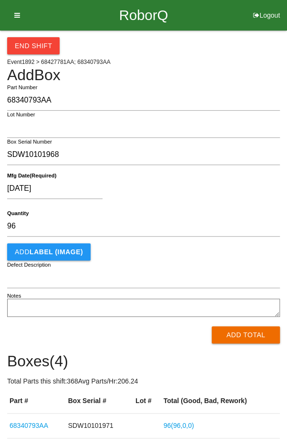
click at [256, 335] on button "Add Total" at bounding box center [246, 334] width 68 height 17
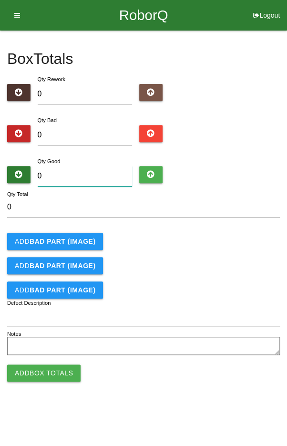
click at [70, 173] on input "0" at bounding box center [85, 176] width 95 height 20
click at [97, 115] on div "Qty Bad 0" at bounding box center [85, 132] width 109 height 34
click at [92, 132] on input "0" at bounding box center [85, 135] width 95 height 20
click at [60, 241] on b "BAD PART (IMAGE)" at bounding box center [63, 241] width 66 height 8
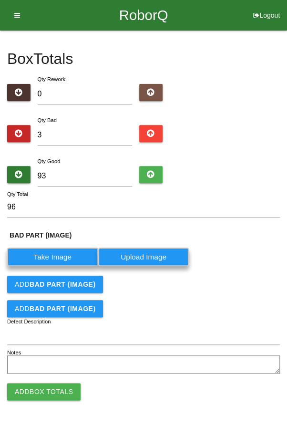
click at [59, 278] on button "Add BAD PART (IMAGE)" at bounding box center [55, 284] width 96 height 17
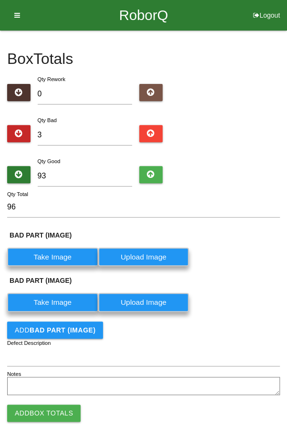
click at [69, 328] on b "BAD PART (IMAGE)" at bounding box center [63, 330] width 66 height 8
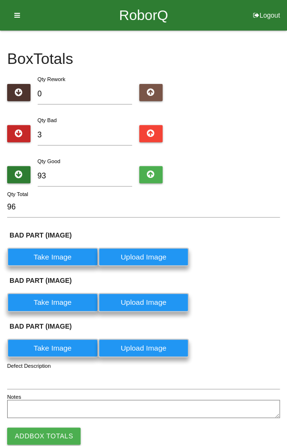
click at [44, 251] on label "Take Image" at bounding box center [52, 256] width 91 height 19
click at [0, 0] on \(IMAGE\) "Take Image" at bounding box center [0, 0] width 0 height 0
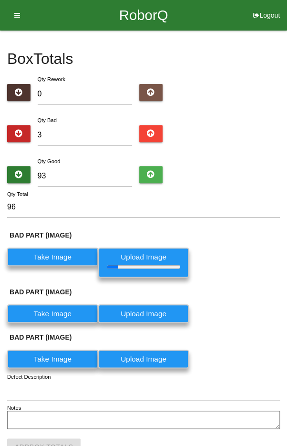
click at [50, 313] on label "Take Image" at bounding box center [52, 313] width 91 height 19
click at [0, 0] on \(IMAGE\) "Take Image" at bounding box center [0, 0] width 0 height 0
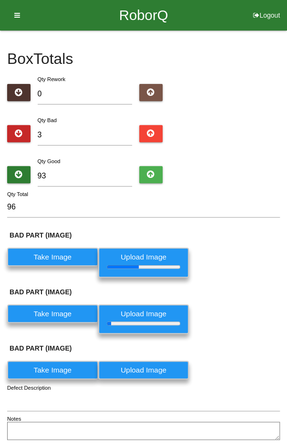
click at [50, 364] on label "Take Image" at bounding box center [52, 369] width 91 height 19
click at [0, 0] on \(IMAGE\) "Take Image" at bounding box center [0, 0] width 0 height 0
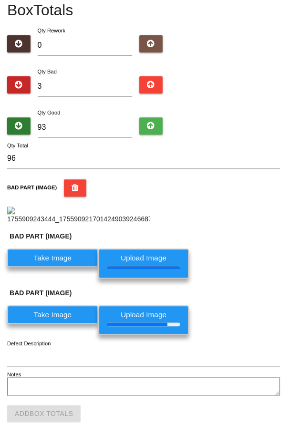
scroll to position [223, 0]
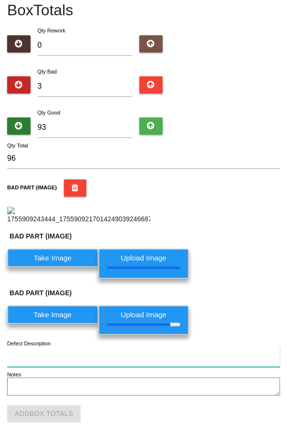
click at [36, 352] on input "Defect Description" at bounding box center [143, 356] width 273 height 20
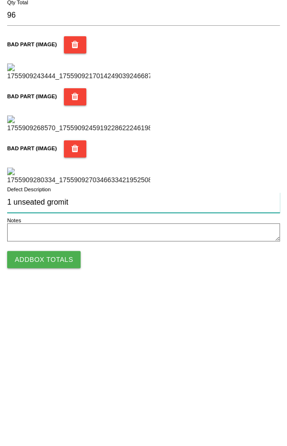
scroll to position [547, 0]
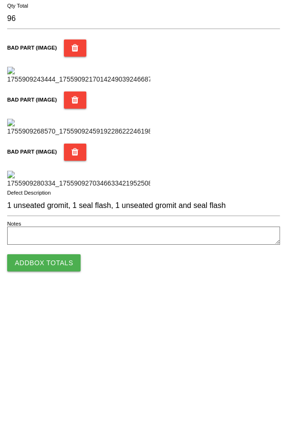
click at [257, 304] on div "BAD PART (IMAGE)" at bounding box center [143, 316] width 273 height 45
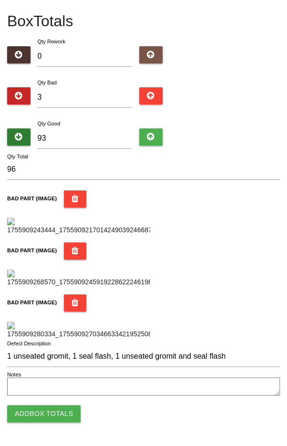
scroll to position [566, 0]
click at [40, 412] on button "Add Box Totals" at bounding box center [43, 413] width 73 height 17
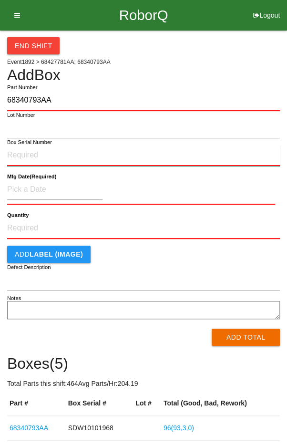
click at [92, 157] on input "Box Serial Number" at bounding box center [143, 155] width 273 height 21
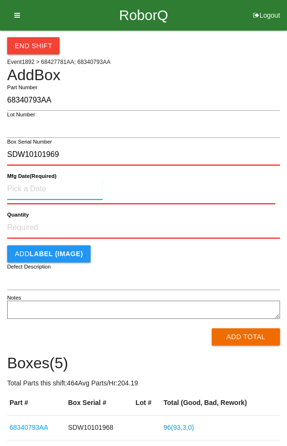
click at [25, 184] on input at bounding box center [54, 189] width 95 height 20
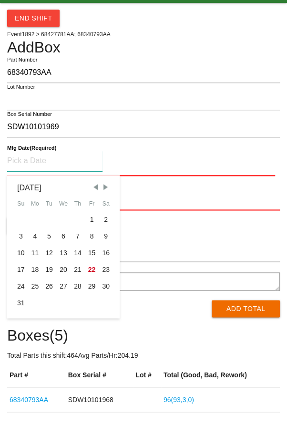
click at [34, 294] on div "18" at bounding box center [35, 297] width 14 height 17
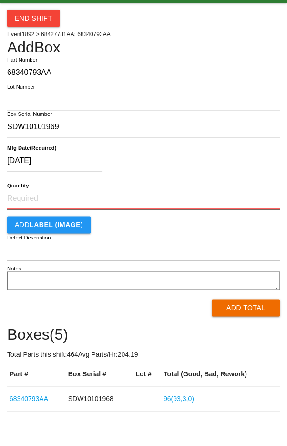
click at [169, 222] on input "Quantity" at bounding box center [143, 226] width 273 height 21
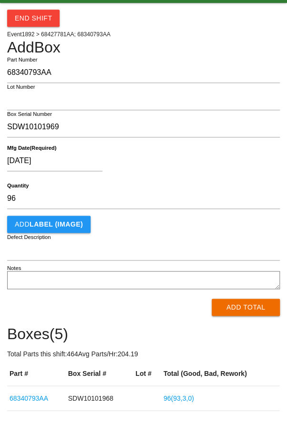
click at [235, 179] on div "[DATE]" at bounding box center [141, 190] width 268 height 24
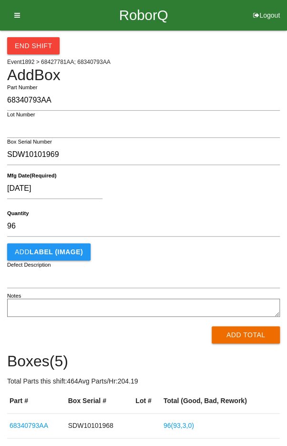
click at [253, 332] on button "Add Total" at bounding box center [246, 334] width 68 height 17
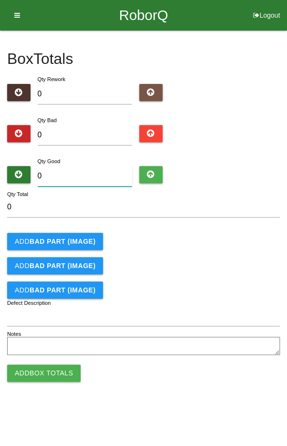
click at [93, 172] on input "0" at bounding box center [85, 176] width 95 height 20
click at [92, 125] on input "0" at bounding box center [85, 135] width 95 height 20
click at [71, 237] on b "BAD PART (IMAGE)" at bounding box center [63, 241] width 66 height 8
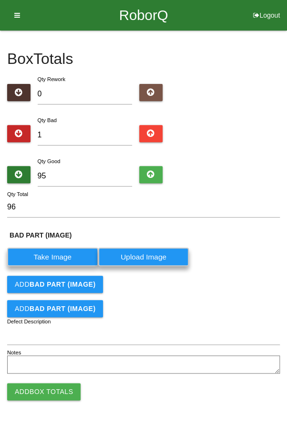
click at [55, 253] on label "Take Image" at bounding box center [52, 256] width 91 height 19
click at [0, 0] on \(IMAGE\) "Take Image" at bounding box center [0, 0] width 0 height 0
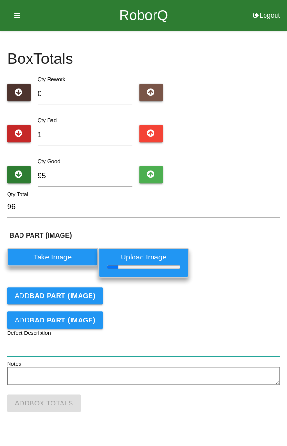
click at [44, 343] on input "Defect Description" at bounding box center [143, 346] width 273 height 20
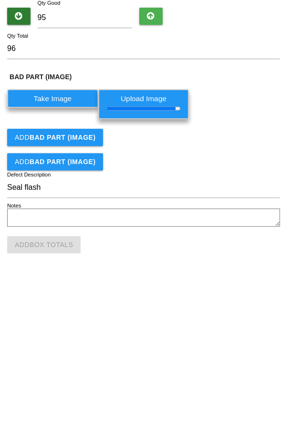
click at [231, 298] on div "Add BAD PART (IMAGE)" at bounding box center [143, 295] width 273 height 17
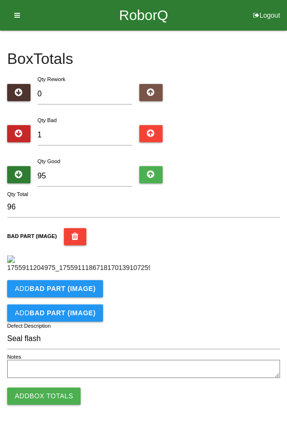
scroll to position [74, 0]
click at [40, 404] on button "Add Box Totals" at bounding box center [43, 395] width 73 height 17
